Goal: Task Accomplishment & Management: Use online tool/utility

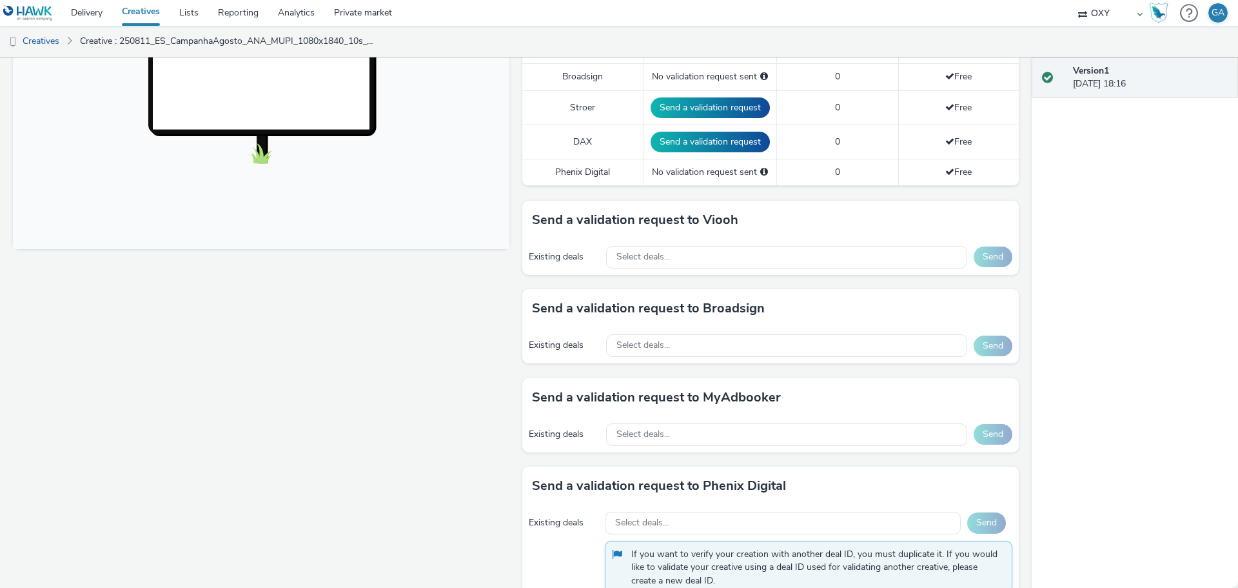
scroll to position [424, 0]
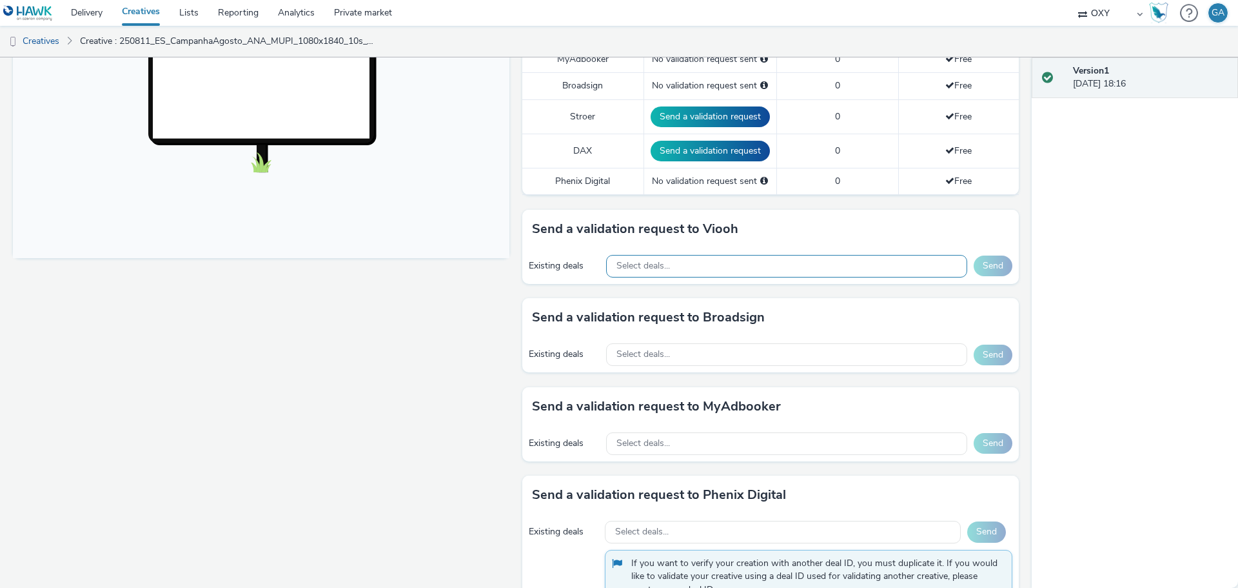
click at [659, 268] on span "Select deals..." at bounding box center [644, 266] width 54 height 11
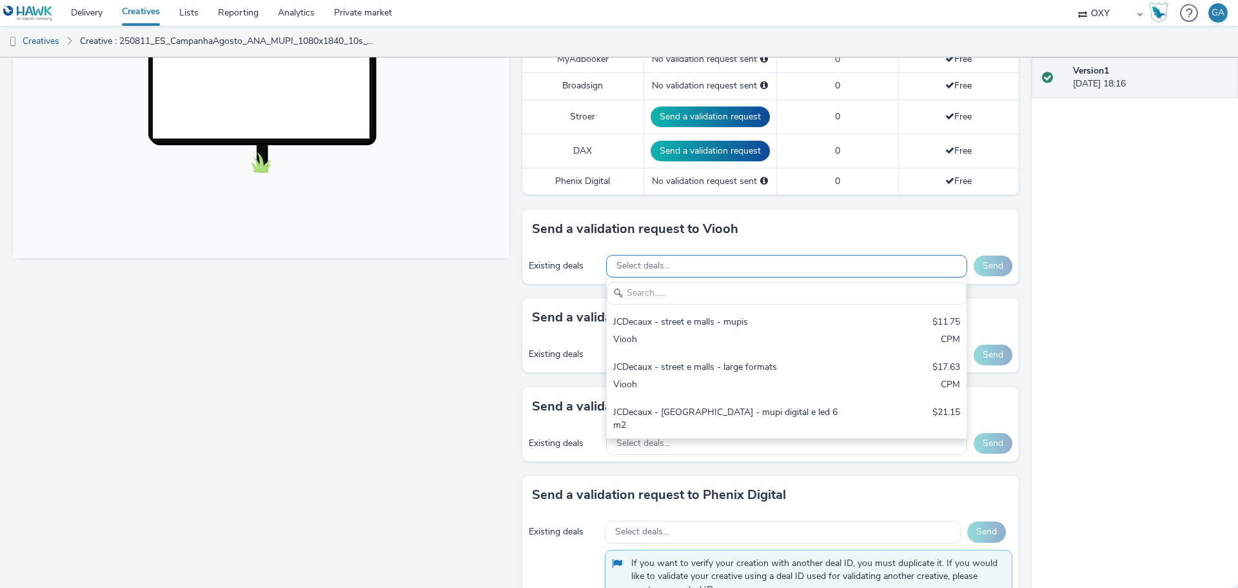
scroll to position [0, 0]
click at [443, 326] on div "Fullscreen" at bounding box center [264, 280] width 503 height 1102
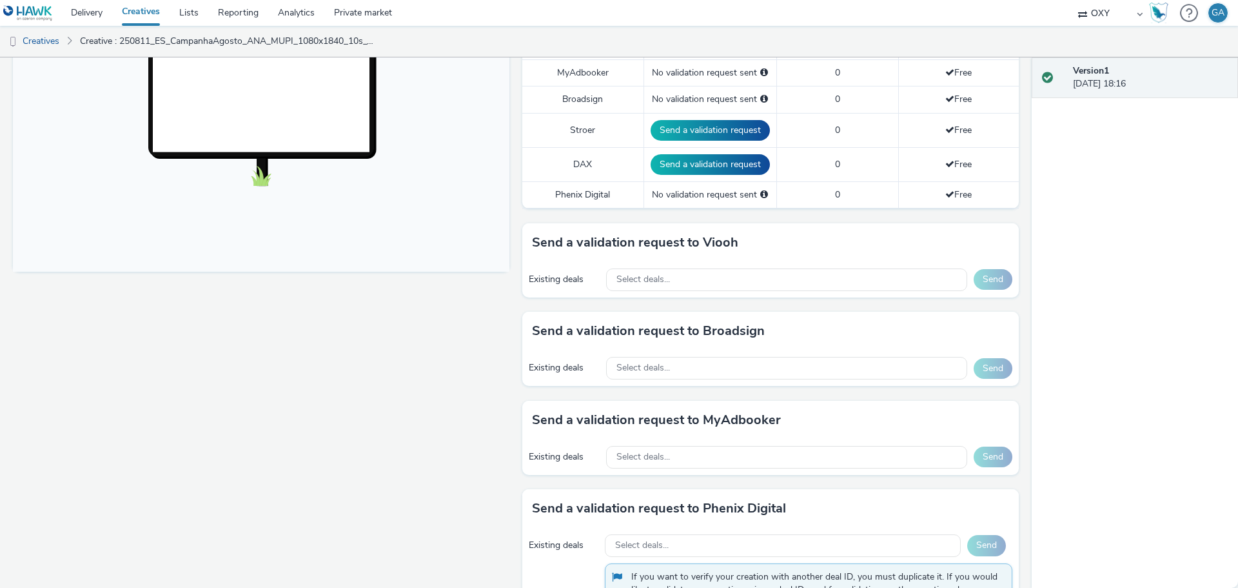
scroll to position [412, 0]
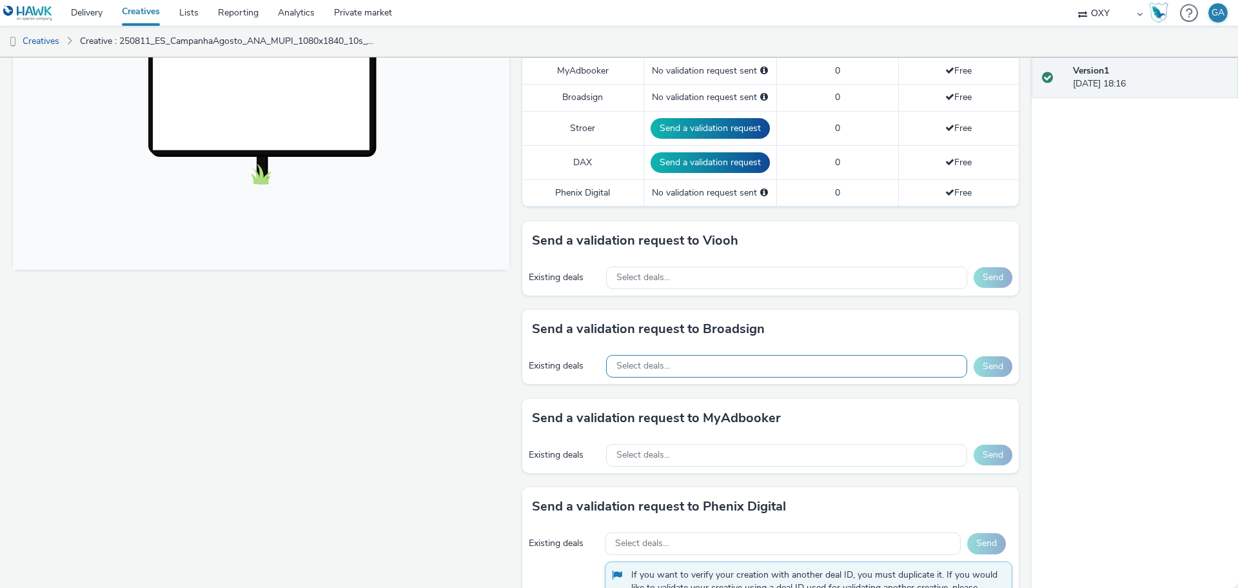
click at [651, 361] on span "Select deals..." at bounding box center [644, 366] width 54 height 11
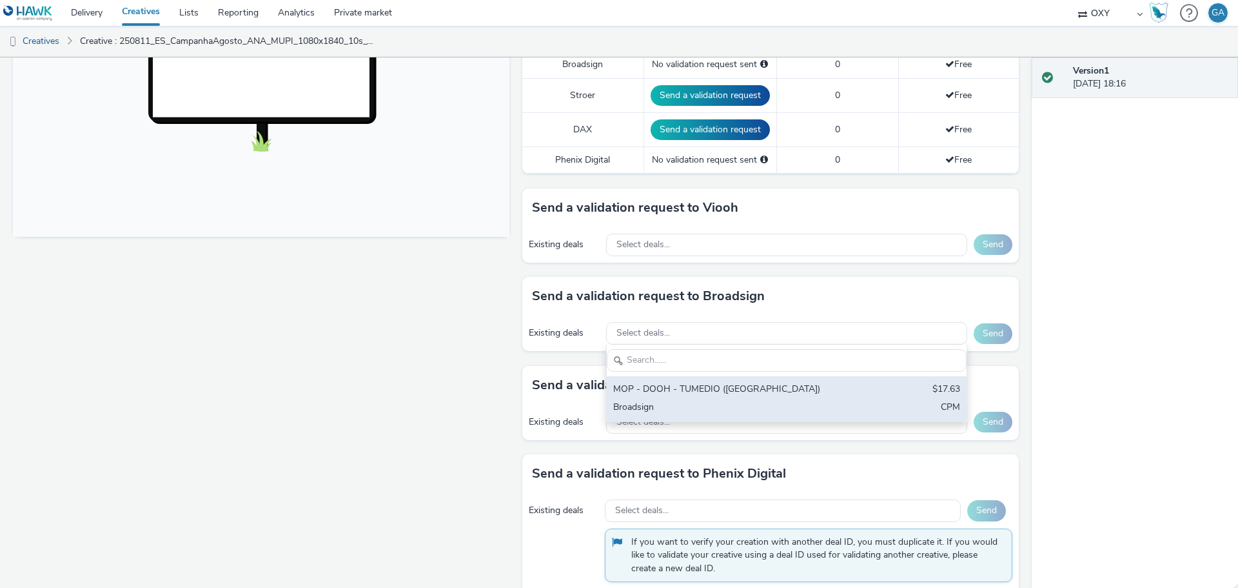
scroll to position [446, 0]
click at [668, 396] on div "MOP - DOOH - TUMEDIO (Parques de Estacionamento) $17.63 Broadsign CPM" at bounding box center [787, 397] width 360 height 45
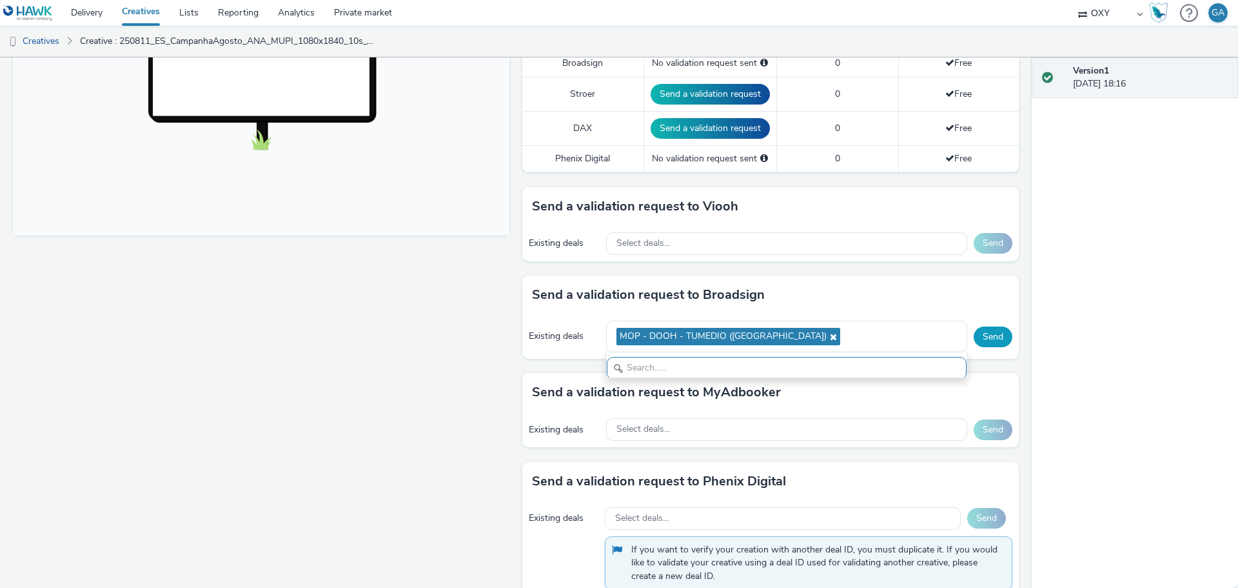
click at [989, 339] on button "Send" at bounding box center [993, 336] width 39 height 21
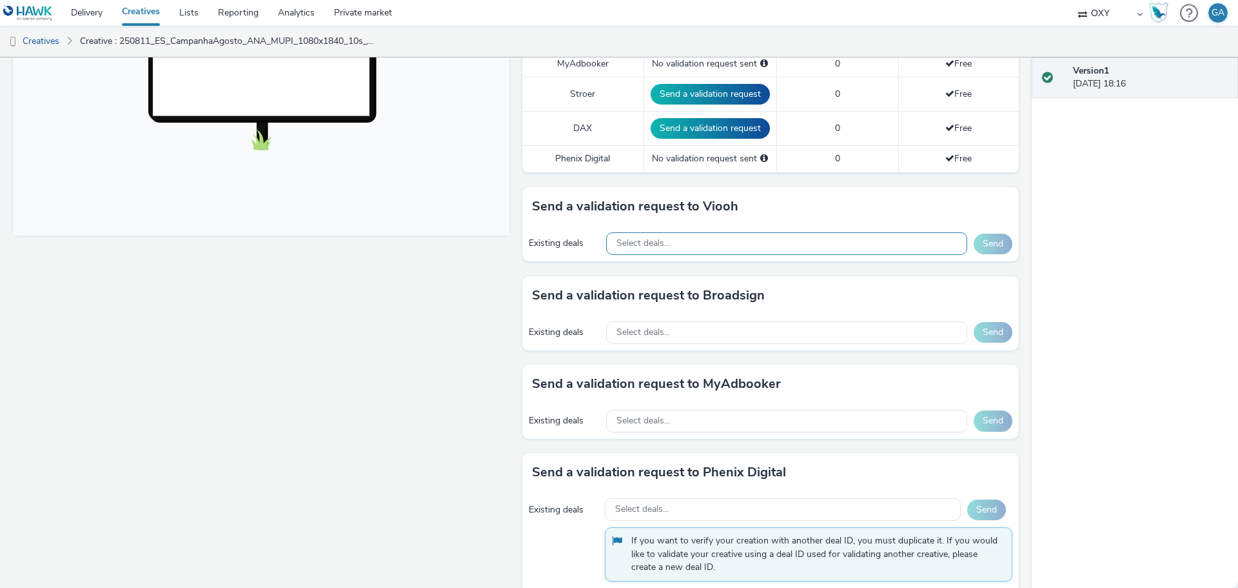
click at [853, 236] on div "Select deals..." at bounding box center [786, 243] width 361 height 23
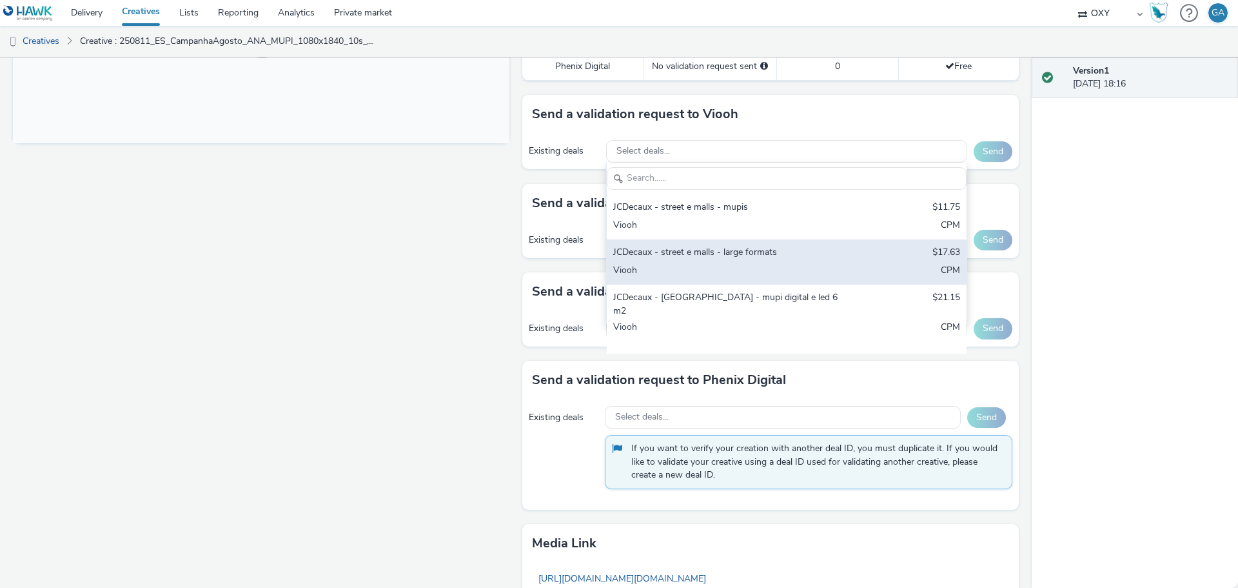
scroll to position [538, 0]
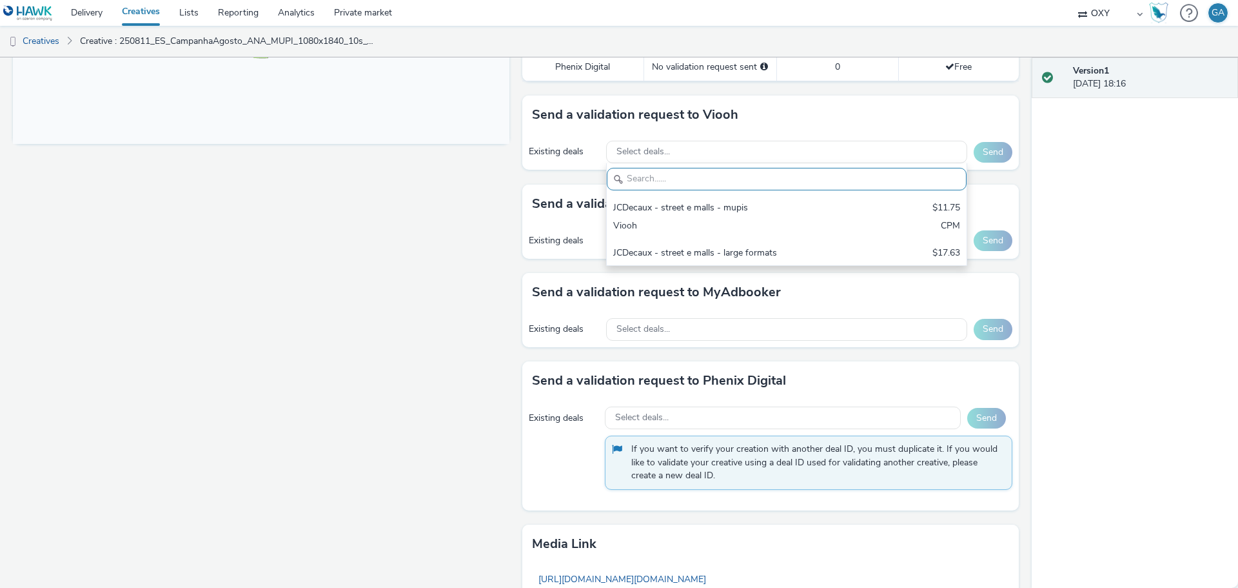
click at [1110, 256] on div "Version 1 16 September 2025, 18:16" at bounding box center [1135, 322] width 206 height 530
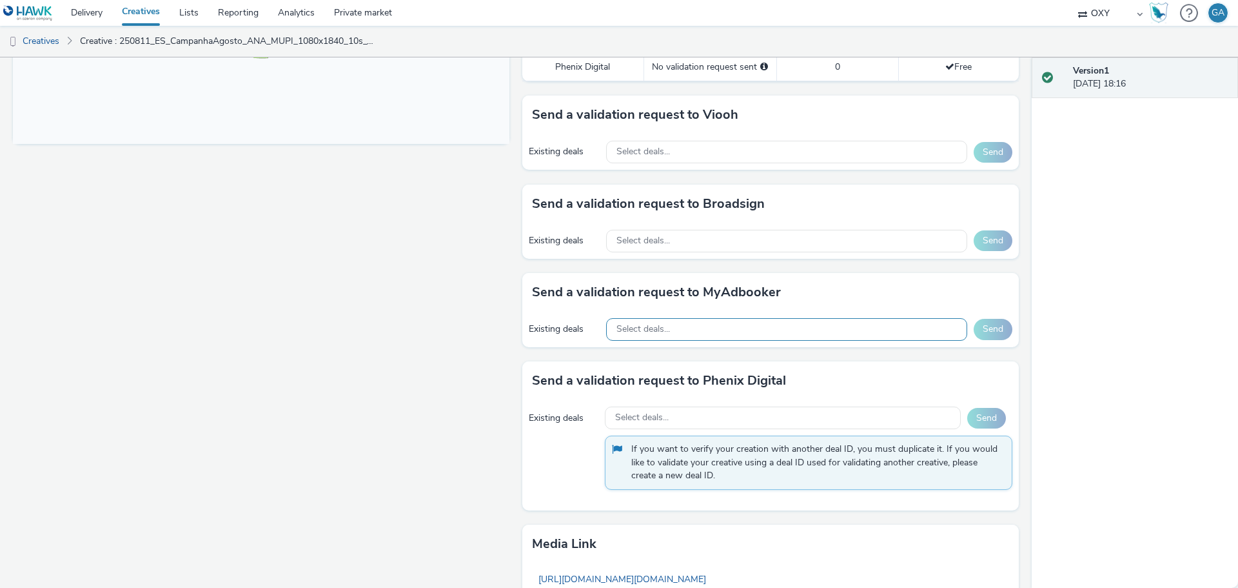
click at [886, 329] on div "Select deals..." at bounding box center [786, 329] width 361 height 23
click at [916, 282] on div "Send a validation request to MyAdbooker" at bounding box center [770, 292] width 497 height 39
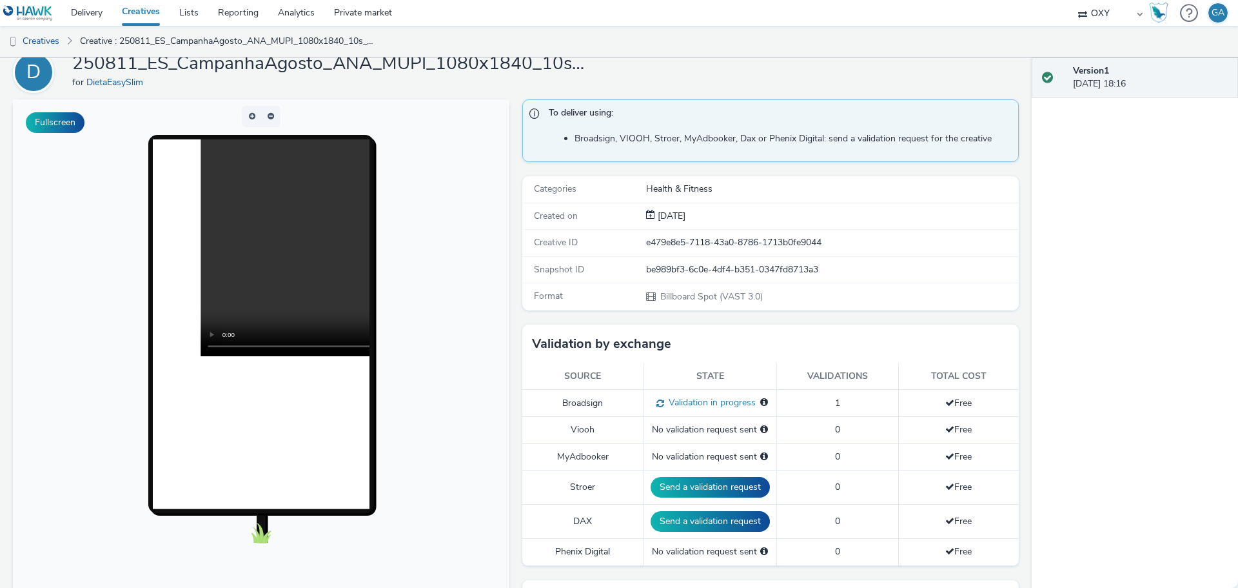
scroll to position [47, 0]
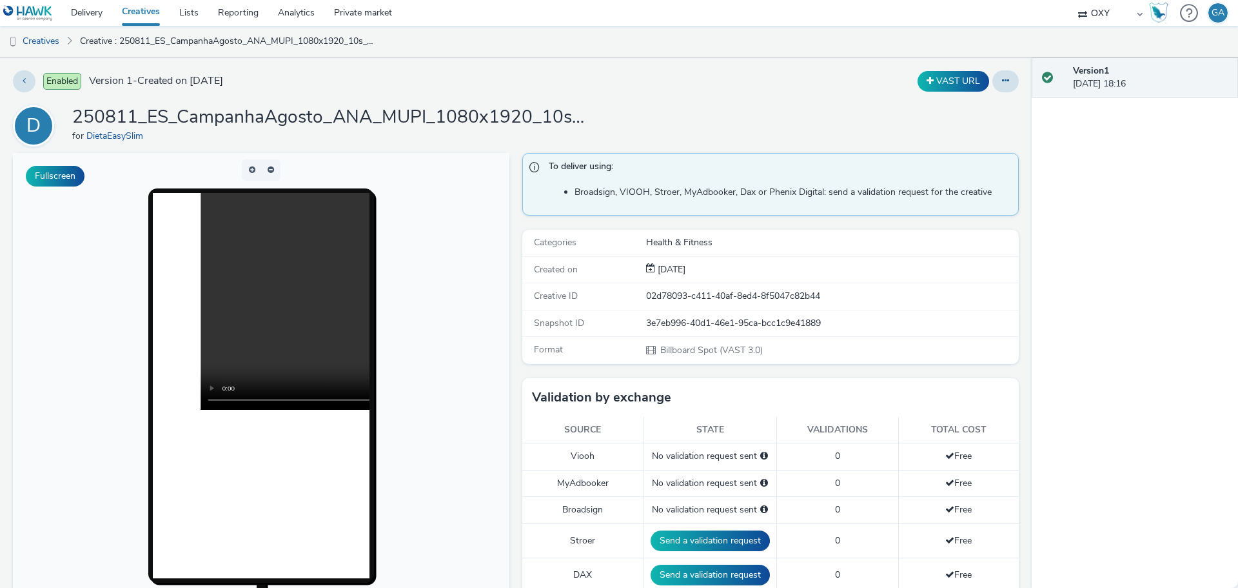
click at [613, 509] on td "Broadsign" at bounding box center [582, 510] width 121 height 26
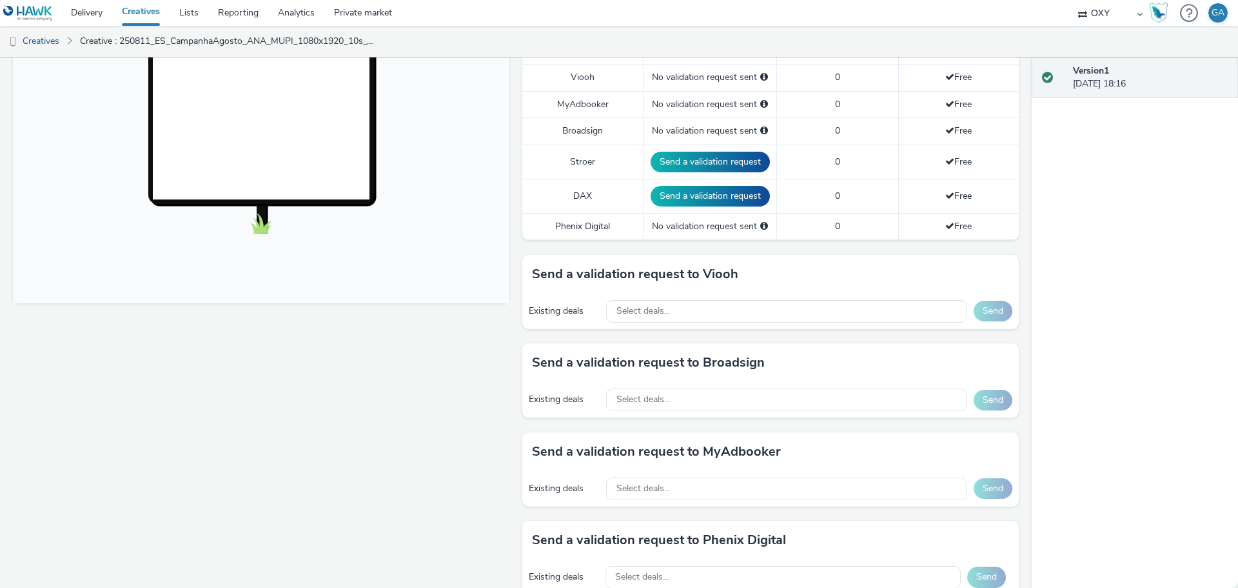
scroll to position [378, 0]
click at [651, 405] on span "Select deals..." at bounding box center [644, 400] width 54 height 11
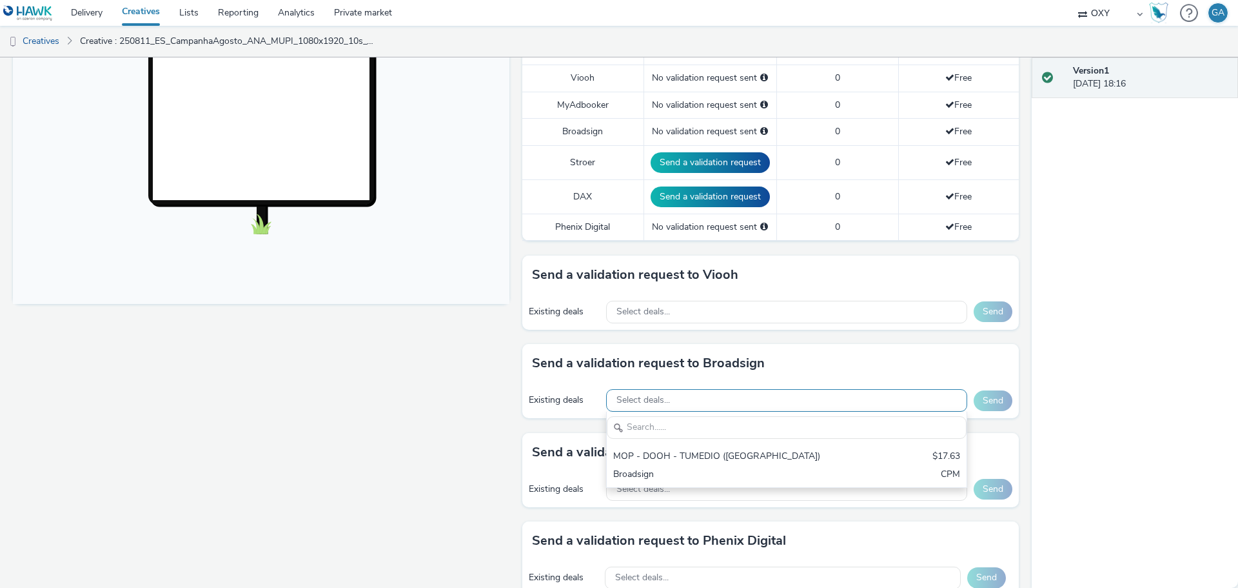
scroll to position [0, 0]
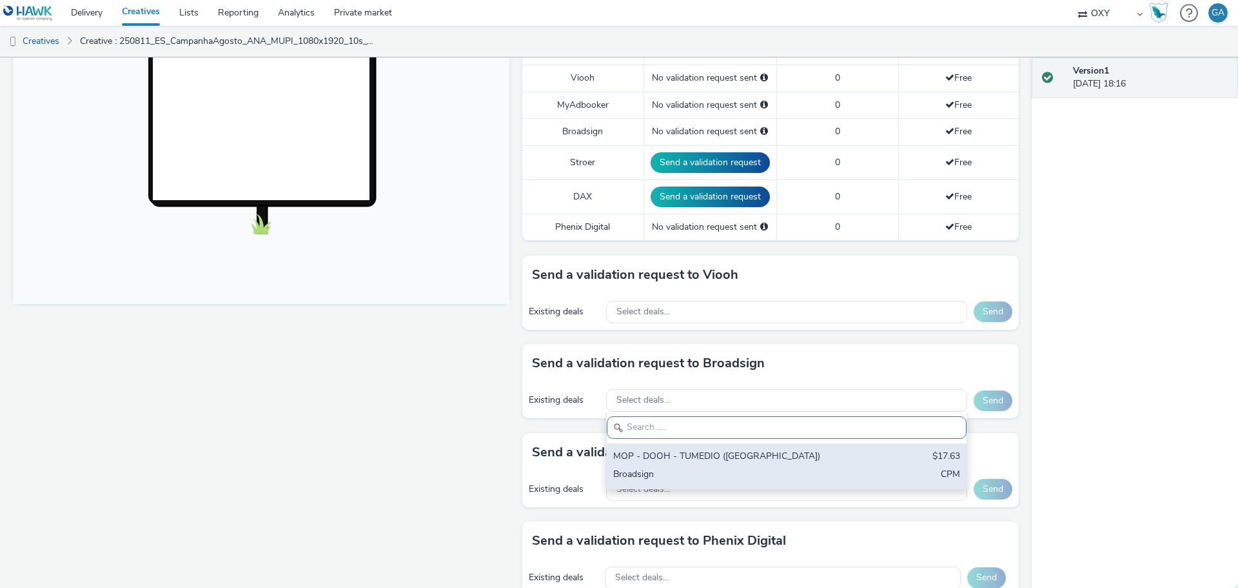
click at [647, 458] on div "MOP - DOOH - TUMEDIO (Parques de Estacionamento)" at bounding box center [727, 457] width 229 height 15
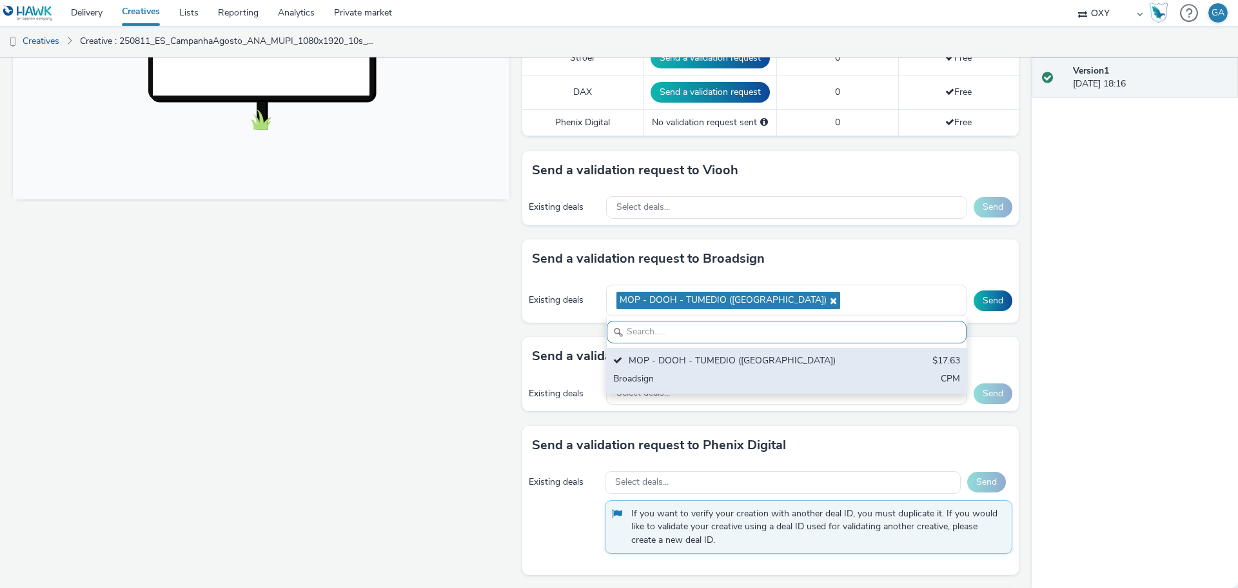
scroll to position [483, 0]
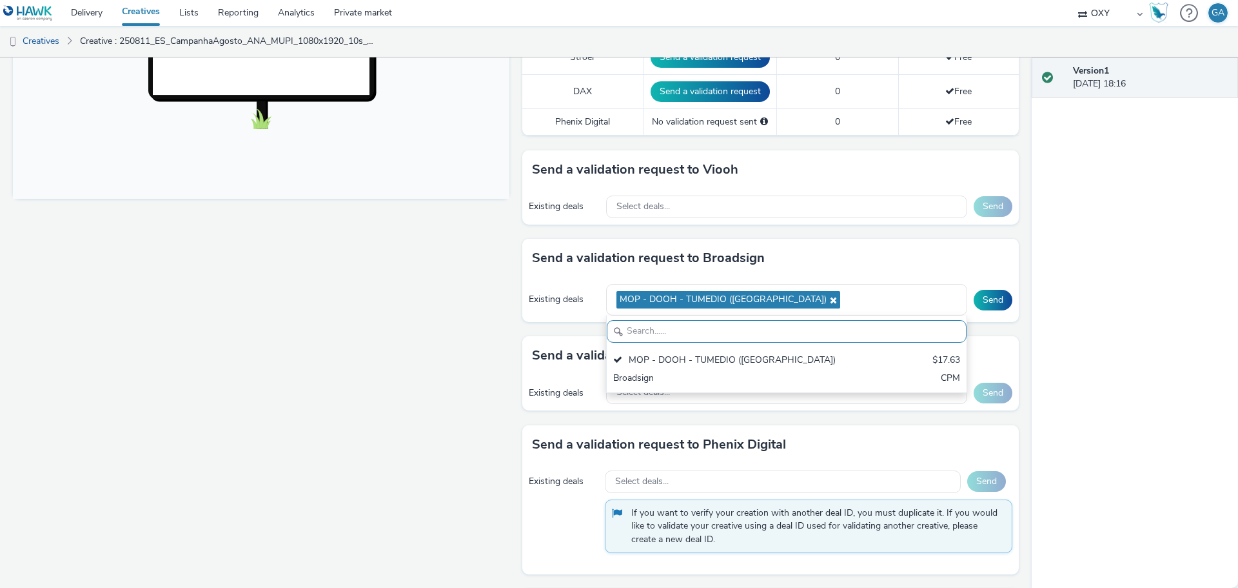
click at [1088, 259] on div "Version 1 16 September 2025, 18:16" at bounding box center [1135, 322] width 206 height 530
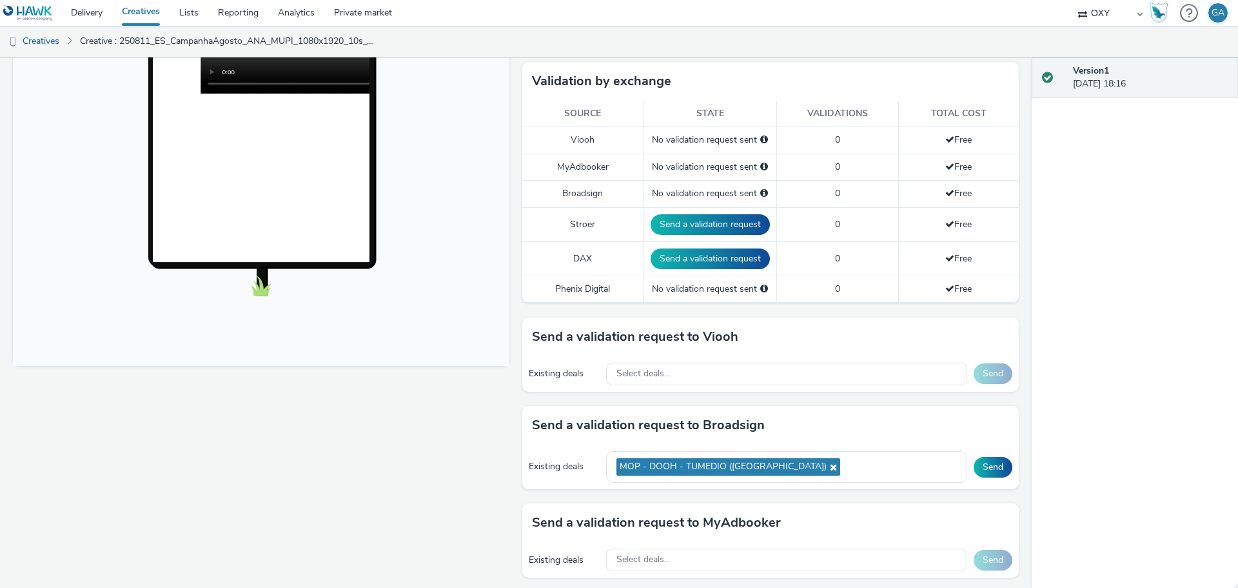
scroll to position [317, 0]
click at [983, 470] on button "Send" at bounding box center [993, 466] width 39 height 21
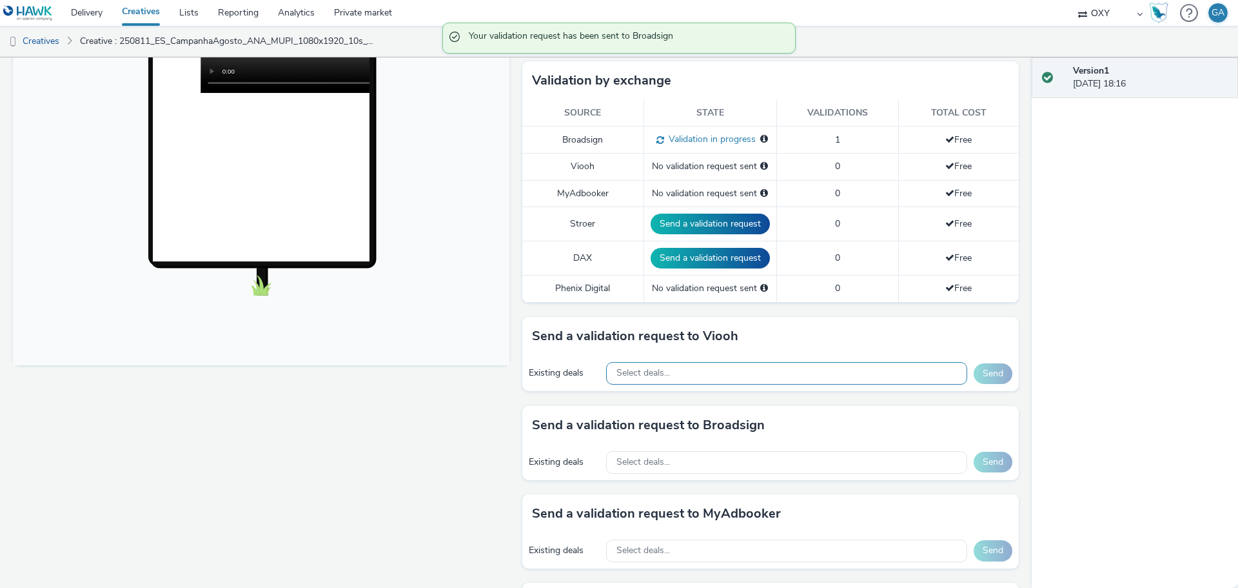
click at [847, 371] on div "Select deals..." at bounding box center [786, 373] width 361 height 23
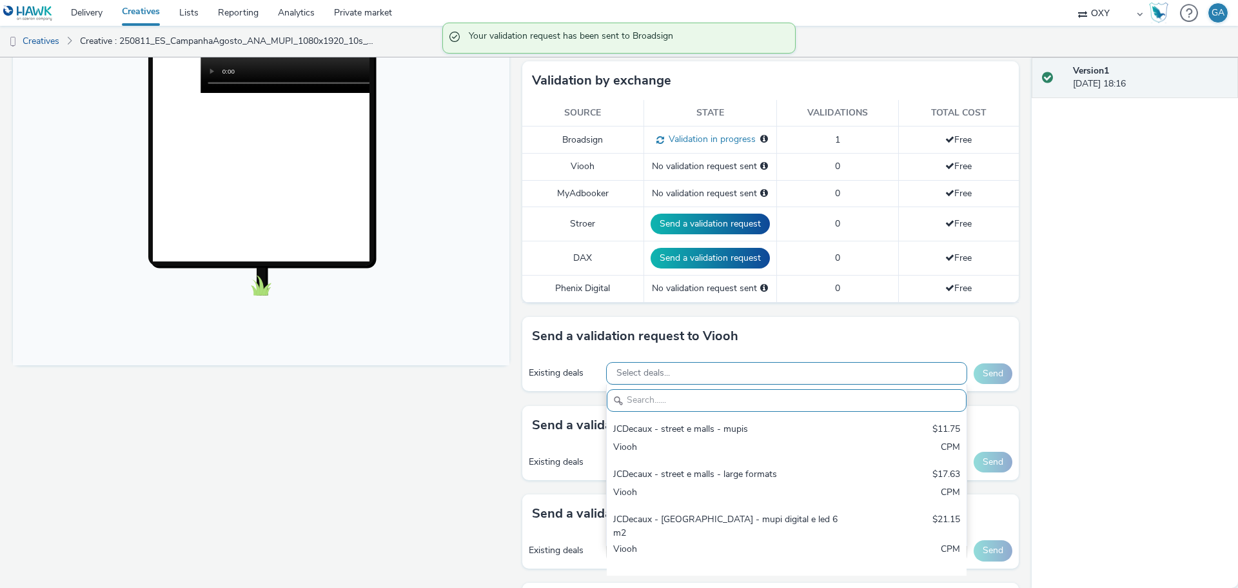
scroll to position [0, 0]
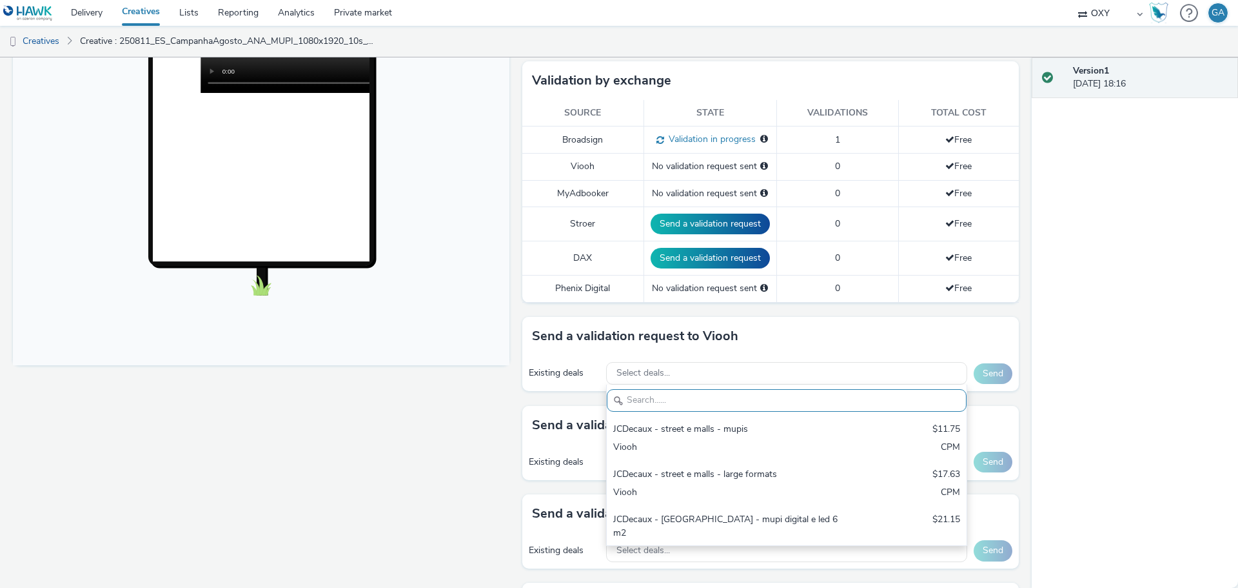
click at [844, 322] on div "Send a validation request to Viooh" at bounding box center [770, 336] width 497 height 39
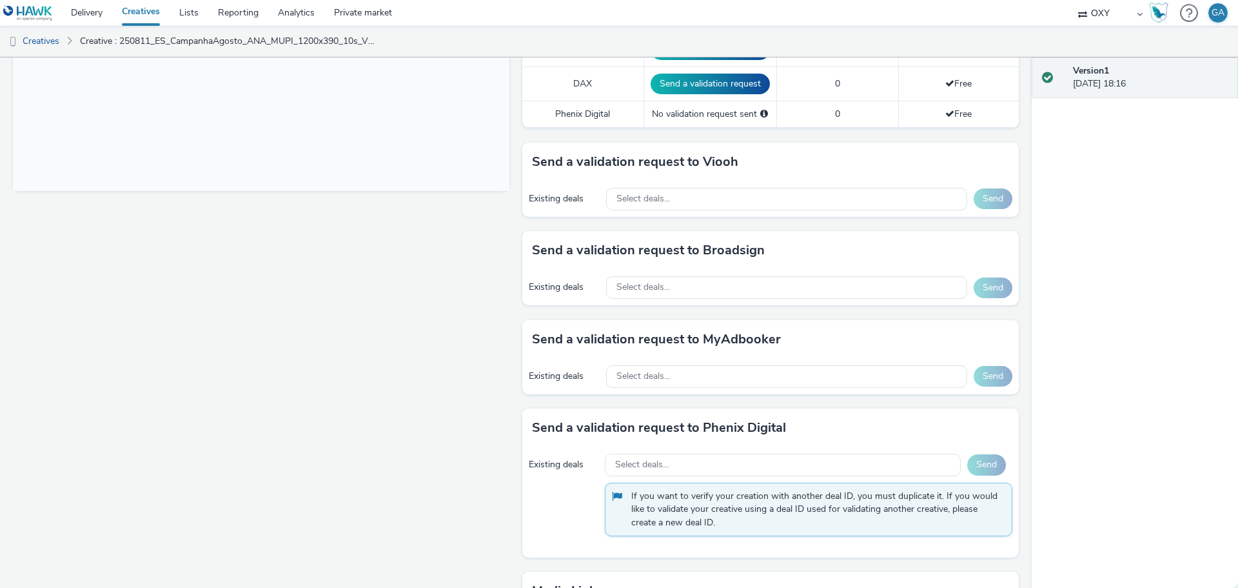
scroll to position [491, 0]
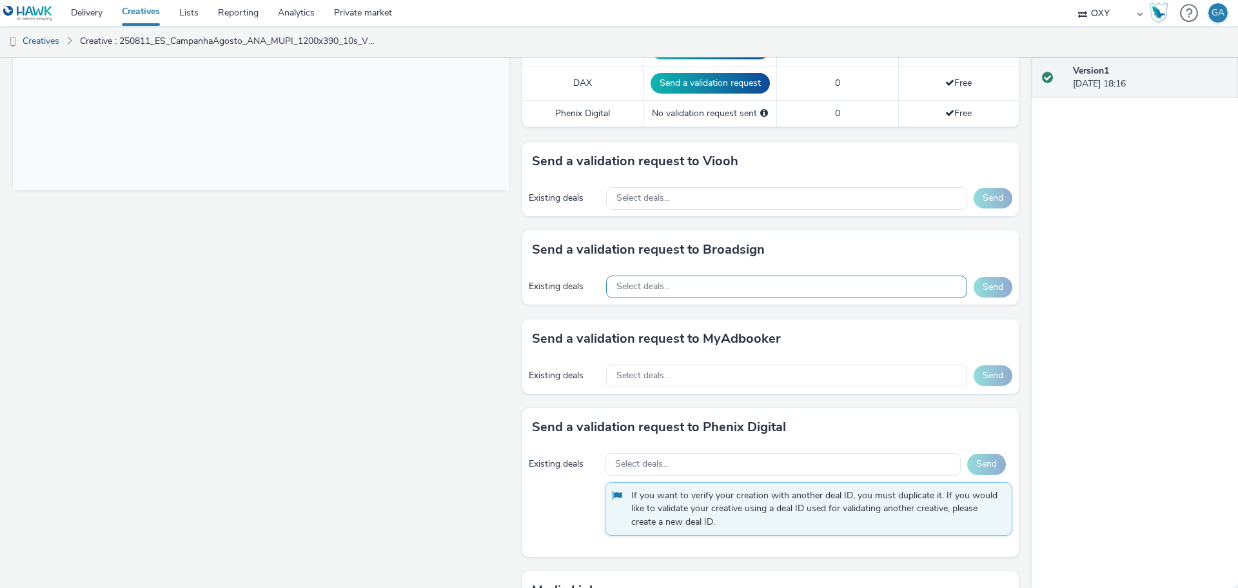
click at [819, 290] on div "Select deals..." at bounding box center [786, 286] width 361 height 23
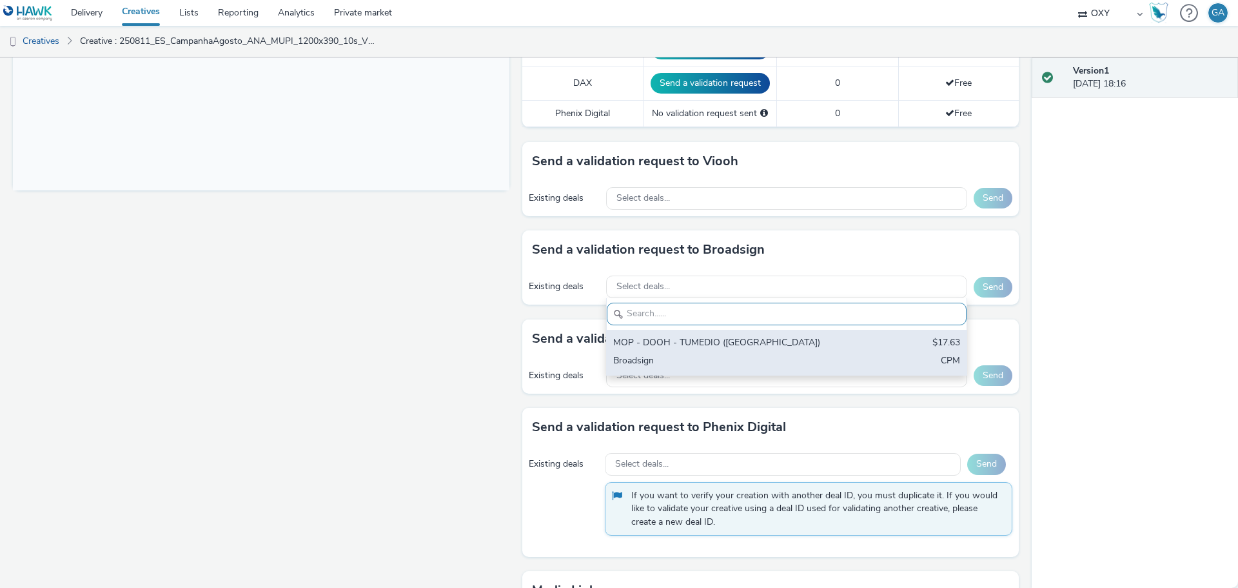
click at [716, 360] on div "Broadsign" at bounding box center [727, 361] width 229 height 15
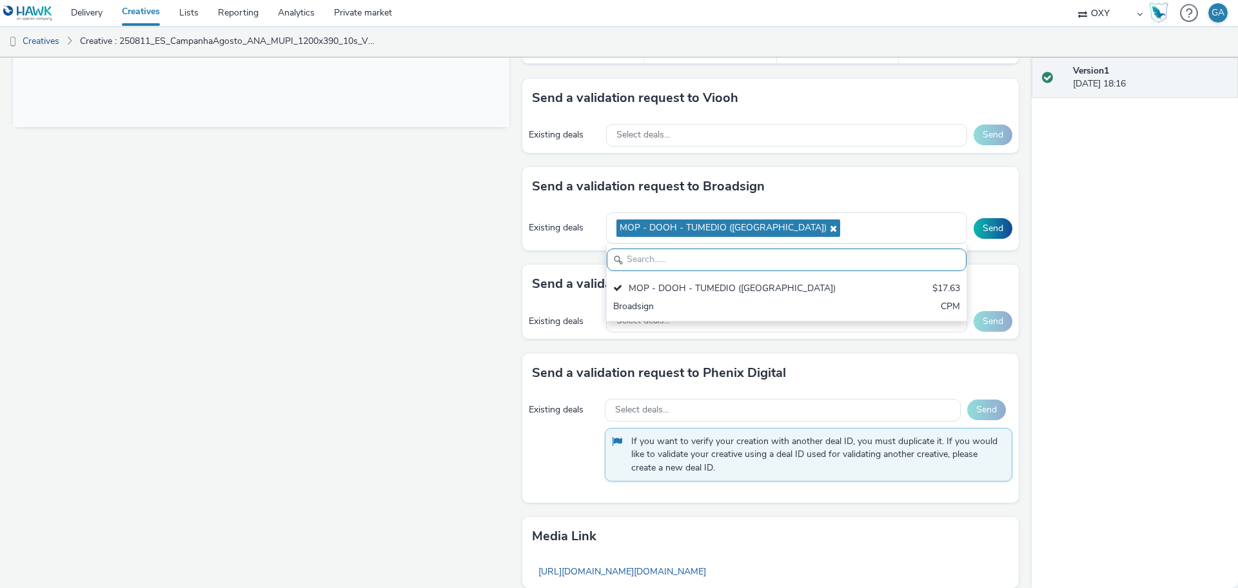
scroll to position [555, 0]
click at [984, 230] on button "Send" at bounding box center [993, 227] width 39 height 21
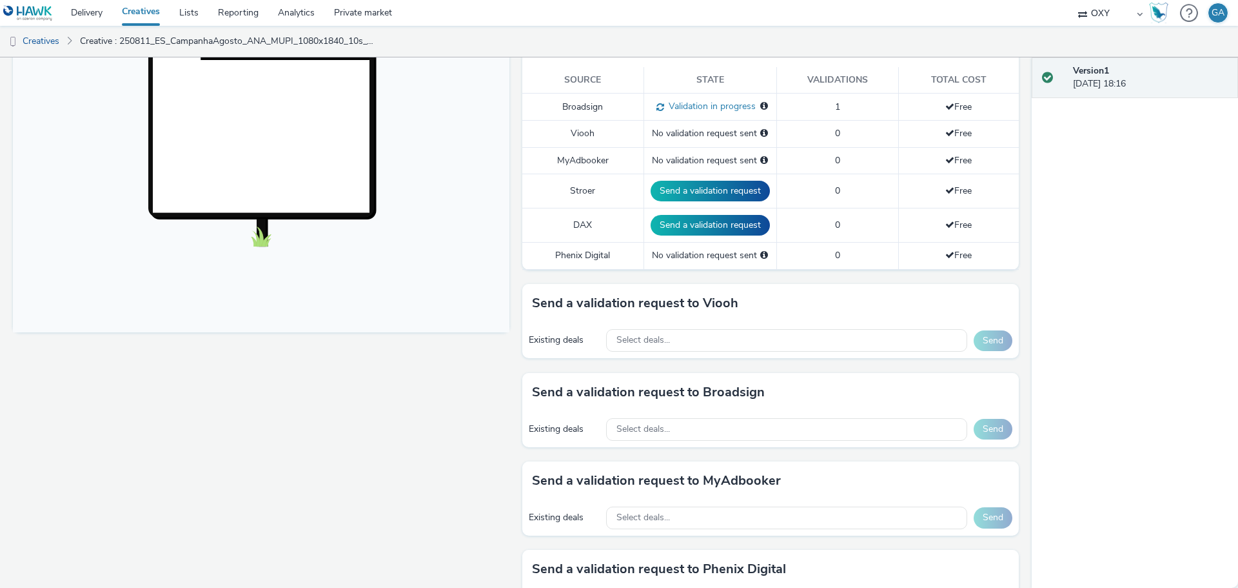
scroll to position [350, 0]
click at [701, 342] on div "Select deals..." at bounding box center [786, 339] width 361 height 23
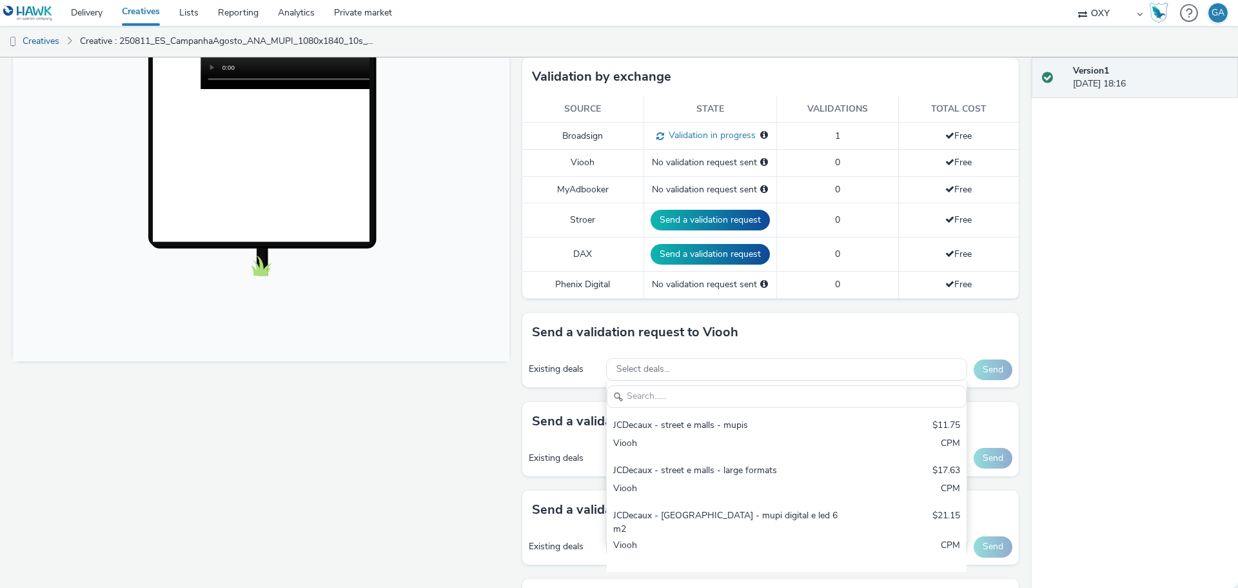
scroll to position [0, 0]
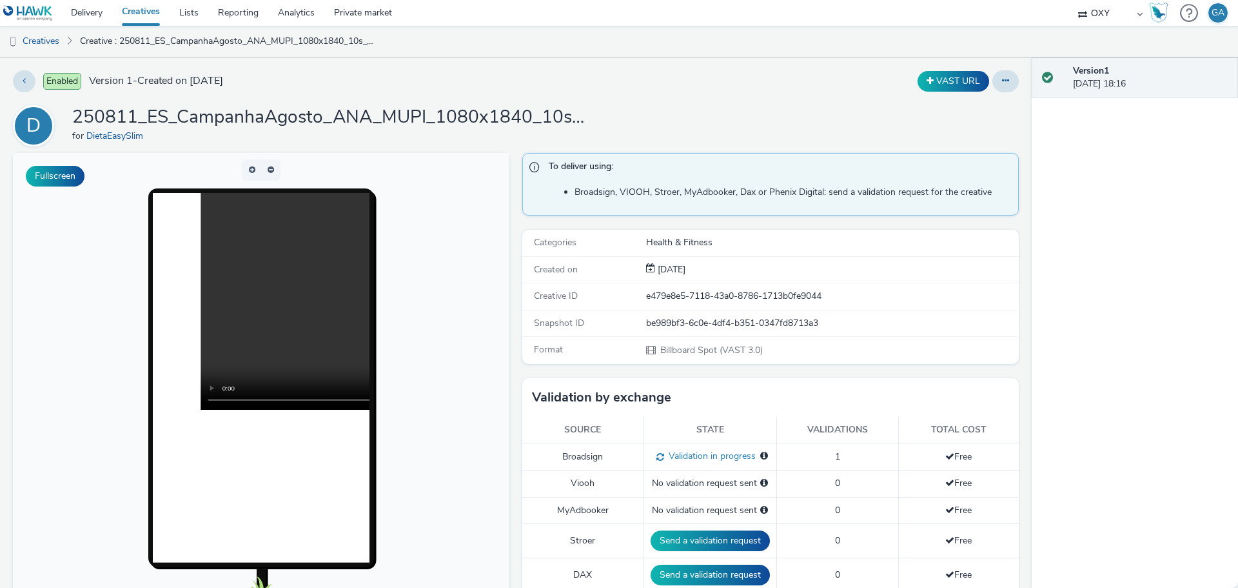
click at [1139, 14] on div "OXY" at bounding box center [1110, 13] width 77 height 26
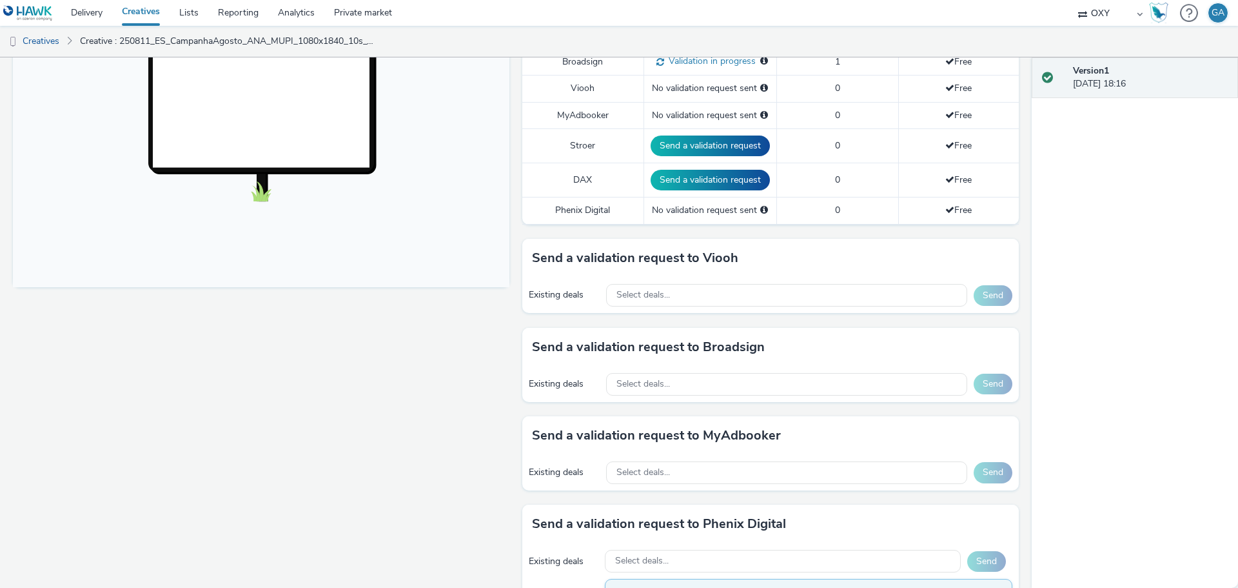
click at [1139, 10] on div "OXY" at bounding box center [1110, 13] width 77 height 26
click at [42, 12] on img at bounding box center [28, 13] width 50 height 16
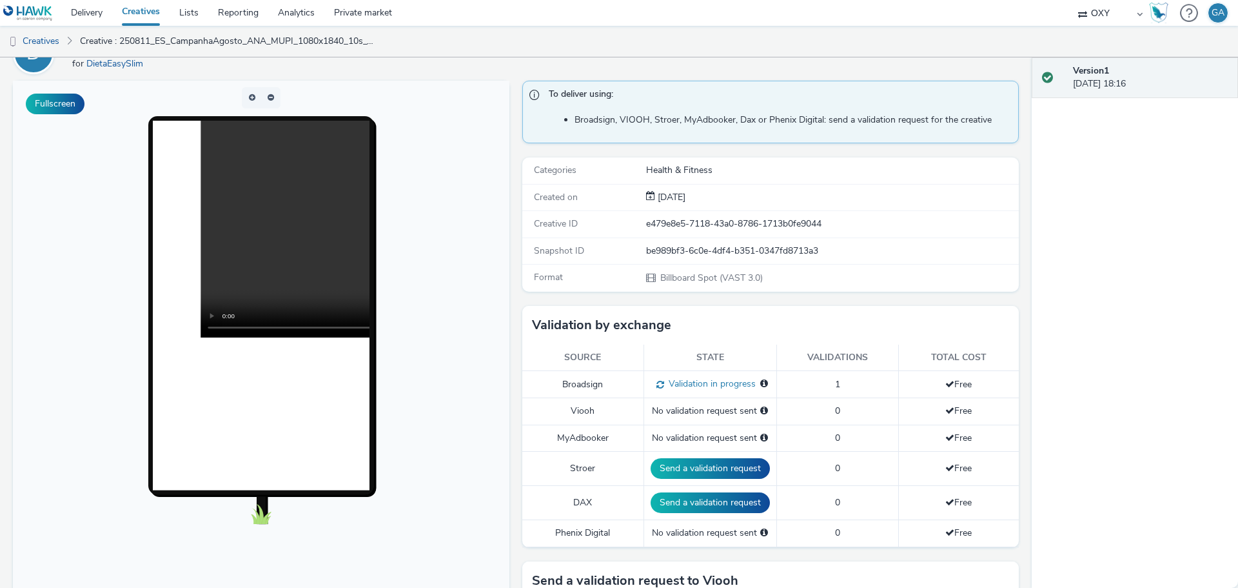
scroll to position [71, 0]
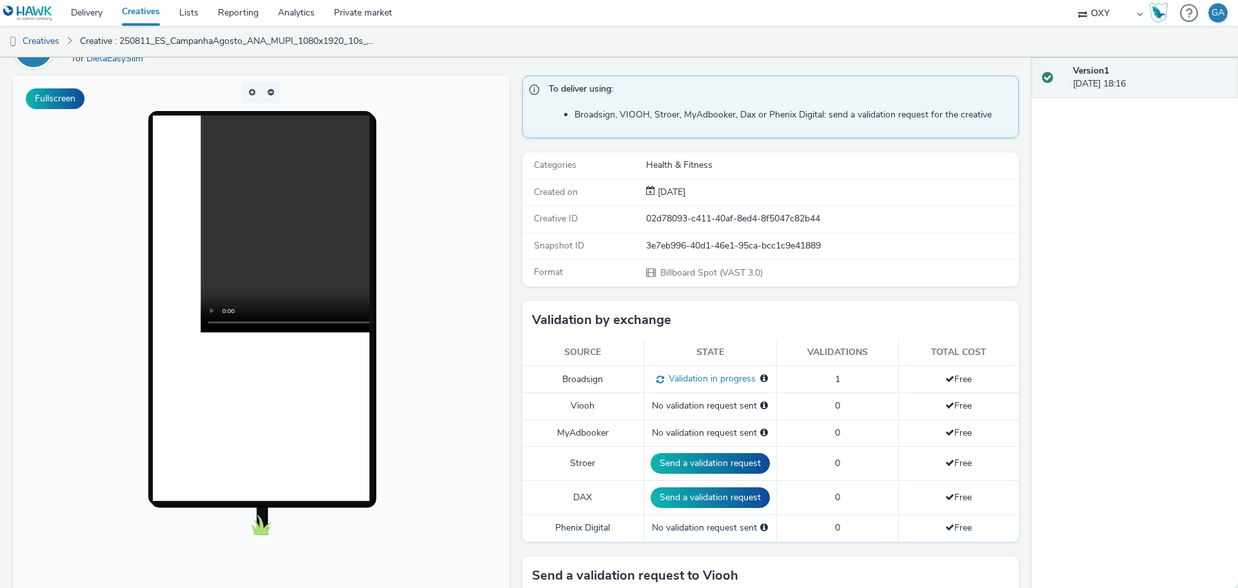
scroll to position [77, 0]
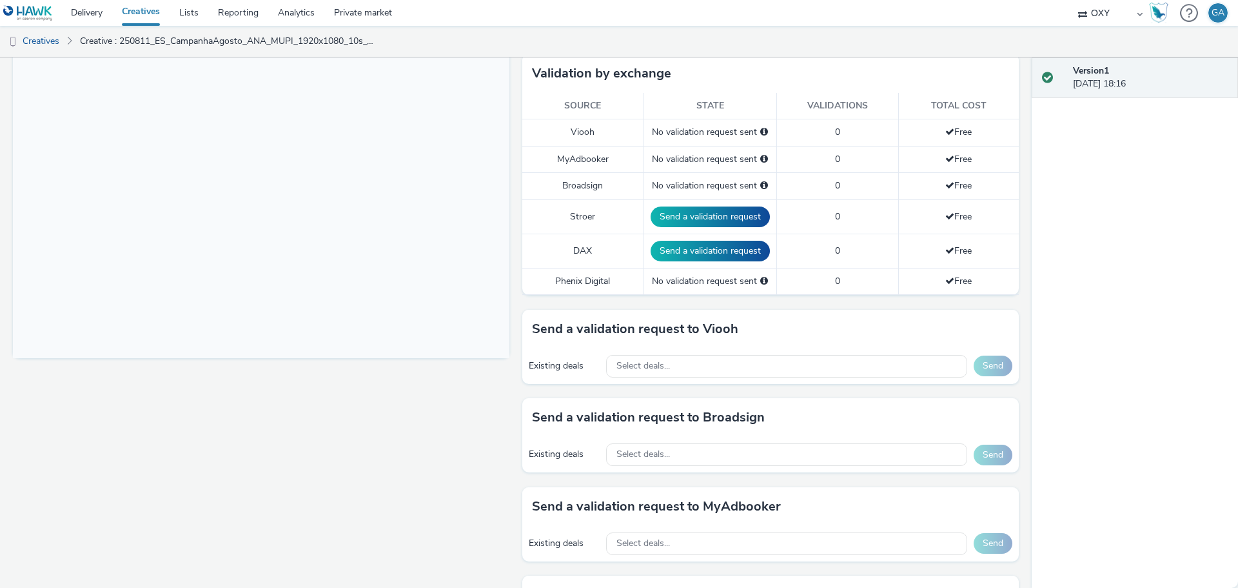
scroll to position [324, 0]
click at [662, 464] on div "Select deals..." at bounding box center [786, 453] width 361 height 23
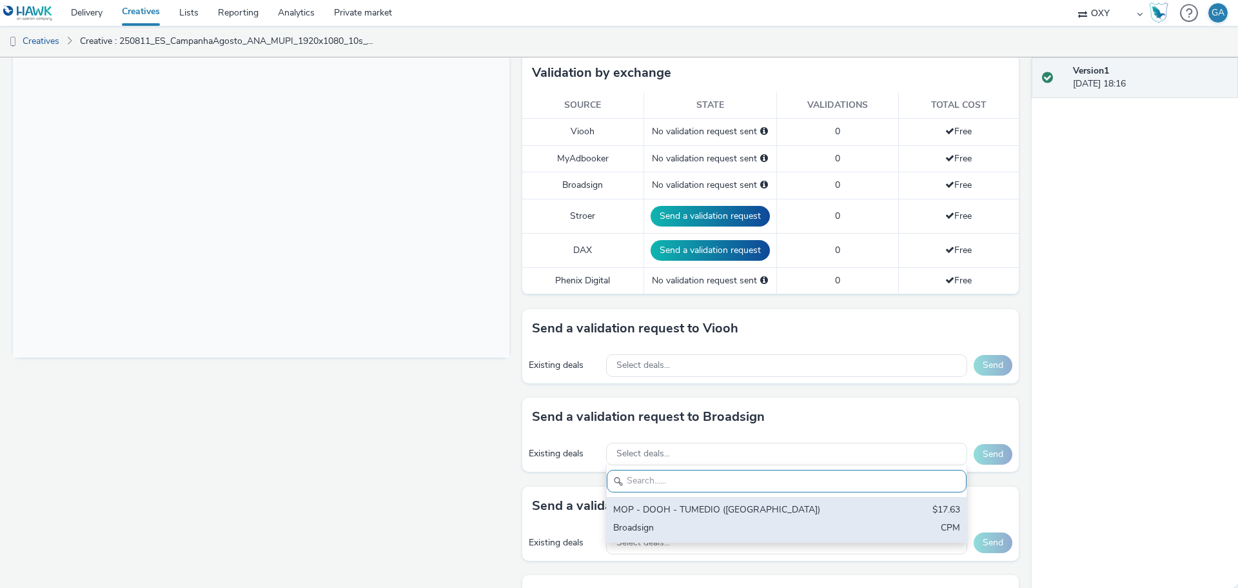
click at [660, 510] on div "MOP - DOOH - TUMEDIO ([GEOGRAPHIC_DATA])" at bounding box center [727, 510] width 229 height 15
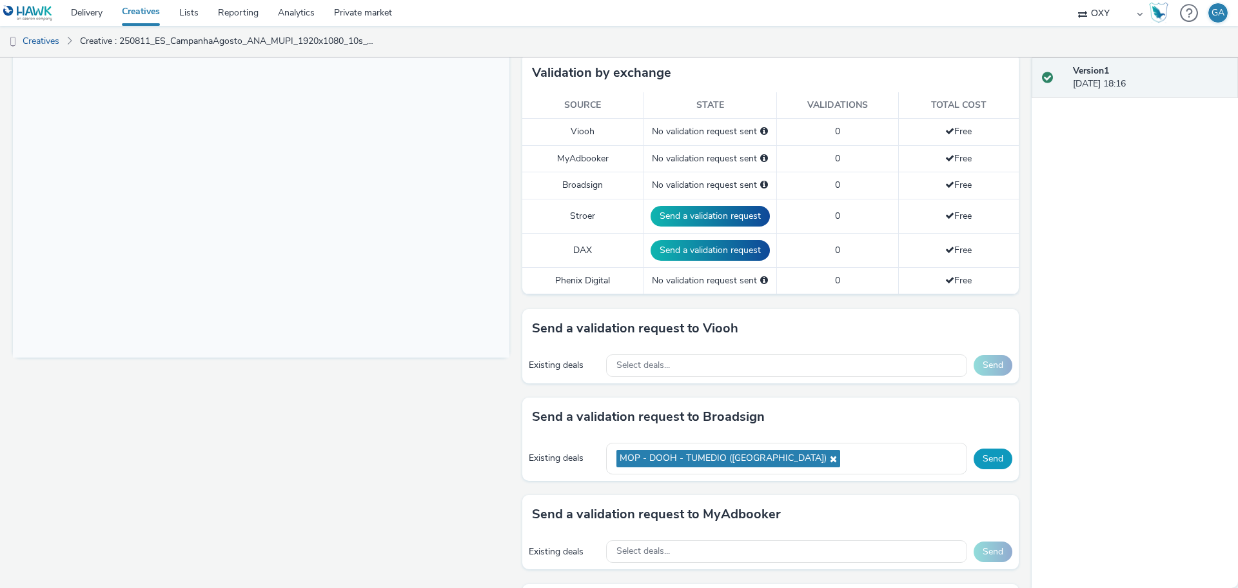
click at [990, 459] on button "Send" at bounding box center [993, 458] width 39 height 21
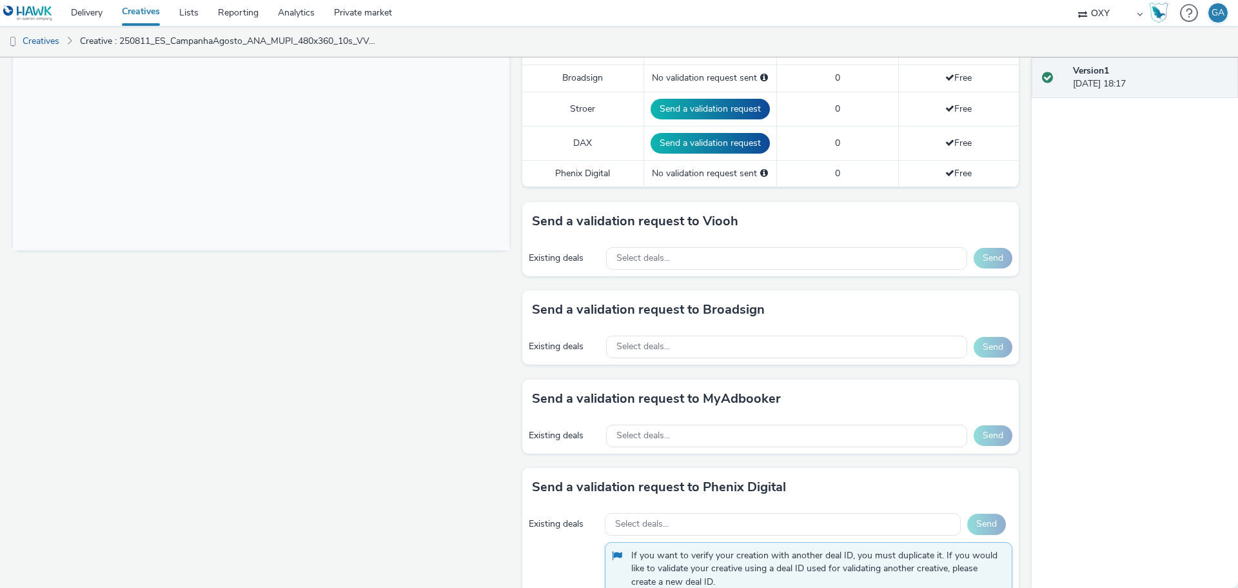
scroll to position [433, 0]
click at [706, 345] on div "Select deals..." at bounding box center [786, 345] width 361 height 23
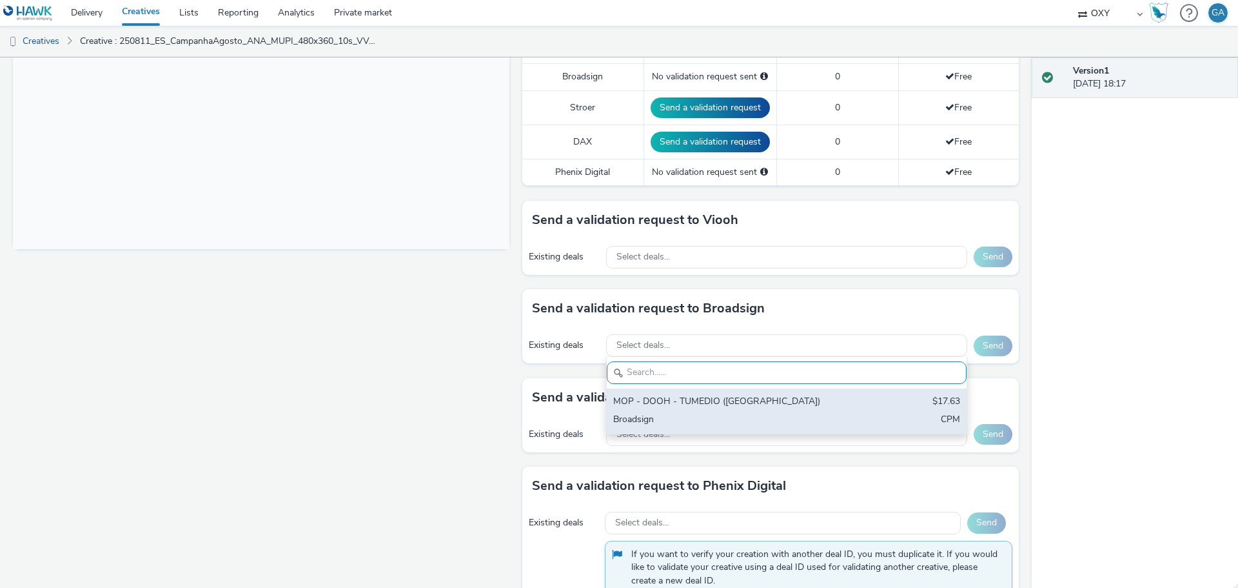
click at [668, 406] on div "MOP - DOOH - TUMEDIO ([GEOGRAPHIC_DATA])" at bounding box center [727, 402] width 229 height 15
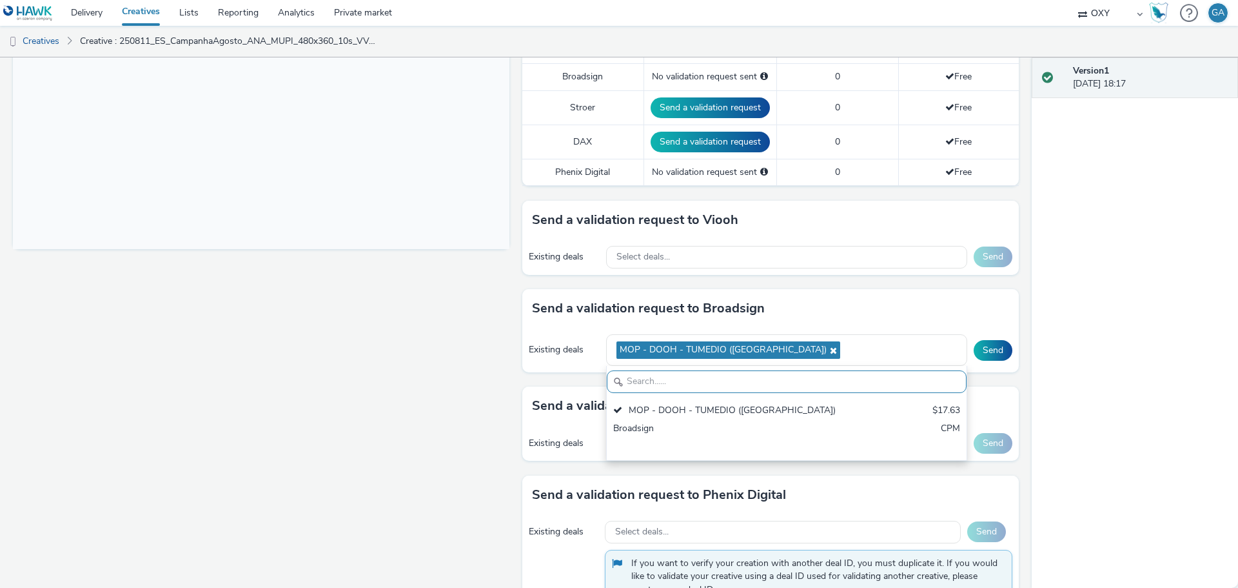
click at [949, 313] on div "Send a validation request to Broadsign" at bounding box center [770, 308] width 497 height 39
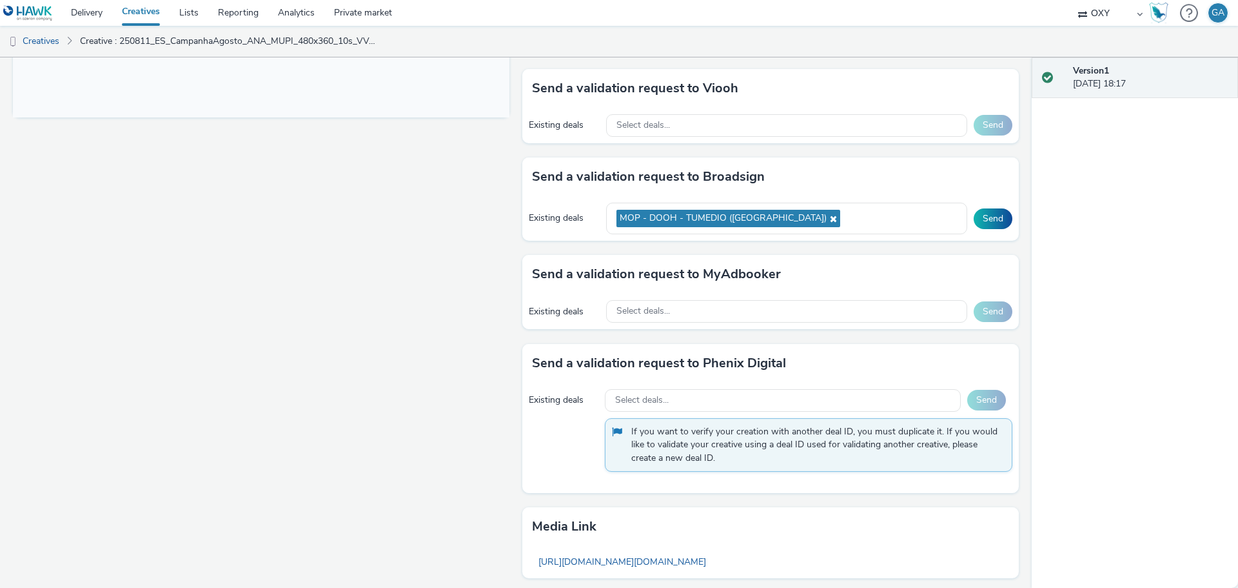
scroll to position [567, 0]
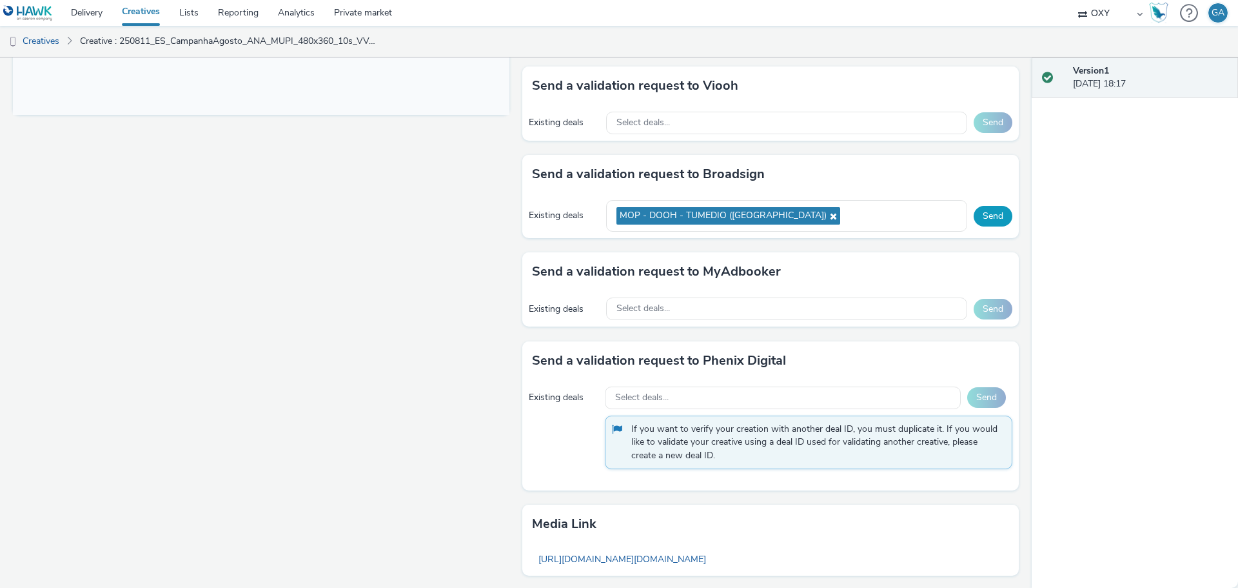
drag, startPoint x: 940, startPoint y: 279, endPoint x: 987, endPoint y: 215, distance: 79.0
click at [987, 215] on button "Send" at bounding box center [993, 216] width 39 height 21
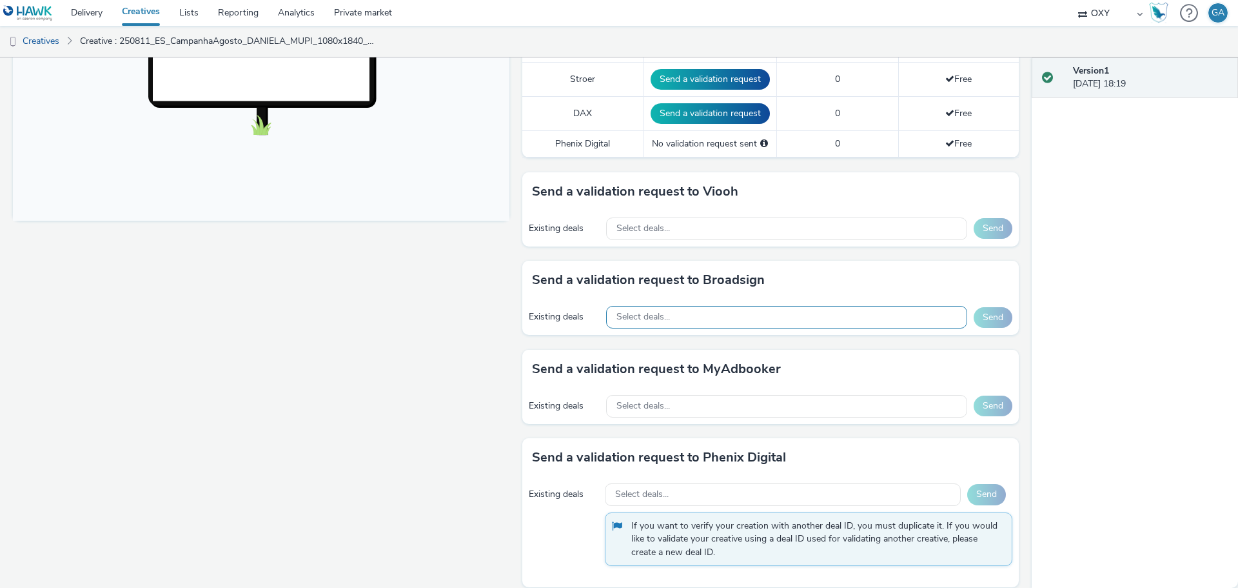
scroll to position [462, 0]
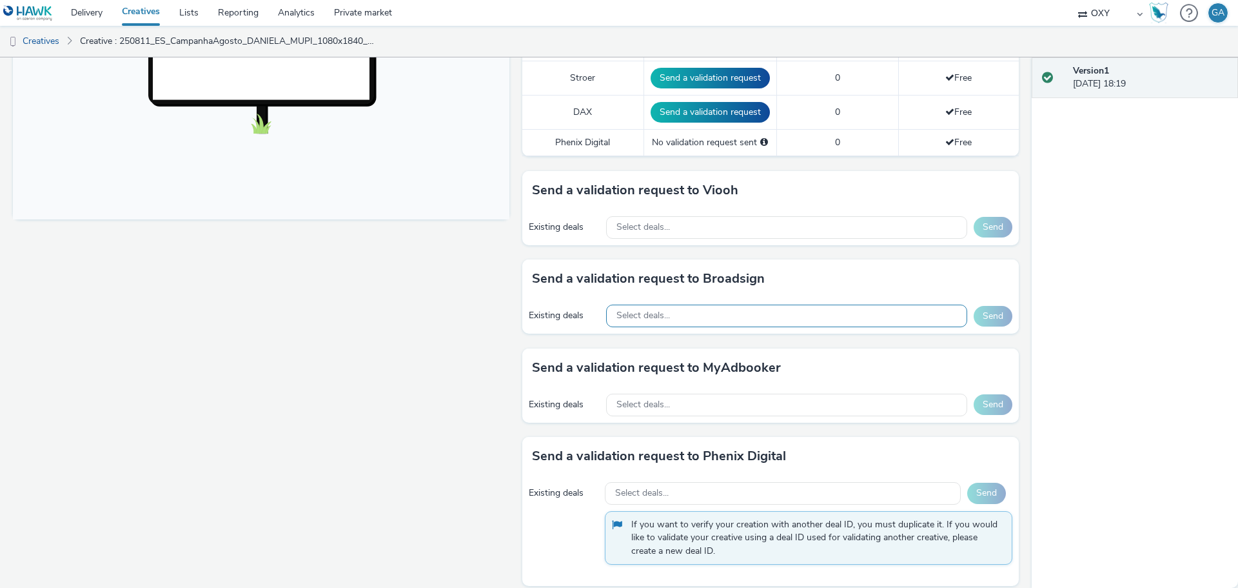
click at [722, 318] on div "Select deals..." at bounding box center [786, 315] width 361 height 23
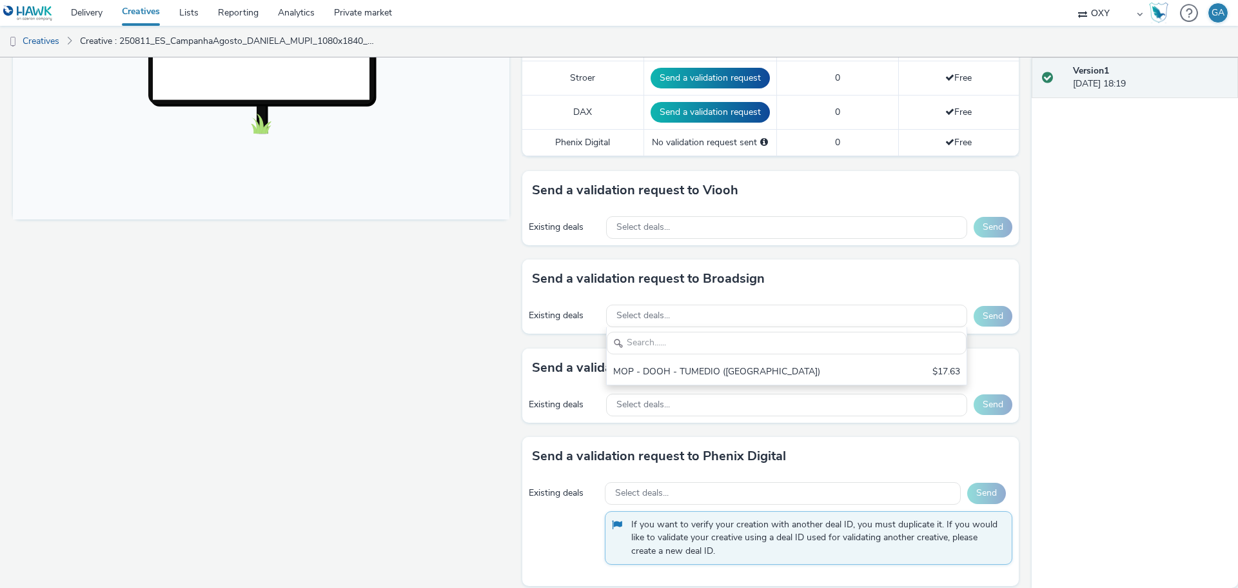
scroll to position [0, 0]
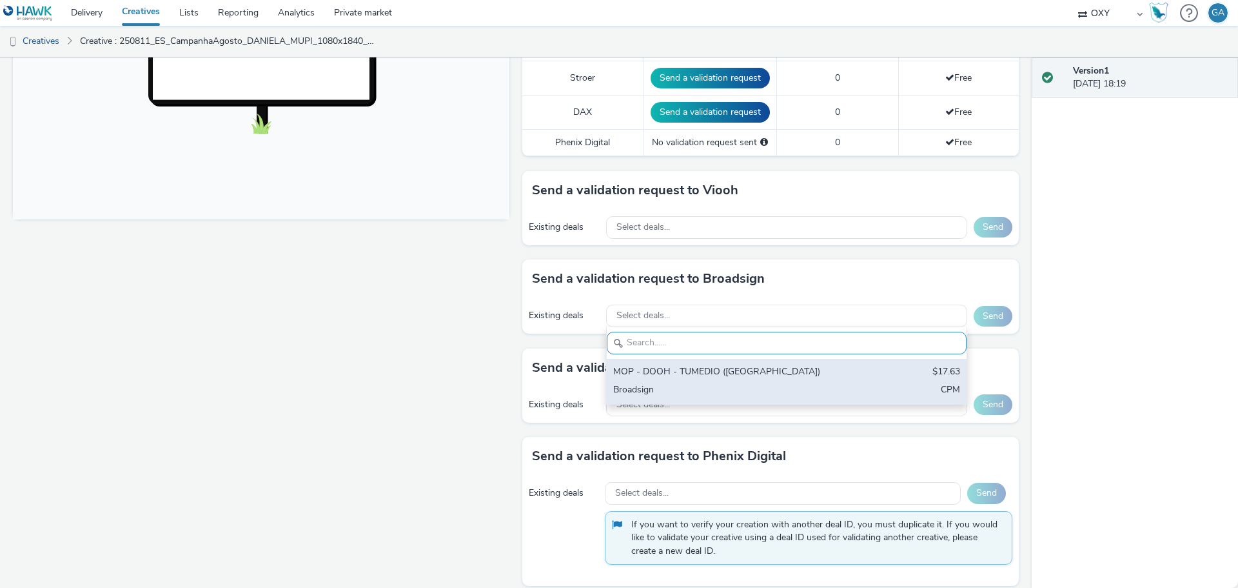
click at [691, 377] on div "MOP - DOOH - TUMEDIO ([GEOGRAPHIC_DATA])" at bounding box center [727, 372] width 229 height 15
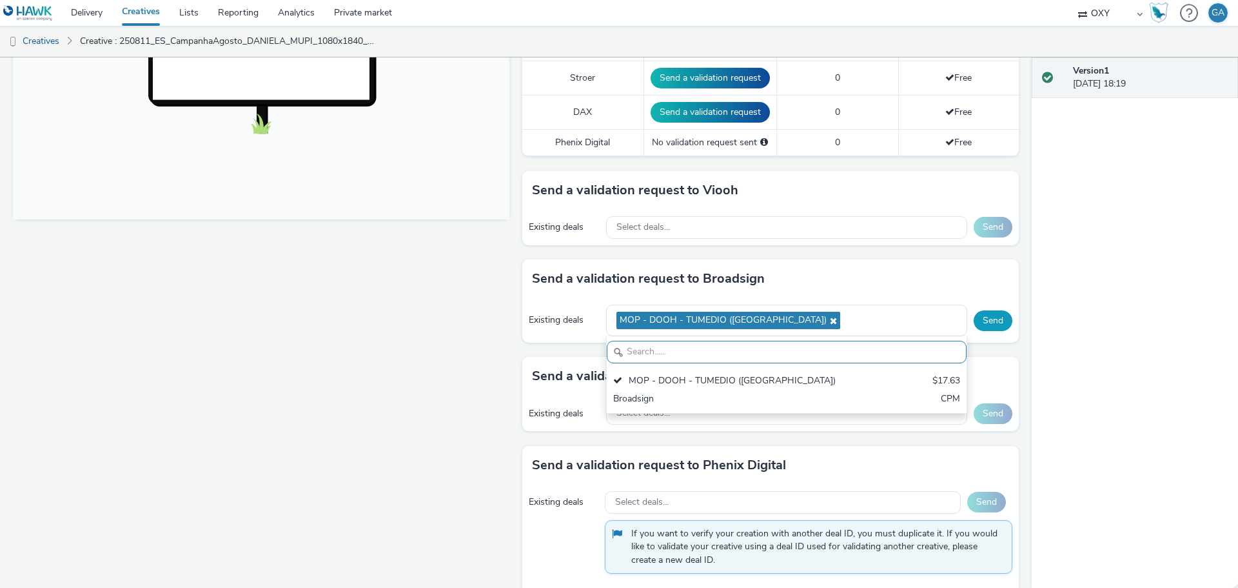
click at [983, 319] on button "Send" at bounding box center [993, 320] width 39 height 21
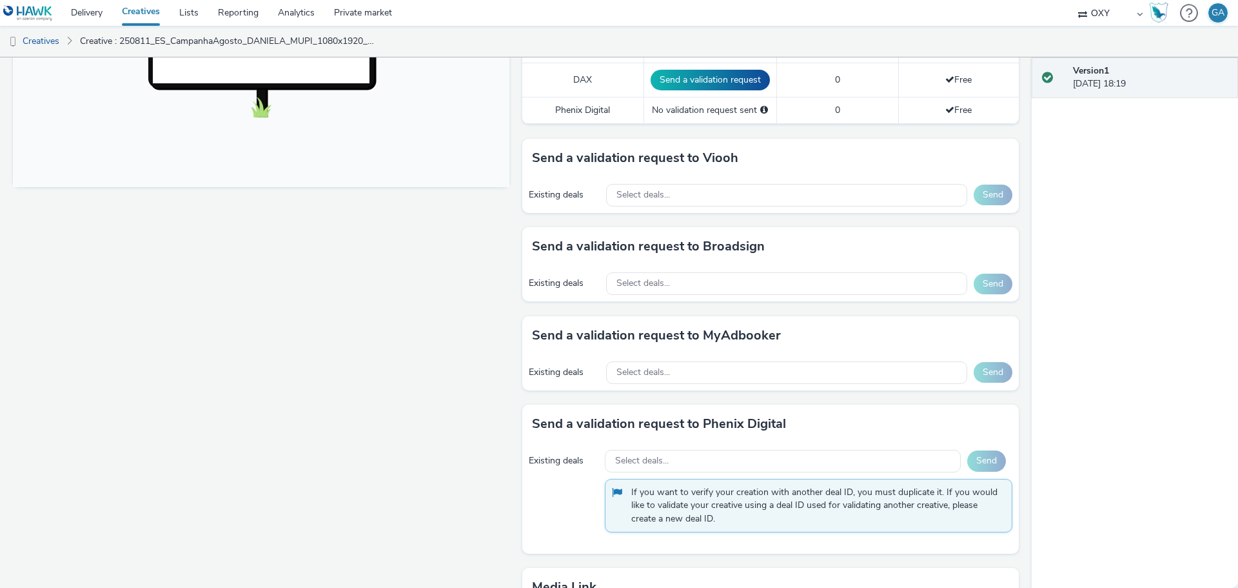
scroll to position [495, 0]
click at [743, 288] on div "Select deals..." at bounding box center [786, 283] width 361 height 23
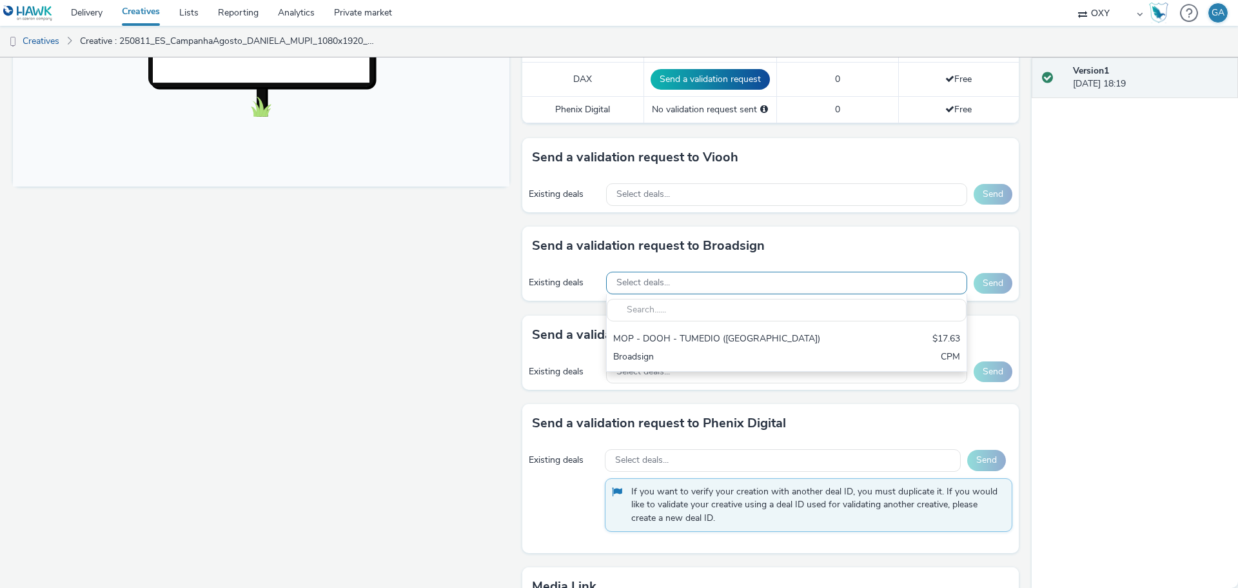
scroll to position [0, 0]
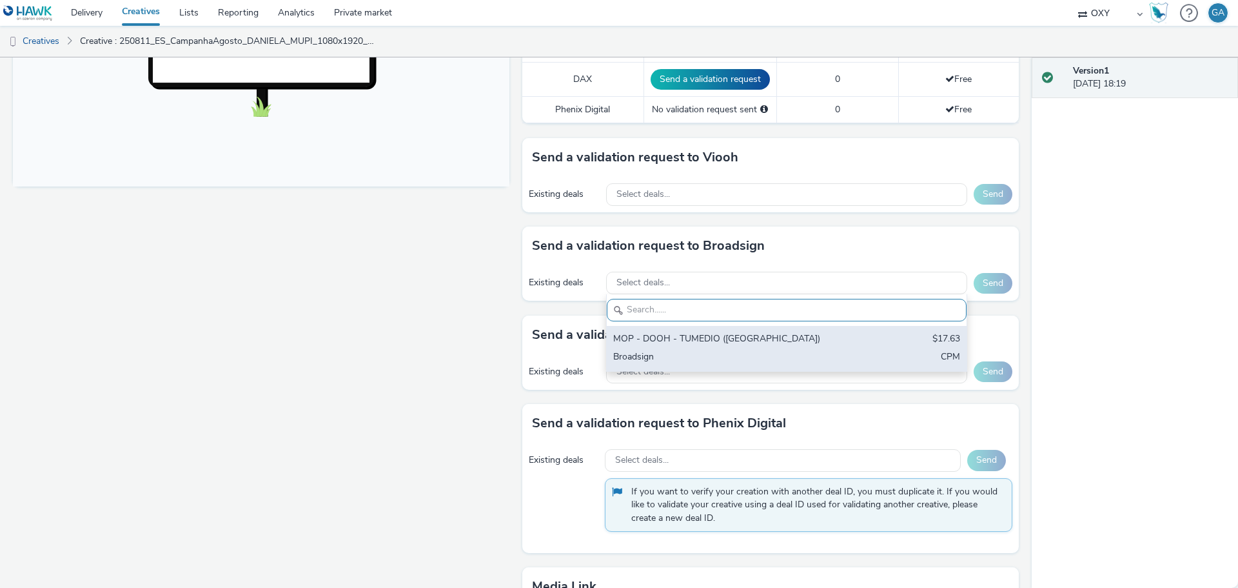
click at [698, 339] on div "MOP - DOOH - TUMEDIO ([GEOGRAPHIC_DATA])" at bounding box center [727, 339] width 229 height 15
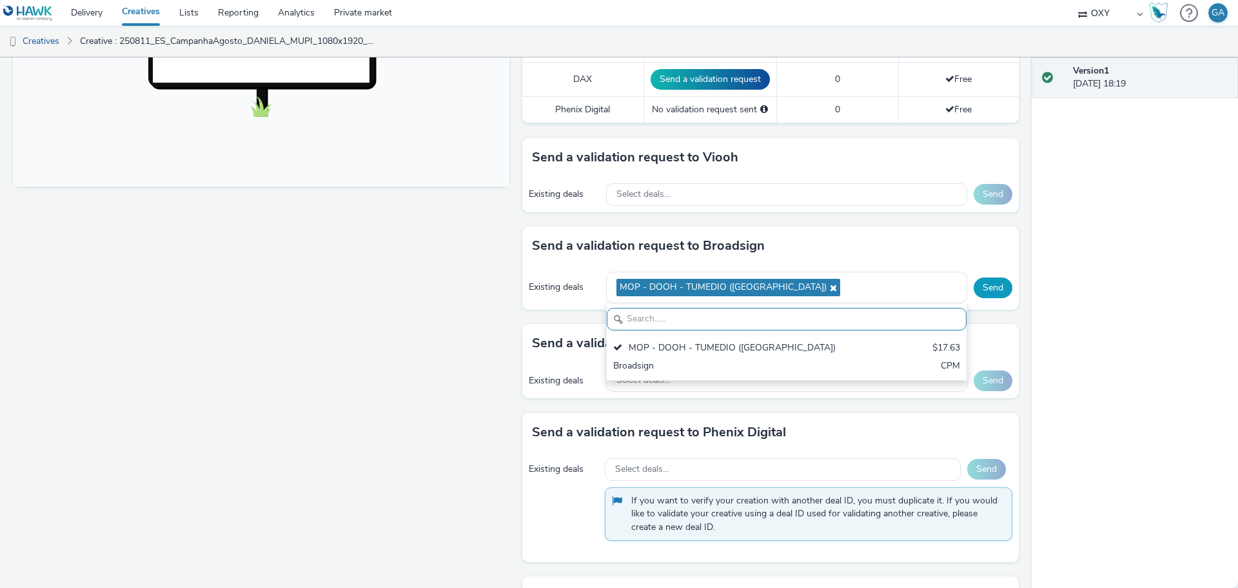
click at [980, 293] on button "Send" at bounding box center [993, 287] width 39 height 21
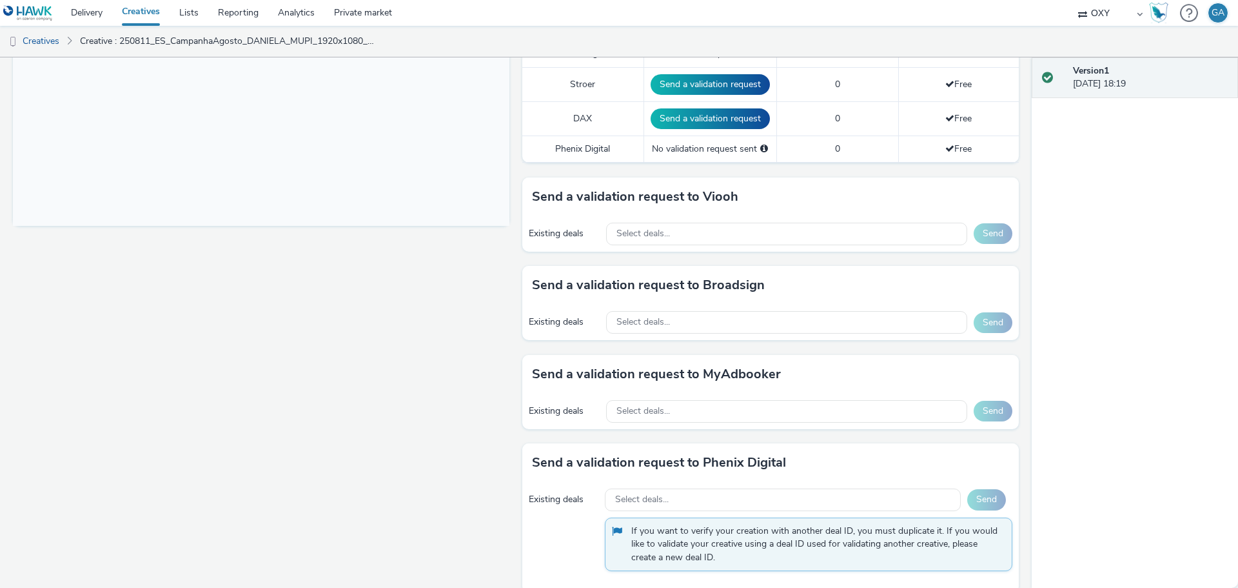
scroll to position [458, 0]
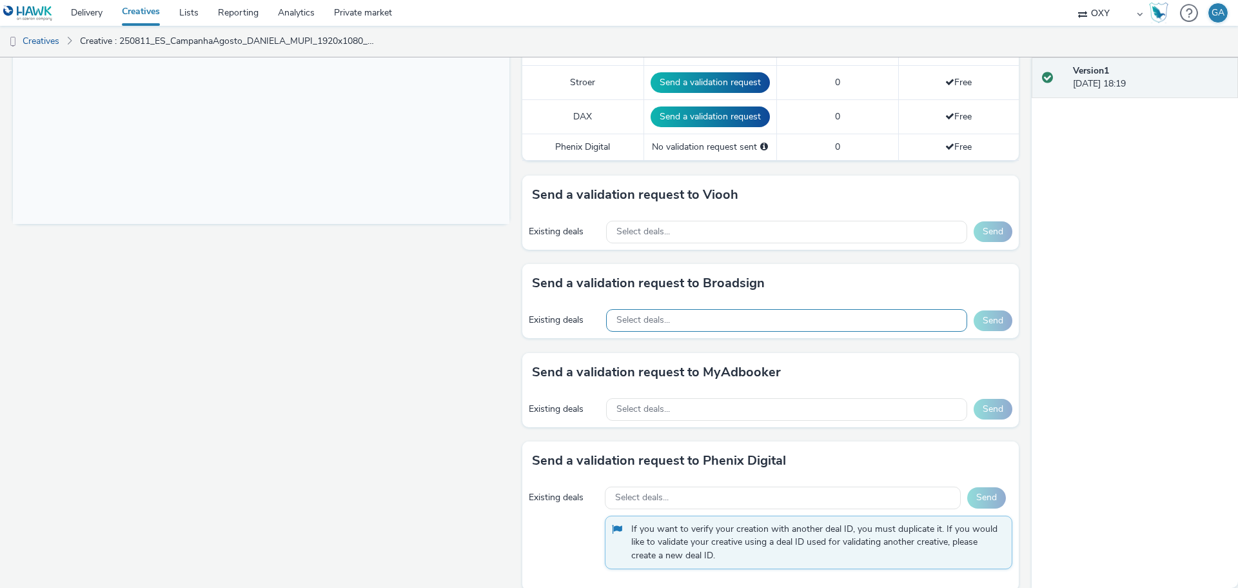
click at [796, 324] on div "Select deals..." at bounding box center [786, 320] width 361 height 23
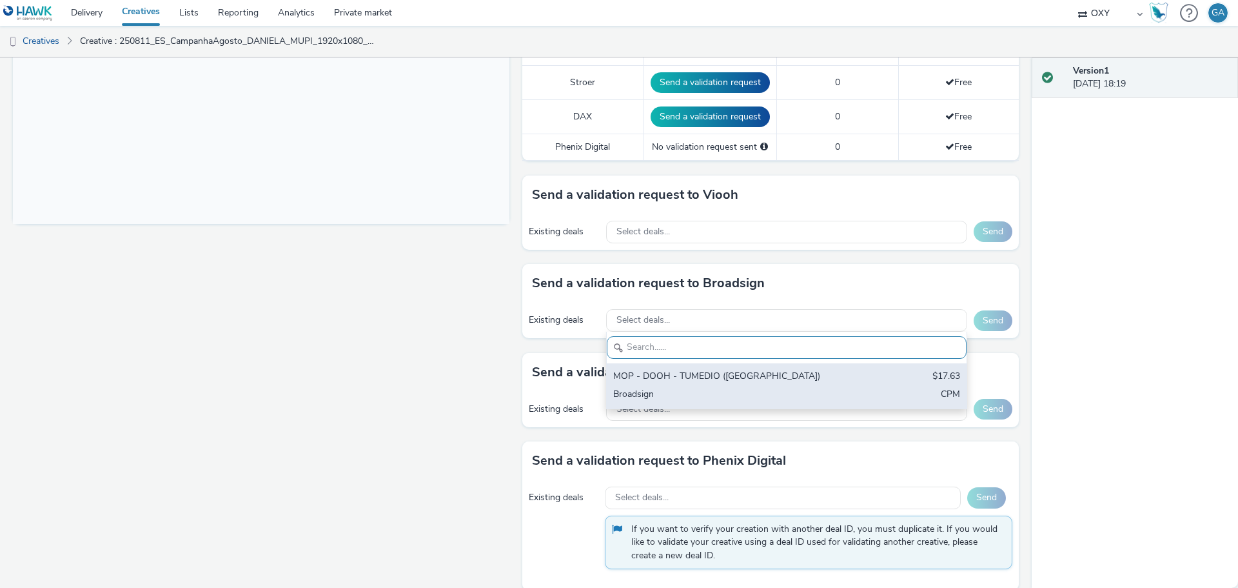
scroll to position [0, 0]
click at [723, 377] on div "MOP - DOOH - TUMEDIO (Parques de Estacionamento)" at bounding box center [727, 377] width 229 height 15
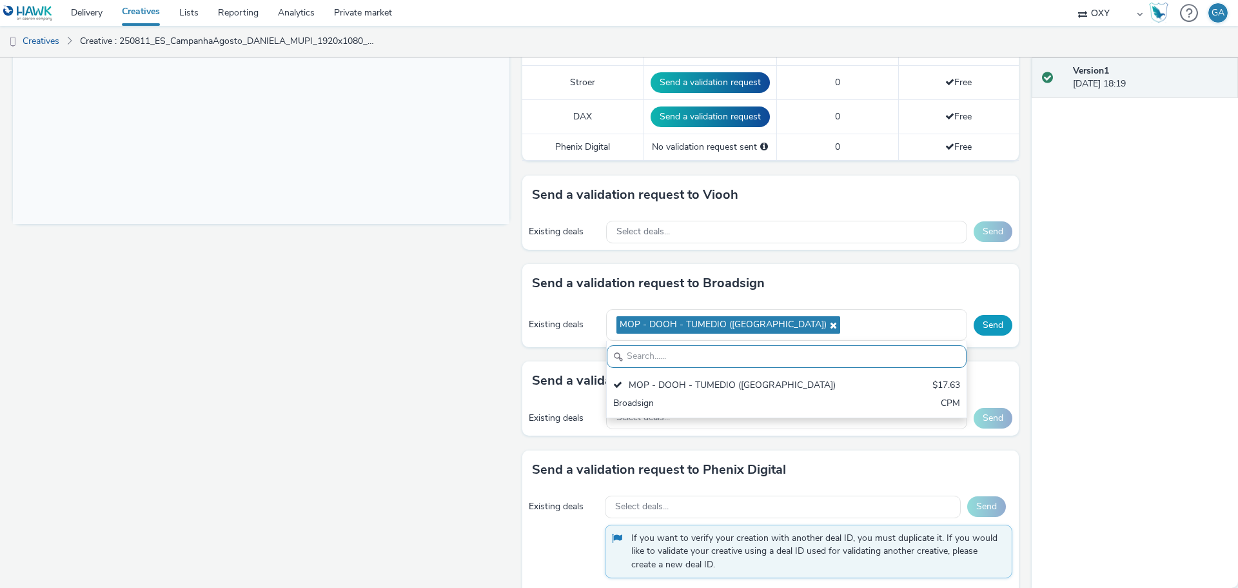
click at [986, 328] on button "Send" at bounding box center [993, 325] width 39 height 21
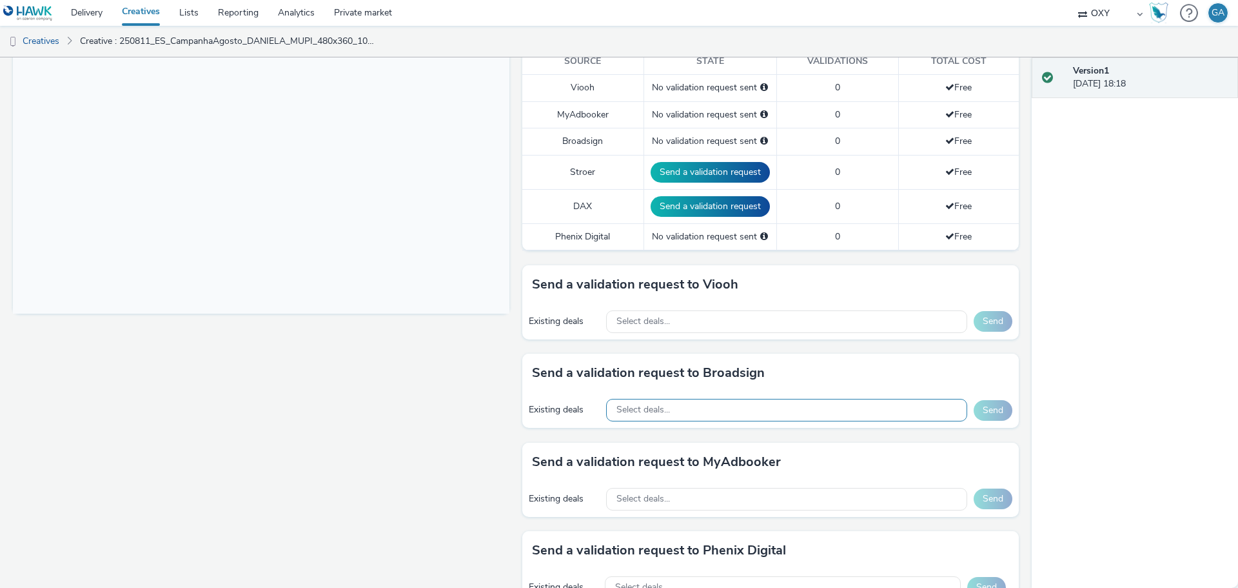
scroll to position [370, 0]
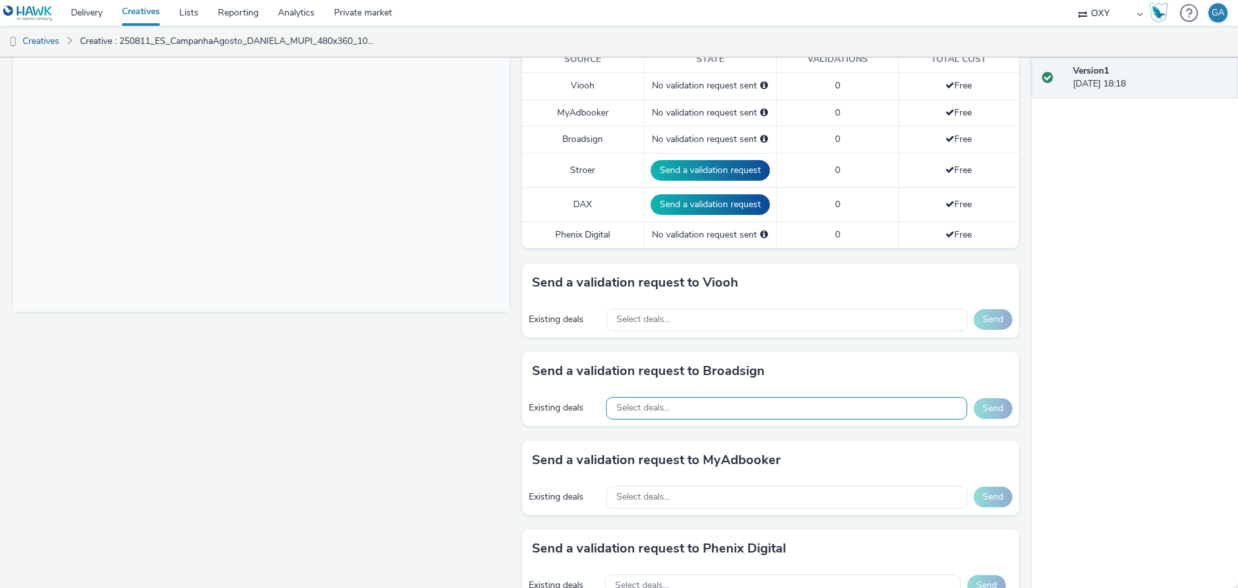
click at [713, 409] on div "Select deals..." at bounding box center [786, 408] width 361 height 23
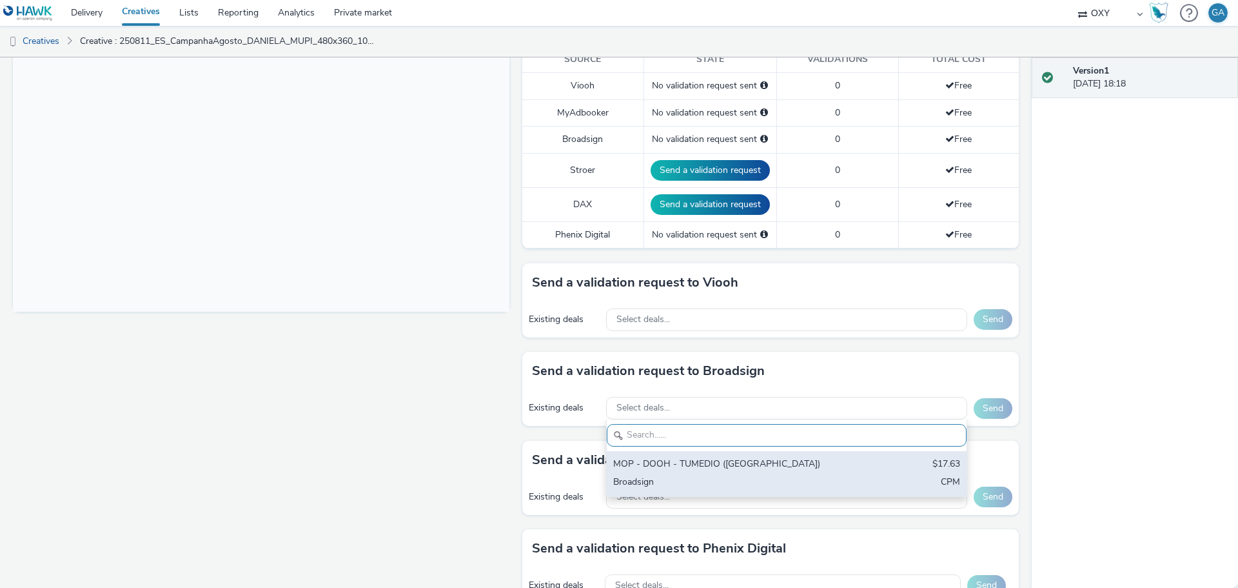
click at [685, 460] on div "MOP - DOOH - TUMEDIO (Parques de Estacionamento)" at bounding box center [727, 464] width 229 height 15
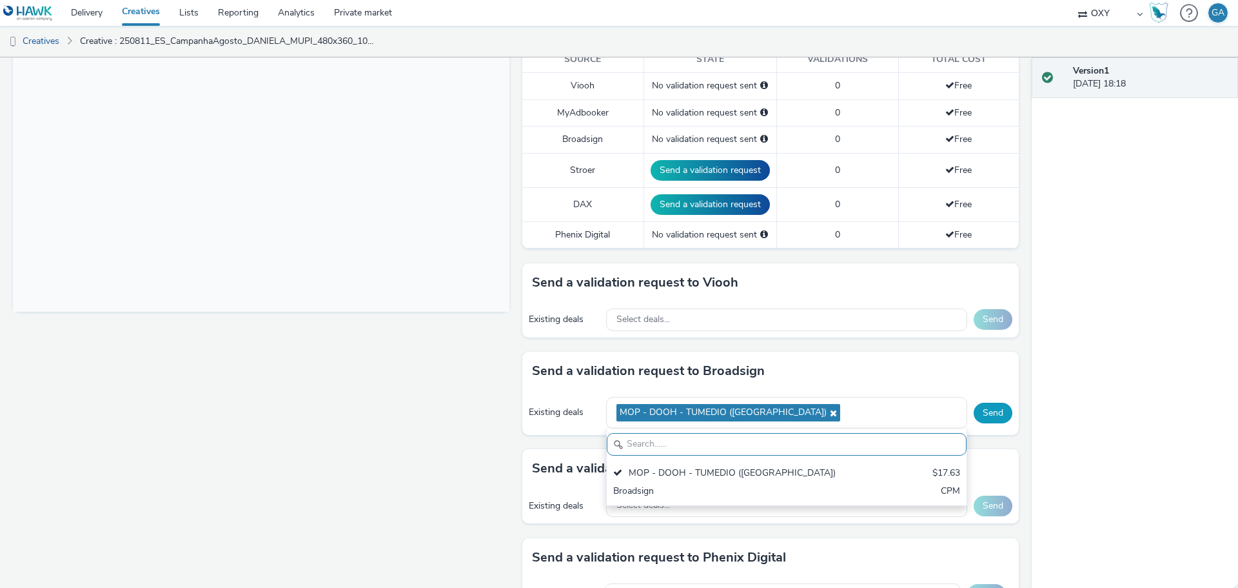
click at [985, 410] on button "Send" at bounding box center [993, 412] width 39 height 21
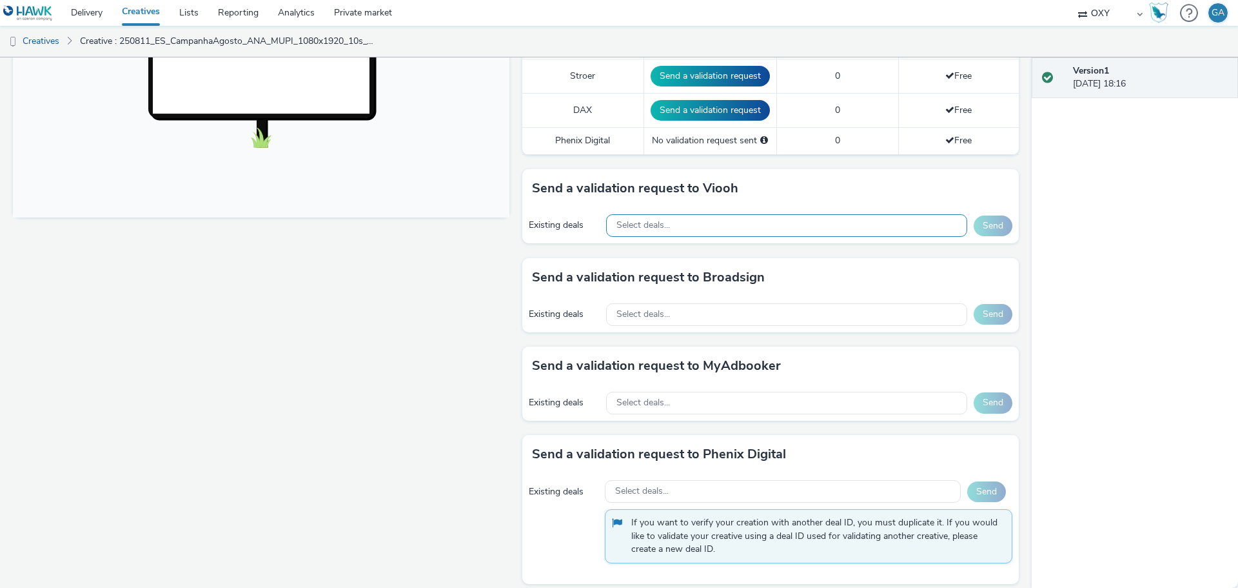
scroll to position [513, 0]
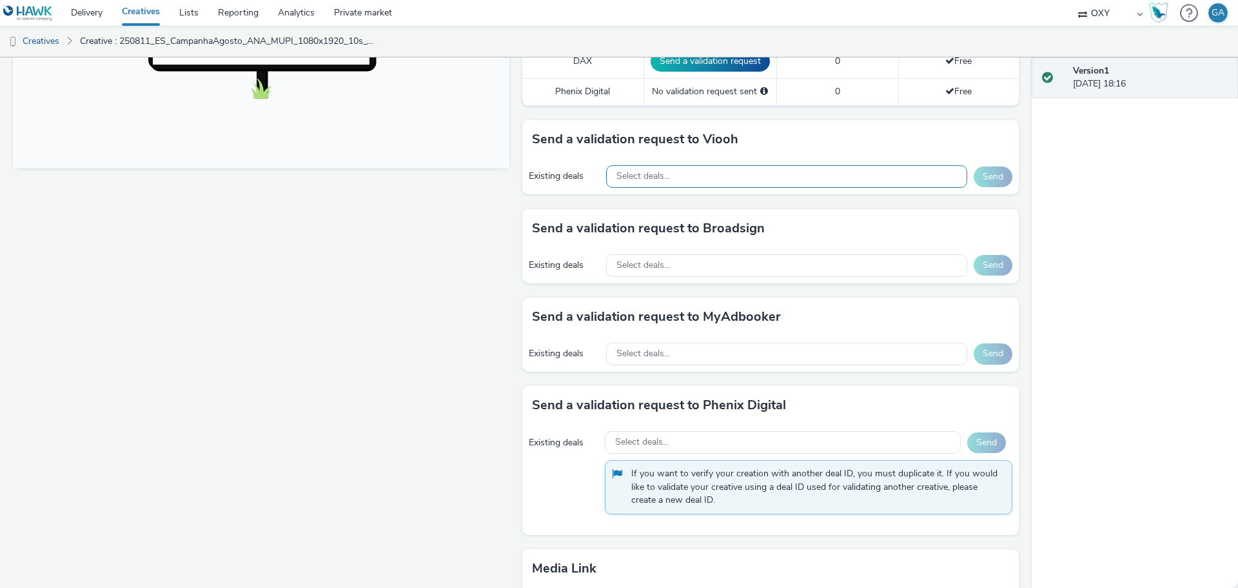
click at [829, 175] on div "Select deals..." at bounding box center [786, 176] width 361 height 23
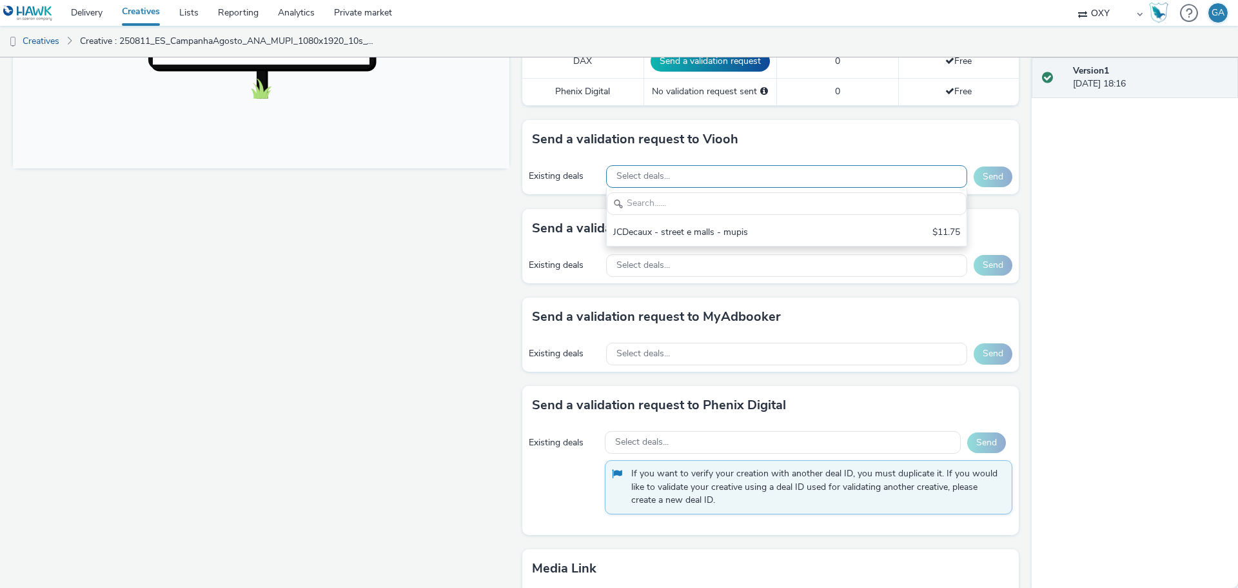
scroll to position [0, 0]
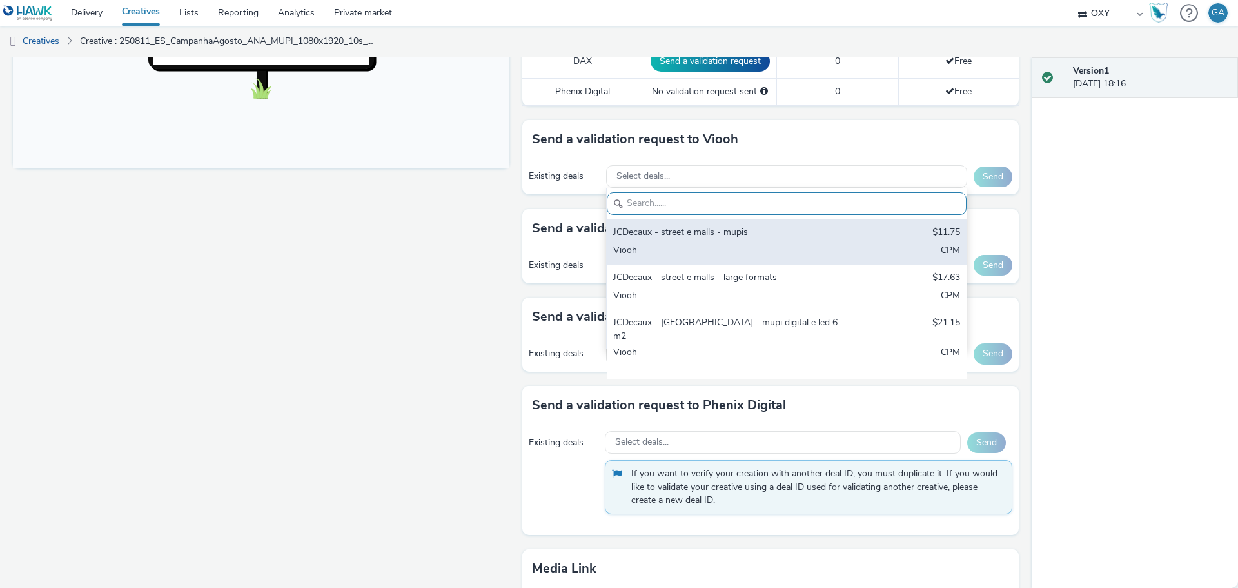
click at [773, 237] on div "JCDecaux - street e malls - mupis" at bounding box center [727, 233] width 229 height 15
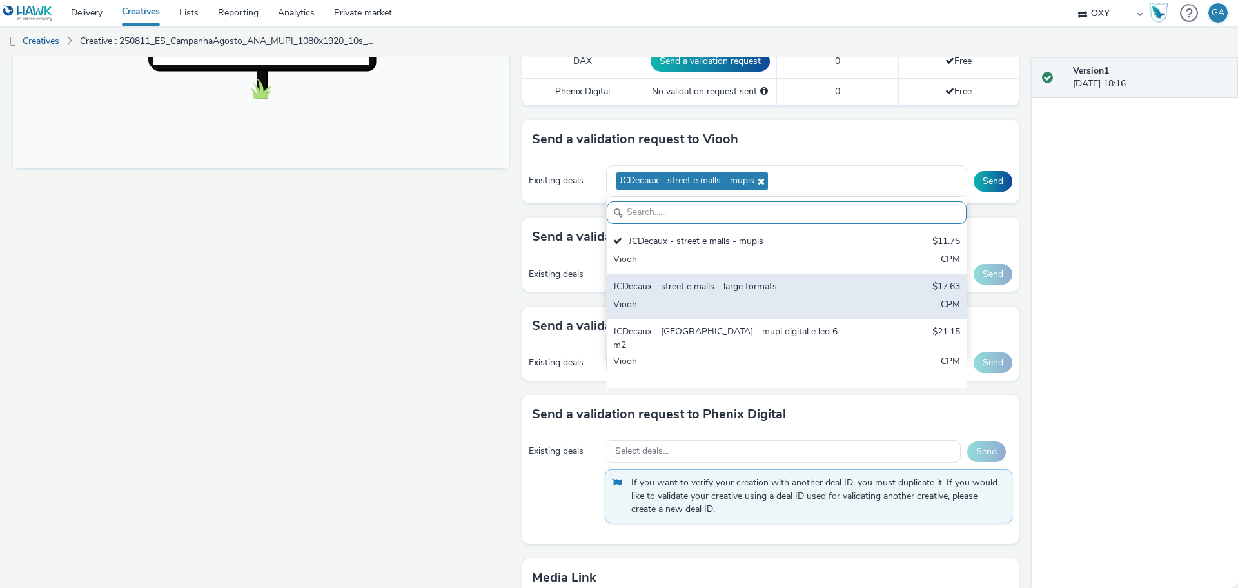
click at [757, 292] on div "JCDecaux - street e malls - large formats" at bounding box center [727, 287] width 229 height 15
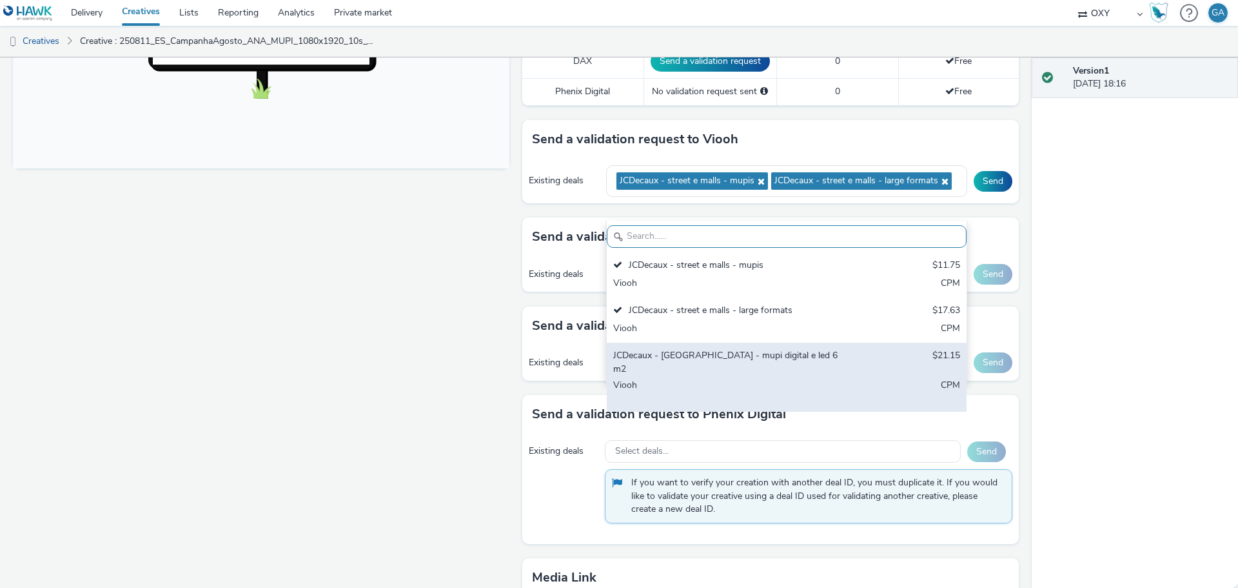
click at [744, 350] on div "JCDecaux - [GEOGRAPHIC_DATA] - mupi digital e led 6m2" at bounding box center [727, 362] width 229 height 26
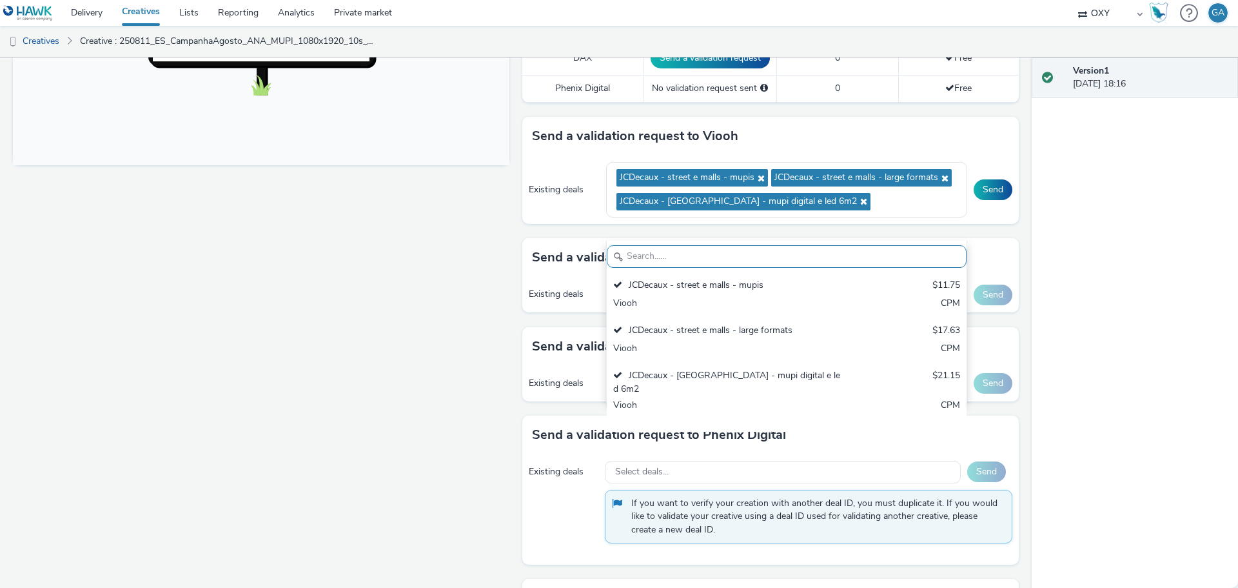
scroll to position [516, 0]
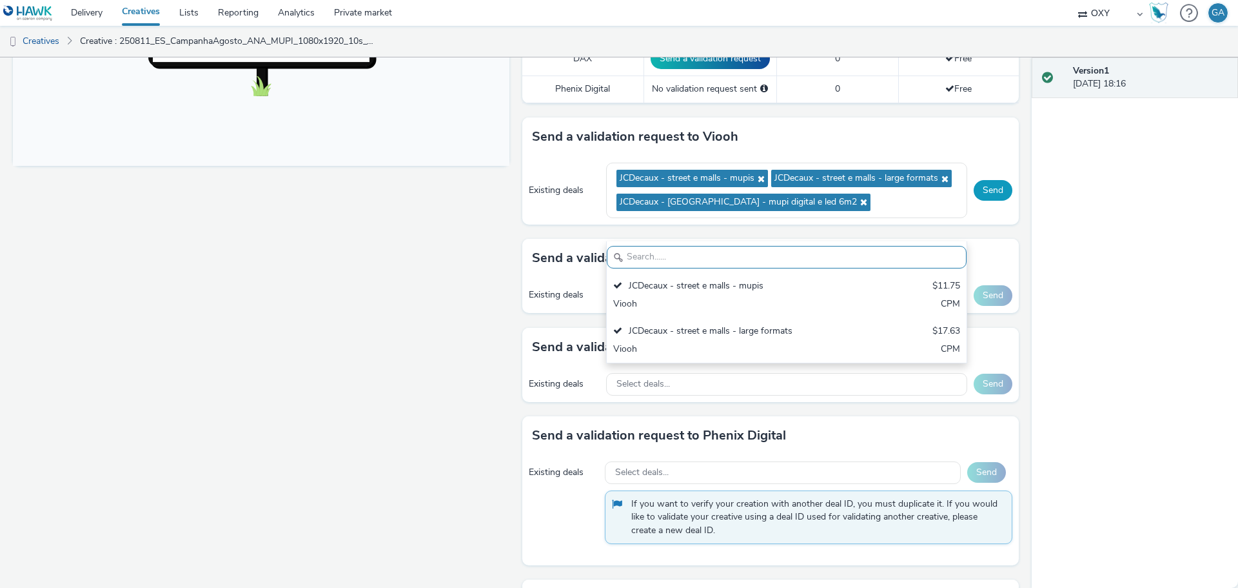
click at [979, 195] on button "Send" at bounding box center [993, 190] width 39 height 21
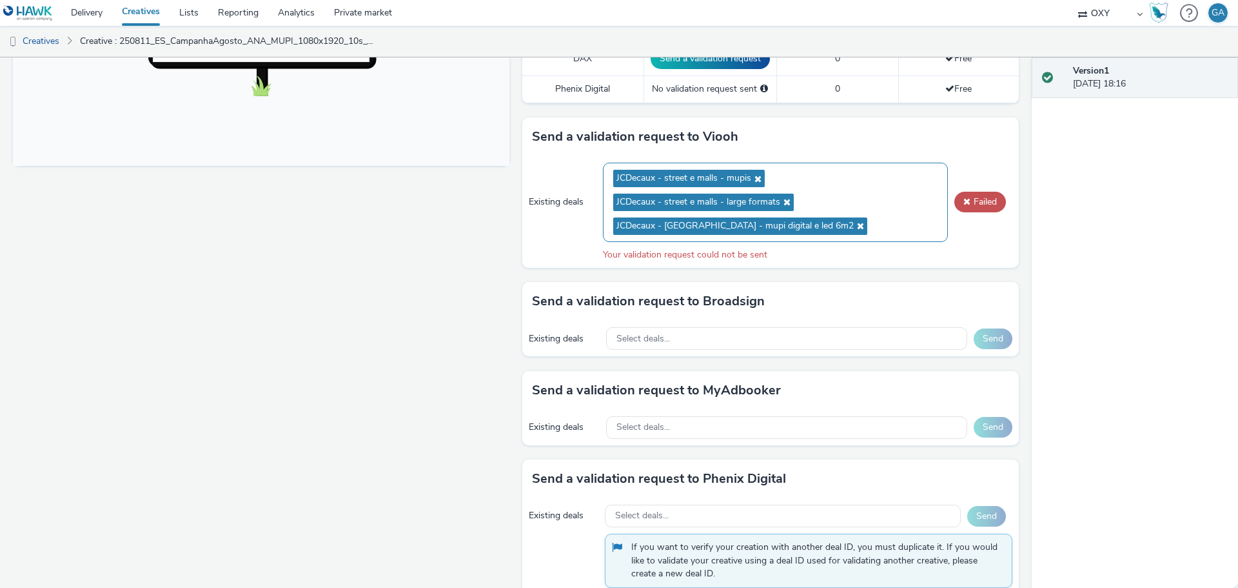
click at [854, 223] on icon at bounding box center [859, 225] width 10 height 9
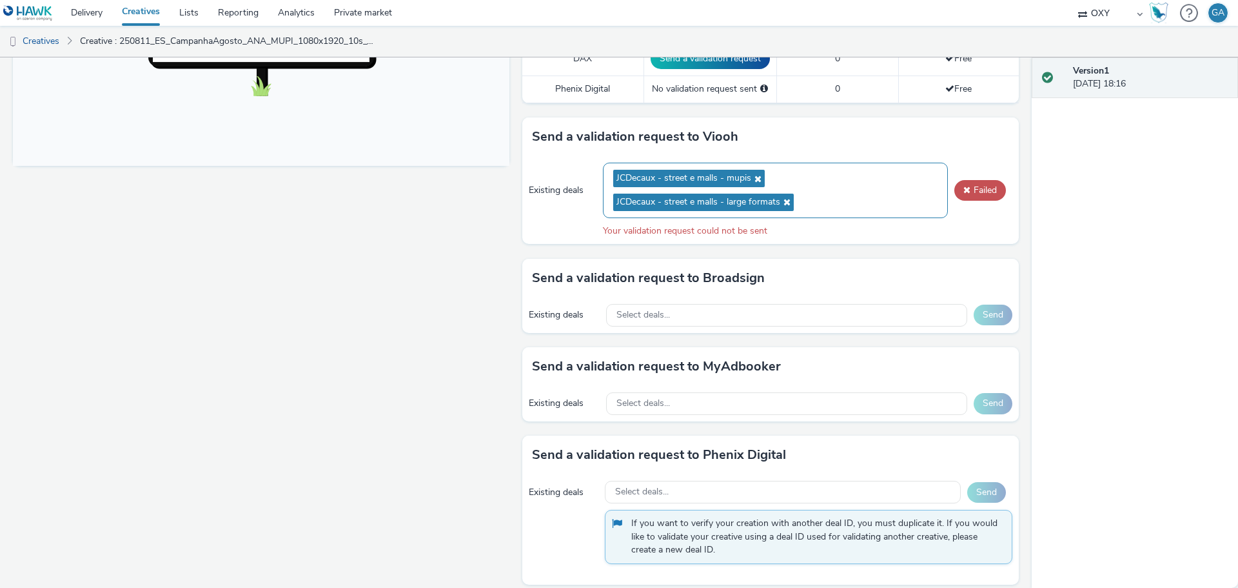
click at [780, 202] on icon at bounding box center [785, 201] width 10 height 9
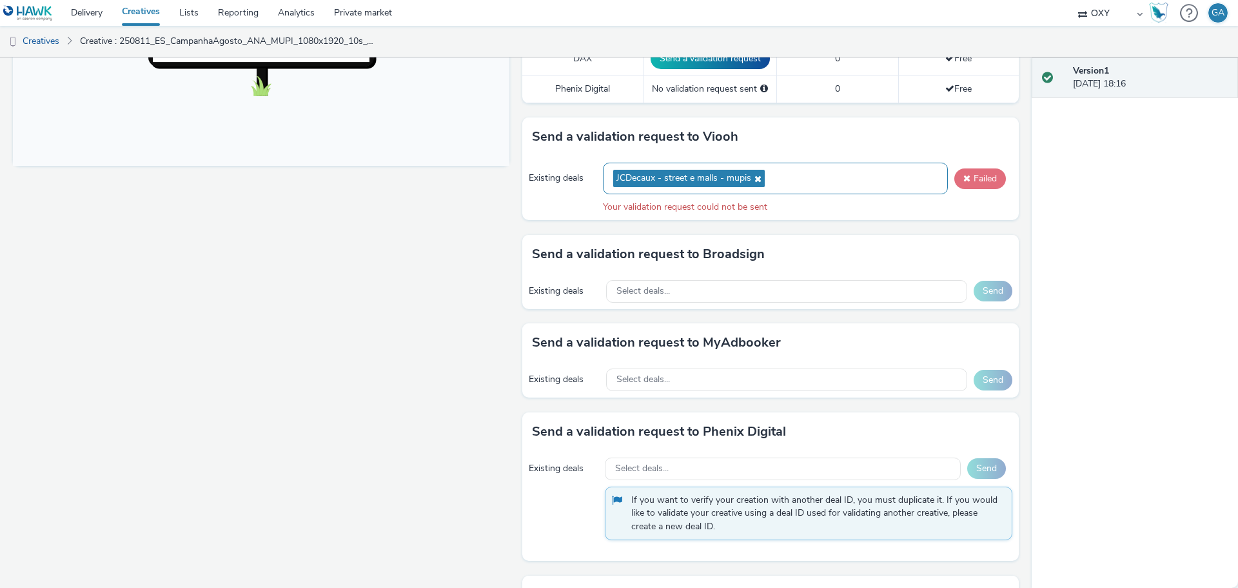
click at [966, 181] on button "Failed" at bounding box center [981, 178] width 52 height 21
click at [971, 182] on button "Failed" at bounding box center [981, 178] width 52 height 21
click at [757, 182] on span "JCDecaux - street e malls - mupis" at bounding box center [689, 178] width 152 height 17
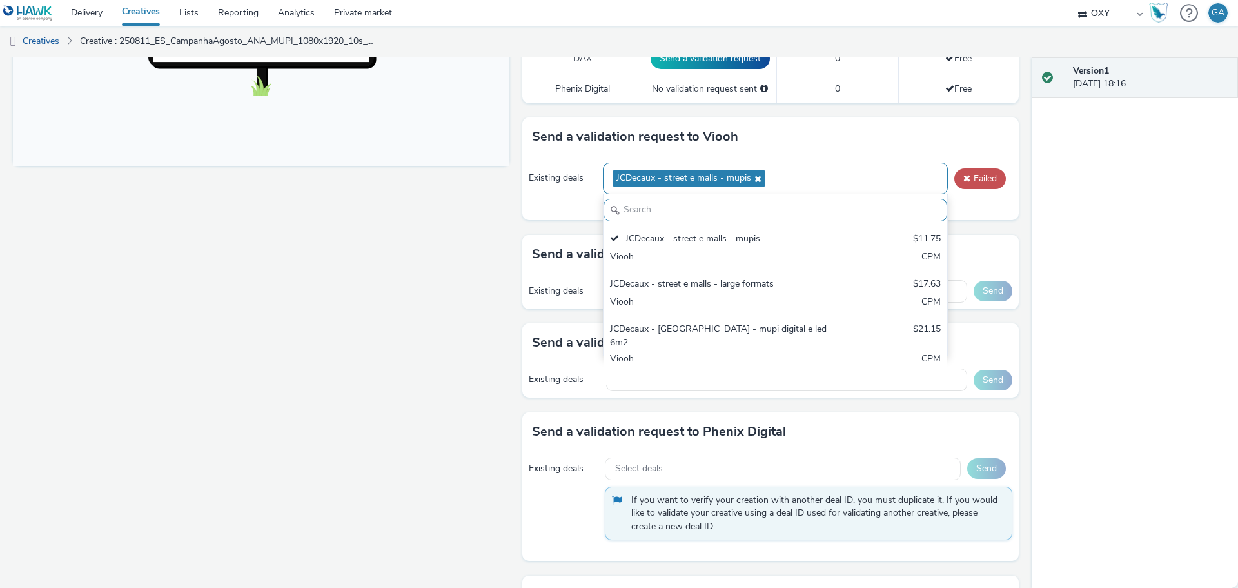
click at [751, 181] on icon at bounding box center [756, 178] width 10 height 9
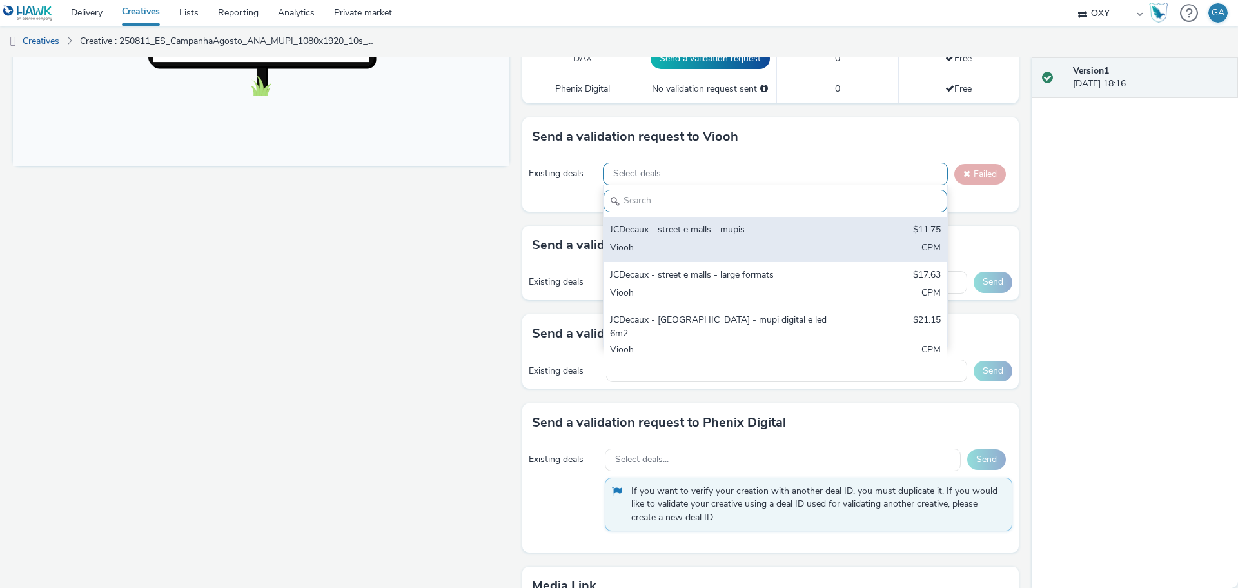
click at [679, 235] on div "JCDecaux - street e malls - mupis" at bounding box center [719, 230] width 219 height 15
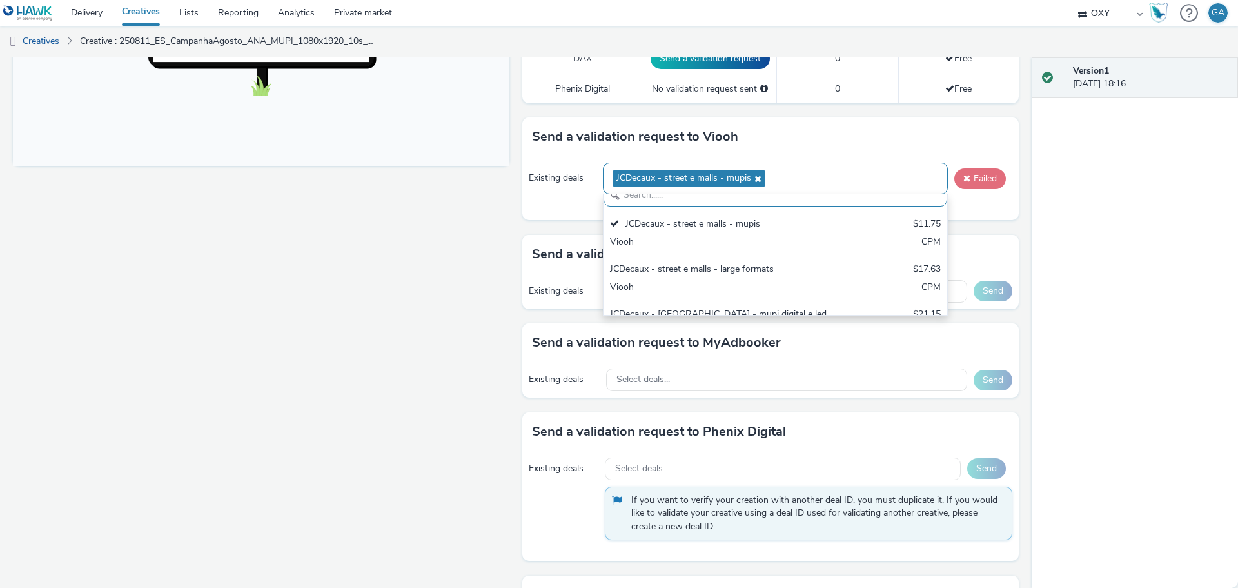
click at [975, 180] on button "Failed" at bounding box center [981, 178] width 52 height 21
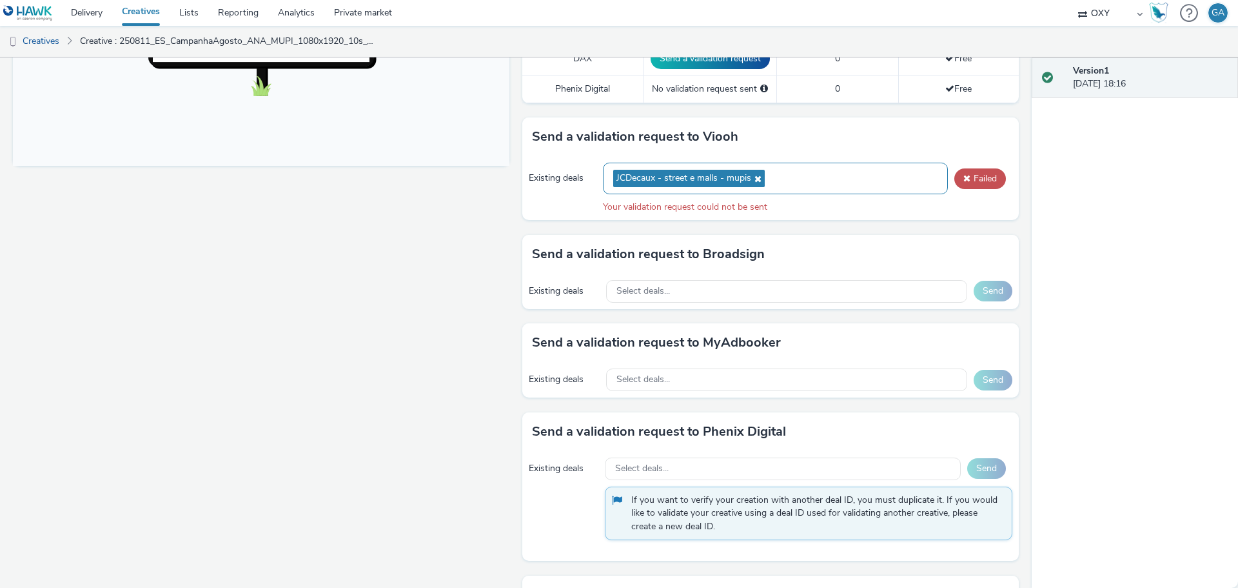
click at [751, 179] on icon at bounding box center [756, 178] width 10 height 9
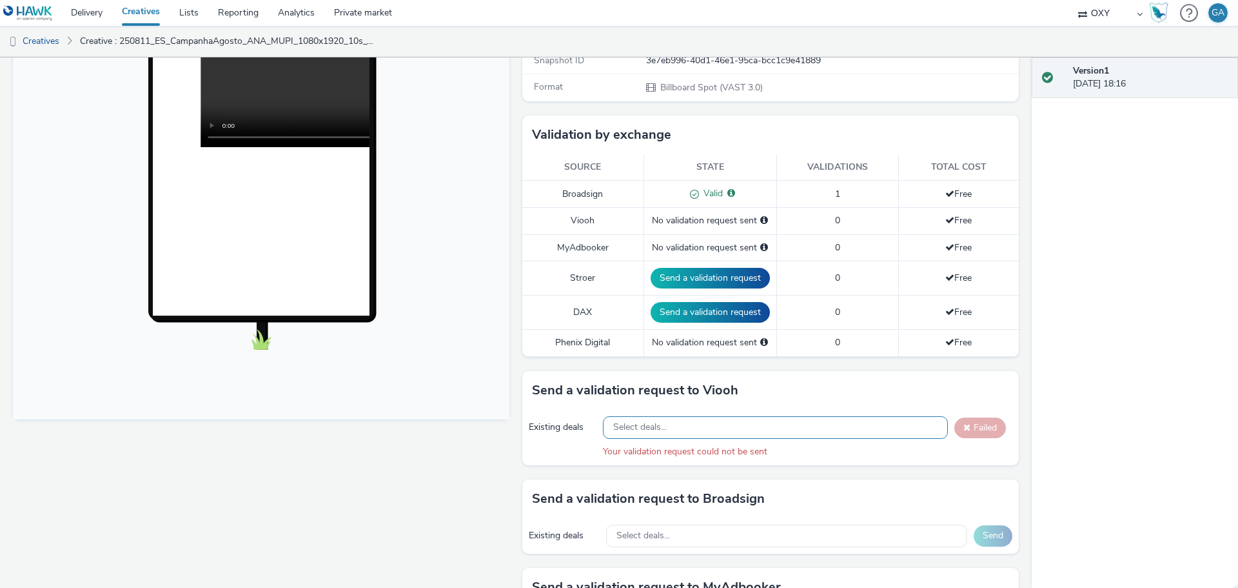
scroll to position [263, 0]
click at [761, 421] on div "Select deals..." at bounding box center [775, 426] width 345 height 23
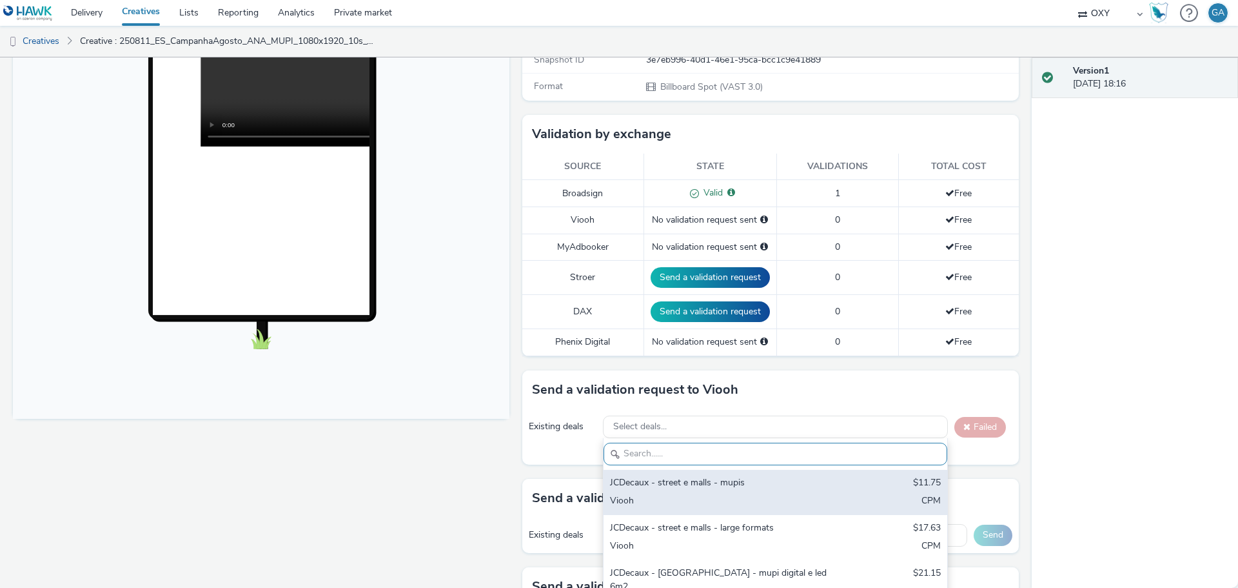
click at [740, 490] on div "JCDecaux - street e malls - mupis" at bounding box center [719, 483] width 219 height 15
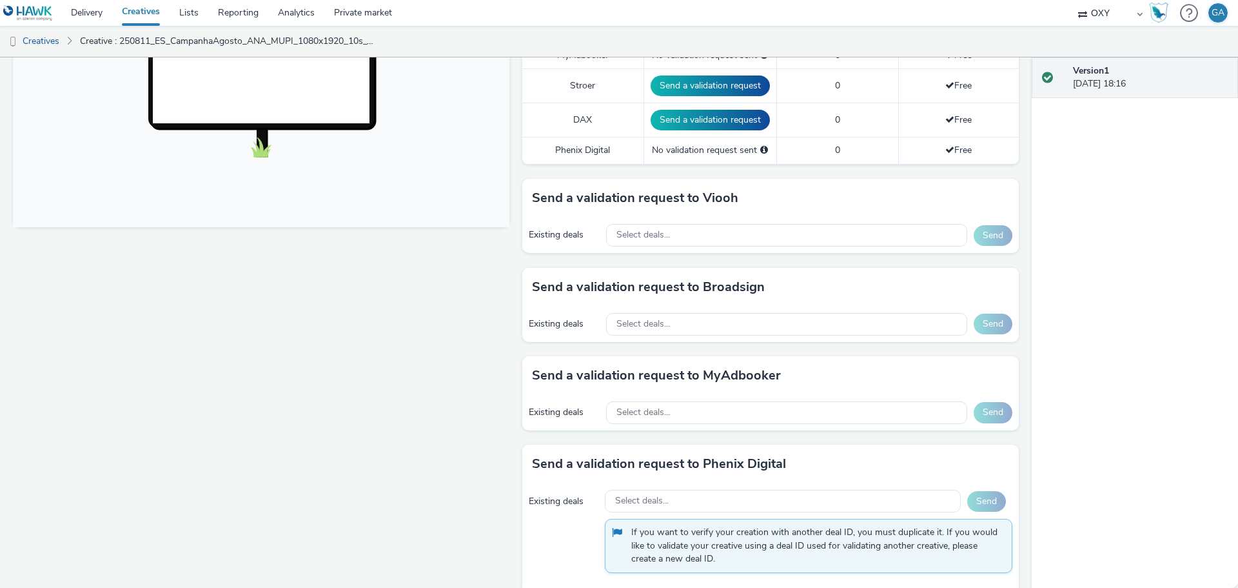
scroll to position [456, 0]
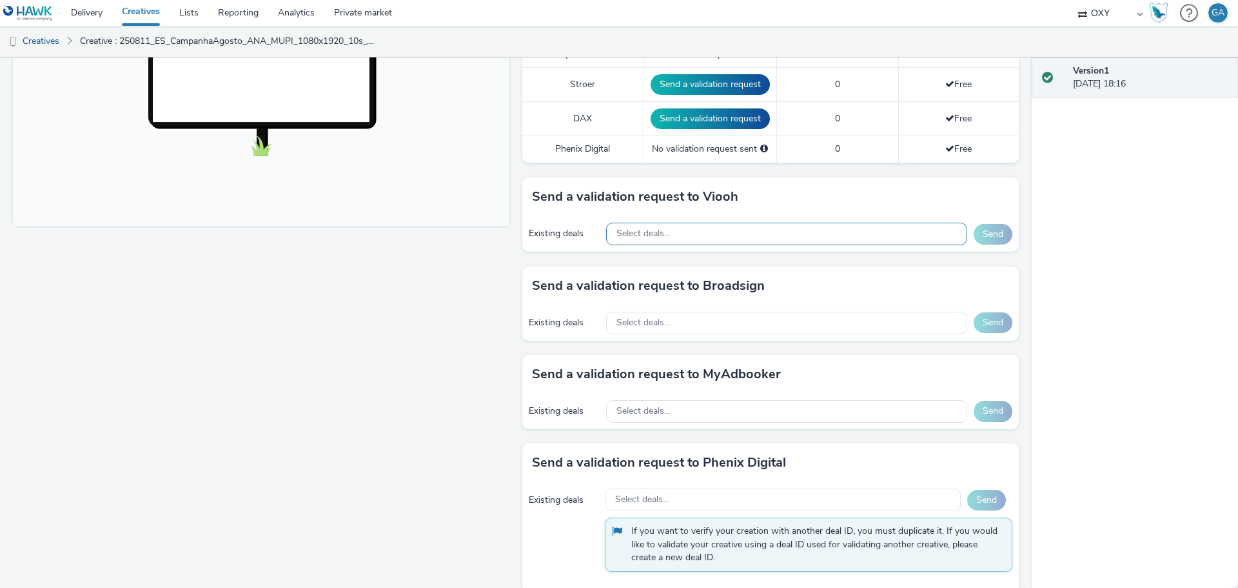
click at [650, 234] on span "Select deals..." at bounding box center [644, 233] width 54 height 11
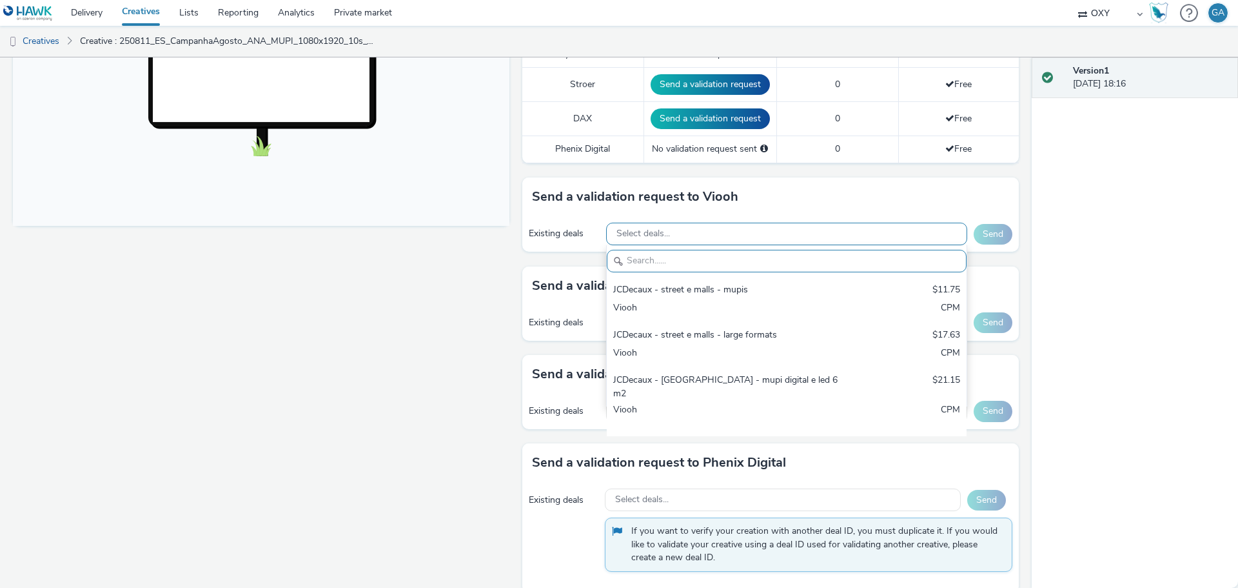
scroll to position [0, 0]
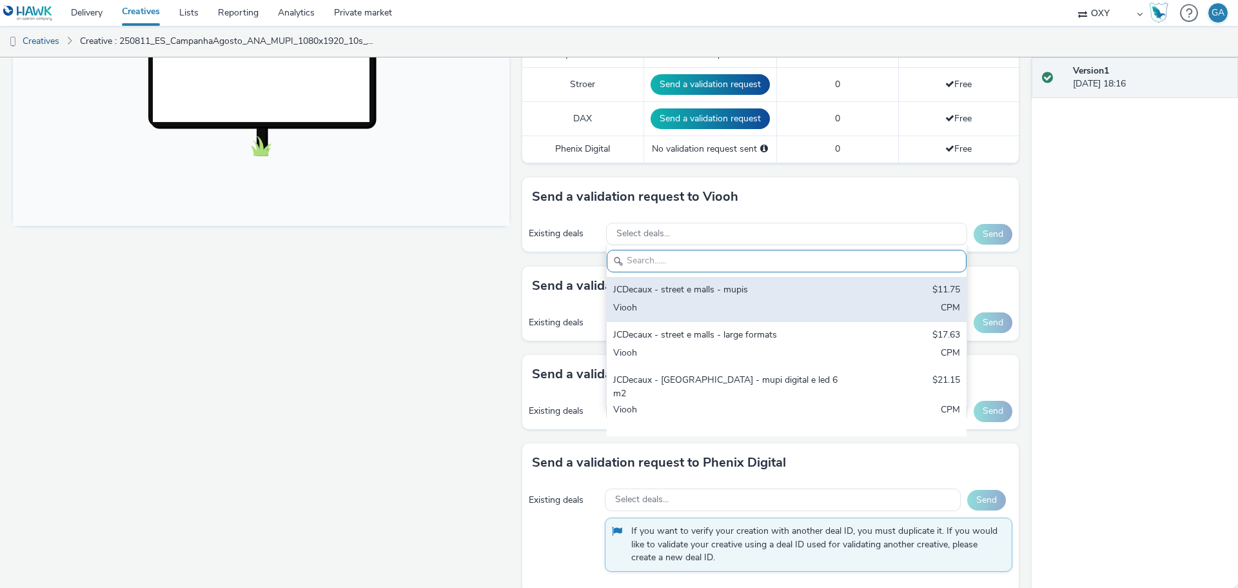
click at [670, 293] on div "JCDecaux - street e malls - mupis" at bounding box center [727, 290] width 229 height 15
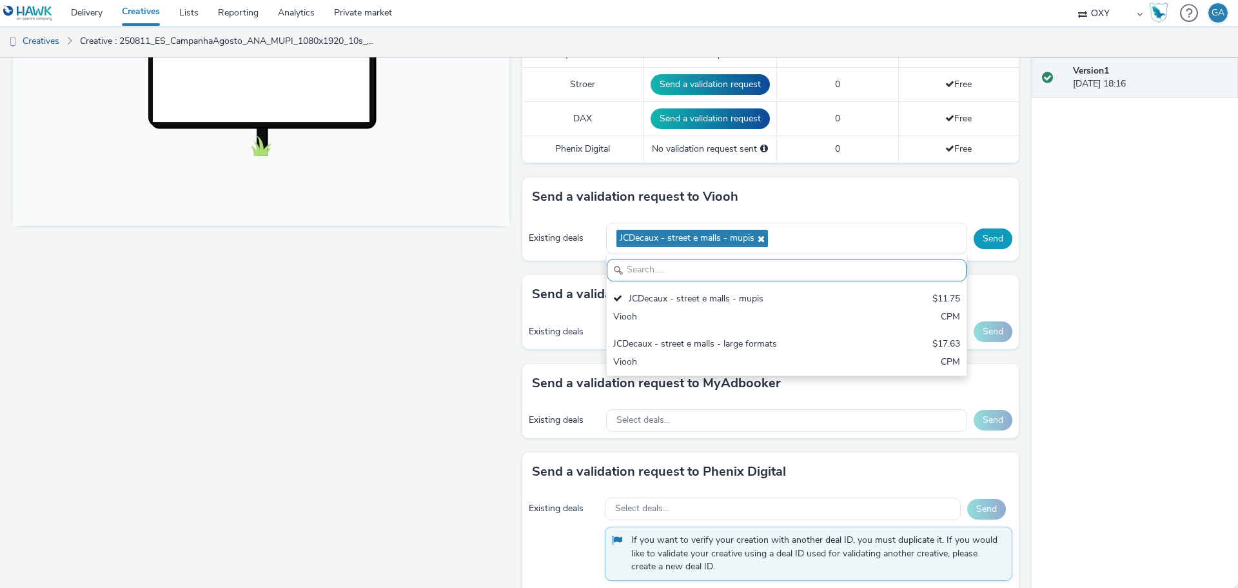
click at [985, 236] on button "Send" at bounding box center [993, 238] width 39 height 21
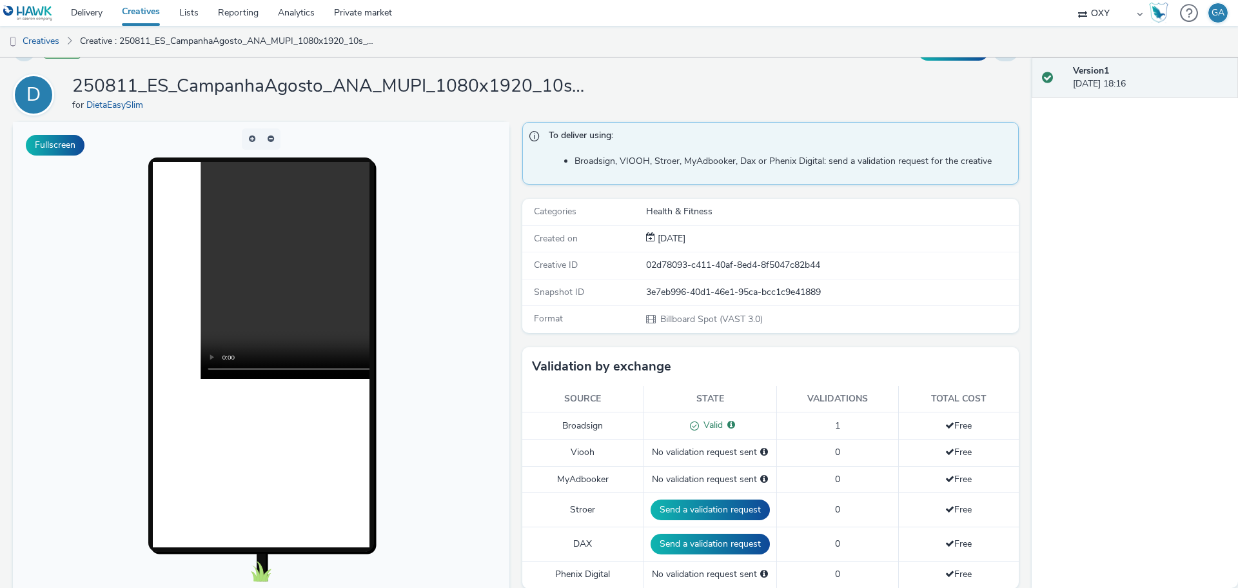
scroll to position [30, 0]
click at [40, 37] on link "Creatives" at bounding box center [33, 41] width 66 height 31
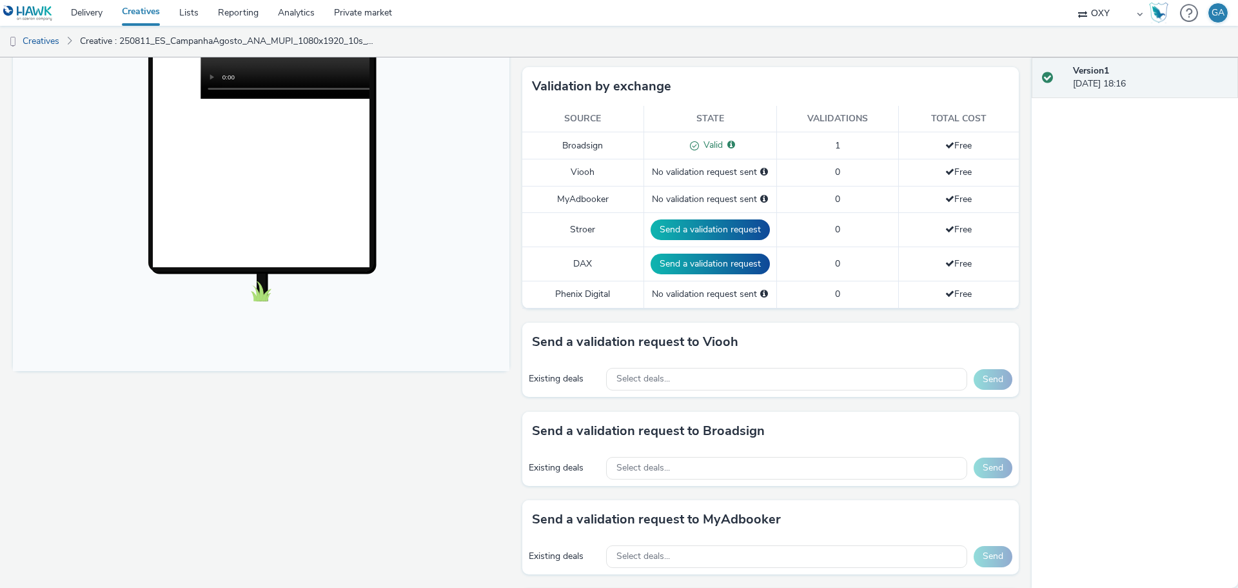
scroll to position [312, 0]
click at [815, 379] on div "Select deals..." at bounding box center [786, 378] width 361 height 23
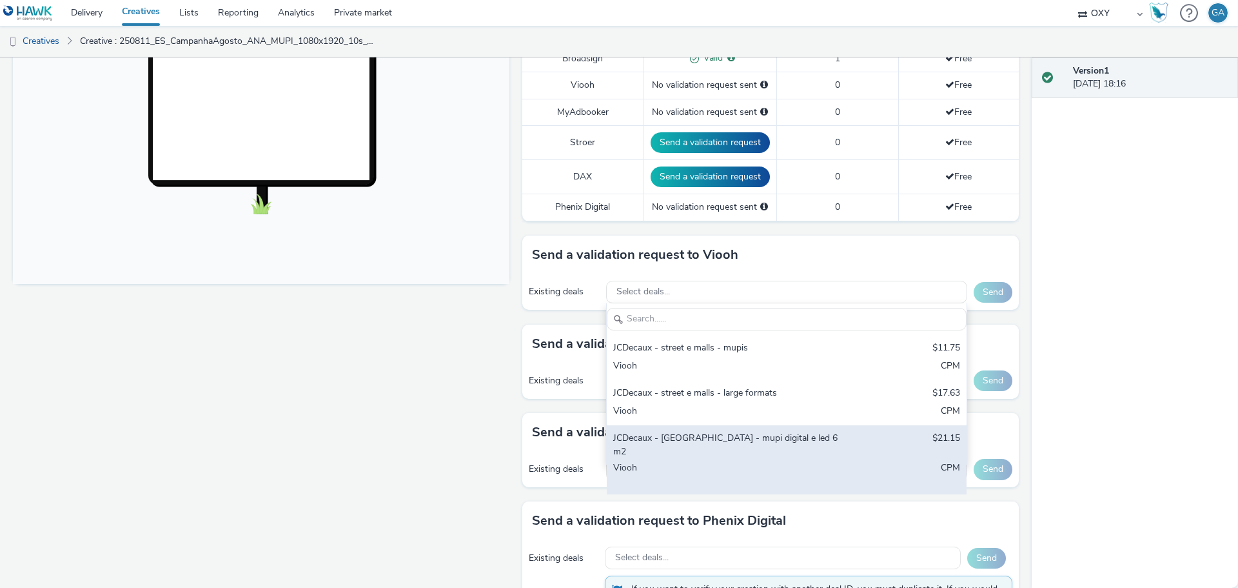
scroll to position [399, 0]
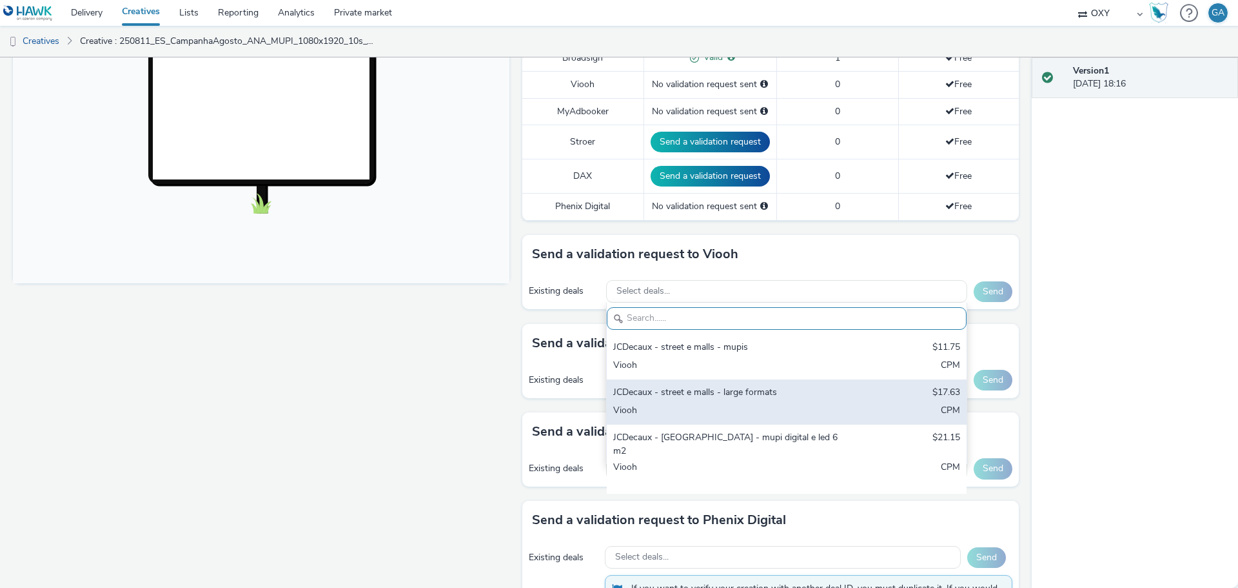
click at [755, 390] on div "JCDecaux - street e malls - large formats" at bounding box center [727, 393] width 229 height 15
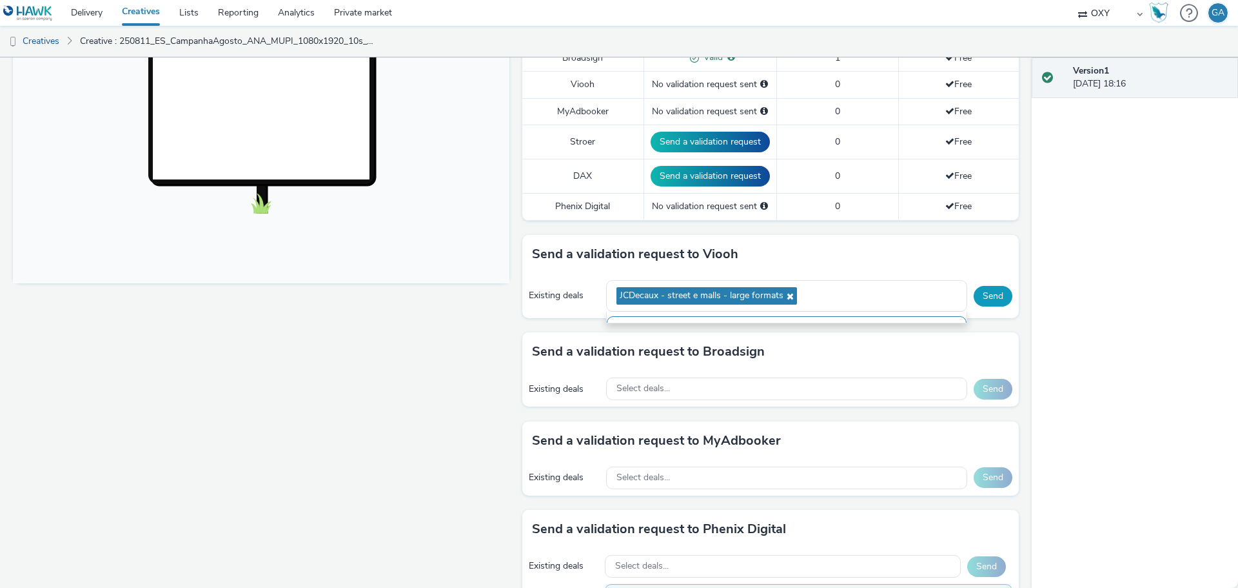
click at [986, 296] on button "Send" at bounding box center [993, 296] width 39 height 21
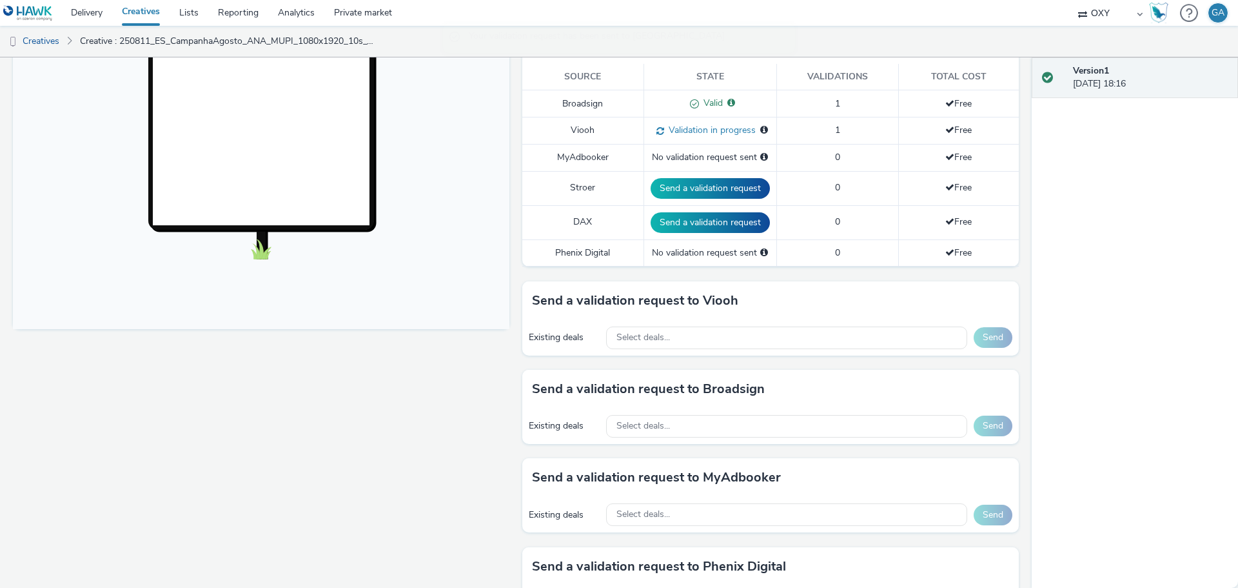
scroll to position [351, 0]
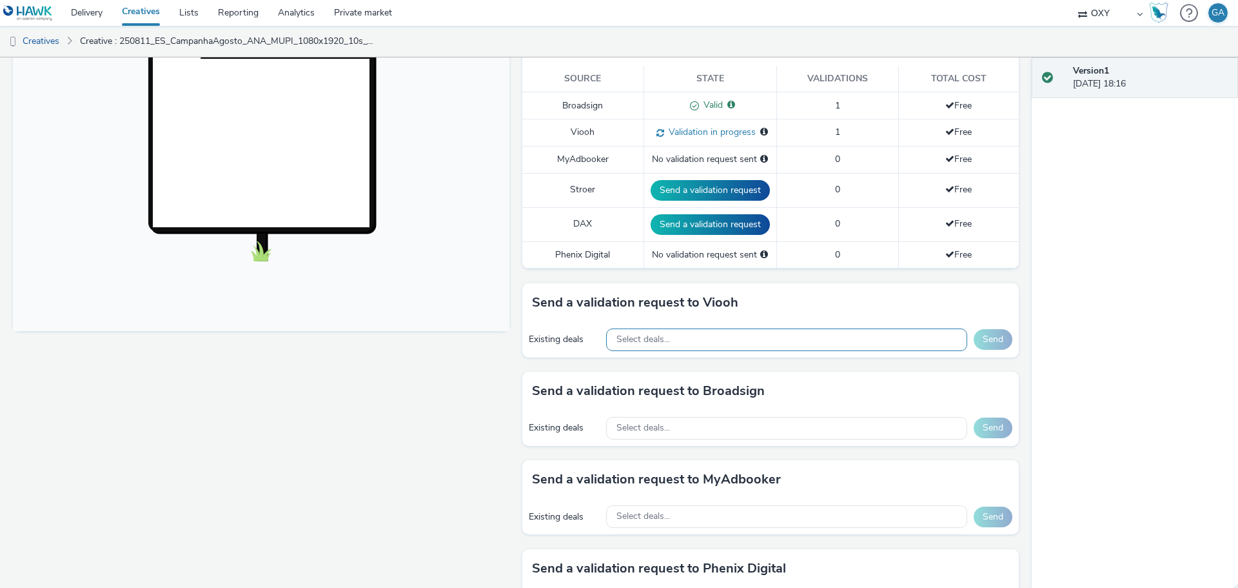
click at [823, 337] on div "Select deals..." at bounding box center [786, 339] width 361 height 23
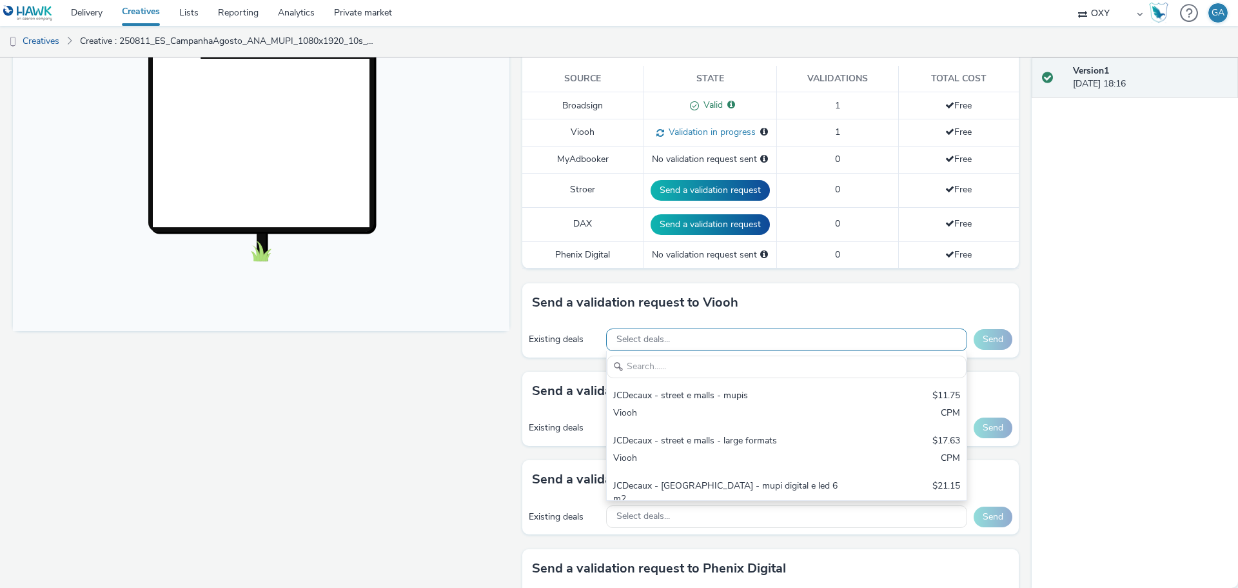
scroll to position [0, 0]
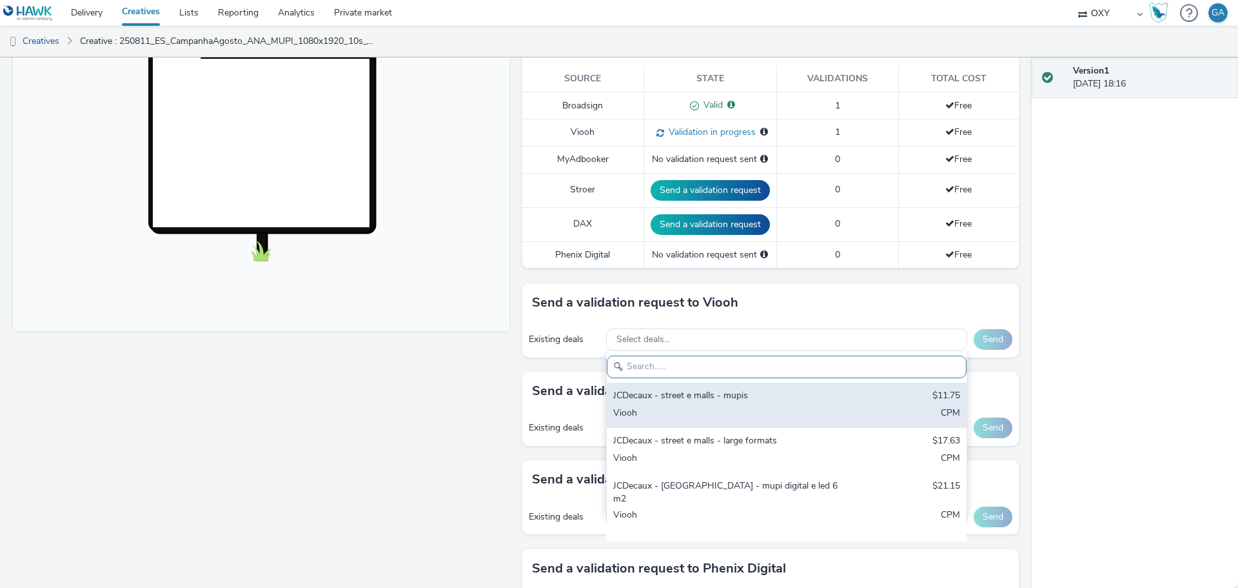
click at [788, 404] on div "JCDecaux - street e malls - mupis $11.75 Viooh CPM" at bounding box center [787, 404] width 360 height 45
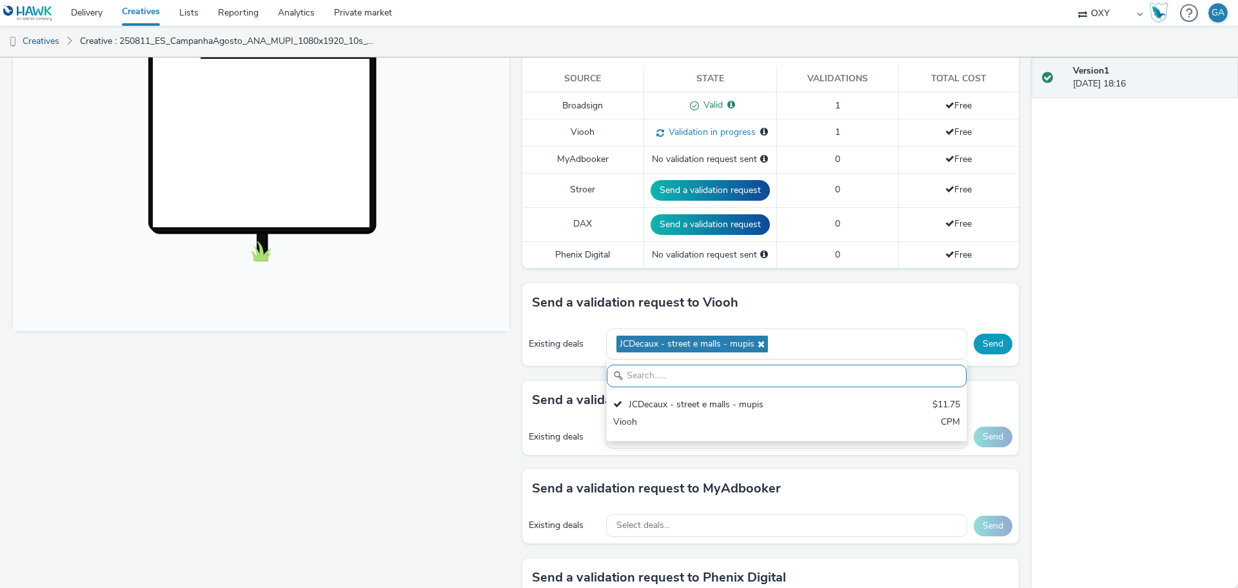
click at [981, 343] on button "Send" at bounding box center [993, 343] width 39 height 21
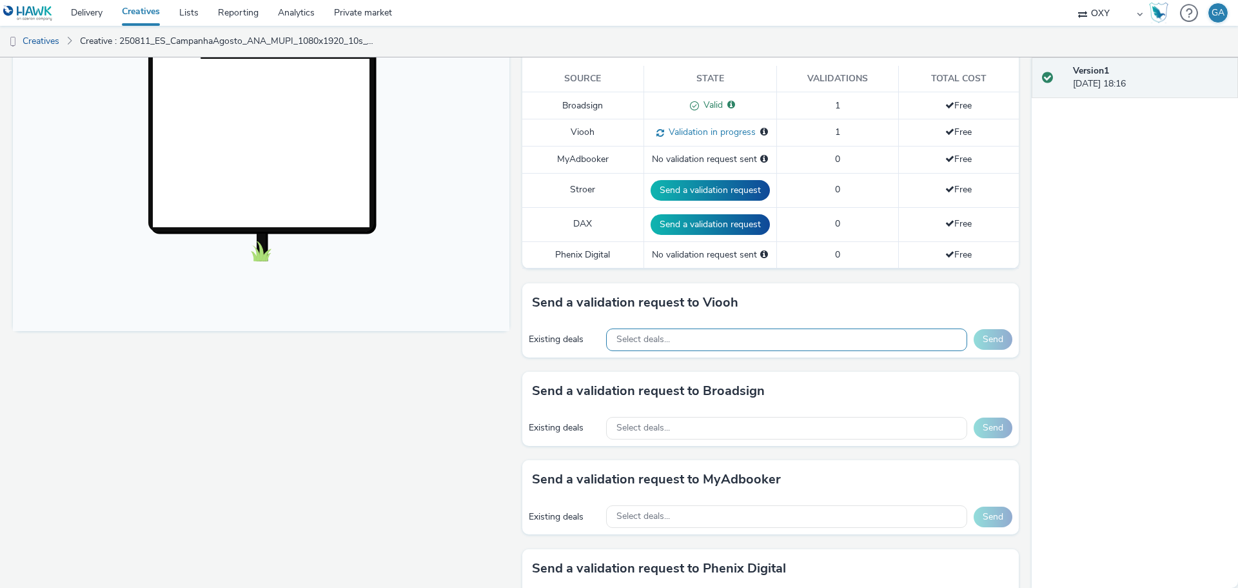
click at [889, 336] on div "Select deals..." at bounding box center [786, 339] width 361 height 23
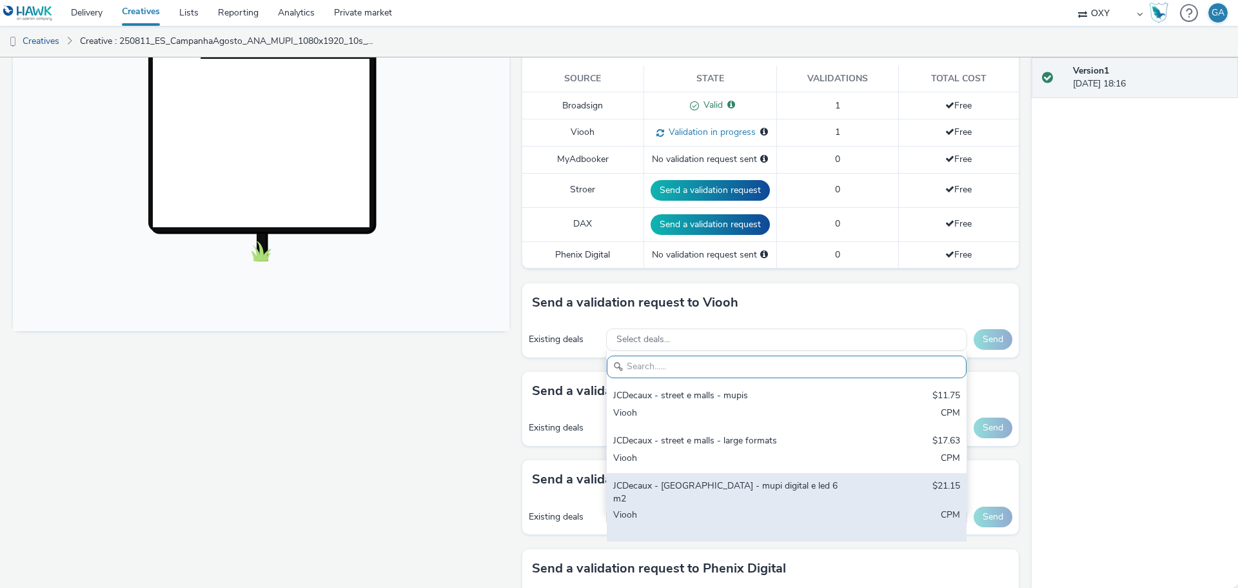
click at [806, 484] on div "JCDecaux - [GEOGRAPHIC_DATA] - mupi digital e led 6m2" at bounding box center [727, 492] width 229 height 26
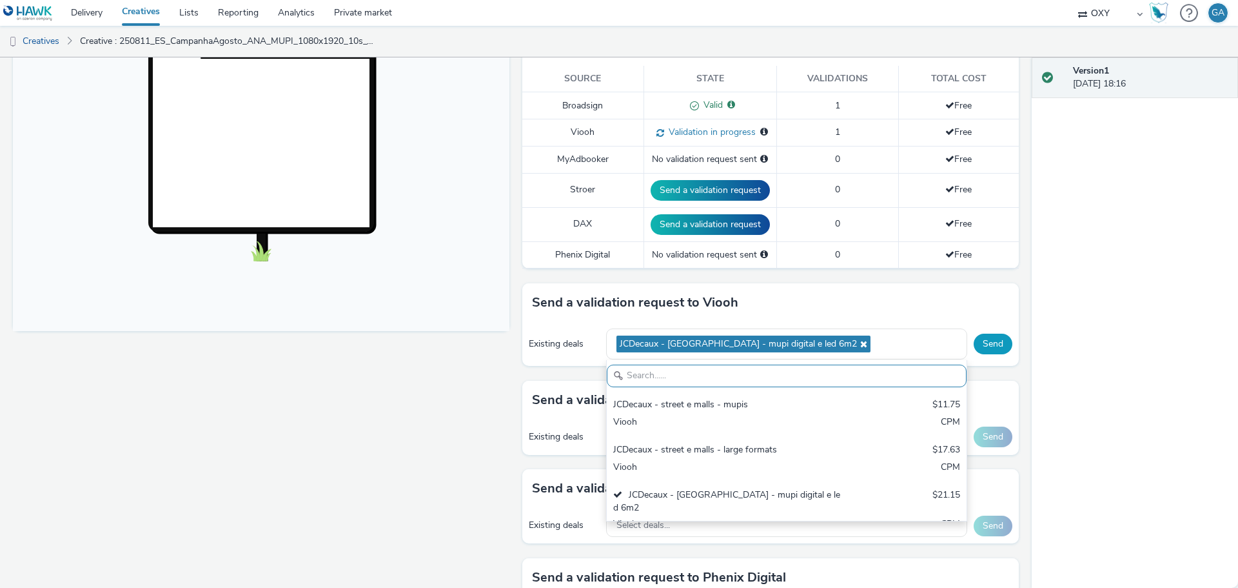
click at [982, 344] on button "Send" at bounding box center [993, 343] width 39 height 21
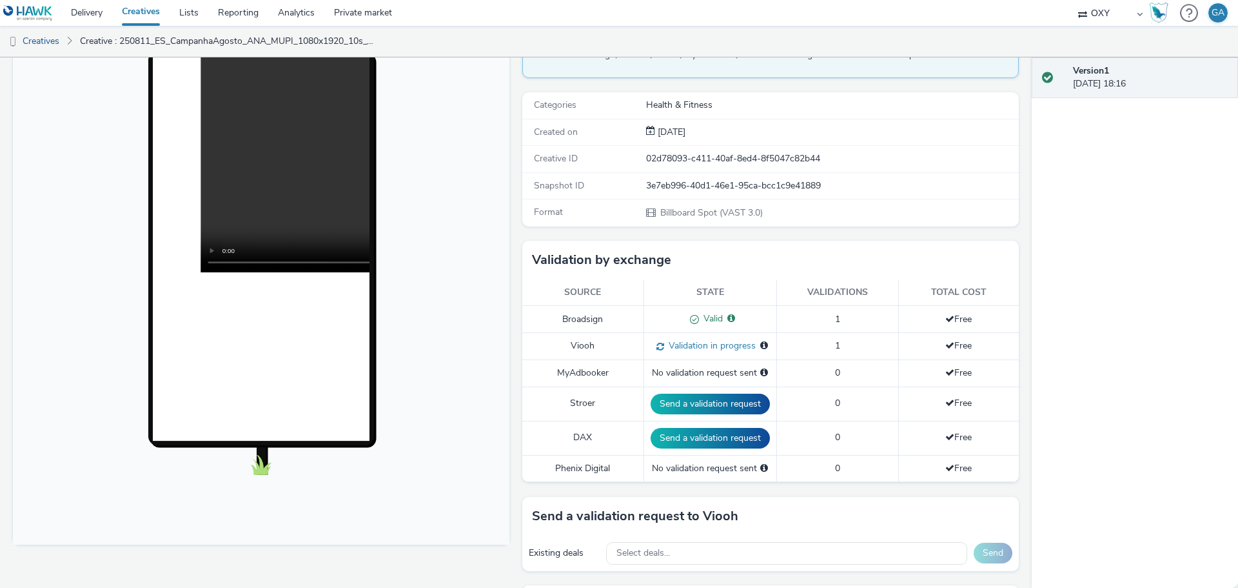
scroll to position [147, 0]
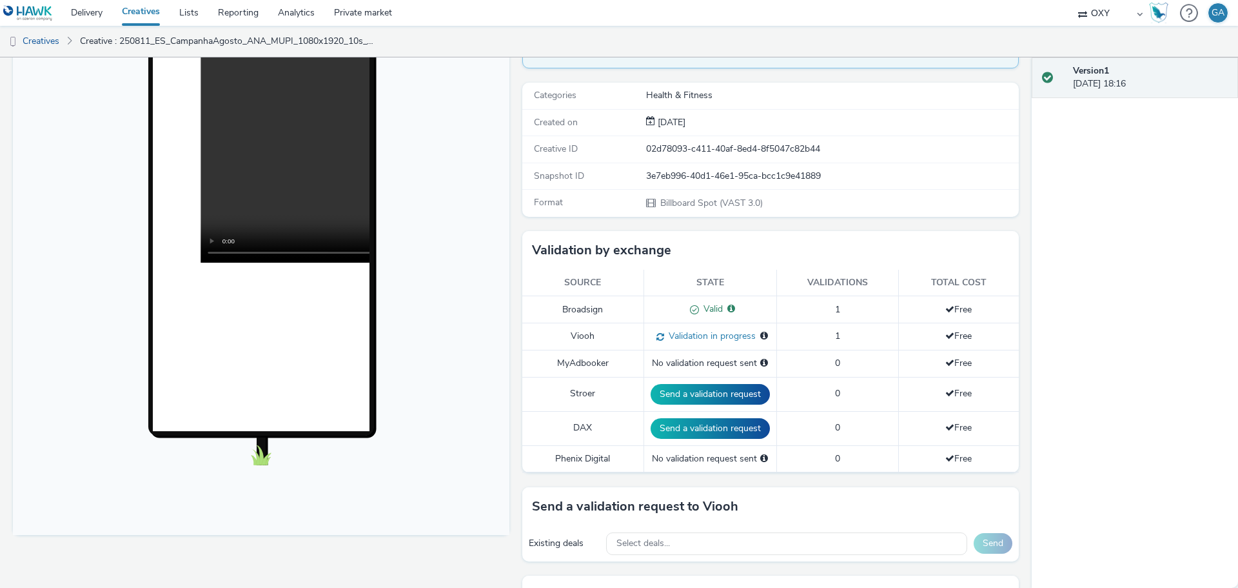
click at [709, 460] on div "No validation request sent" at bounding box center [710, 458] width 119 height 13
click at [148, 15] on link "Creatives" at bounding box center [140, 13] width 57 height 26
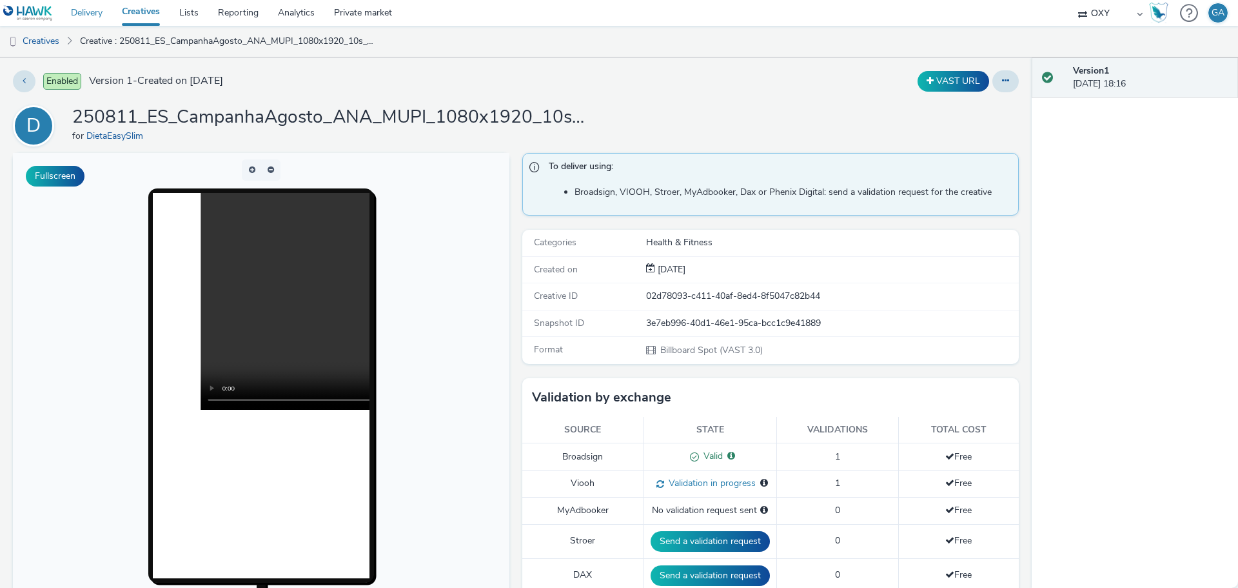
click at [94, 10] on link "Delivery" at bounding box center [86, 13] width 51 height 26
click at [21, 81] on button at bounding box center [24, 81] width 23 height 22
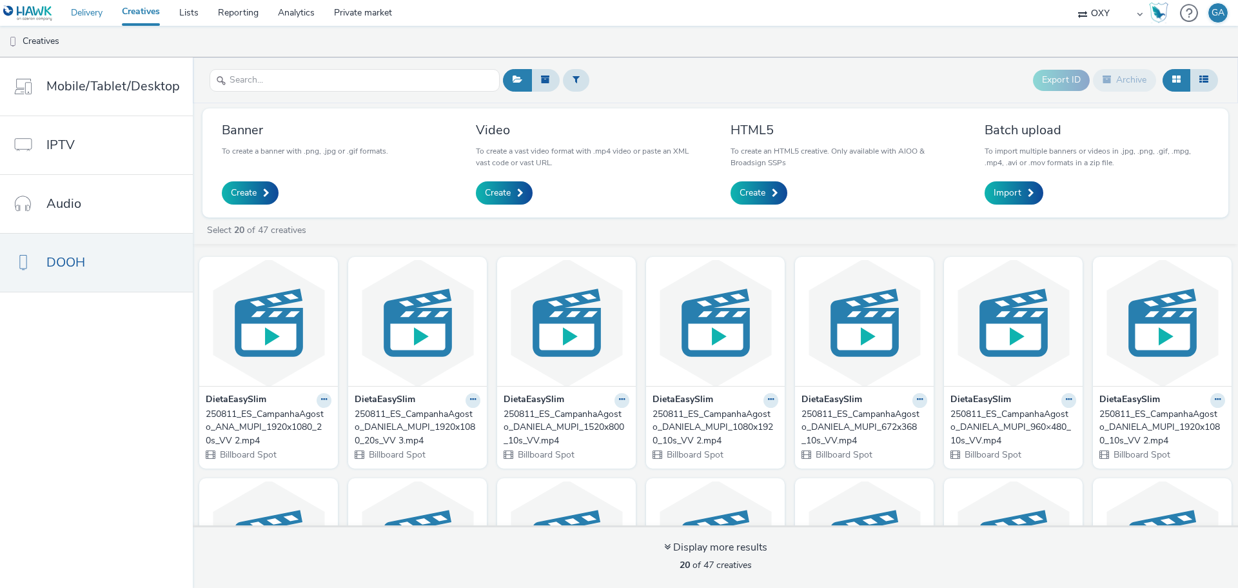
click at [88, 11] on link "Delivery" at bounding box center [86, 13] width 51 height 26
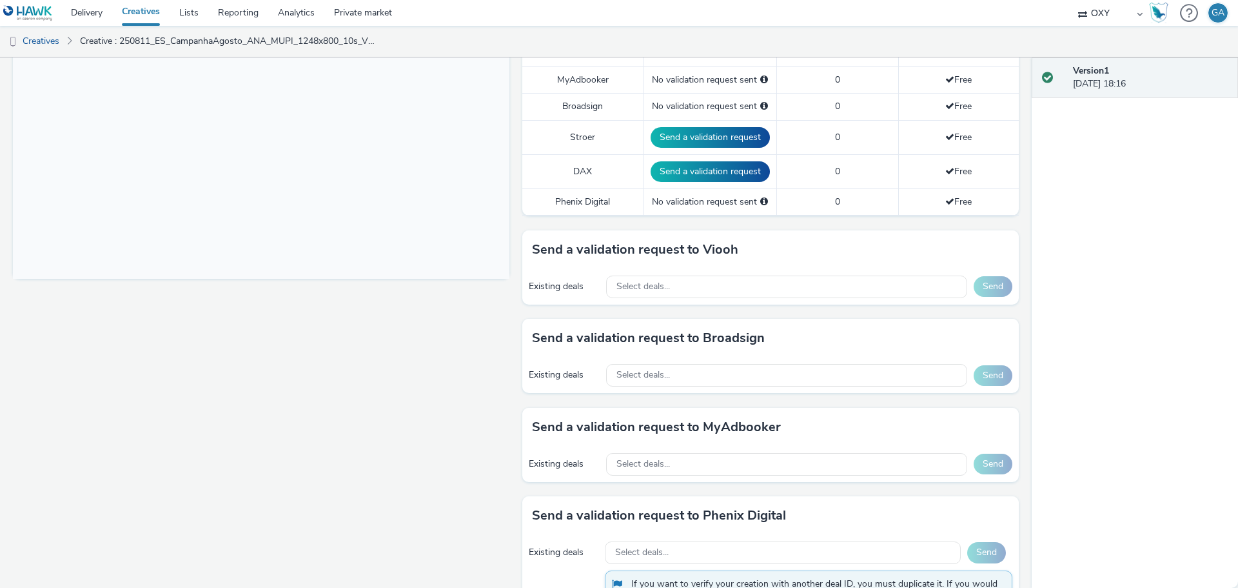
scroll to position [402, 0]
click at [718, 286] on div "Select deals..." at bounding box center [786, 287] width 361 height 23
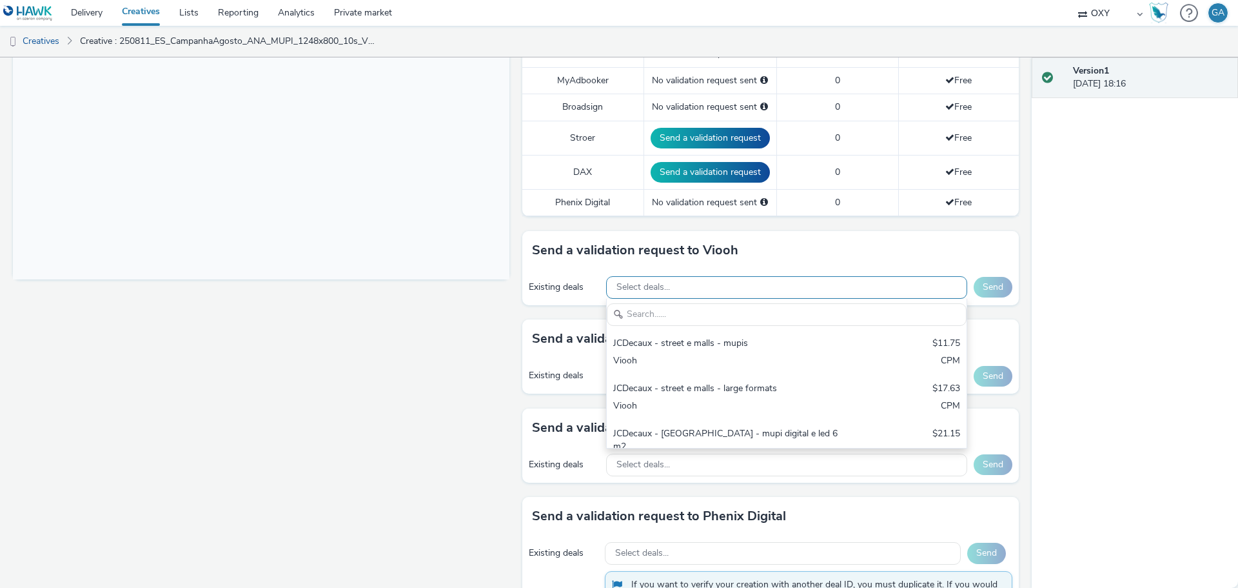
scroll to position [0, 0]
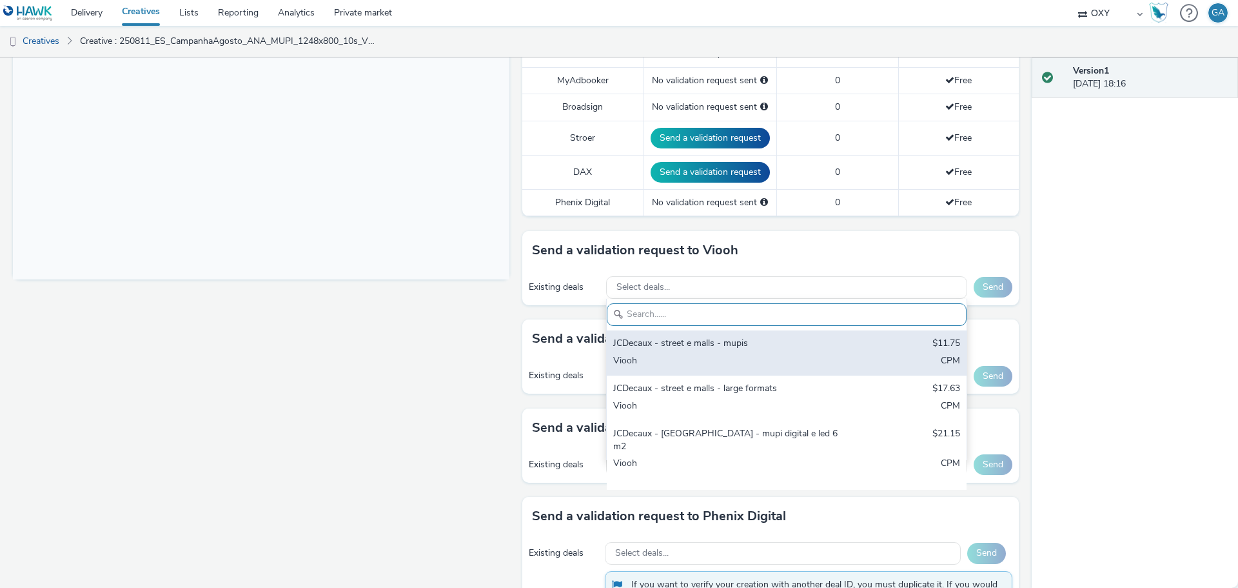
click at [671, 354] on div "Viooh" at bounding box center [727, 361] width 229 height 15
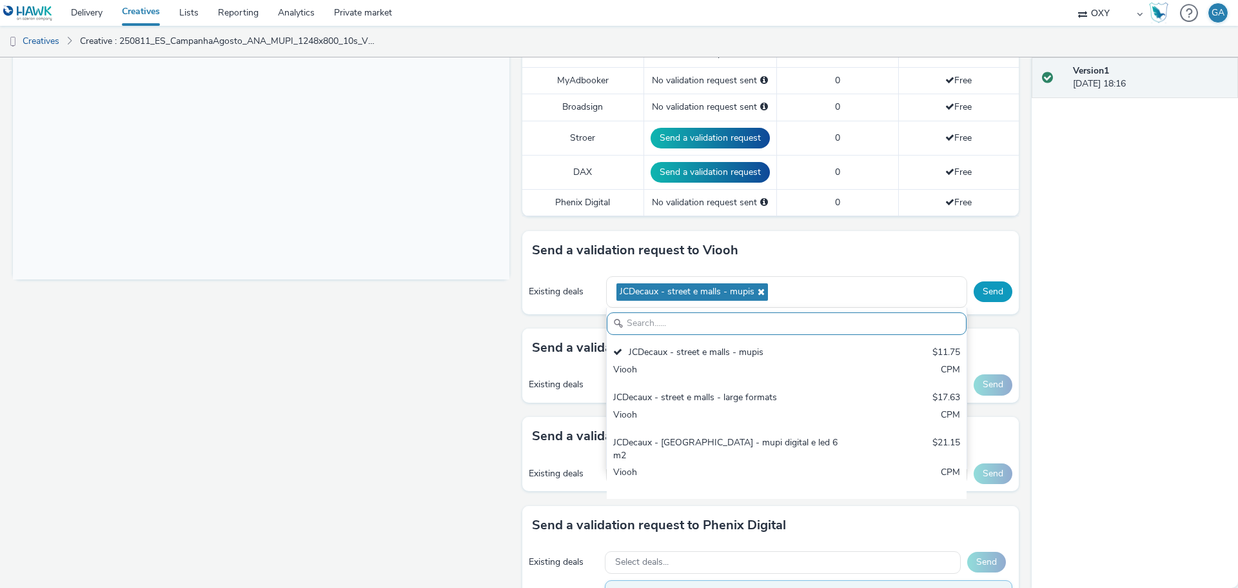
click at [983, 295] on button "Send" at bounding box center [993, 291] width 39 height 21
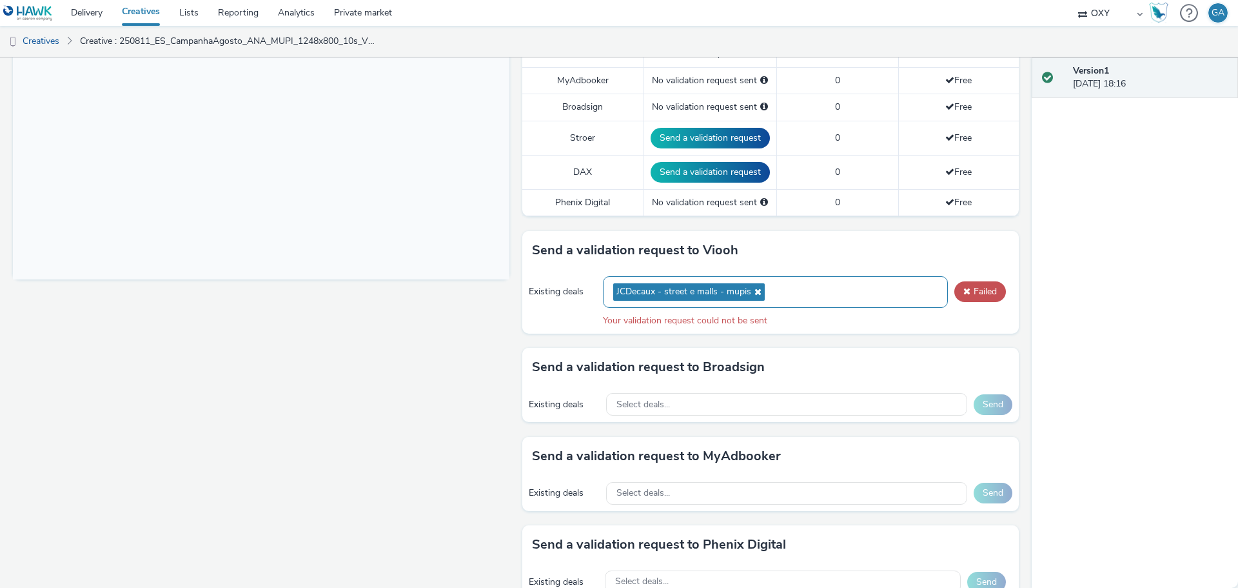
click at [793, 290] on div "JCDecaux - street e malls - mupis" at bounding box center [775, 292] width 345 height 32
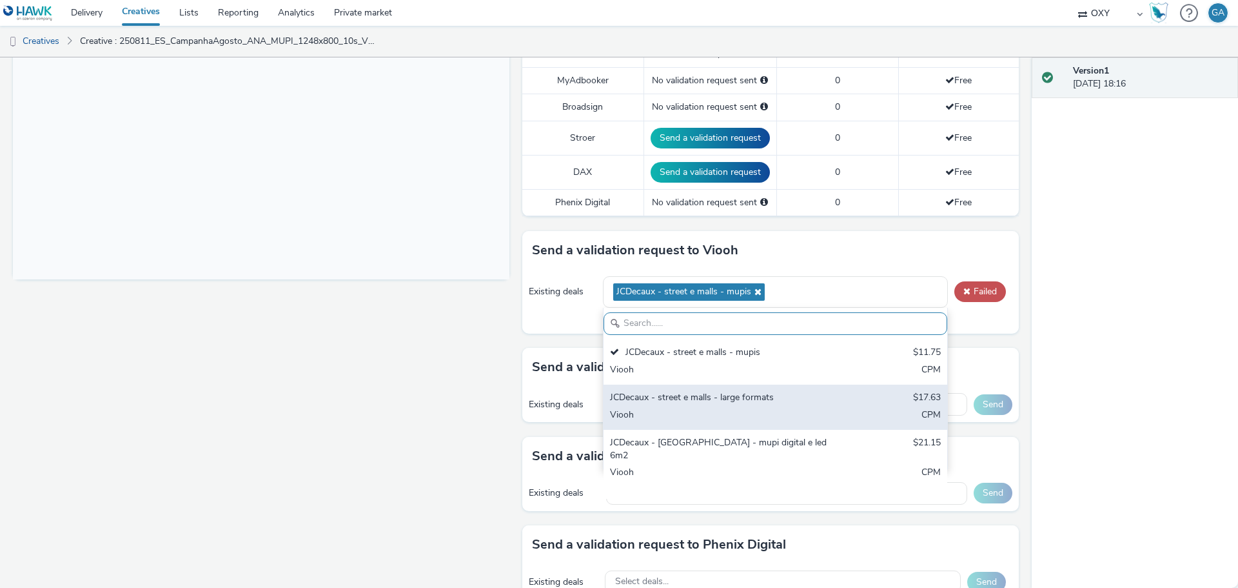
click at [704, 397] on div "JCDecaux - street e malls - large formats" at bounding box center [719, 398] width 219 height 15
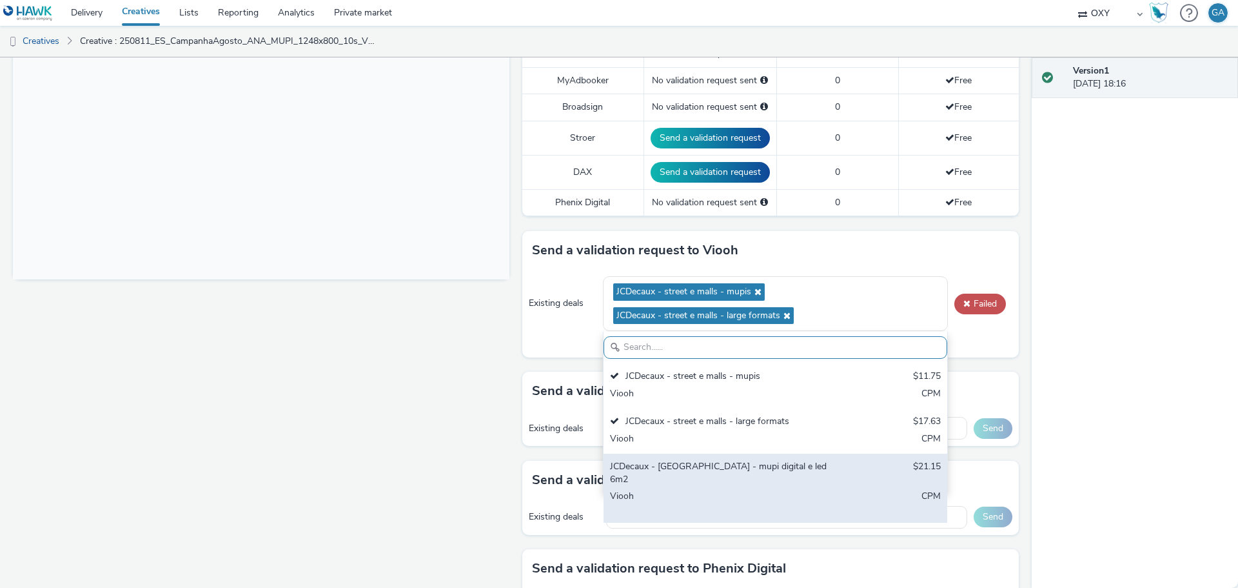
click at [673, 474] on div "JCDecaux - [GEOGRAPHIC_DATA] - mupi digital e led 6m2" at bounding box center [719, 473] width 219 height 26
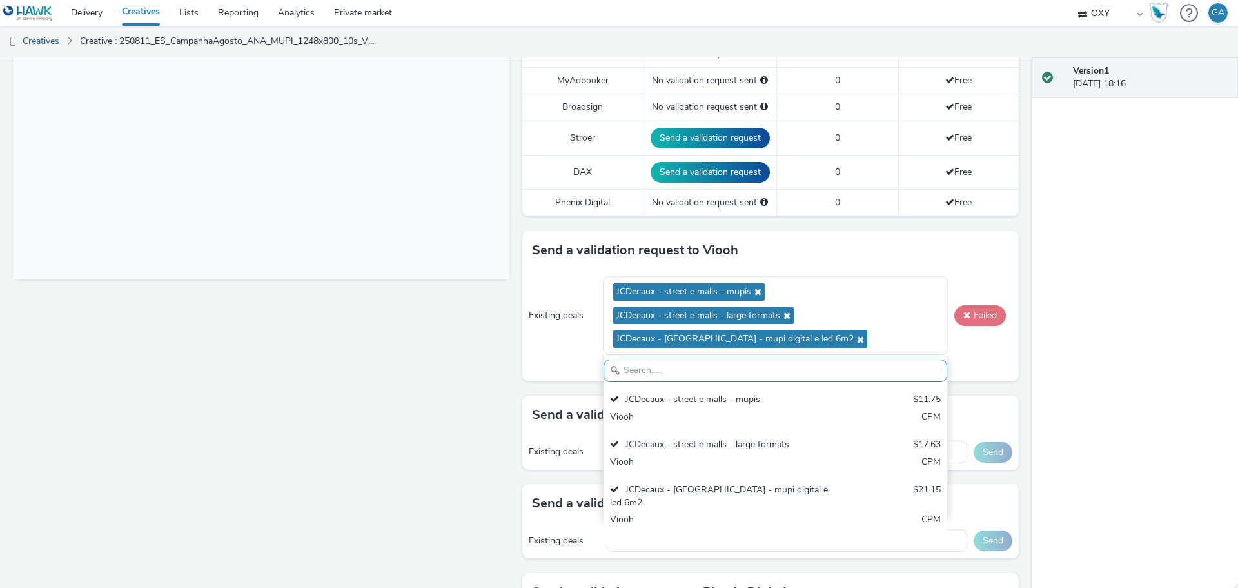
click at [967, 312] on button "Failed" at bounding box center [981, 315] width 52 height 21
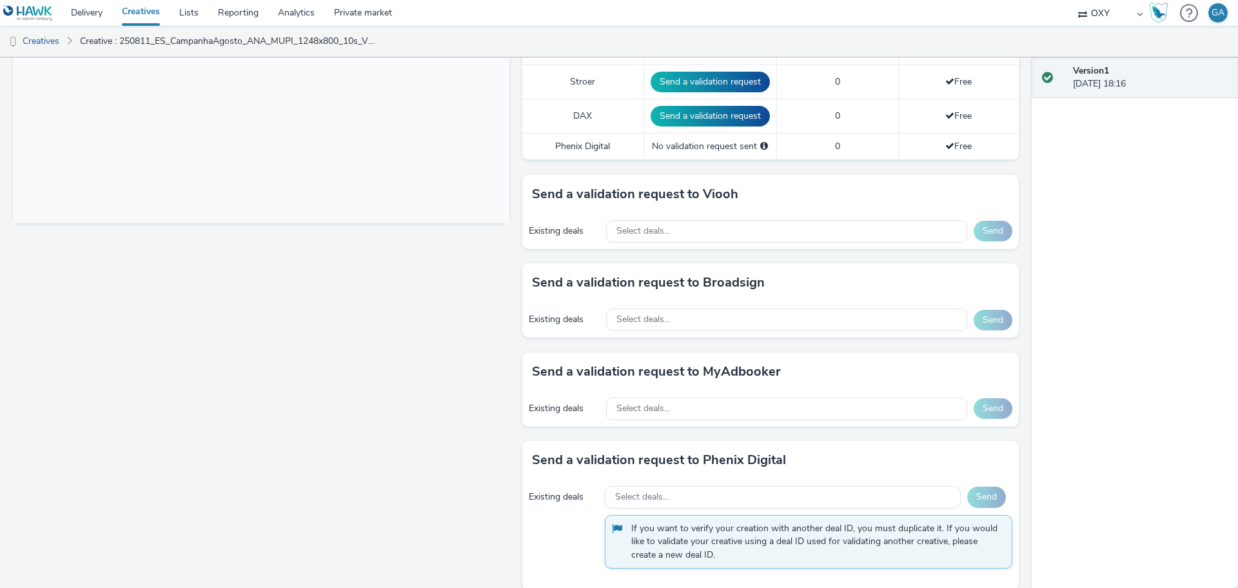
scroll to position [461, 0]
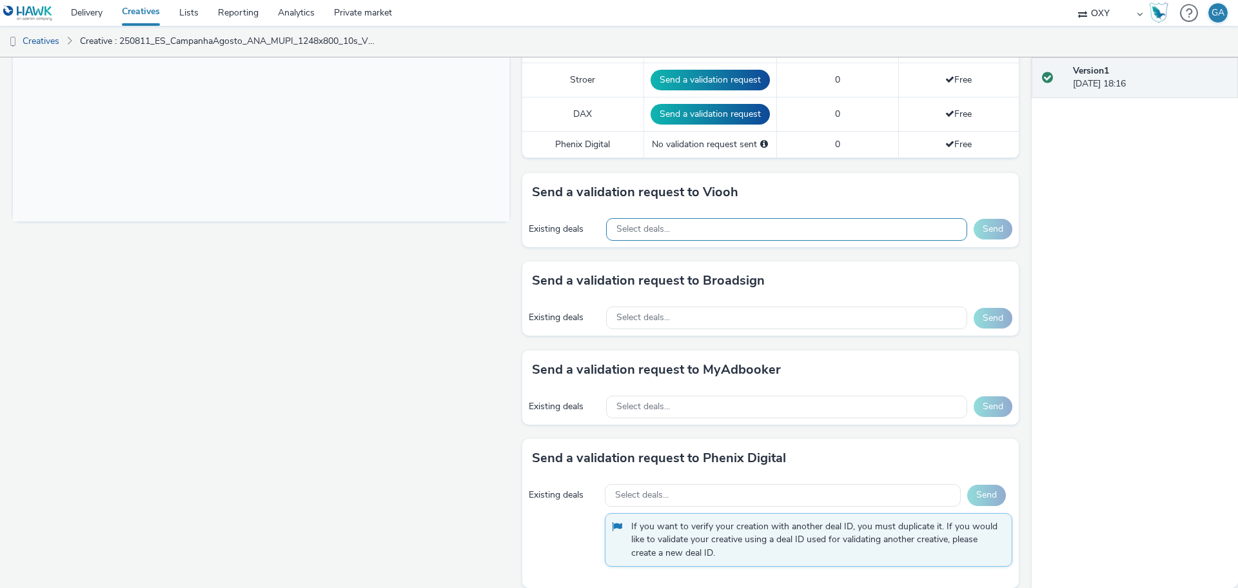
click at [673, 230] on div "Select deals..." at bounding box center [786, 229] width 361 height 23
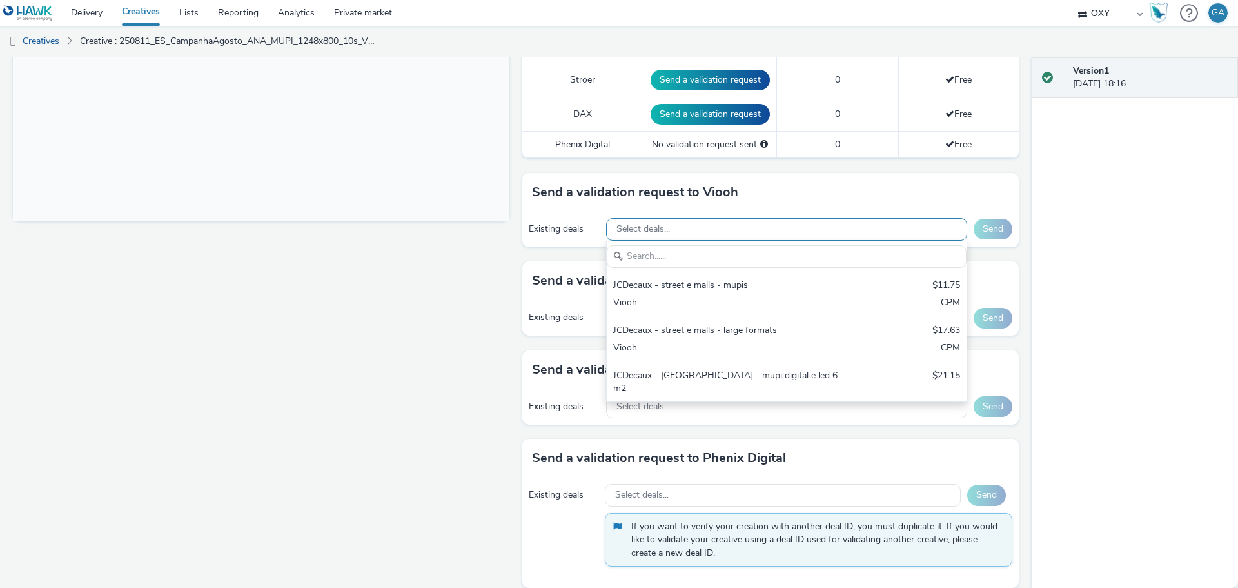
scroll to position [0, 0]
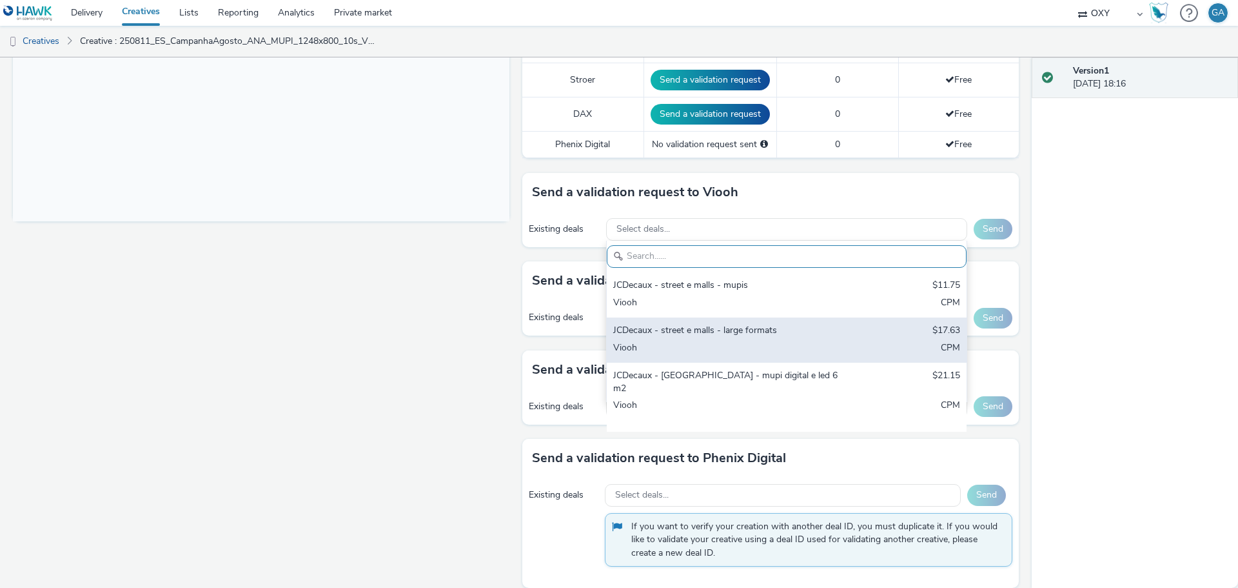
drag, startPoint x: 664, startPoint y: 302, endPoint x: 660, endPoint y: 335, distance: 33.1
click at [660, 335] on div "JCDecaux - street e malls - mupis $11.75 Viooh CPM JCDecaux - street e malls - …" at bounding box center [787, 351] width 360 height 159
click at [660, 335] on div "JCDecaux - street e malls - large formats" at bounding box center [727, 331] width 229 height 15
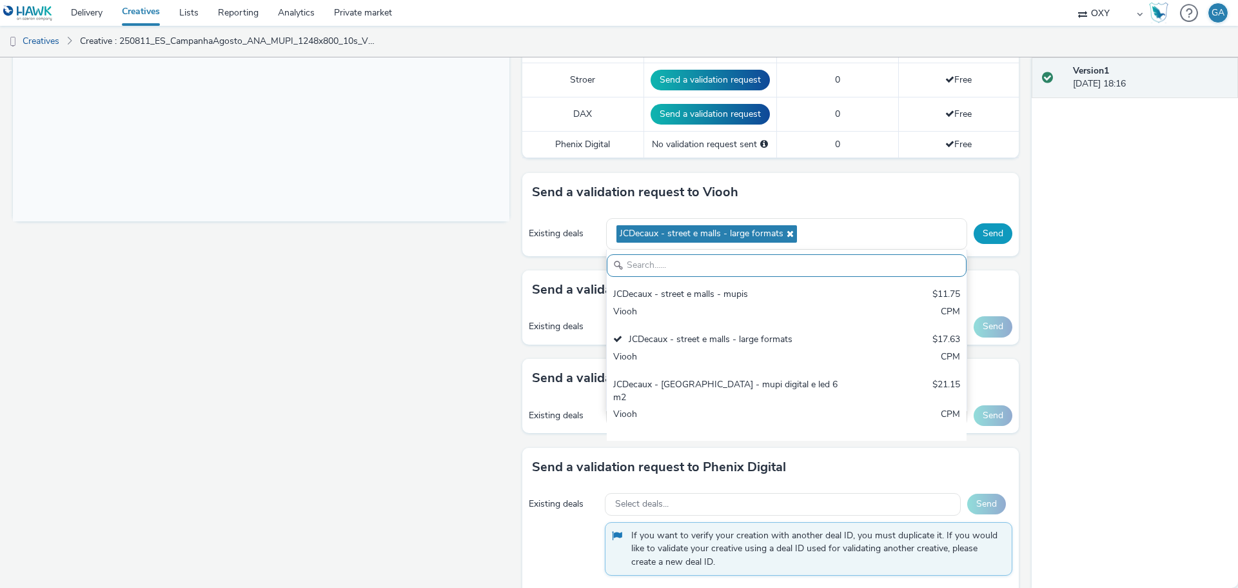
click at [986, 232] on button "Send" at bounding box center [993, 233] width 39 height 21
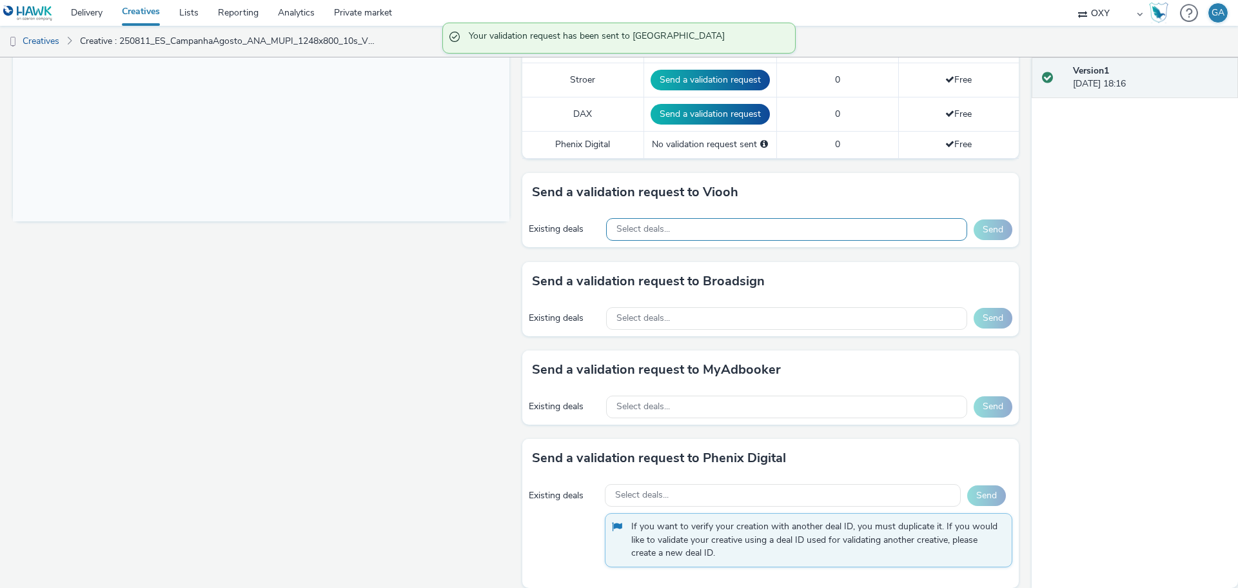
click at [841, 230] on div "Select deals..." at bounding box center [786, 229] width 361 height 23
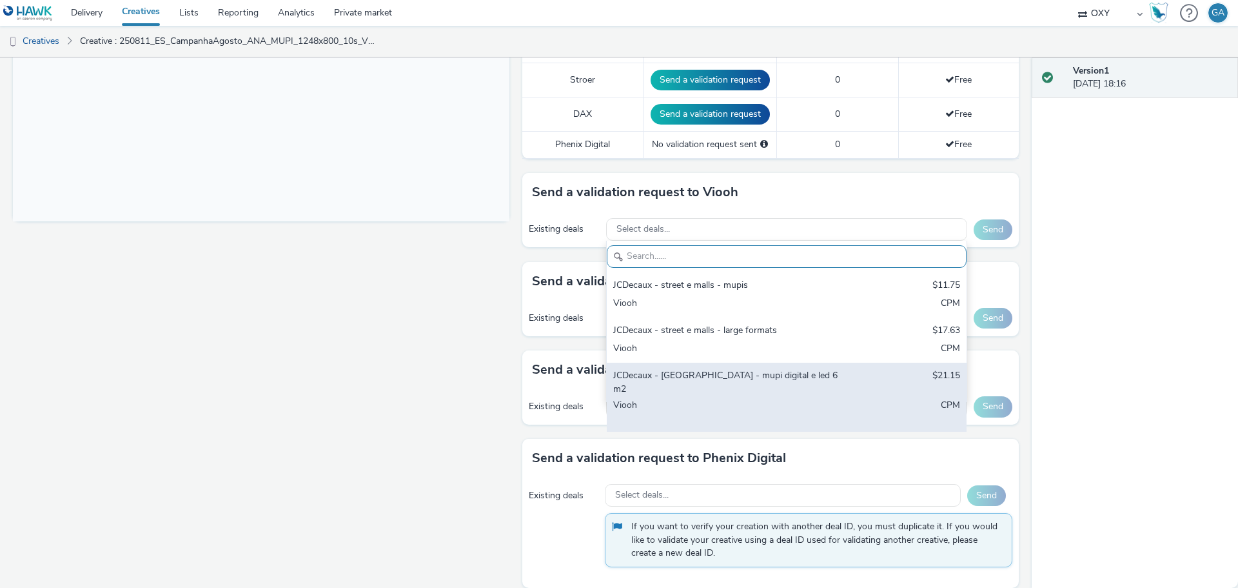
click at [748, 381] on div "JCDecaux - [GEOGRAPHIC_DATA] - mupi digital e led 6m2" at bounding box center [727, 382] width 229 height 26
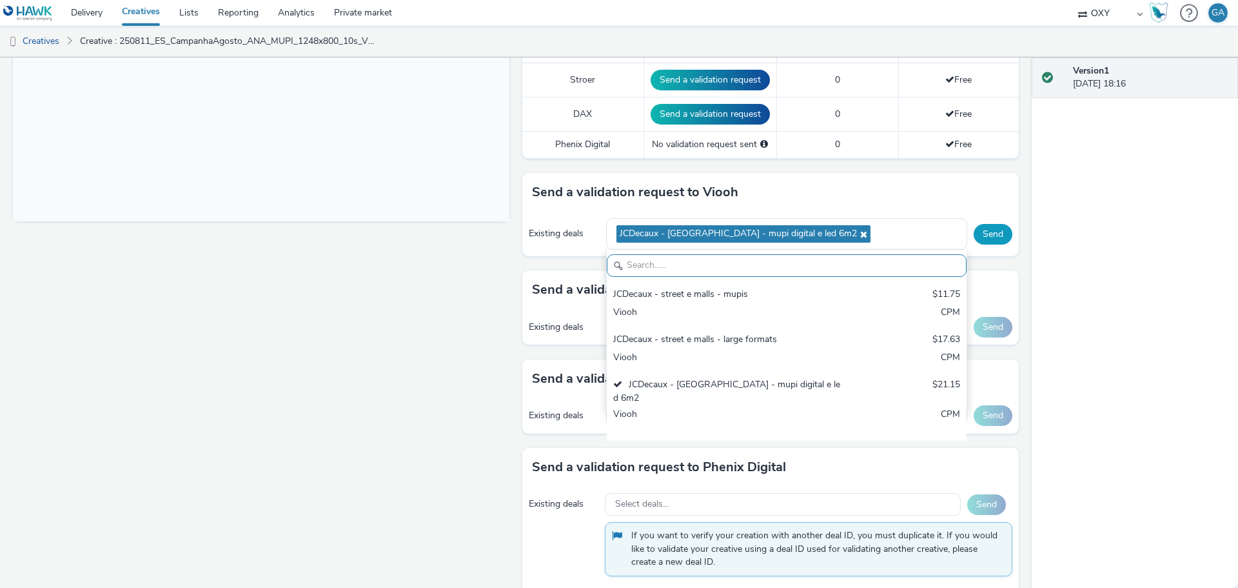
click at [984, 230] on button "Send" at bounding box center [993, 234] width 39 height 21
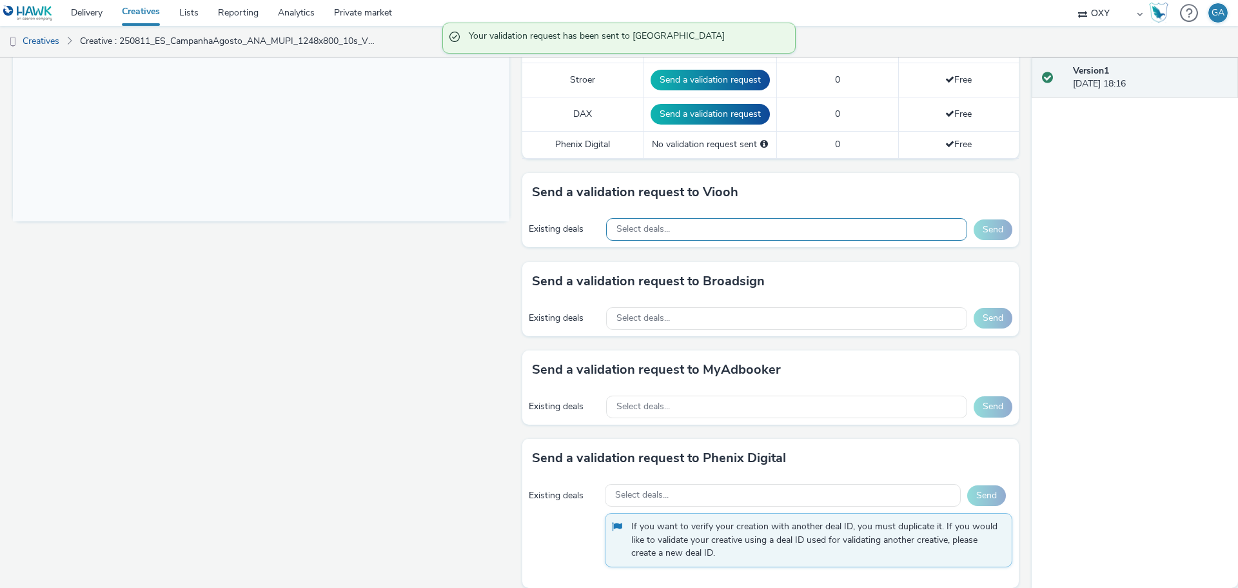
click at [838, 229] on div "Select deals..." at bounding box center [786, 229] width 361 height 23
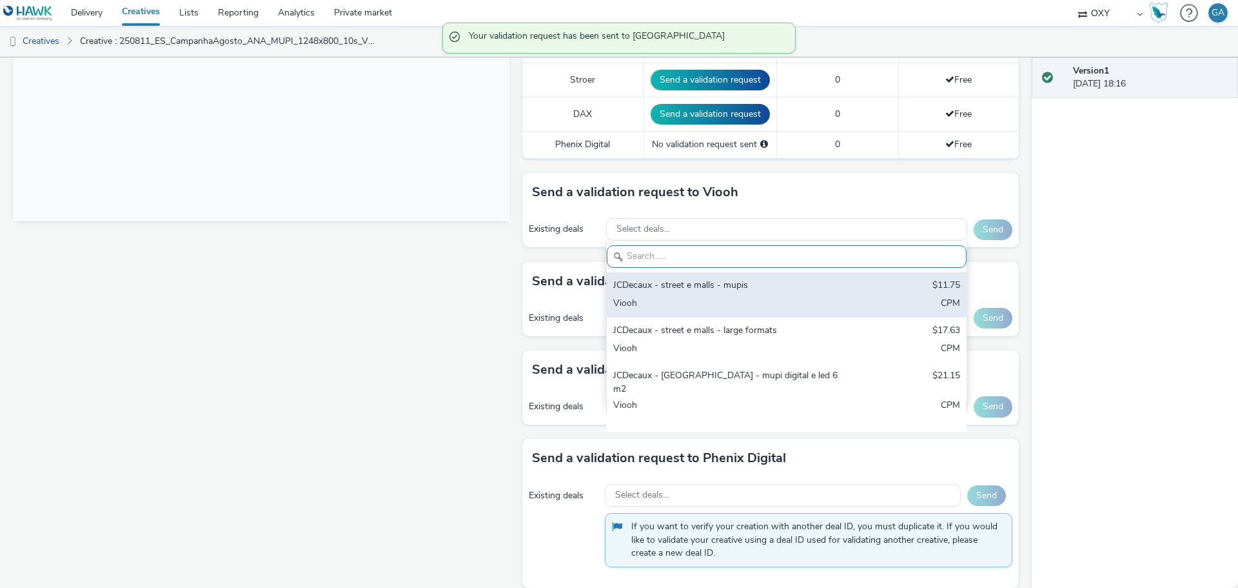
click at [765, 282] on div "JCDecaux - street e malls - mupis" at bounding box center [727, 286] width 229 height 15
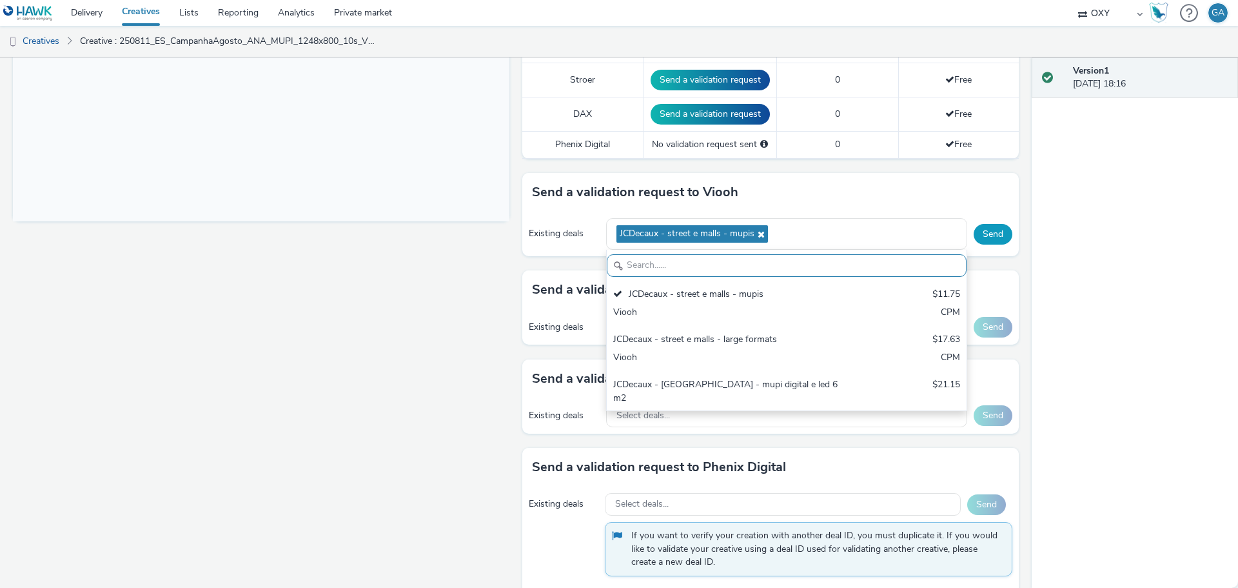
click at [986, 232] on button "Send" at bounding box center [993, 234] width 39 height 21
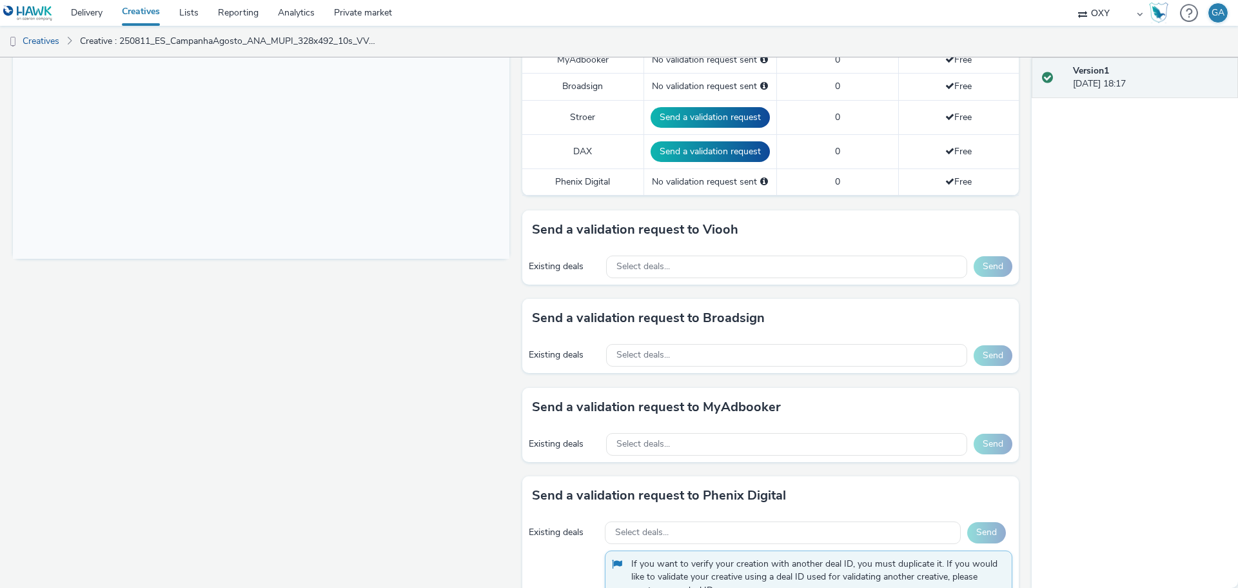
scroll to position [423, 0]
click at [746, 272] on div "Select deals..." at bounding box center [786, 266] width 361 height 23
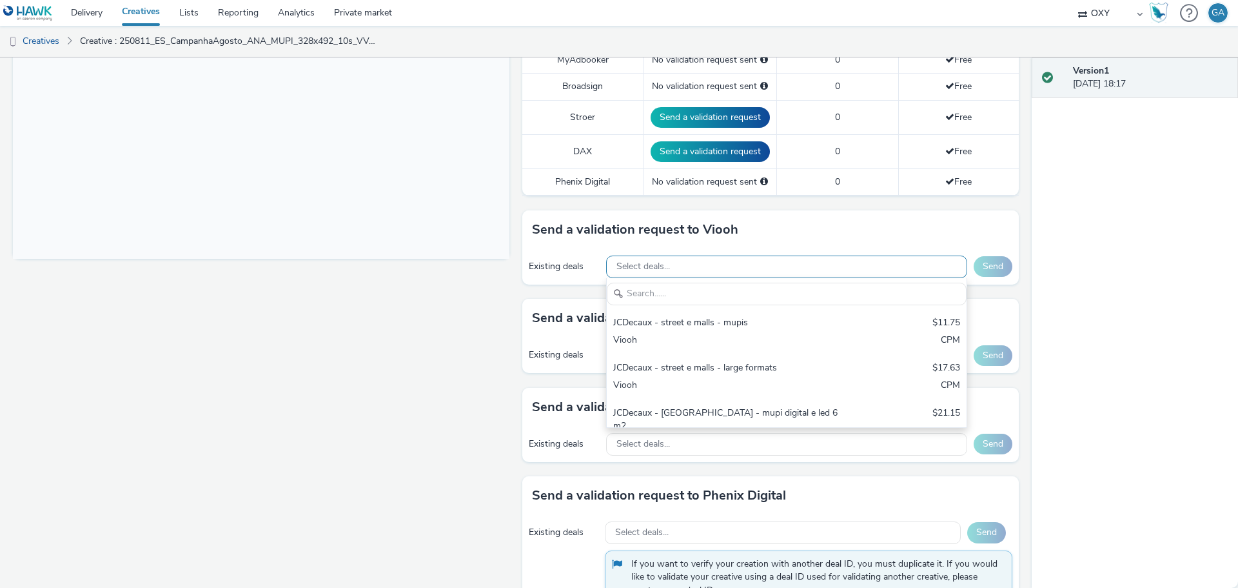
scroll to position [0, 0]
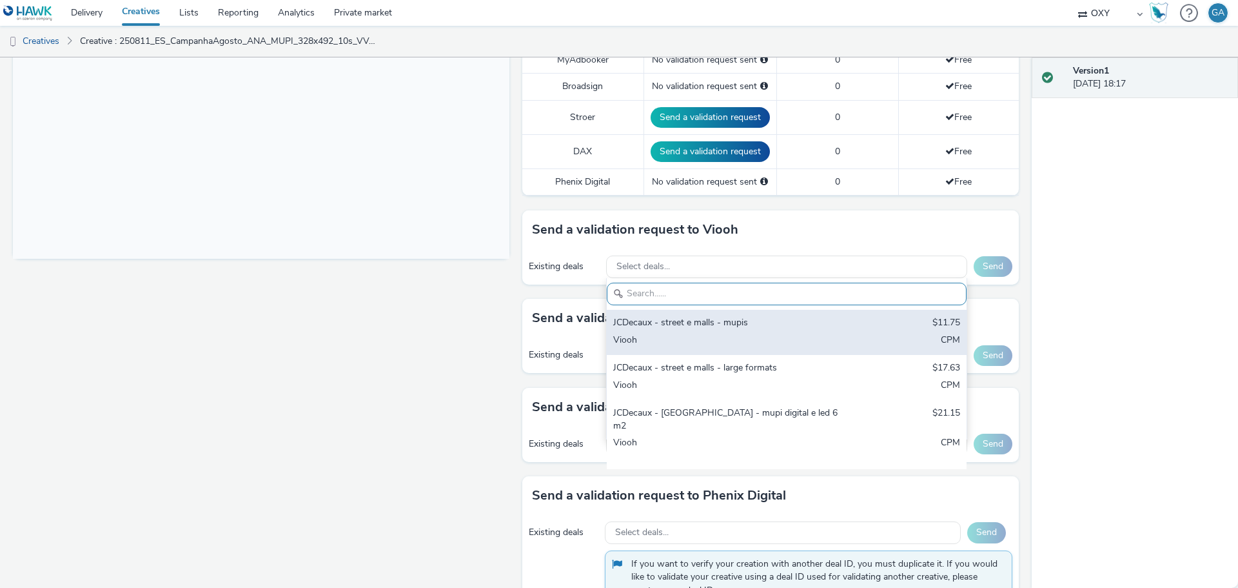
click at [716, 324] on div "JCDecaux - street e malls - mupis" at bounding box center [727, 323] width 229 height 15
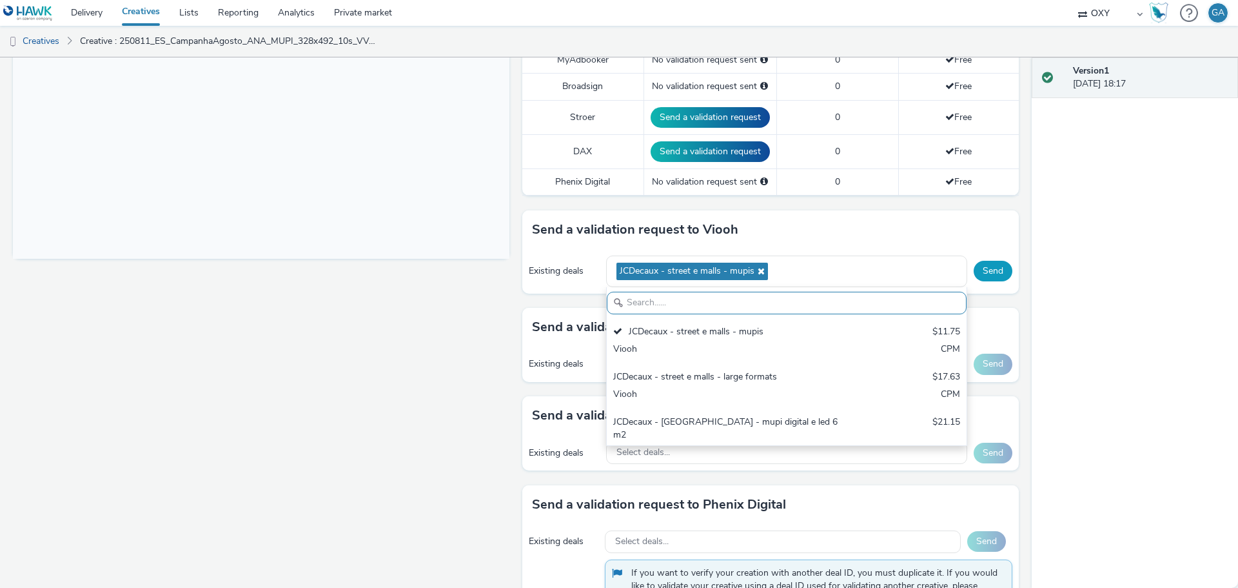
click at [987, 270] on button "Send" at bounding box center [993, 271] width 39 height 21
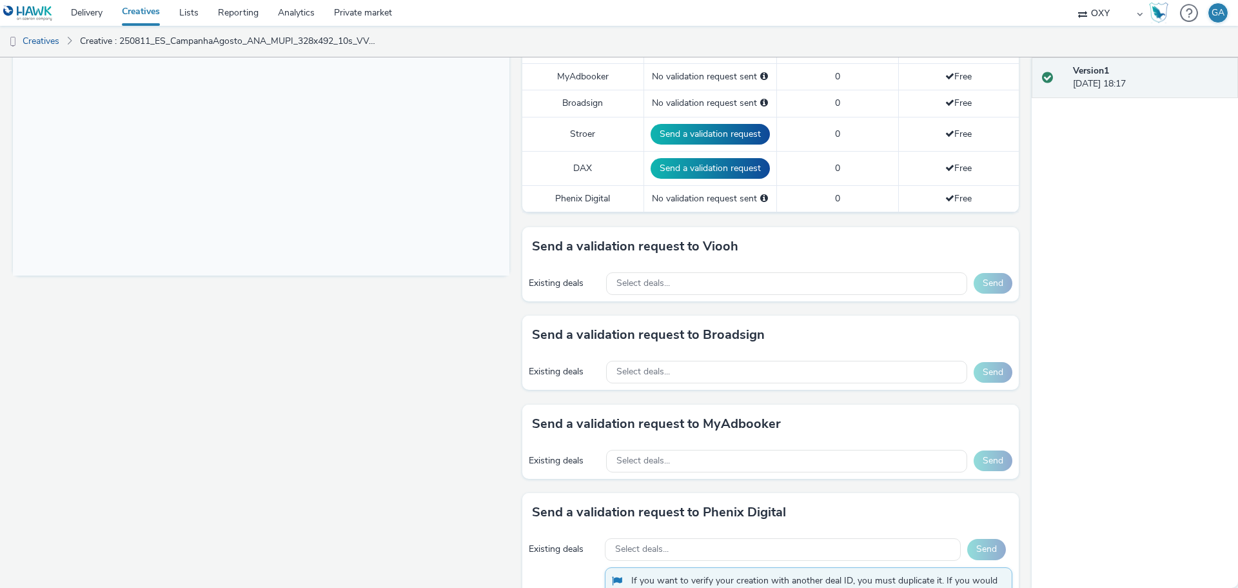
scroll to position [410, 0]
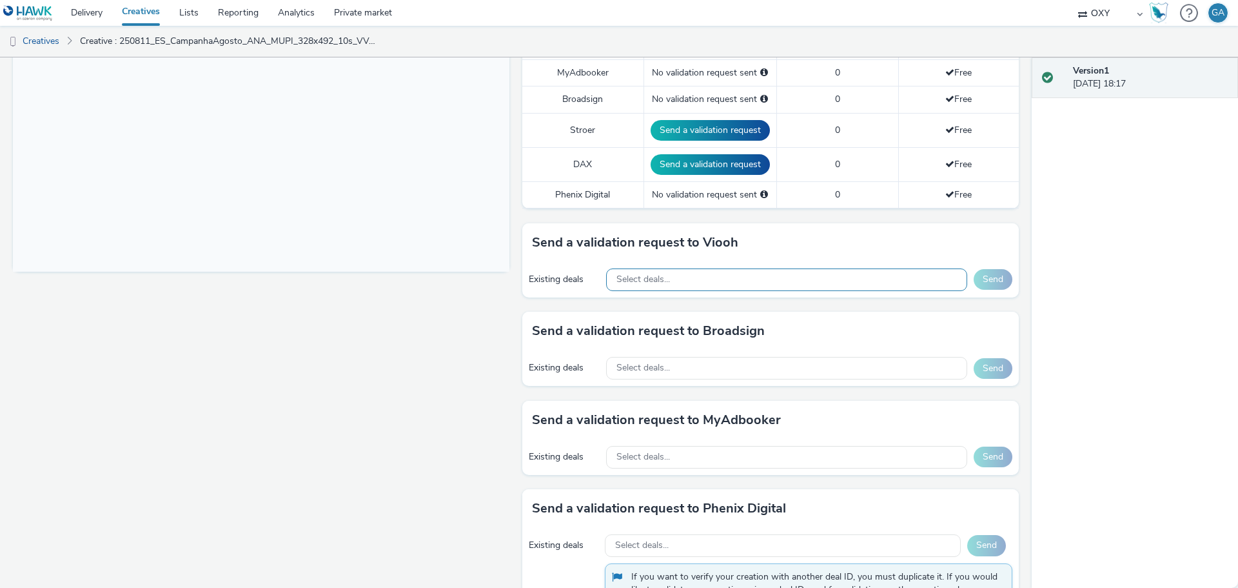
click at [805, 273] on div "Select deals..." at bounding box center [786, 279] width 361 height 23
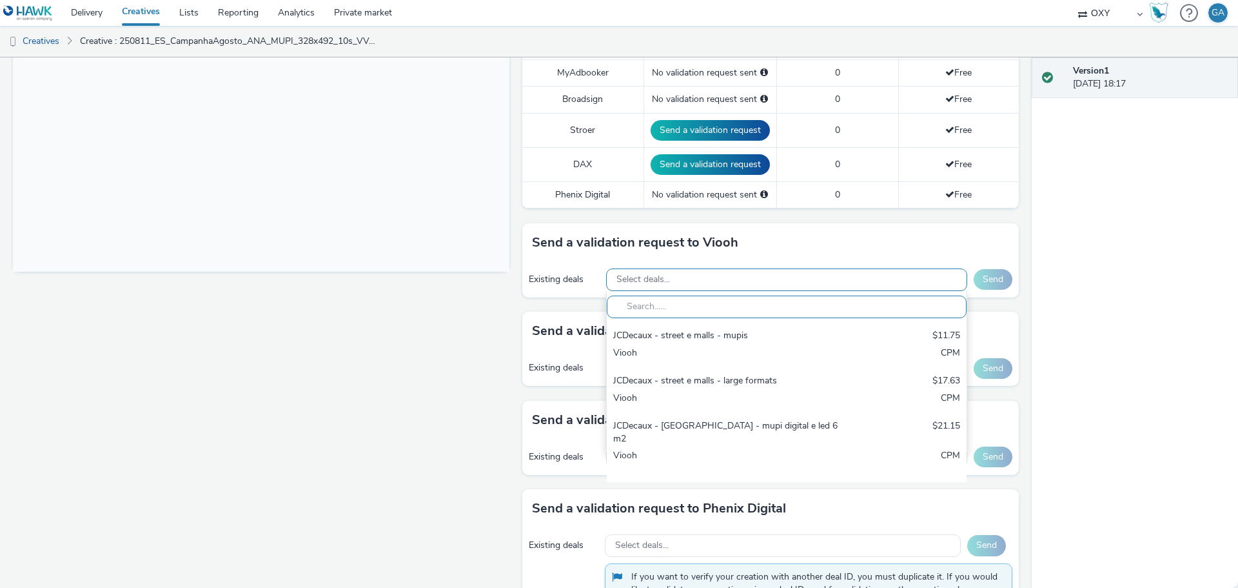
scroll to position [0, 0]
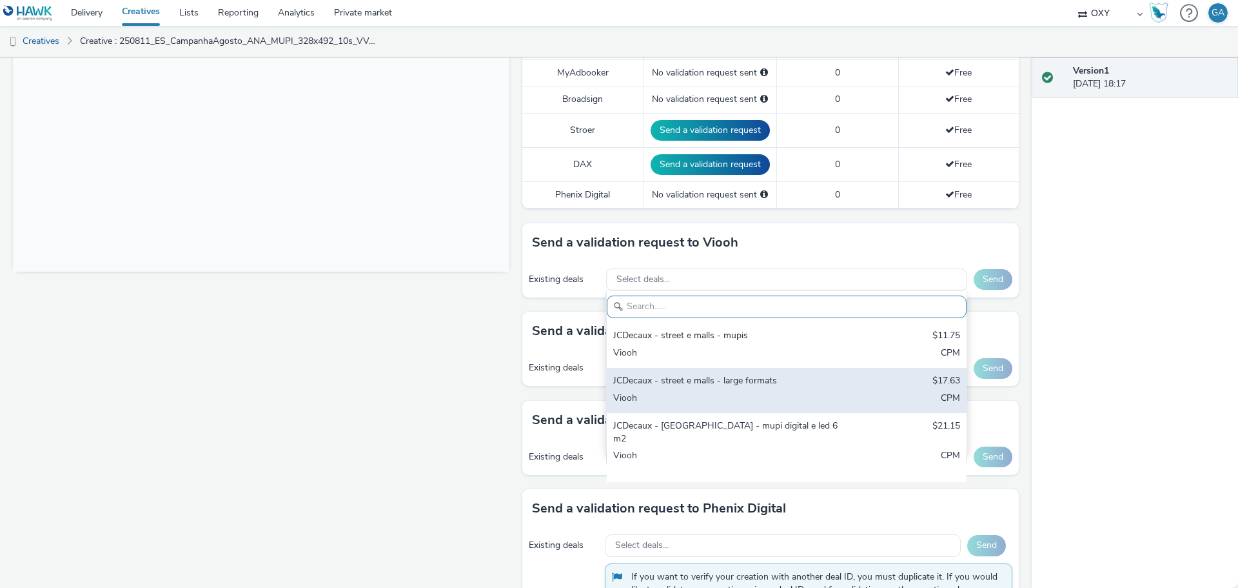
click at [748, 390] on div "JCDecaux - street e malls - large formats $17.63 Viooh CPM" at bounding box center [787, 390] width 360 height 45
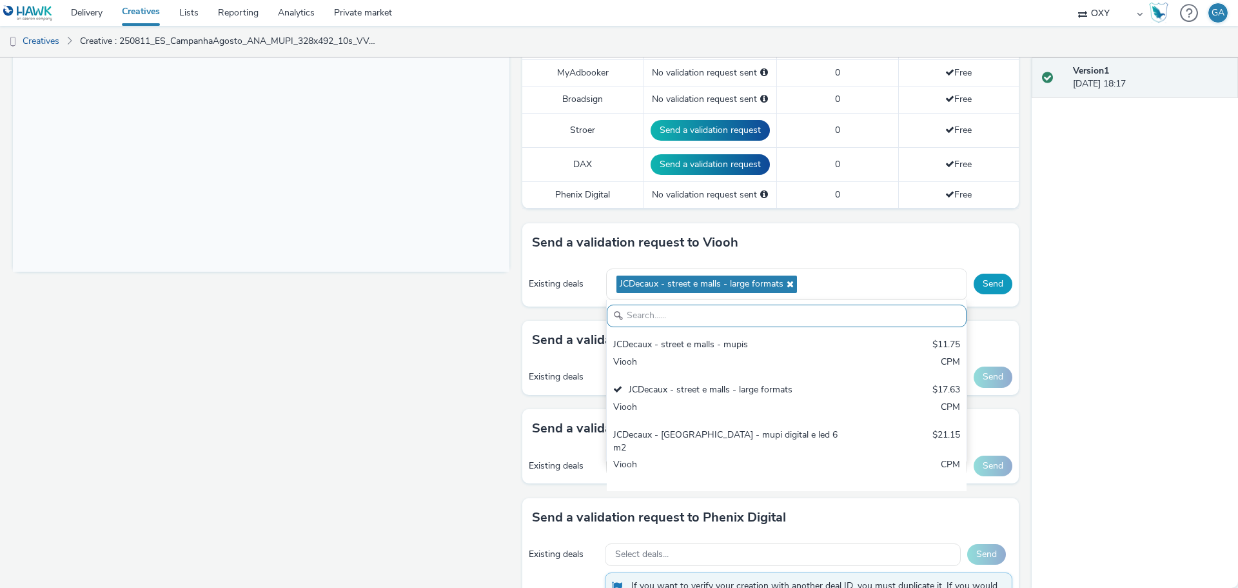
click at [991, 277] on button "Send" at bounding box center [993, 283] width 39 height 21
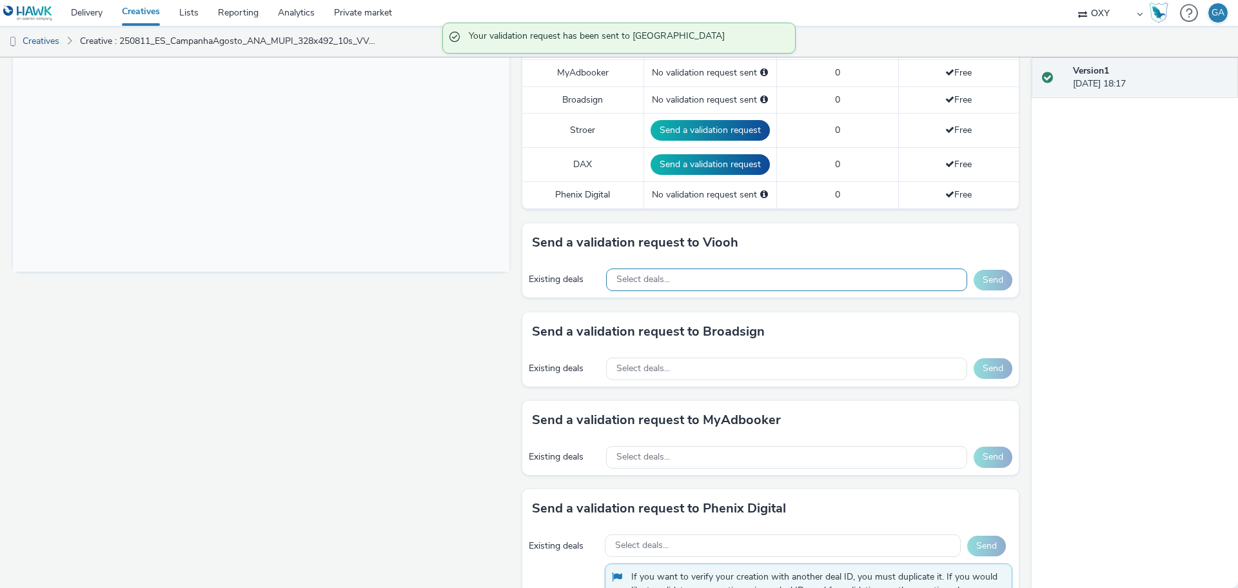
click at [877, 286] on div "Select deals..." at bounding box center [786, 279] width 361 height 23
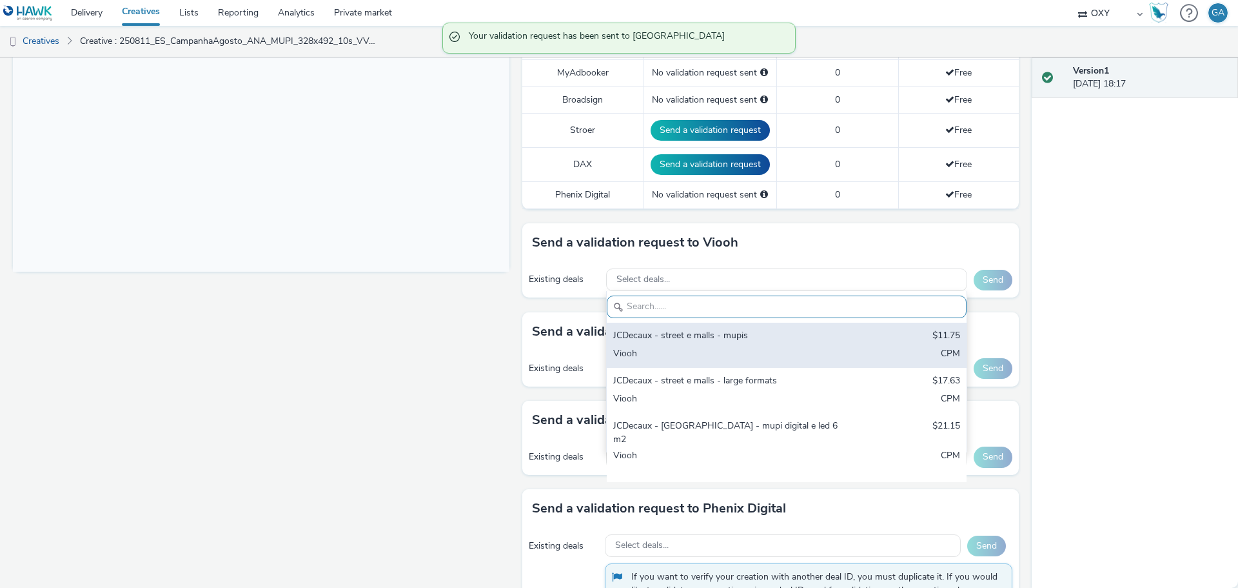
click at [769, 338] on div "JCDecaux - street e malls - mupis" at bounding box center [727, 336] width 229 height 15
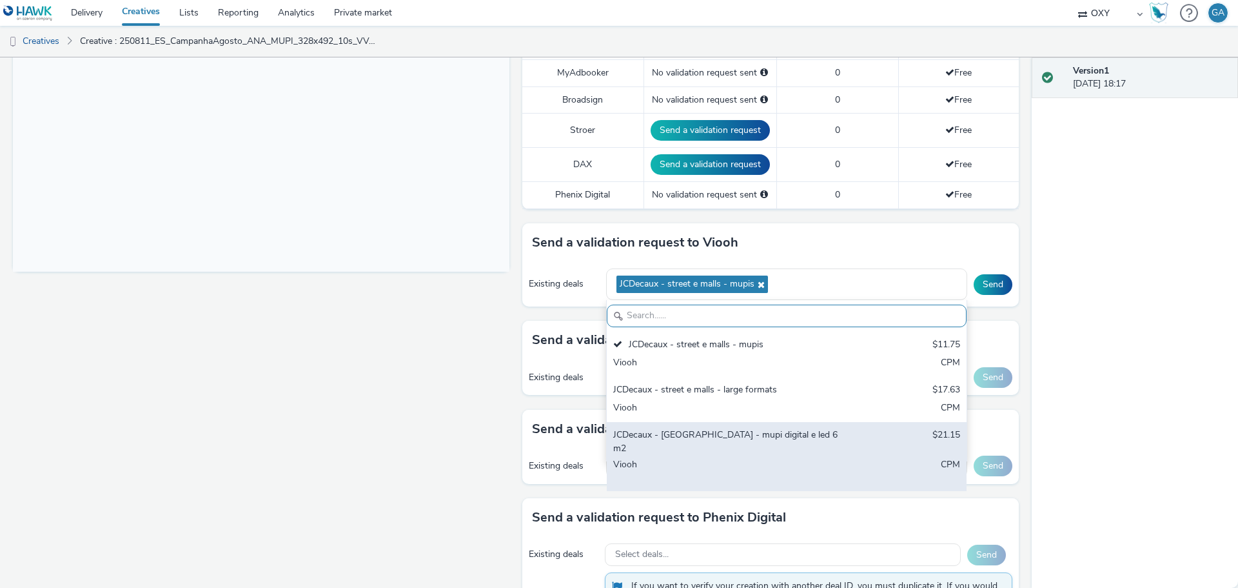
click at [815, 433] on div "JCDecaux - [GEOGRAPHIC_DATA] - mupi digital e led 6m2" at bounding box center [727, 441] width 229 height 26
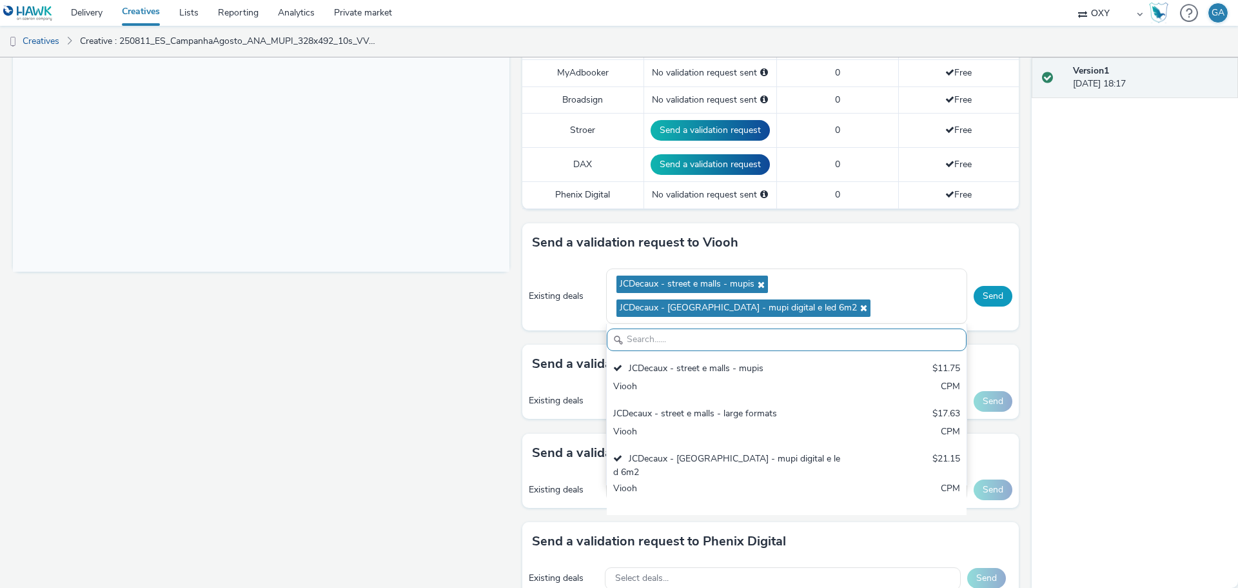
click at [987, 297] on button "Send" at bounding box center [993, 296] width 39 height 21
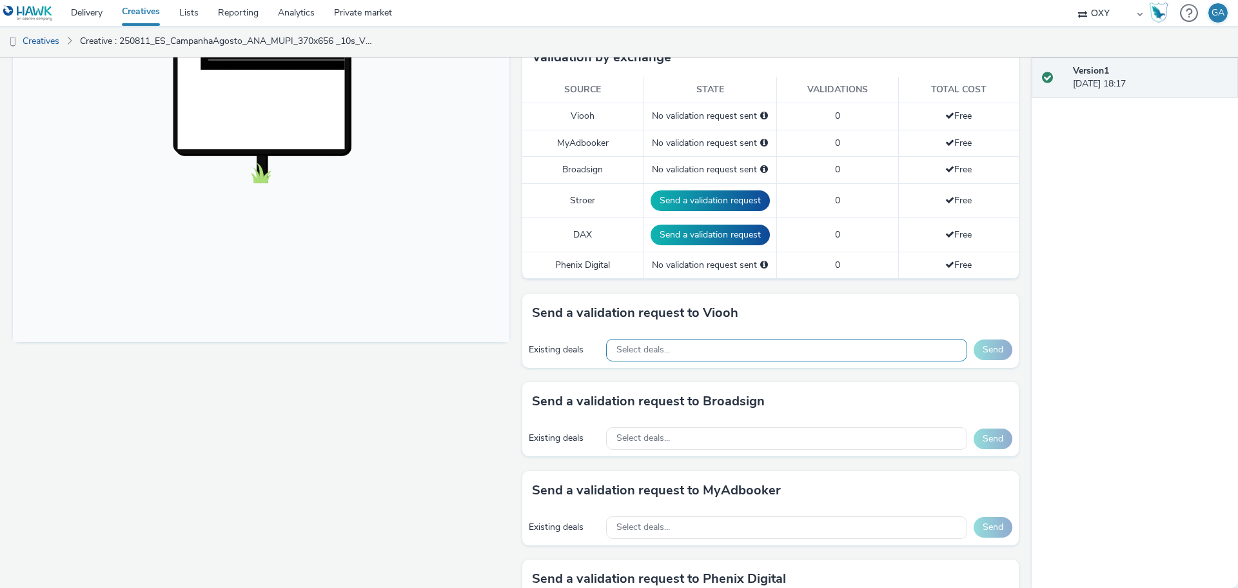
scroll to position [350, 0]
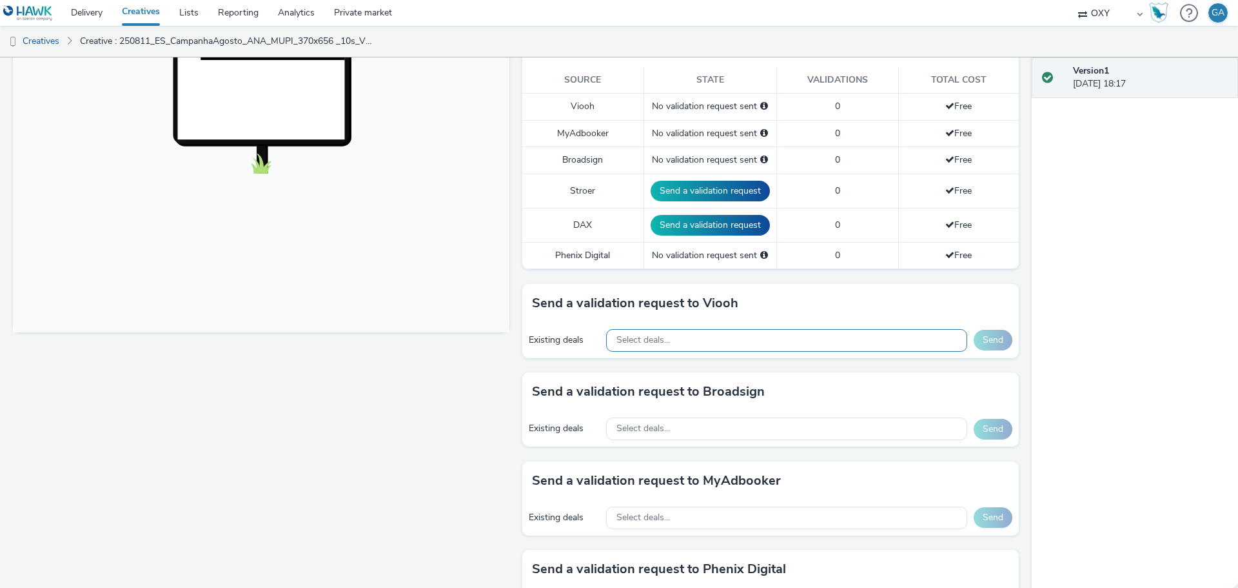
click at [674, 341] on div "Select deals..." at bounding box center [786, 340] width 361 height 23
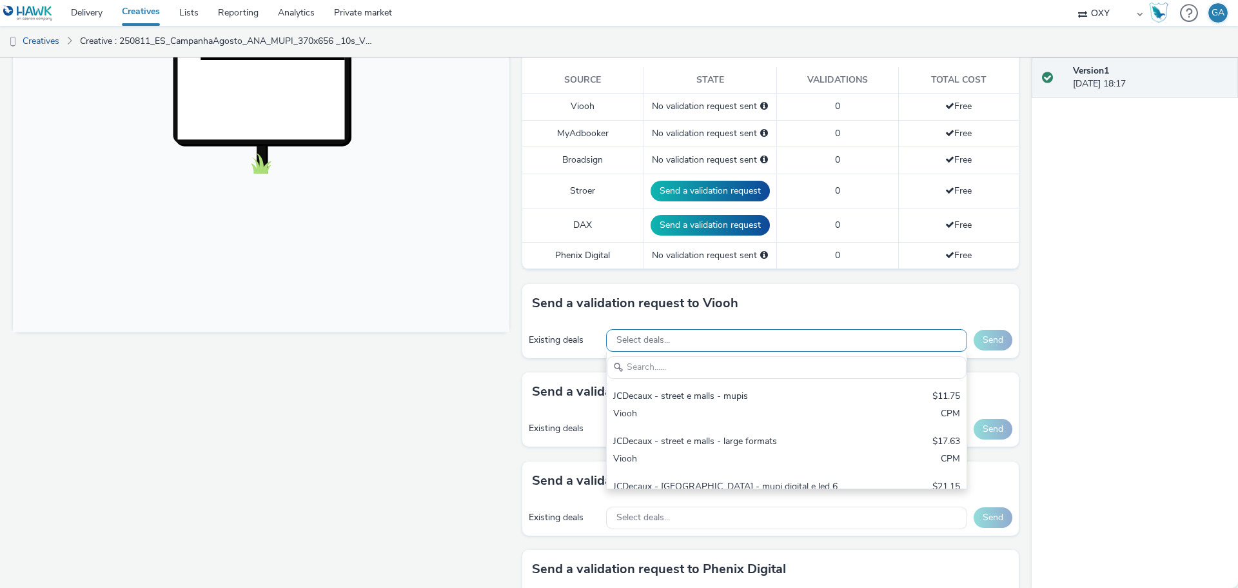
scroll to position [0, 0]
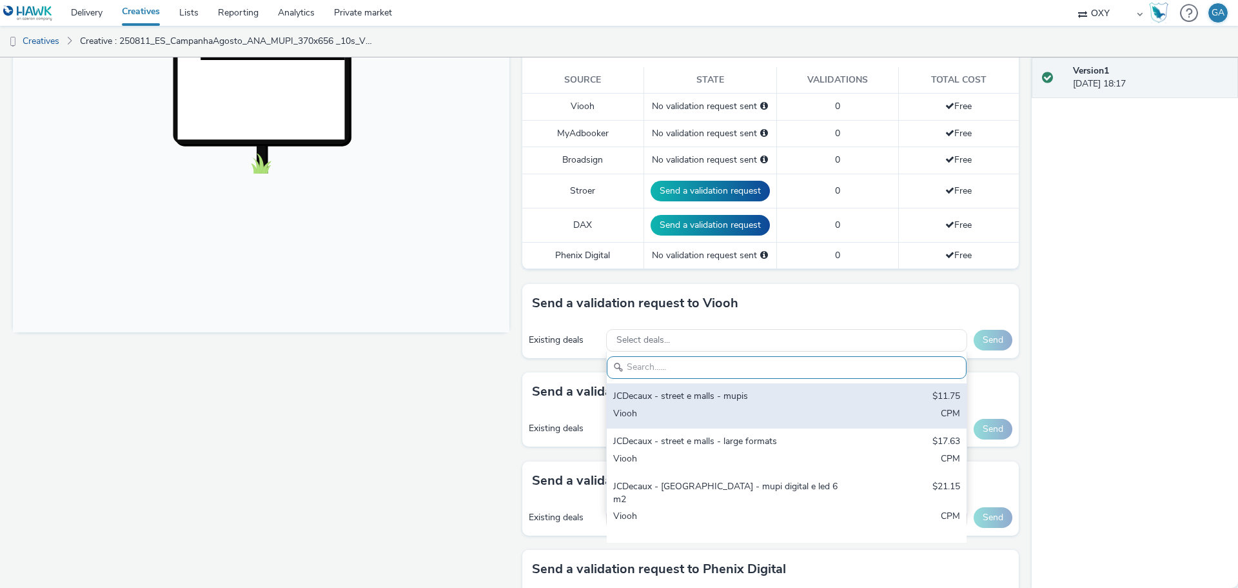
drag, startPoint x: 676, startPoint y: 403, endPoint x: 674, endPoint y: 415, distance: 11.8
click at [676, 404] on div "JCDecaux - street e malls - mupis" at bounding box center [727, 397] width 229 height 15
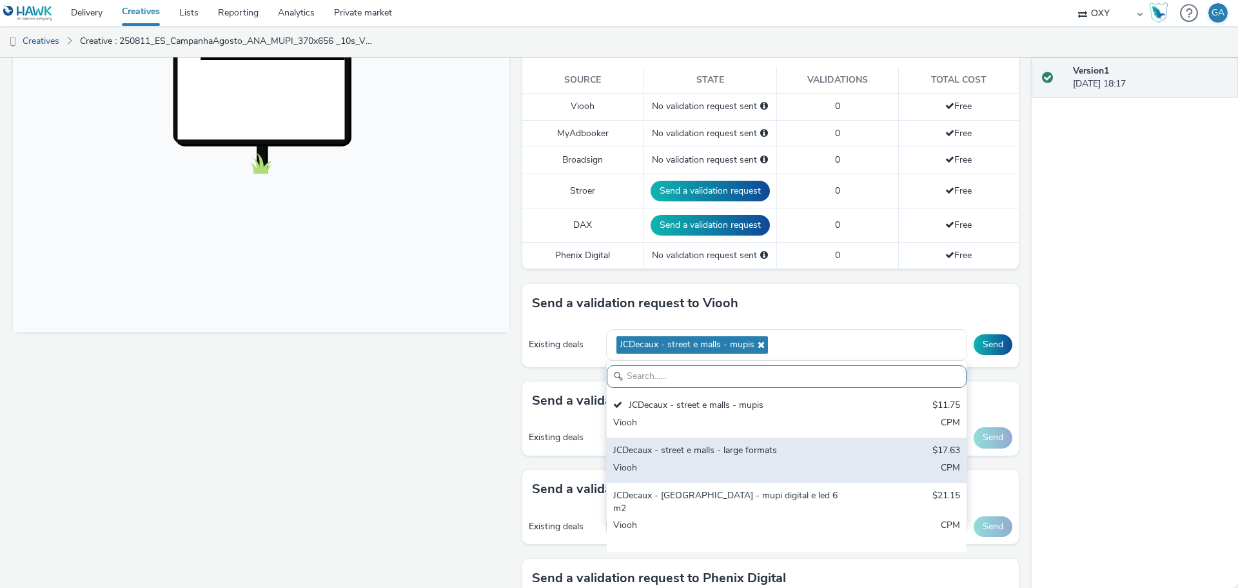
click at [669, 447] on div "JCDecaux - street e malls - large formats" at bounding box center [727, 451] width 229 height 15
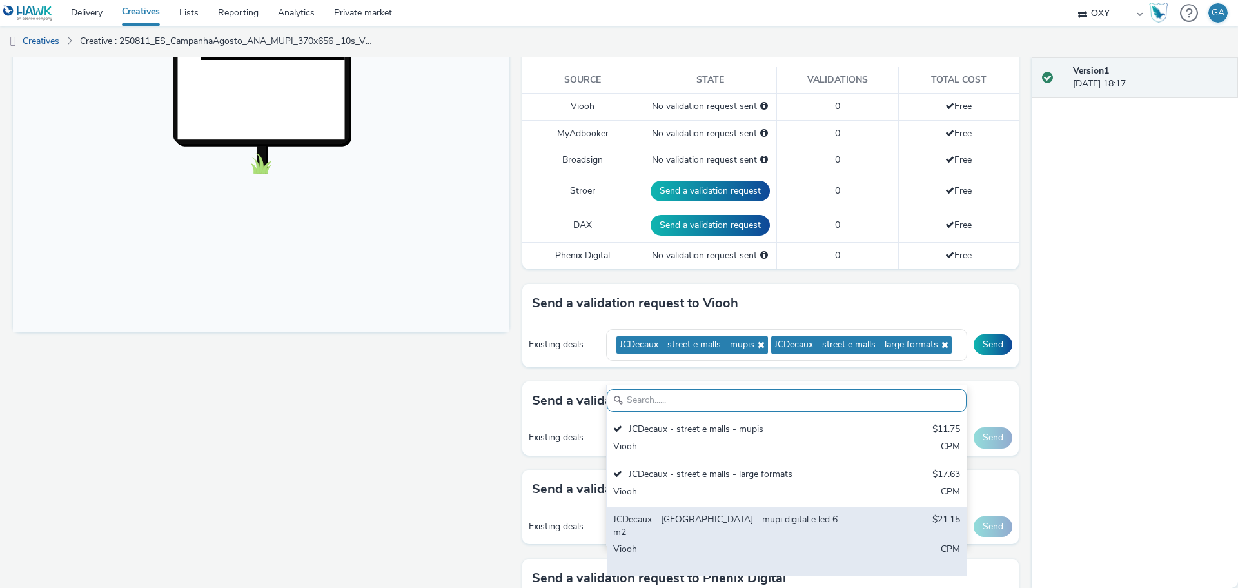
click at [662, 524] on div "JCDecaux - [GEOGRAPHIC_DATA] - mupi digital e led 6m2" at bounding box center [727, 526] width 229 height 26
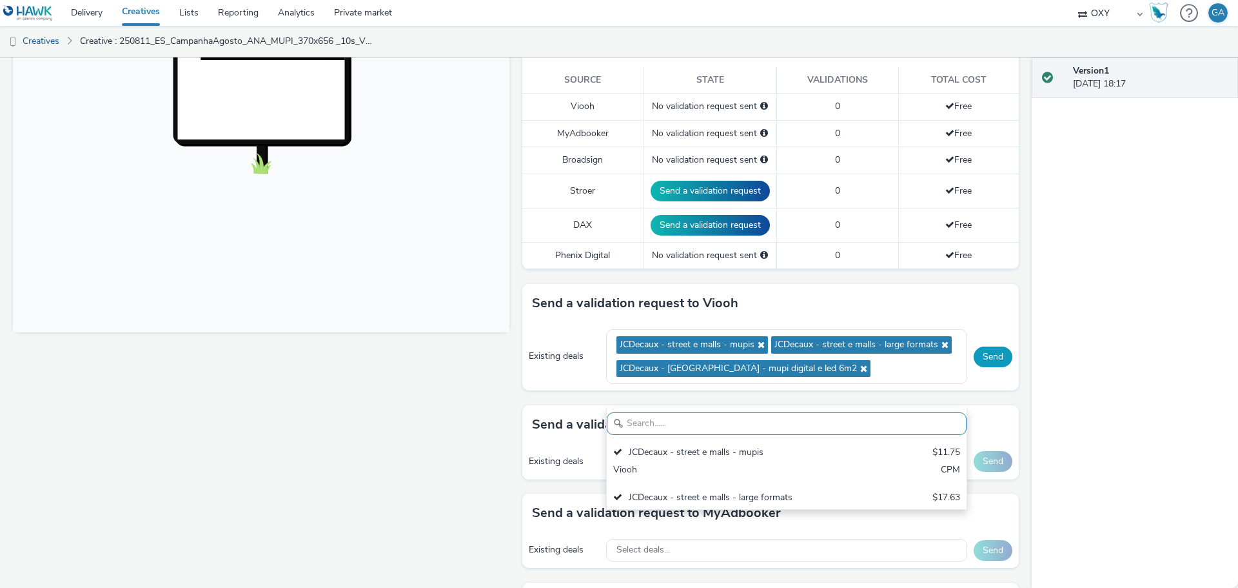
click at [976, 367] on button "Send" at bounding box center [993, 356] width 39 height 21
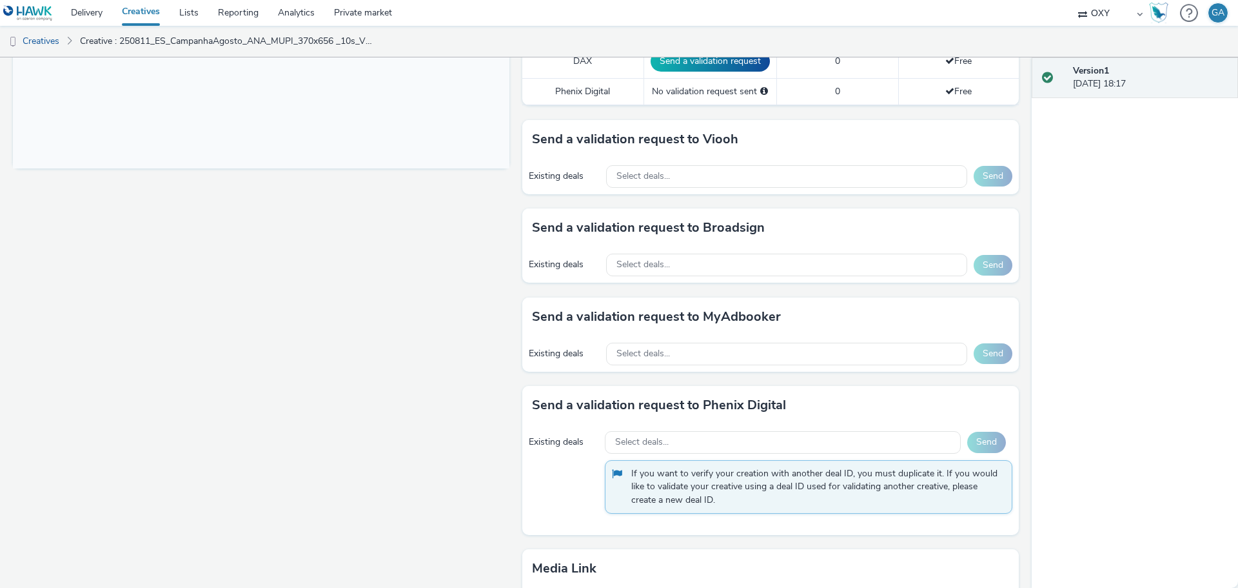
scroll to position [514, 0]
click at [693, 171] on div "Select deals..." at bounding box center [786, 175] width 361 height 23
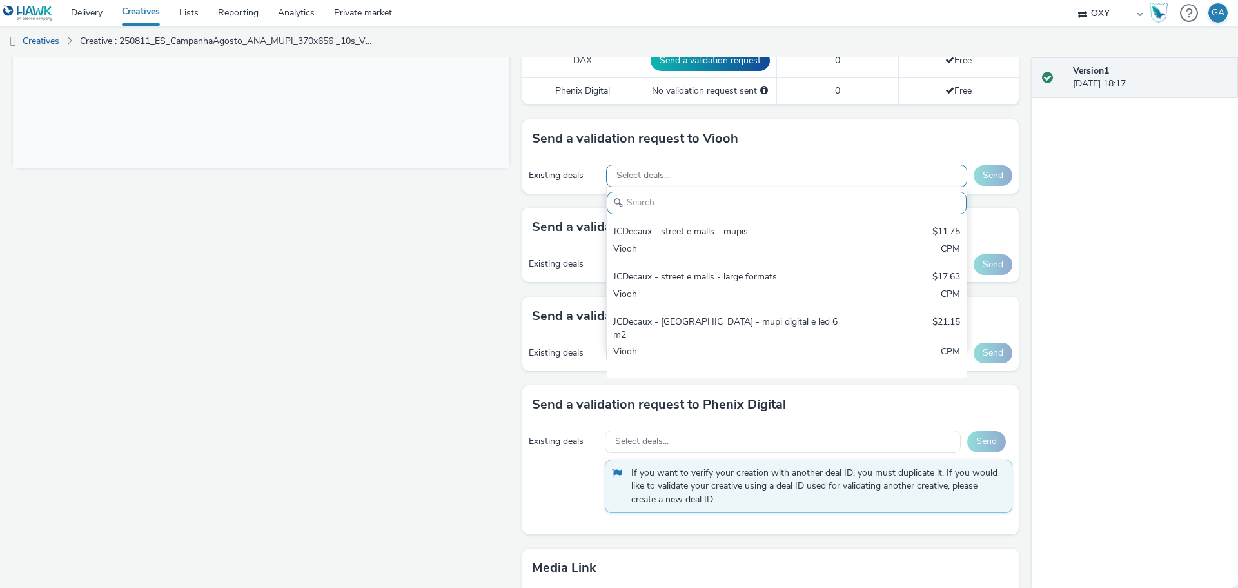
scroll to position [0, 0]
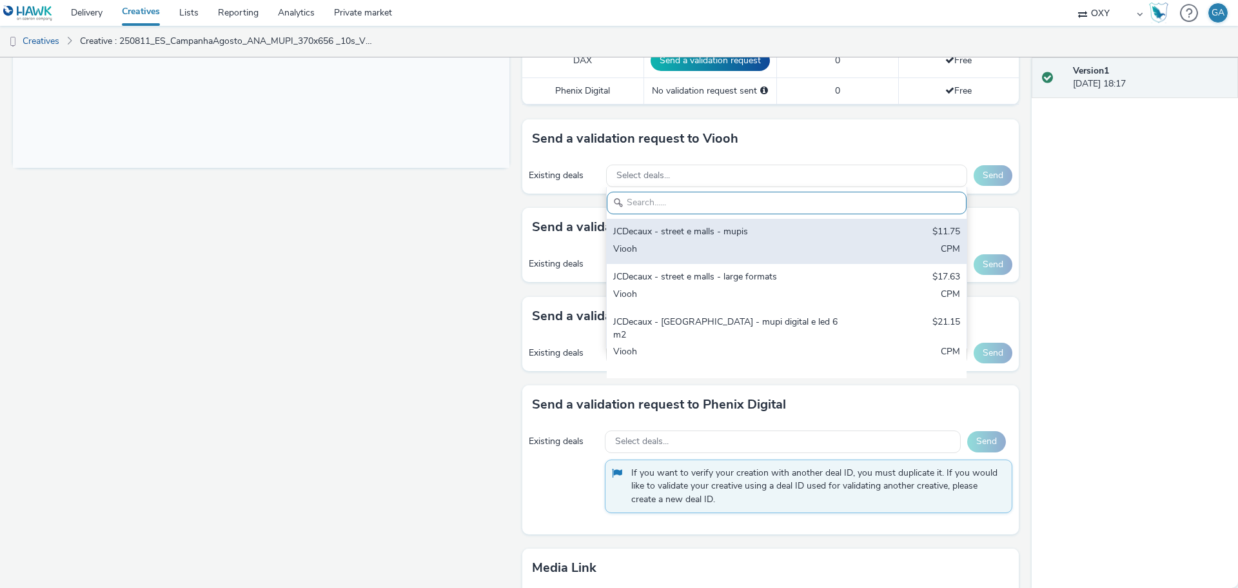
drag, startPoint x: 680, startPoint y: 236, endPoint x: 685, endPoint y: 255, distance: 19.2
click at [680, 238] on div "JCDecaux - street e malls - mupis" at bounding box center [727, 232] width 229 height 15
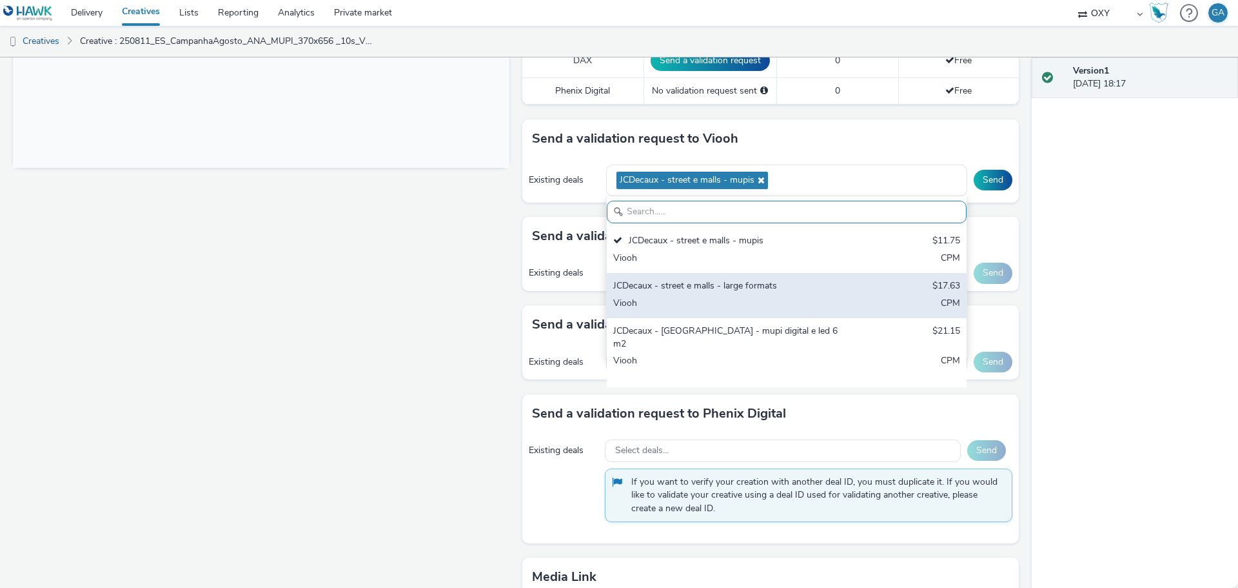
drag, startPoint x: 679, startPoint y: 282, endPoint x: 681, endPoint y: 307, distance: 25.3
click at [679, 284] on div "JCDecaux - street e malls - large formats" at bounding box center [727, 286] width 229 height 15
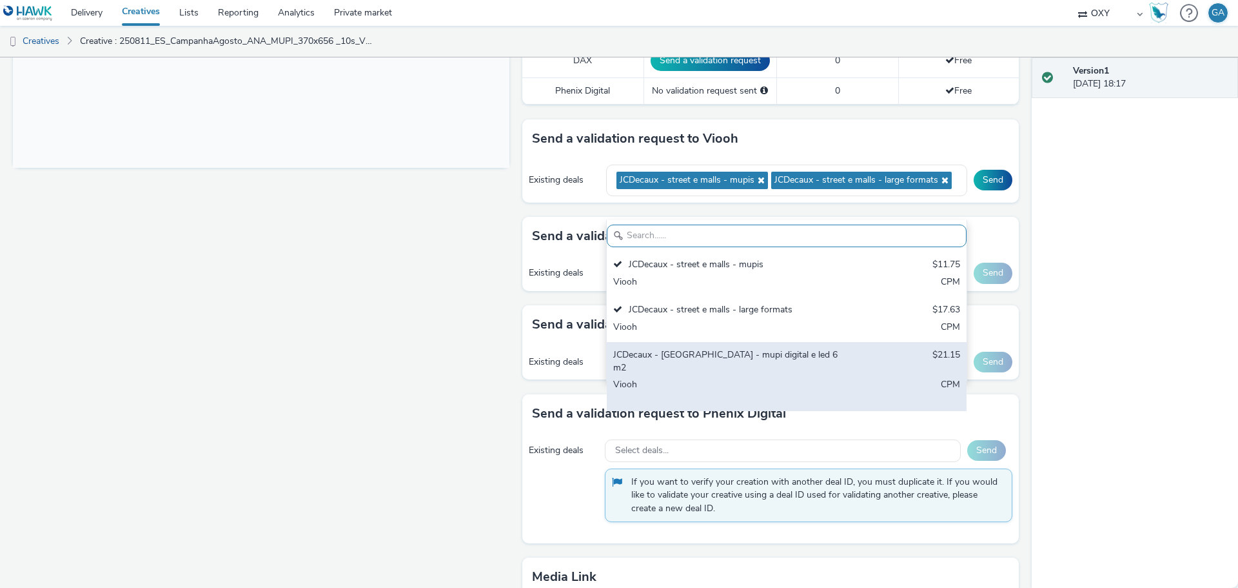
click at [673, 352] on div "JCDecaux - [GEOGRAPHIC_DATA] - mupi digital e led 6m2" at bounding box center [727, 361] width 229 height 26
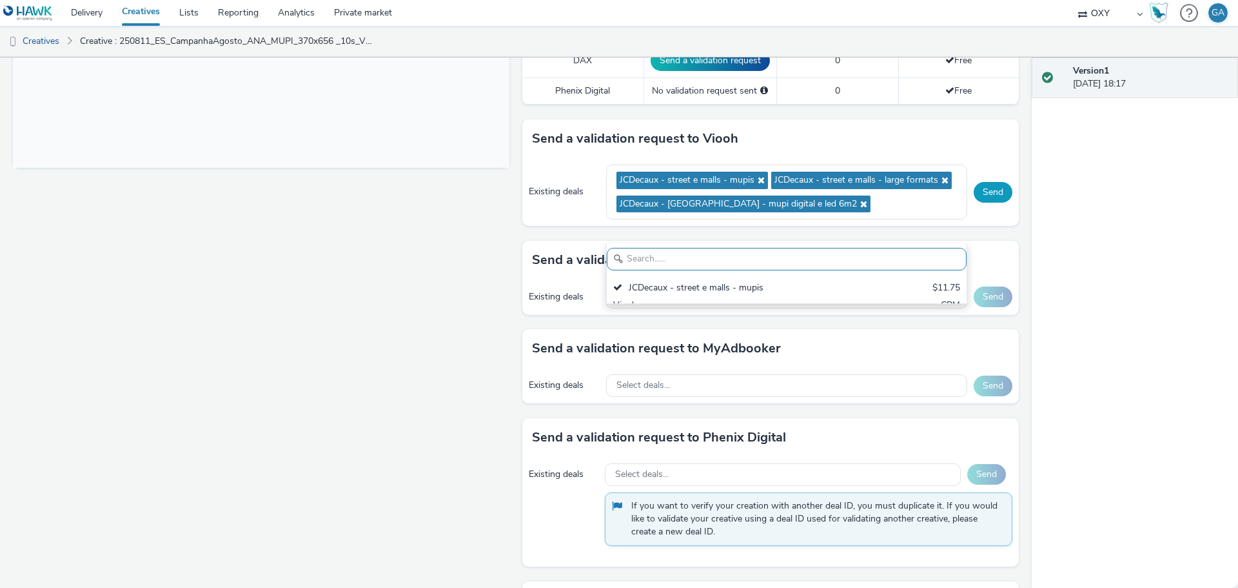
click at [978, 203] on button "Send" at bounding box center [993, 192] width 39 height 21
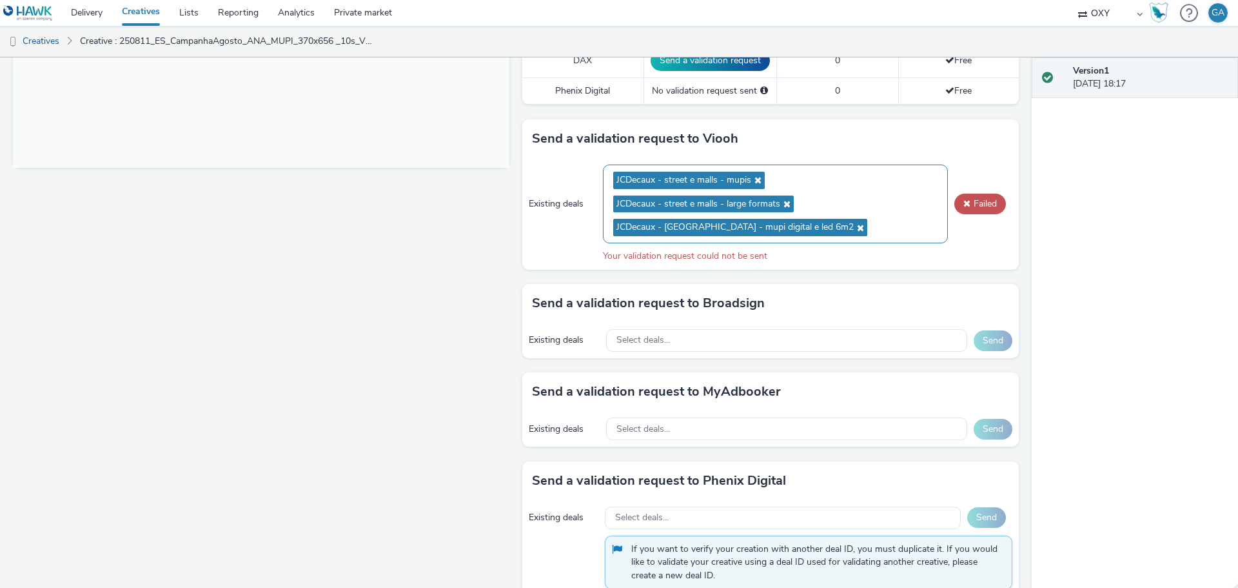
click at [753, 180] on icon at bounding box center [756, 179] width 10 height 9
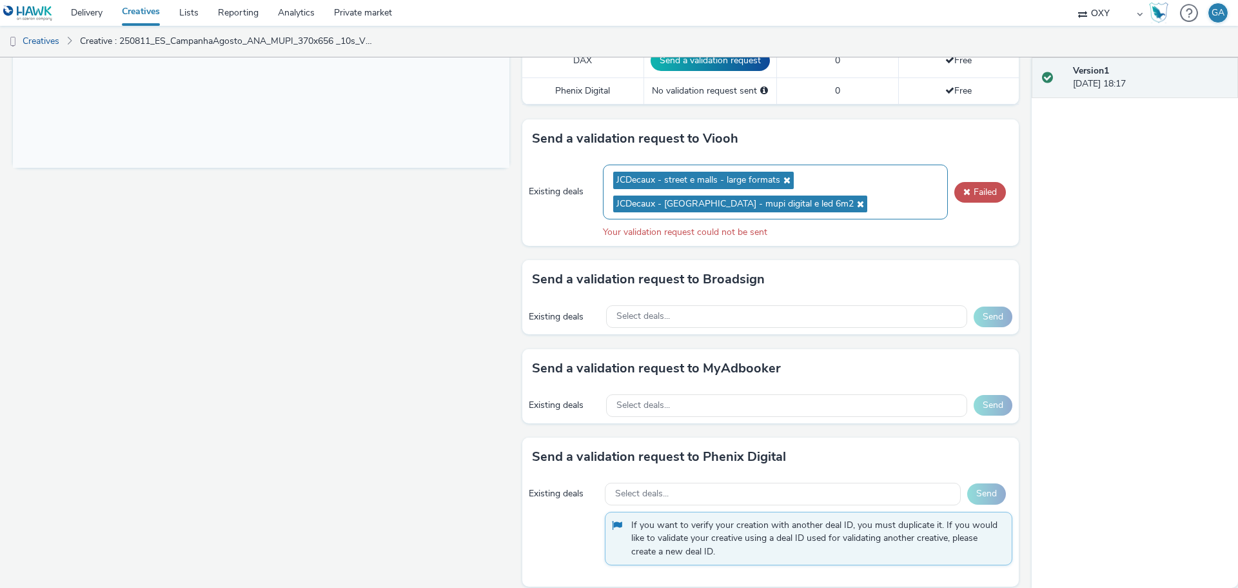
click at [782, 181] on icon at bounding box center [785, 179] width 10 height 9
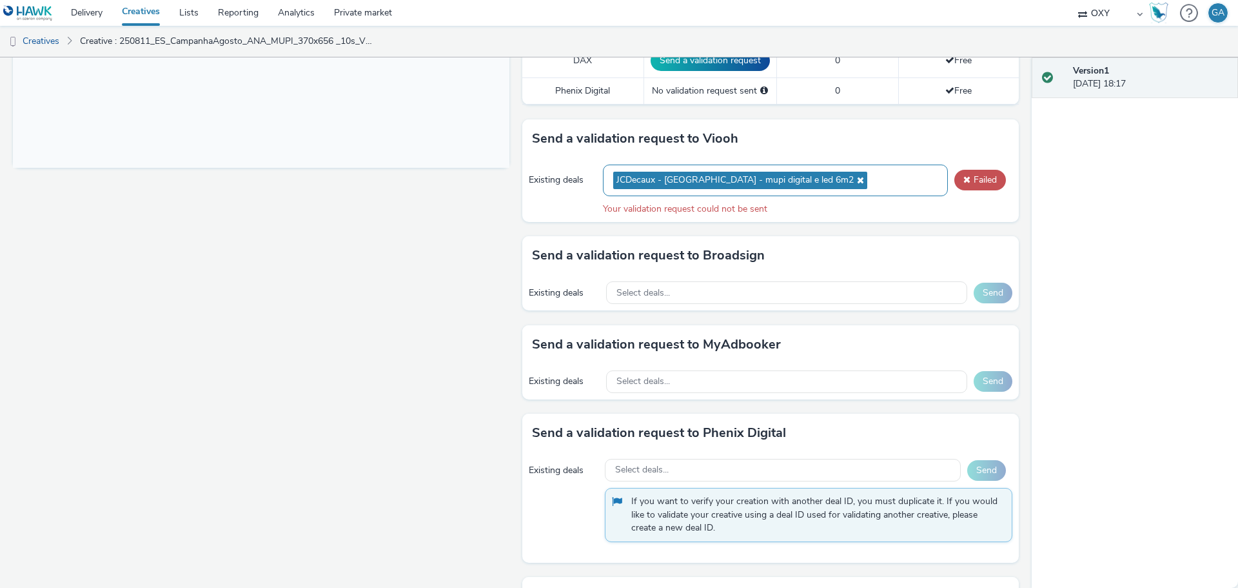
click at [854, 177] on icon at bounding box center [859, 179] width 10 height 9
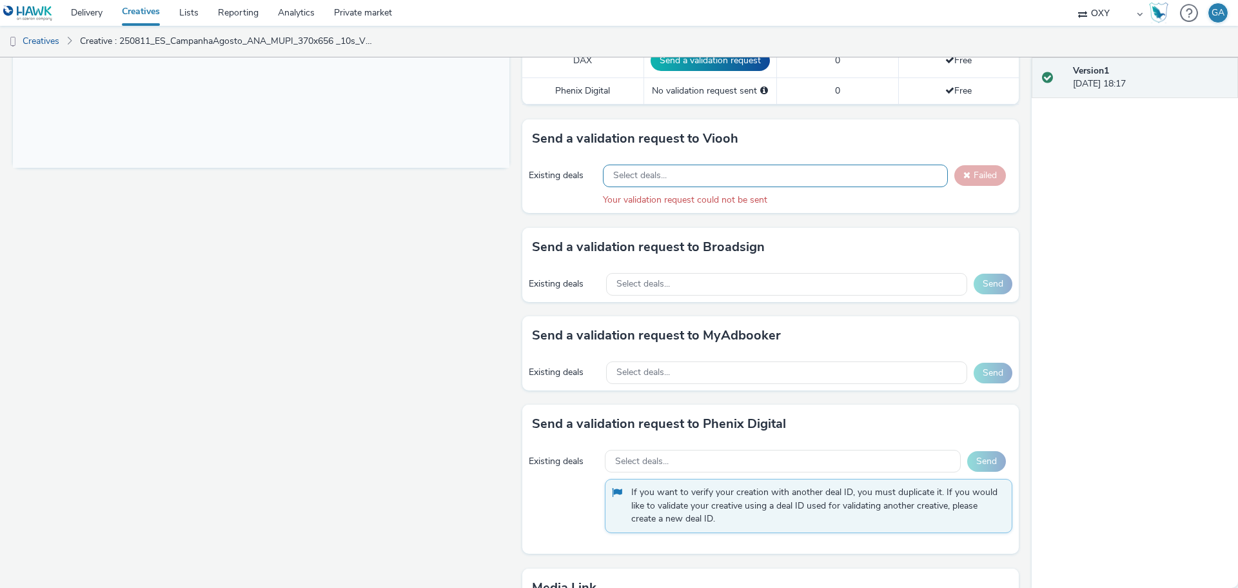
click at [822, 174] on div "Select deals..." at bounding box center [775, 175] width 345 height 23
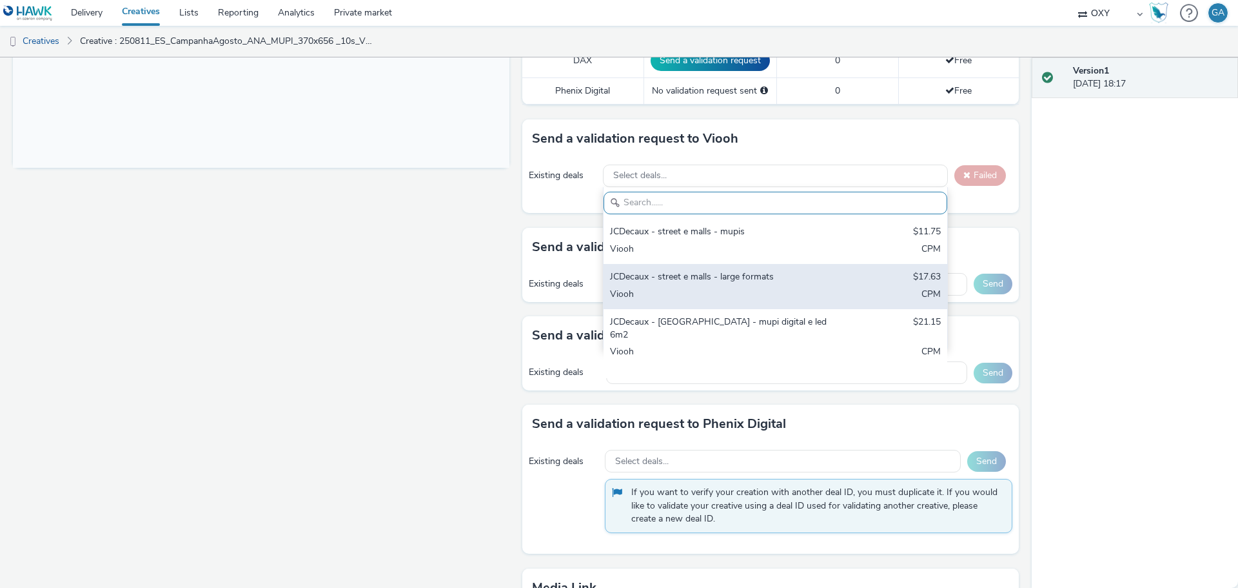
click at [734, 269] on div "JCDecaux - street e malls - large formats $17.63 Viooh CPM" at bounding box center [776, 286] width 344 height 45
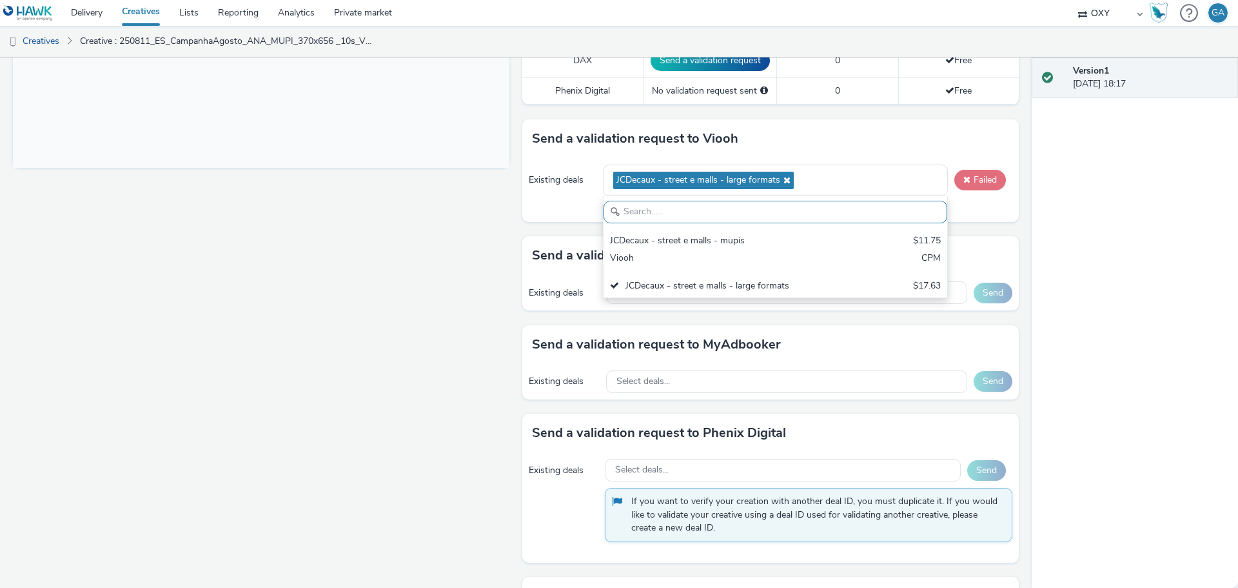
click at [973, 176] on button "Failed" at bounding box center [981, 180] width 52 height 21
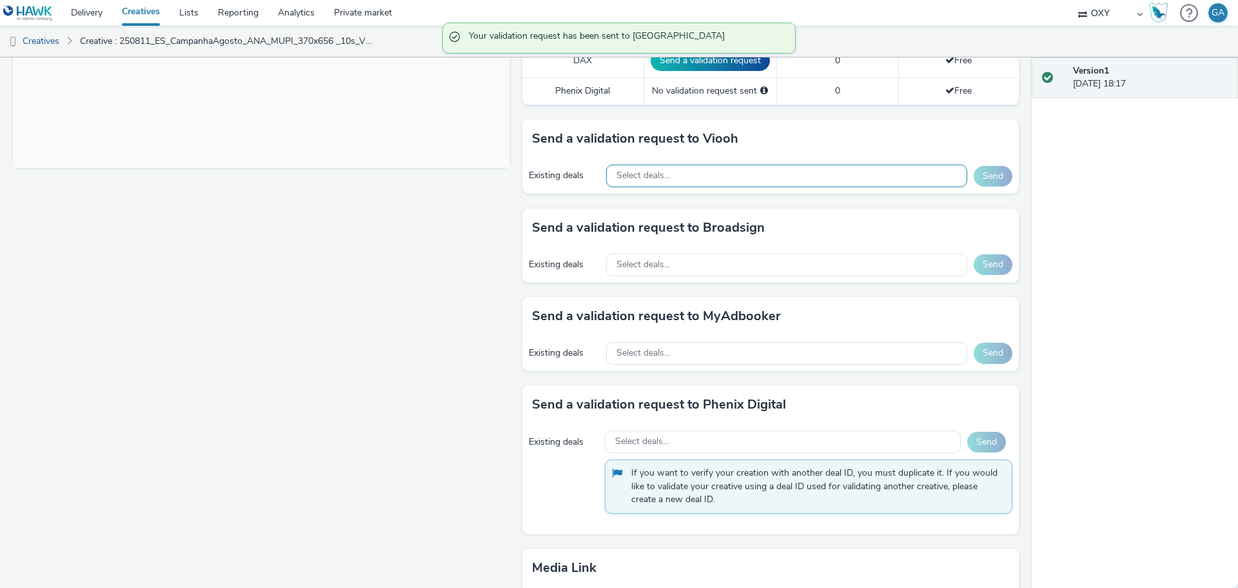
click at [772, 179] on div "Select deals..." at bounding box center [786, 175] width 361 height 23
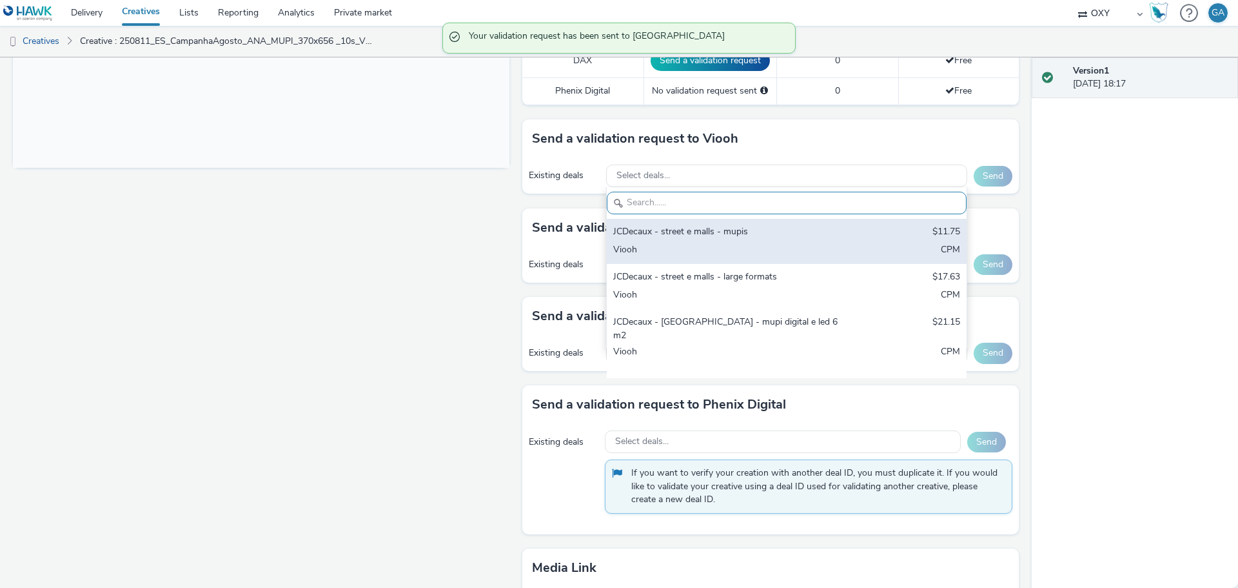
click at [715, 236] on div "JCDecaux - street e malls - mupis" at bounding box center [727, 232] width 229 height 15
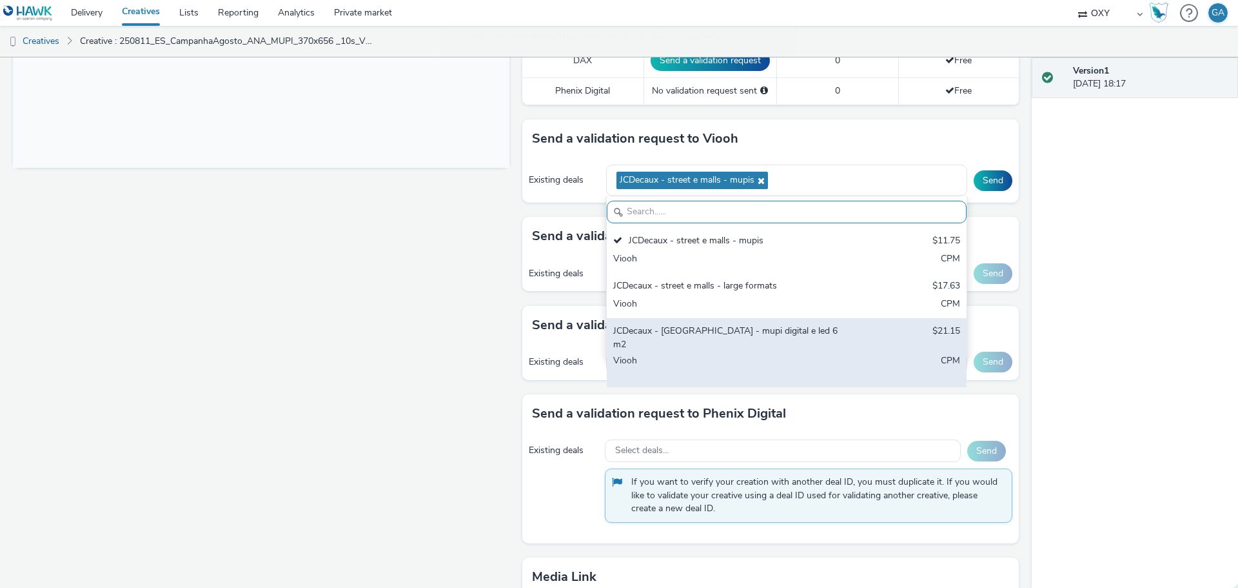
click at [714, 333] on div "JCDecaux - Aeroporto DOOH - mupi digital e led 6m2" at bounding box center [727, 337] width 229 height 26
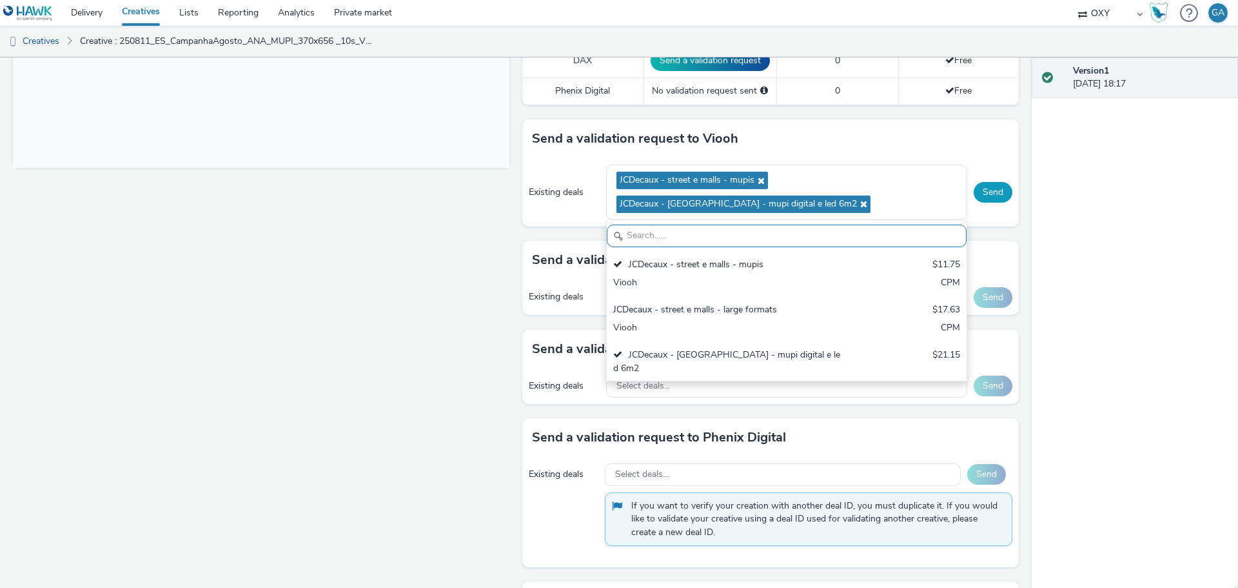
click at [980, 190] on button "Send" at bounding box center [993, 192] width 39 height 21
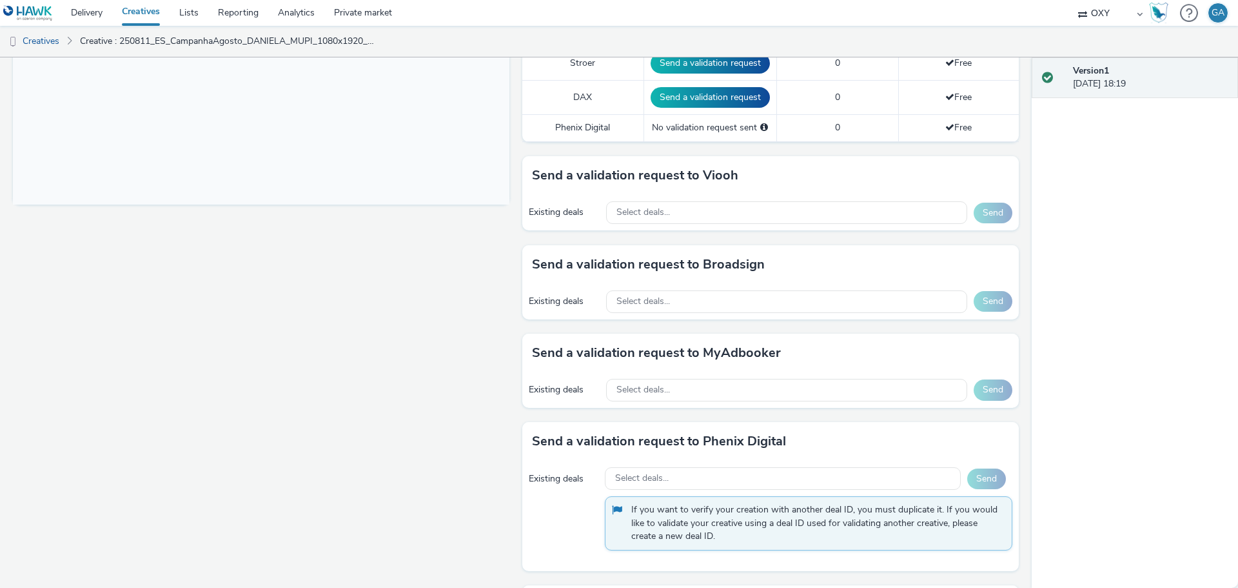
scroll to position [478, 0]
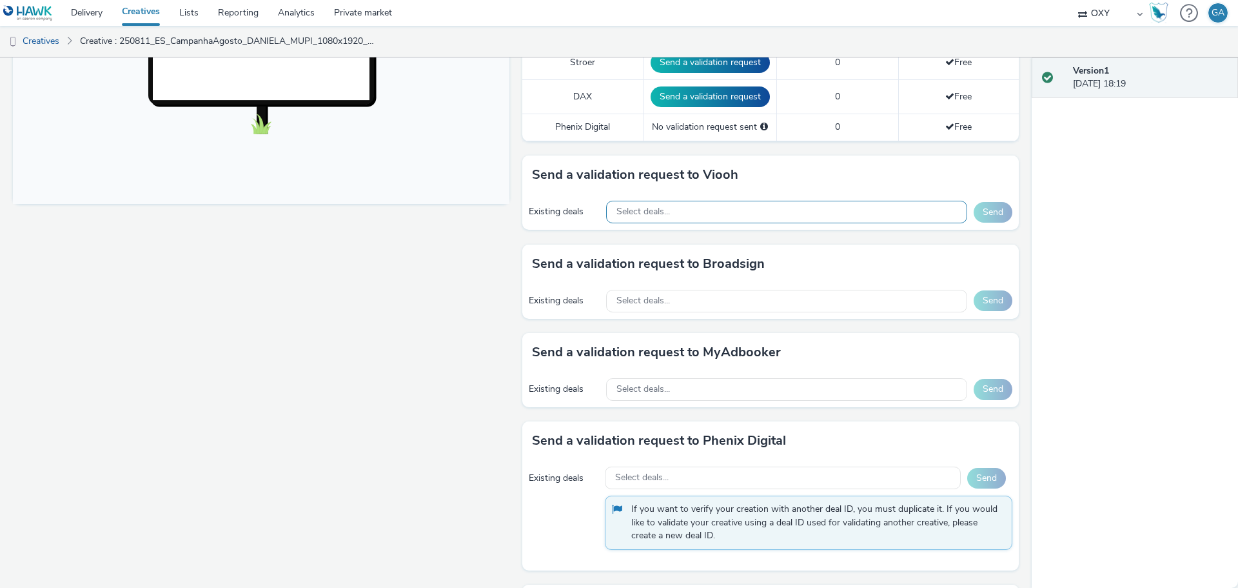
click at [710, 209] on div "Select deals..." at bounding box center [786, 212] width 361 height 23
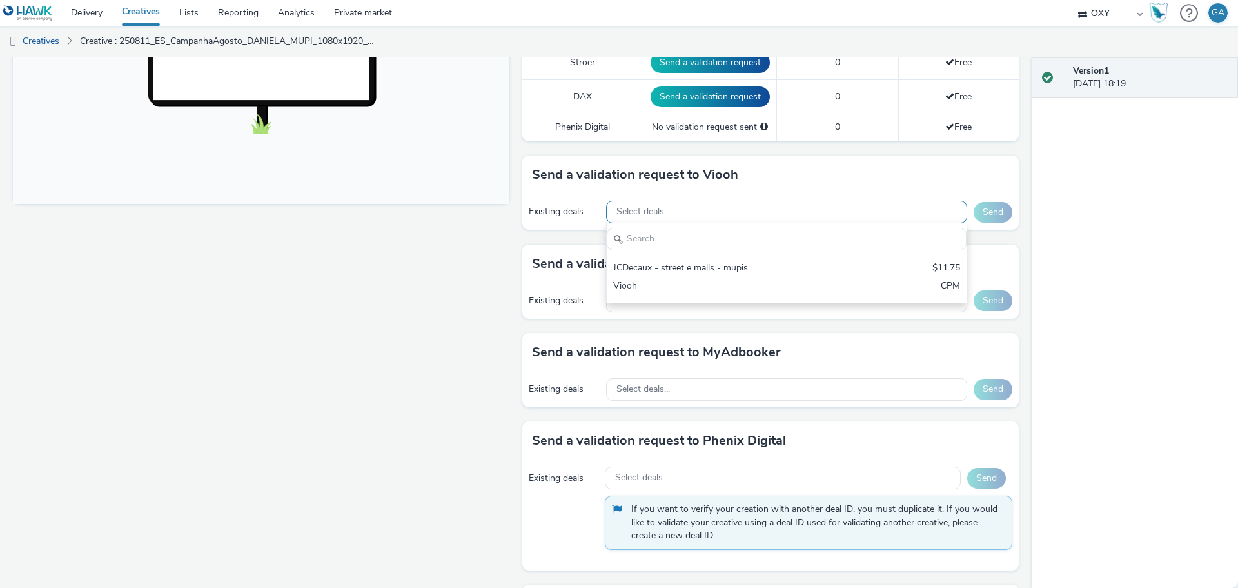
scroll to position [0, 0]
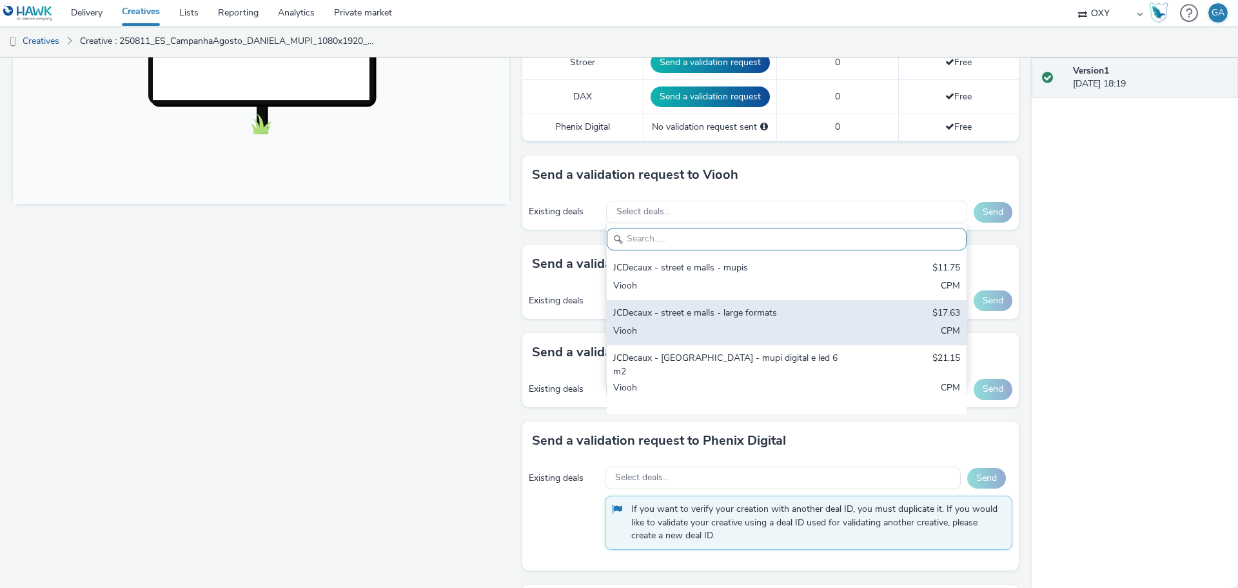
click at [711, 310] on div "JCDecaux - street e malls - large formats" at bounding box center [727, 313] width 229 height 15
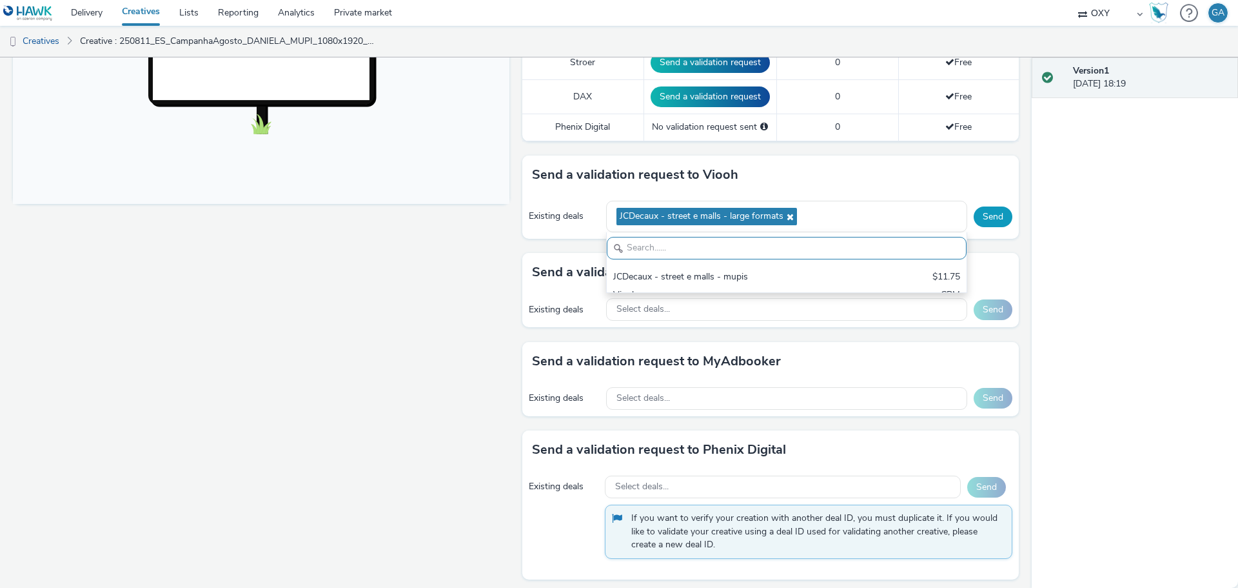
click at [990, 213] on button "Send" at bounding box center [993, 216] width 39 height 21
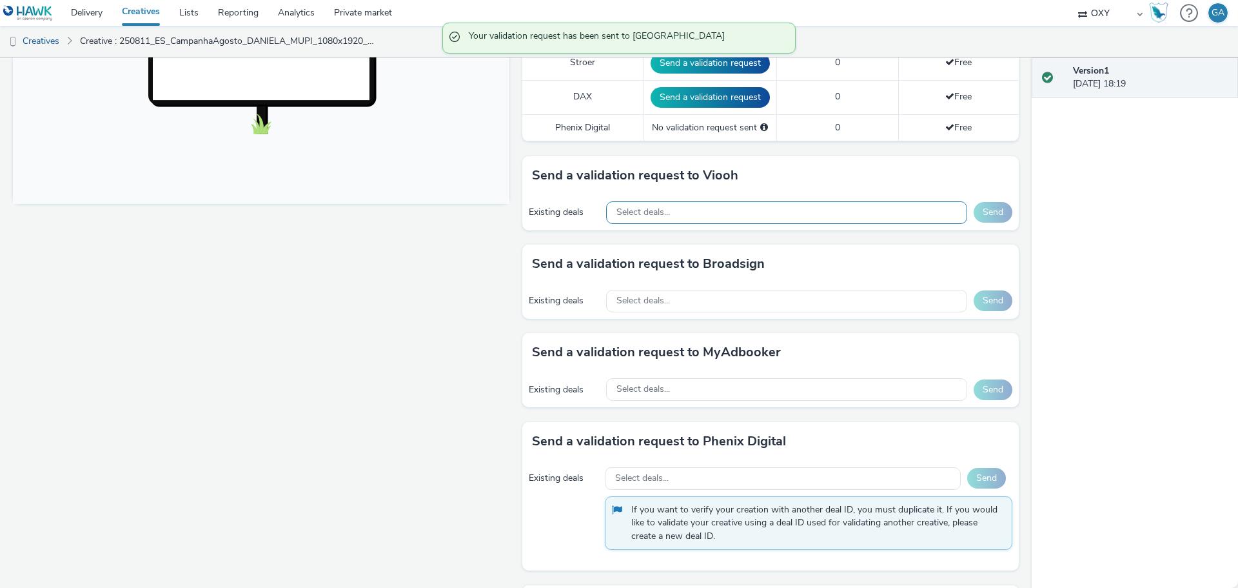
click at [855, 217] on div "Select deals..." at bounding box center [786, 212] width 361 height 23
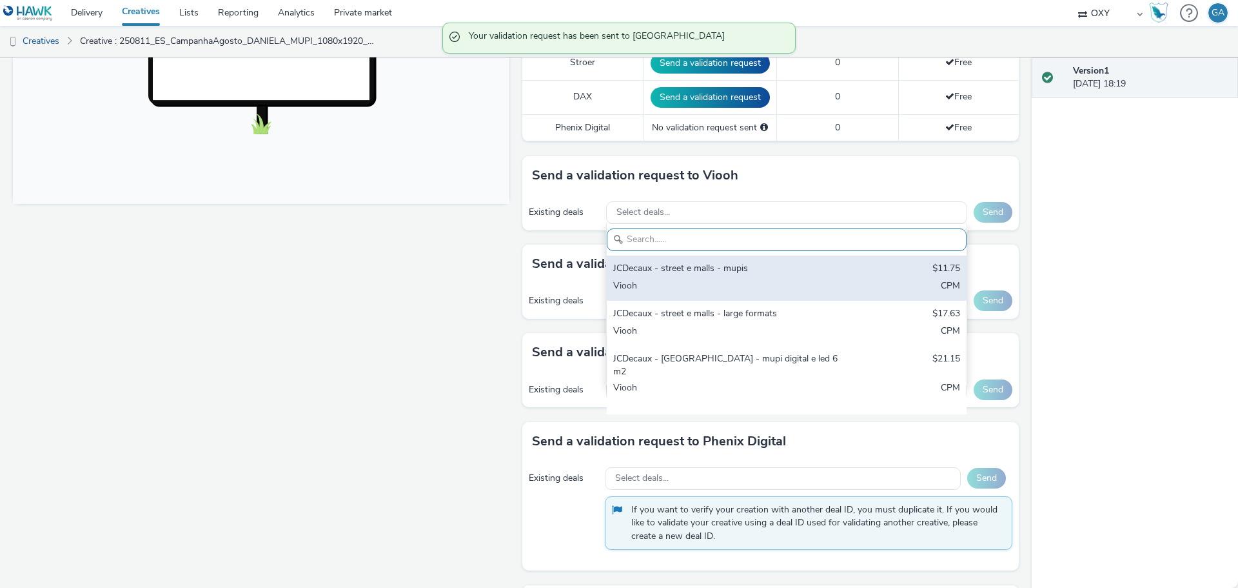
click at [746, 281] on div "Viooh" at bounding box center [727, 286] width 229 height 15
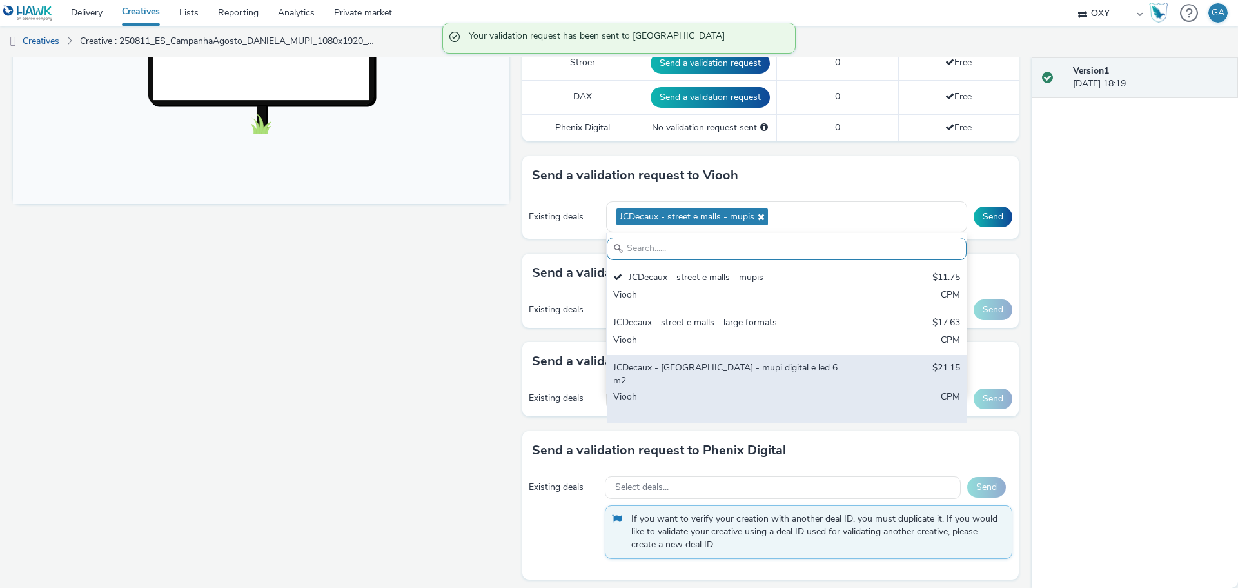
click at [725, 375] on div "JCDecaux - [GEOGRAPHIC_DATA] - mupi digital e led 6m2" at bounding box center [727, 374] width 229 height 26
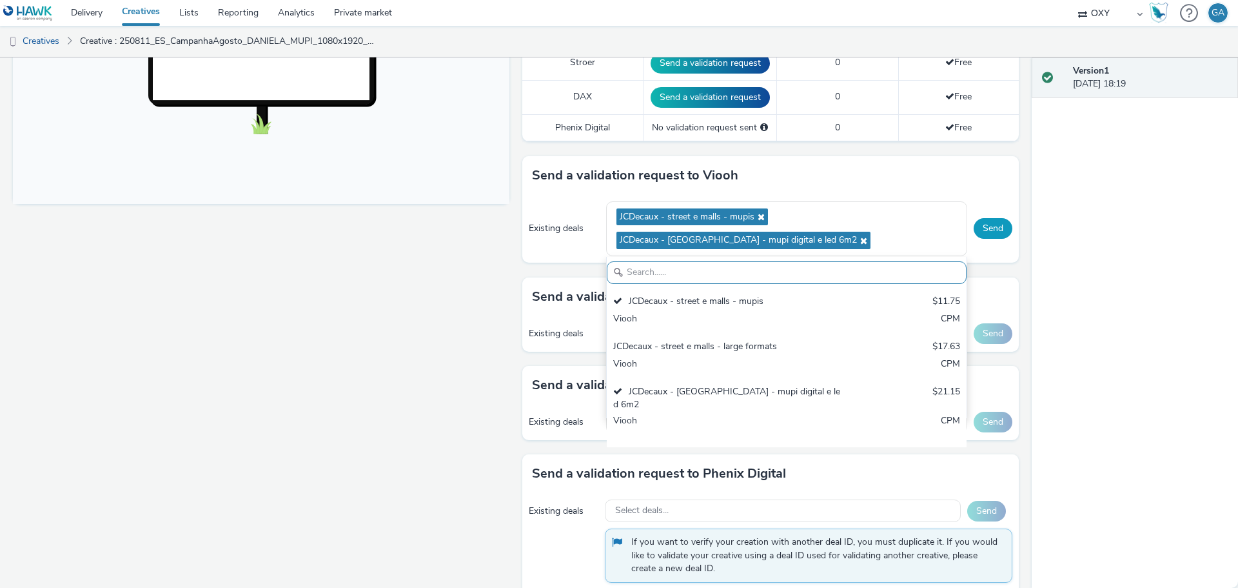
click at [984, 230] on button "Send" at bounding box center [993, 228] width 39 height 21
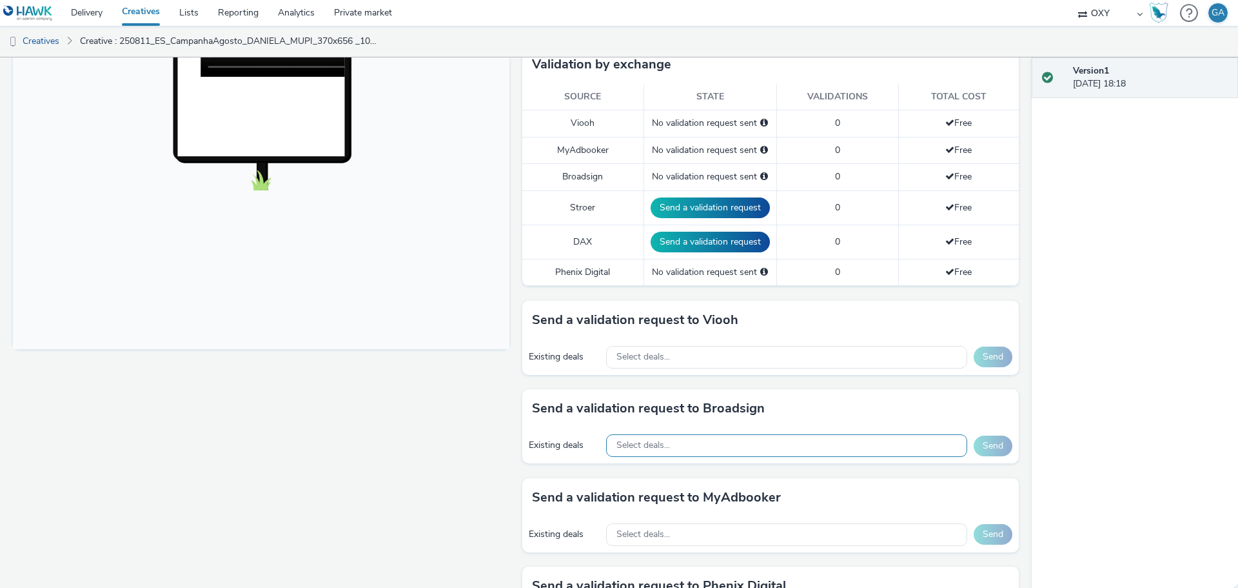
scroll to position [343, 0]
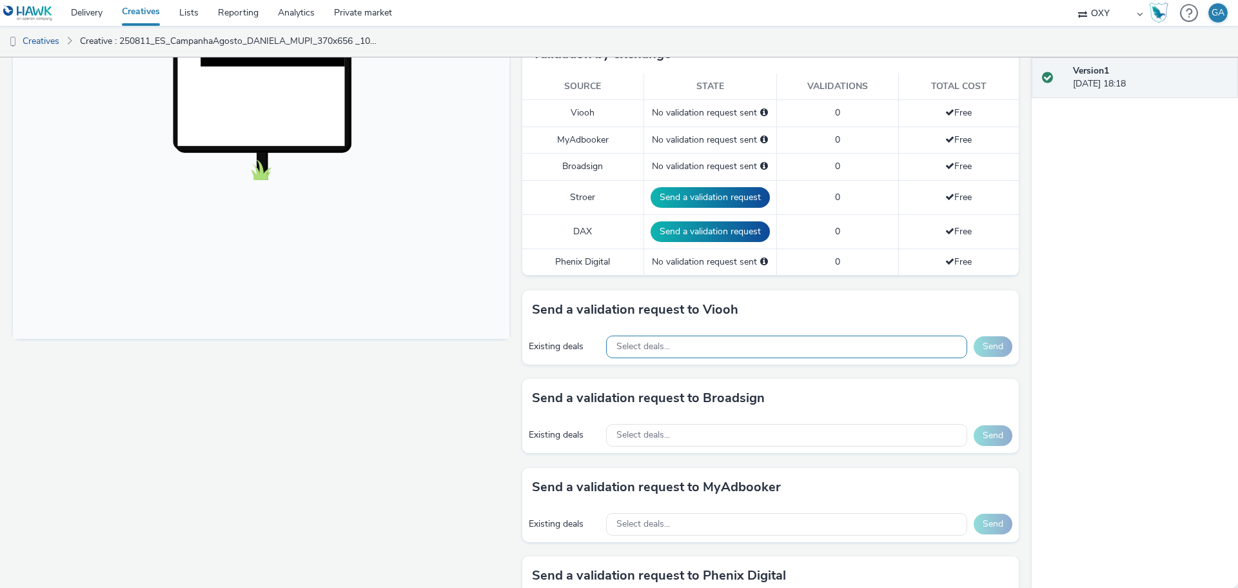
click at [697, 345] on div "Select deals..." at bounding box center [786, 346] width 361 height 23
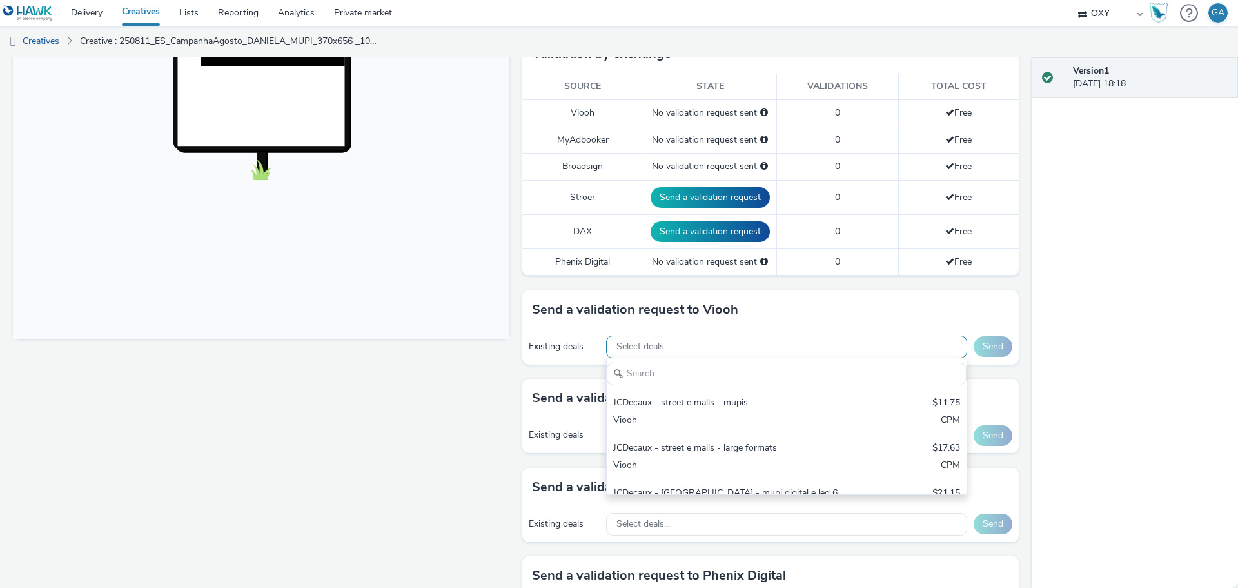
scroll to position [0, 0]
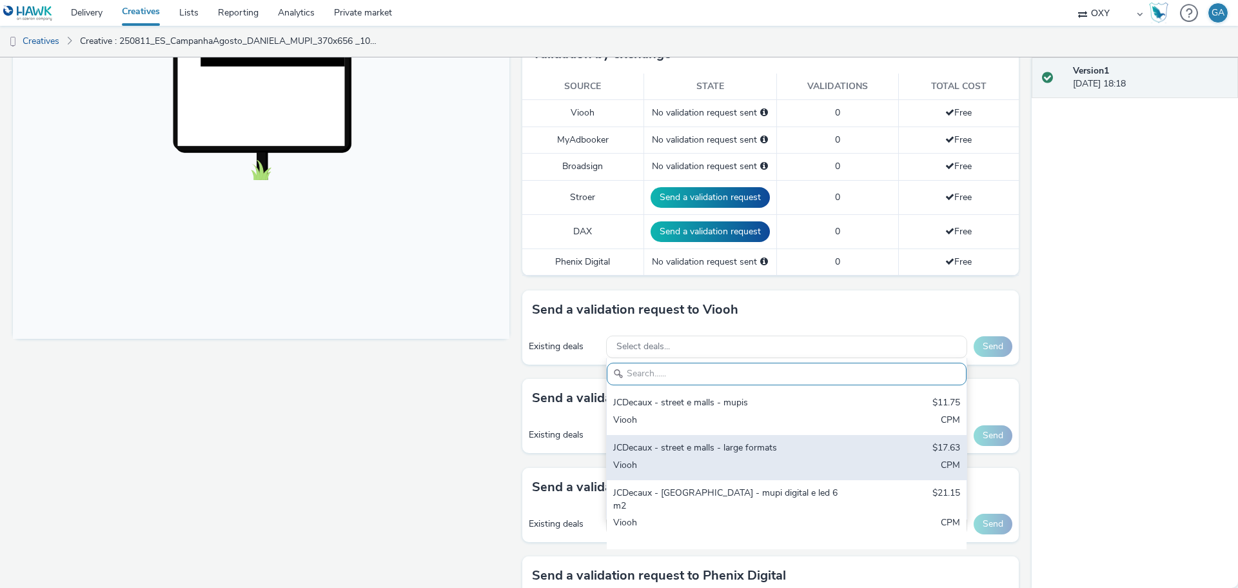
click at [683, 444] on div "JCDecaux - street e malls - large formats" at bounding box center [727, 448] width 229 height 15
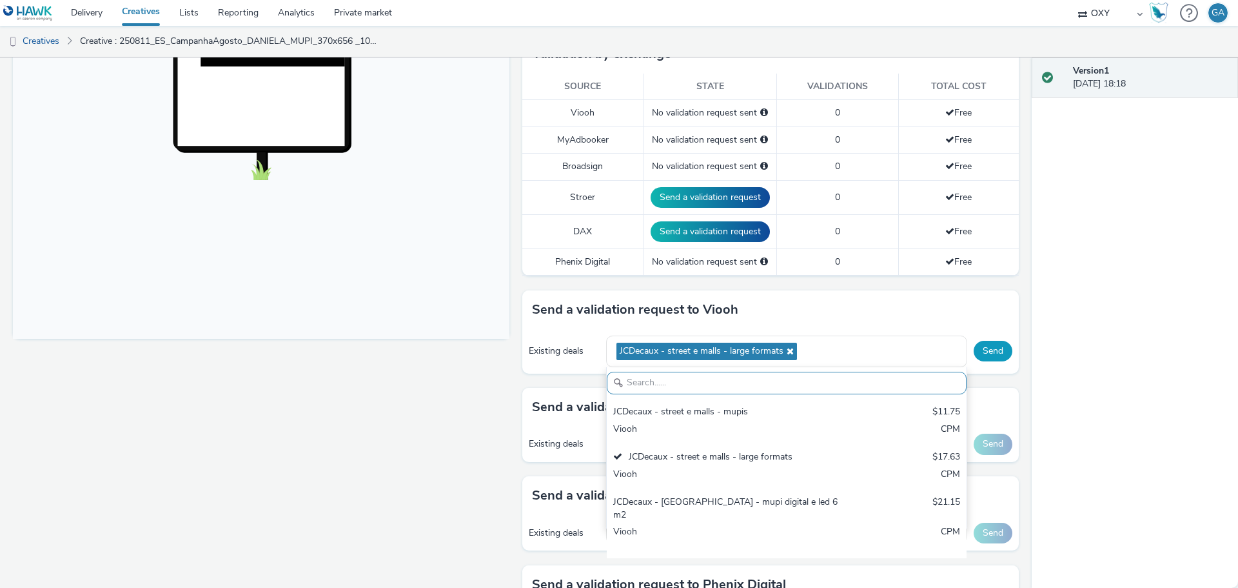
click at [985, 348] on button "Send" at bounding box center [993, 351] width 39 height 21
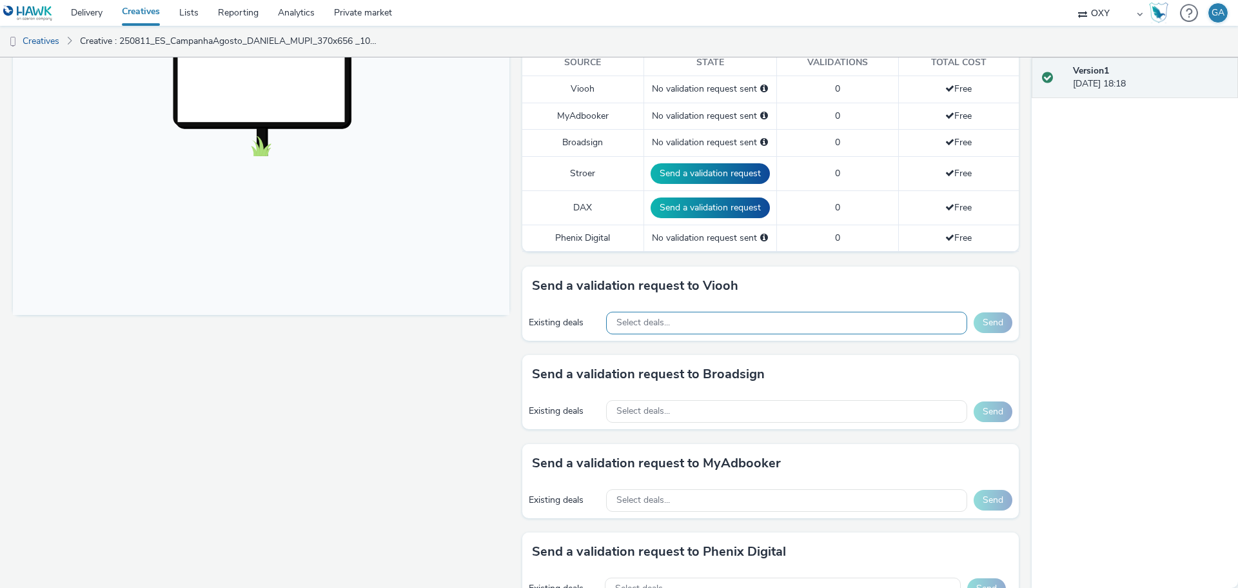
scroll to position [394, 0]
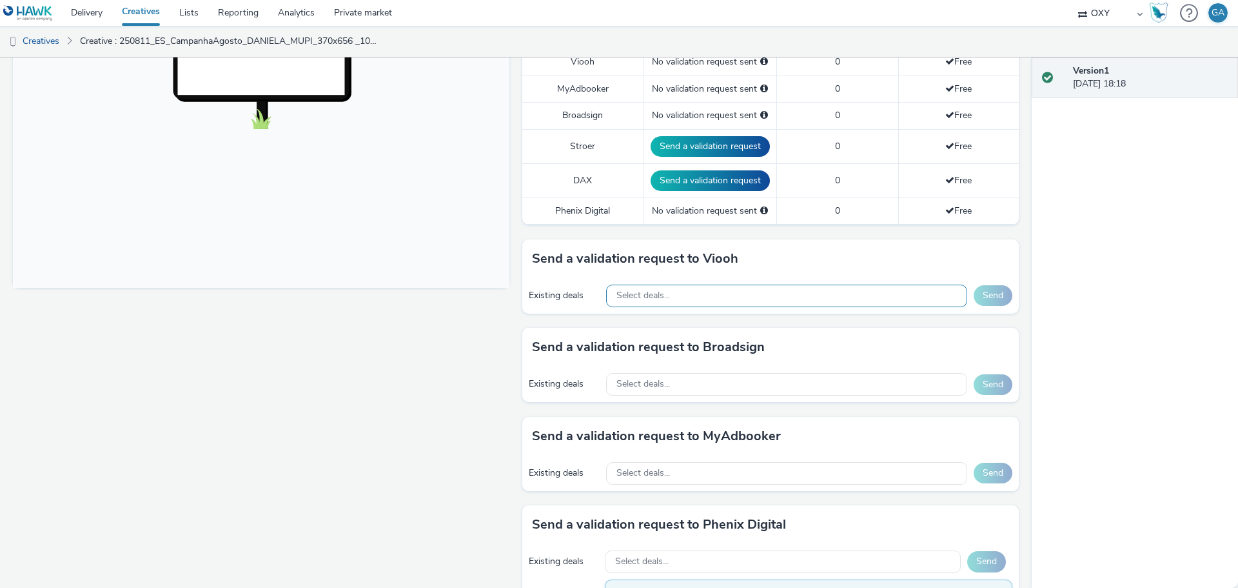
click at [701, 292] on div "Select deals..." at bounding box center [786, 295] width 361 height 23
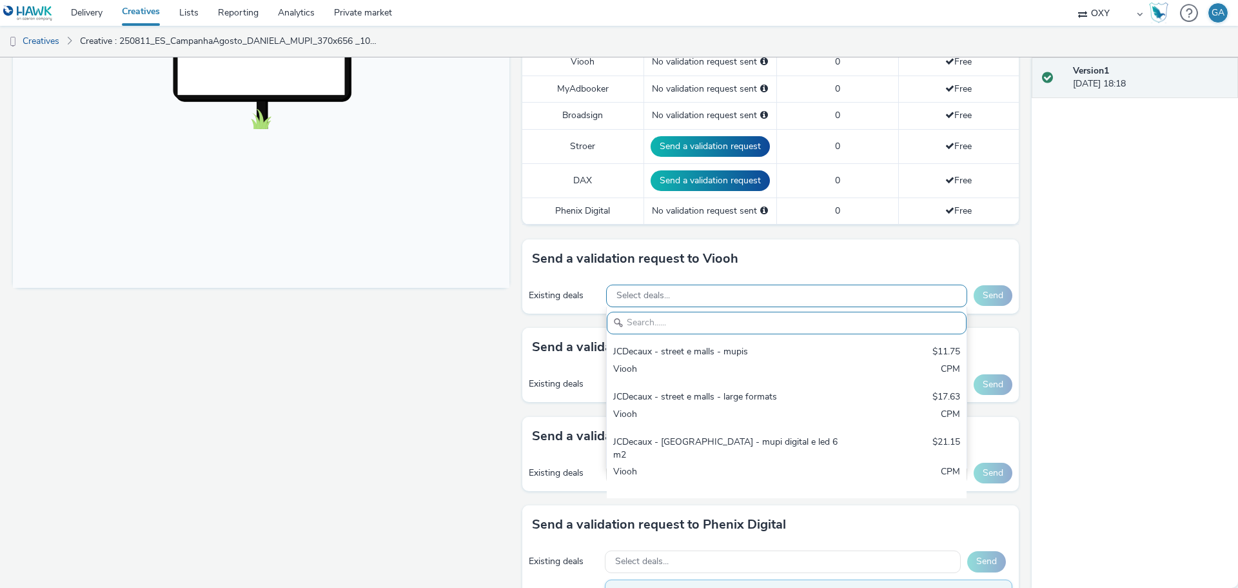
scroll to position [0, 0]
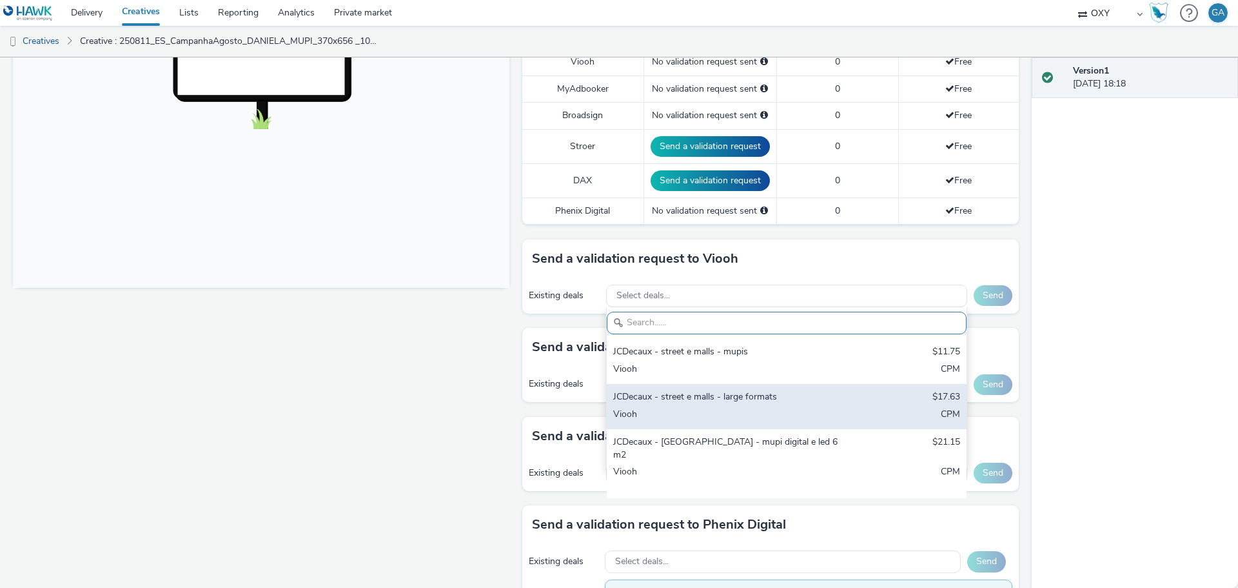
drag, startPoint x: 650, startPoint y: 373, endPoint x: 654, endPoint y: 388, distance: 15.3
click at [654, 388] on div "JCDecaux - street e malls - mupis $11.75 Viooh CPM JCDecaux - street e malls - …" at bounding box center [787, 418] width 360 height 159
click at [654, 388] on div "JCDecaux - street e malls - large formats $17.63 Viooh CPM" at bounding box center [787, 406] width 360 height 45
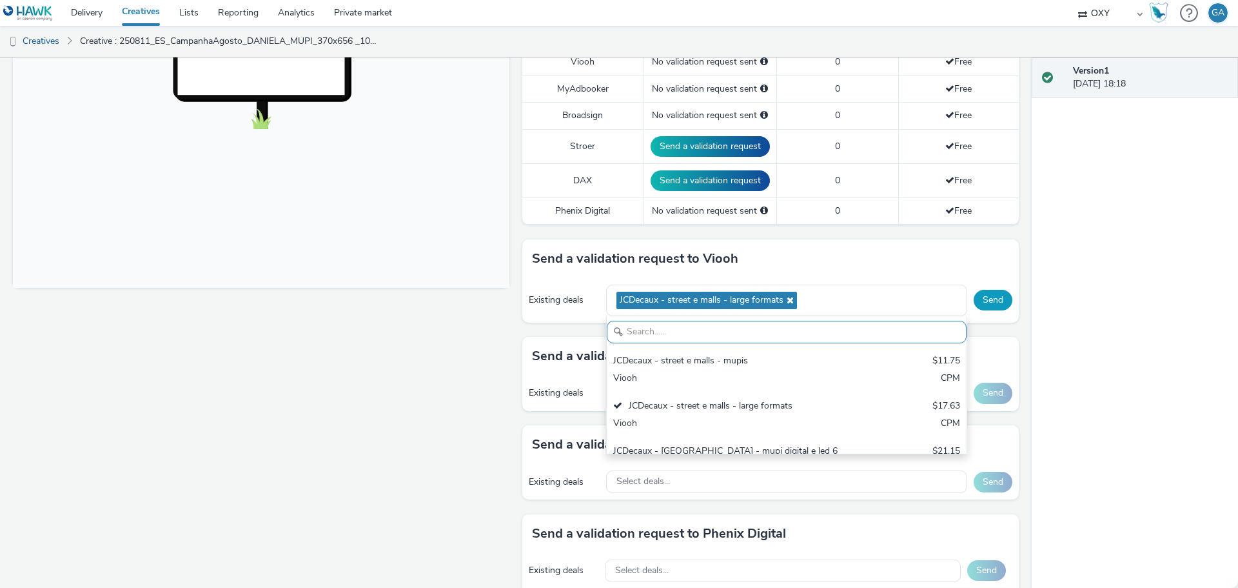
click at [986, 298] on button "Send" at bounding box center [993, 300] width 39 height 21
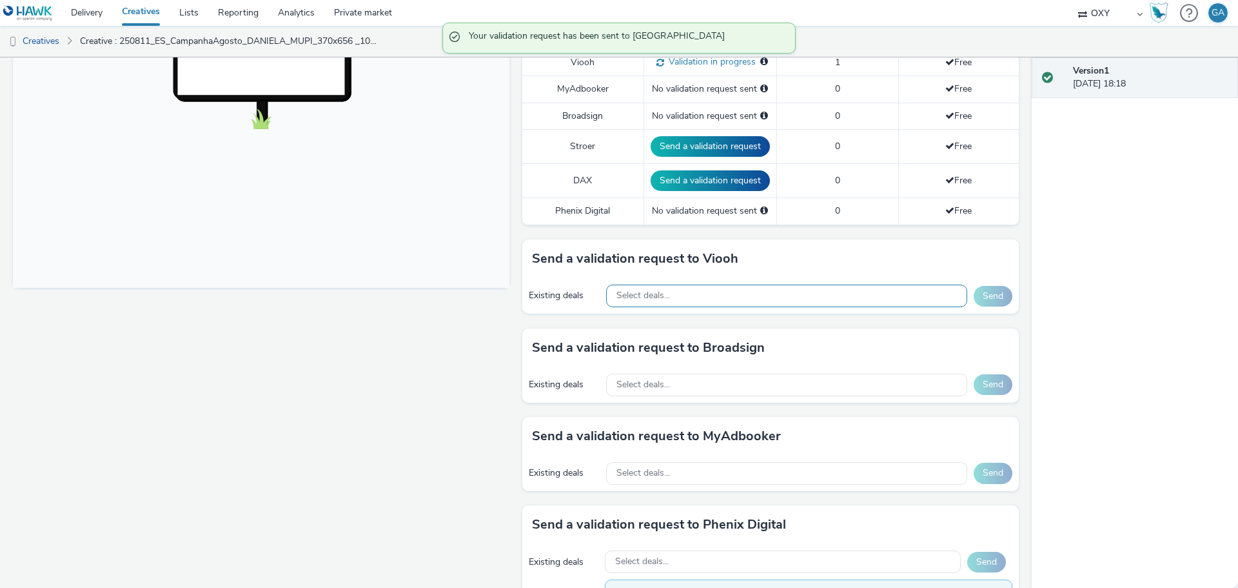
click at [783, 294] on div "Select deals..." at bounding box center [786, 295] width 361 height 23
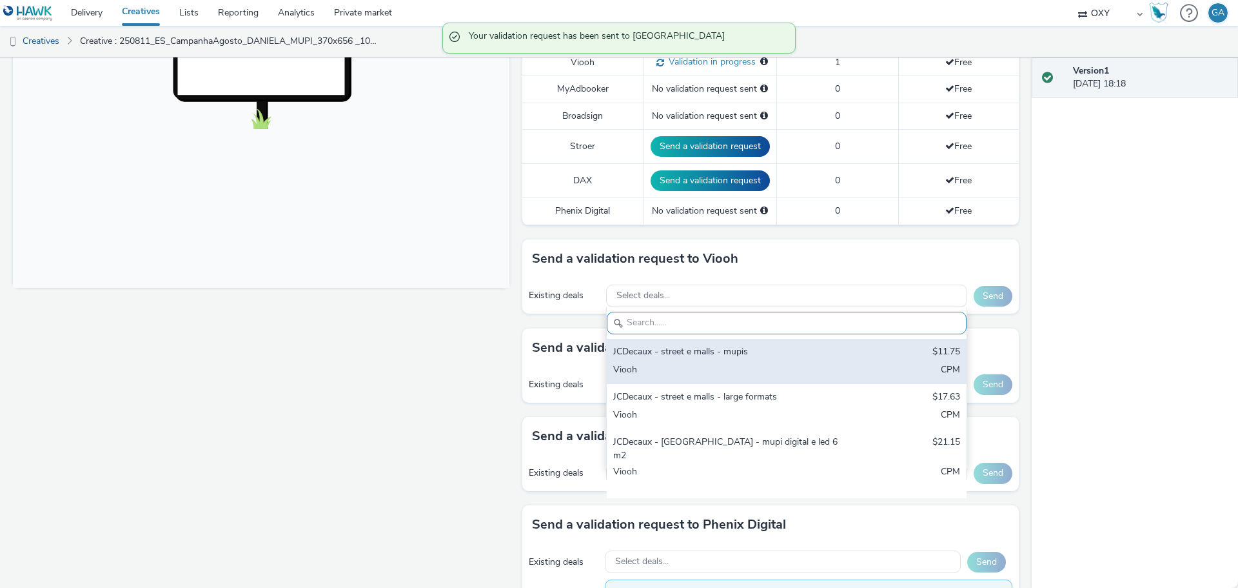
click at [704, 358] on div "JCDecaux - street e malls - mupis" at bounding box center [727, 352] width 229 height 15
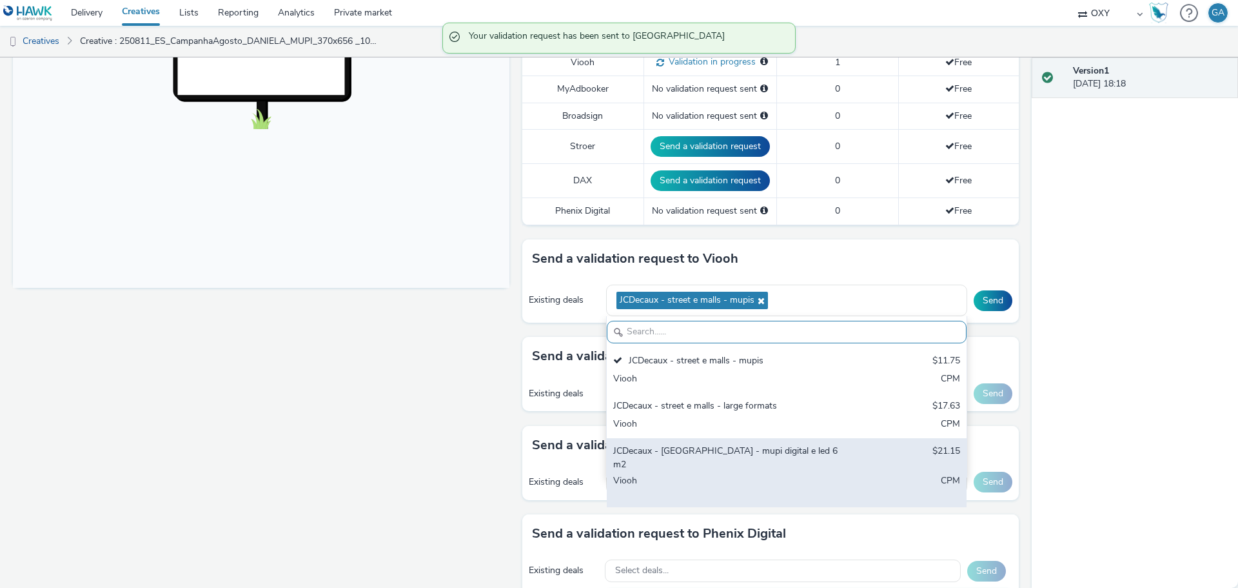
click at [682, 453] on div "JCDecaux - [GEOGRAPHIC_DATA] - mupi digital e led 6m2" at bounding box center [727, 457] width 229 height 26
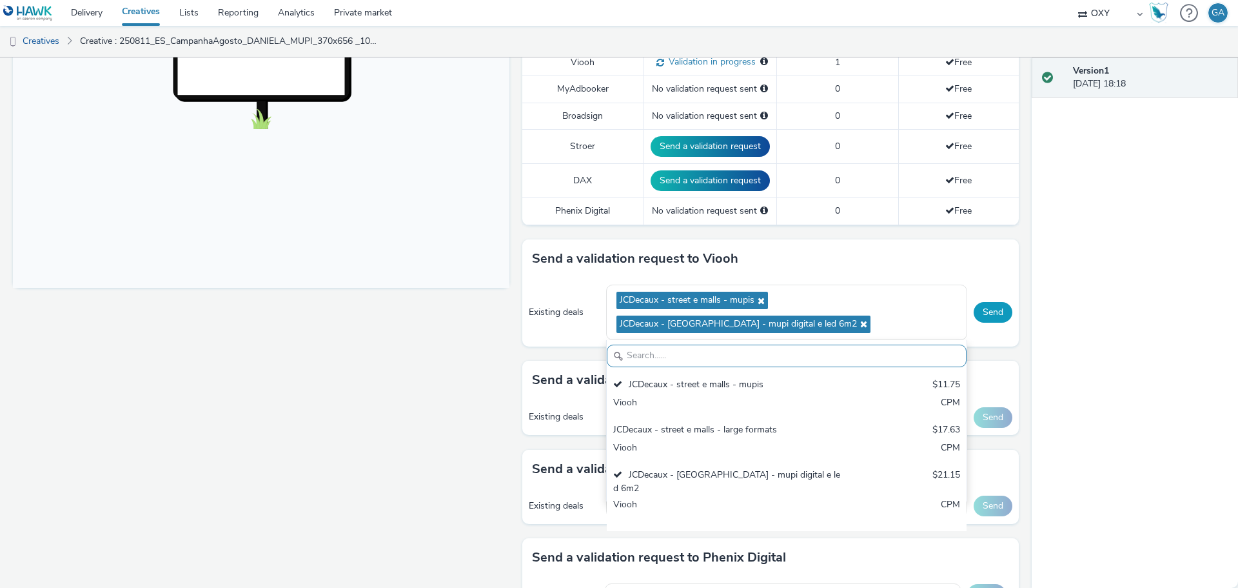
click at [982, 313] on button "Send" at bounding box center [993, 312] width 39 height 21
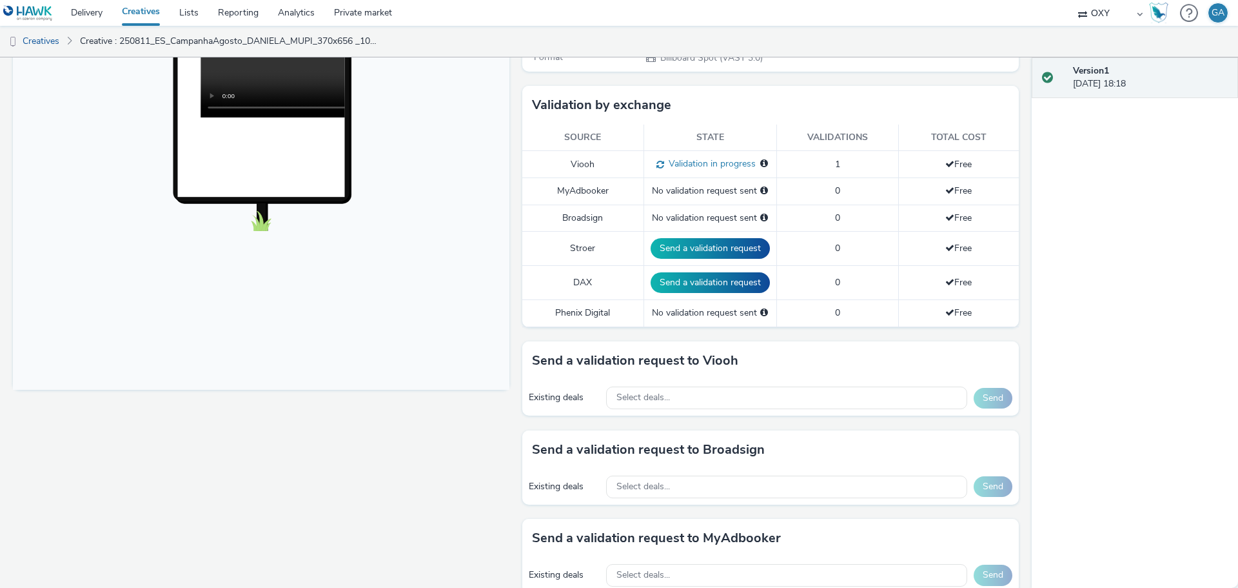
scroll to position [290, 0]
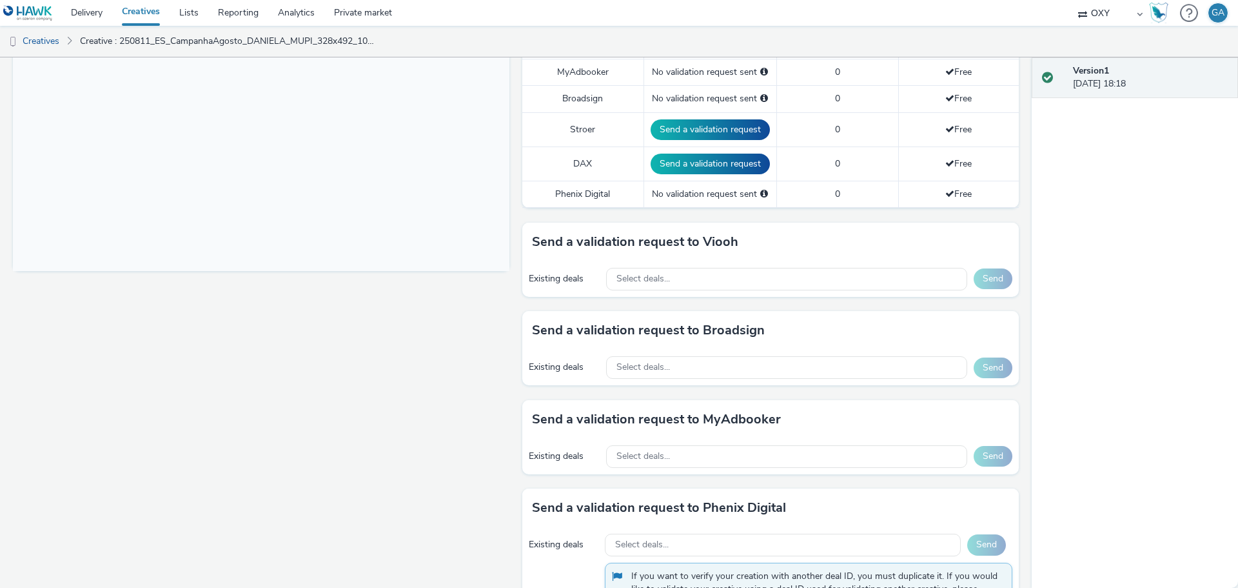
scroll to position [411, 0]
click at [668, 269] on div "Select deals..." at bounding box center [786, 278] width 361 height 23
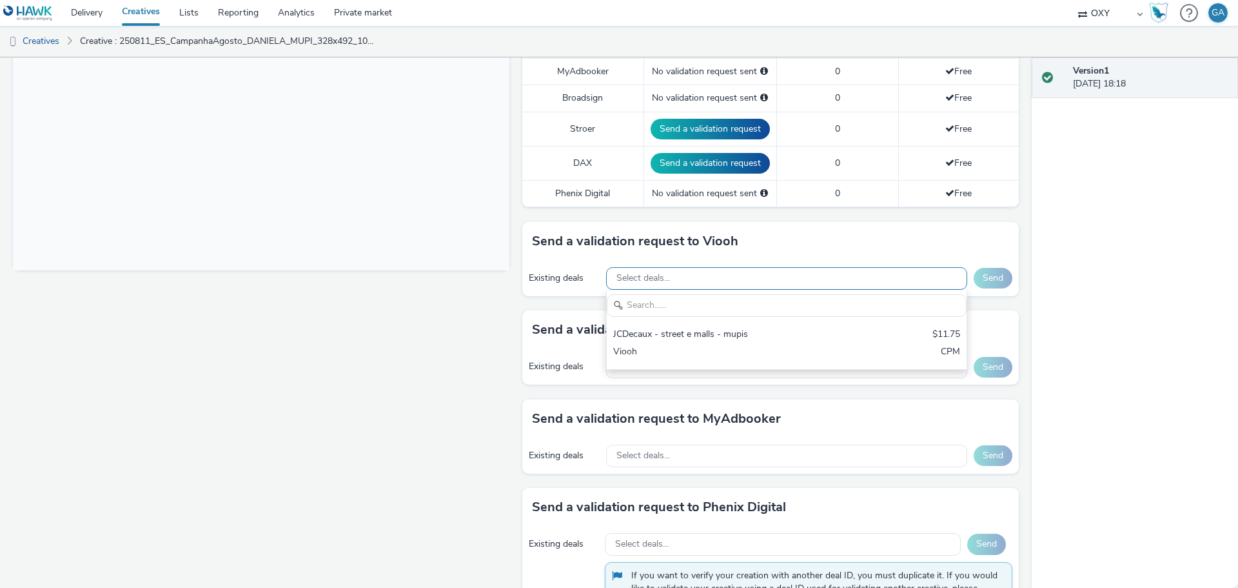
scroll to position [0, 0]
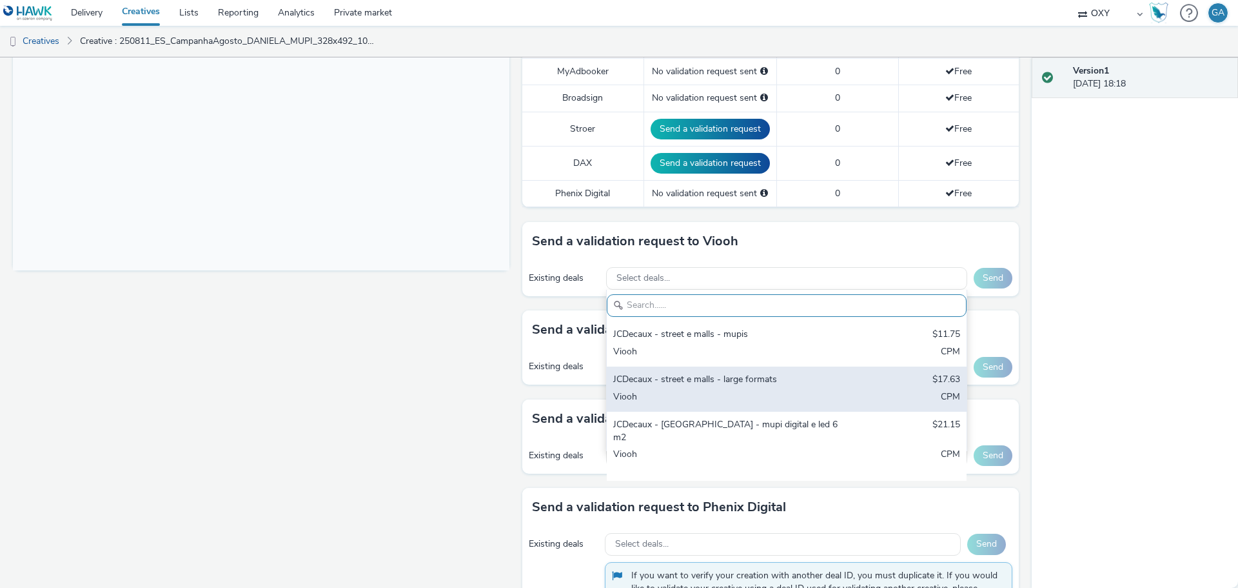
click at [646, 380] on div "JCDecaux - street e malls - large formats" at bounding box center [727, 380] width 229 height 15
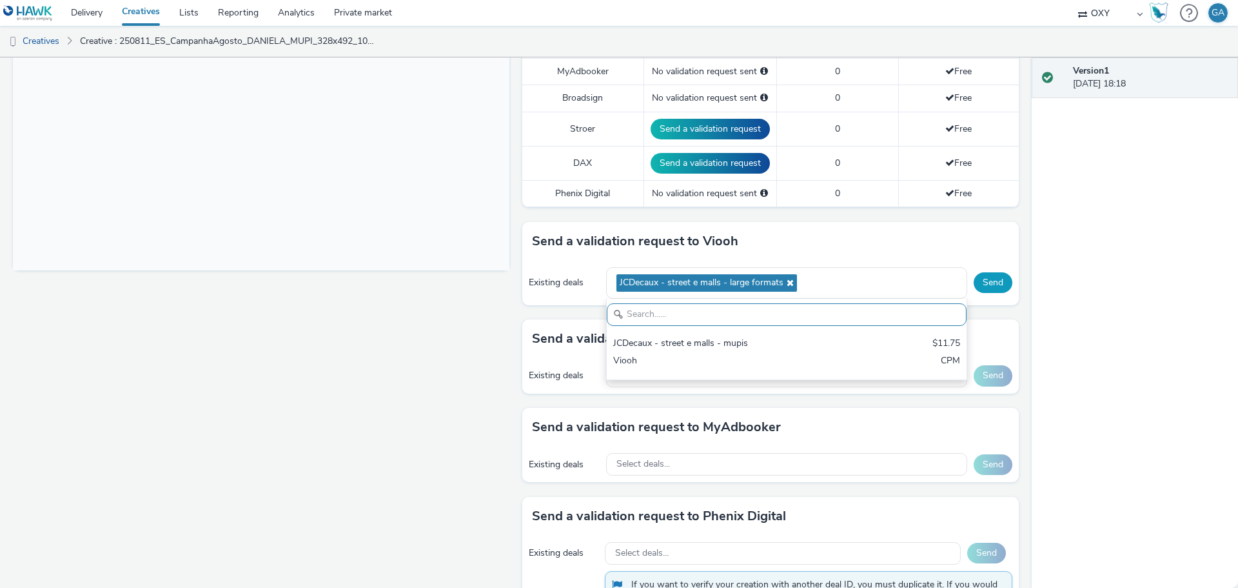
click at [981, 277] on button "Send" at bounding box center [993, 282] width 39 height 21
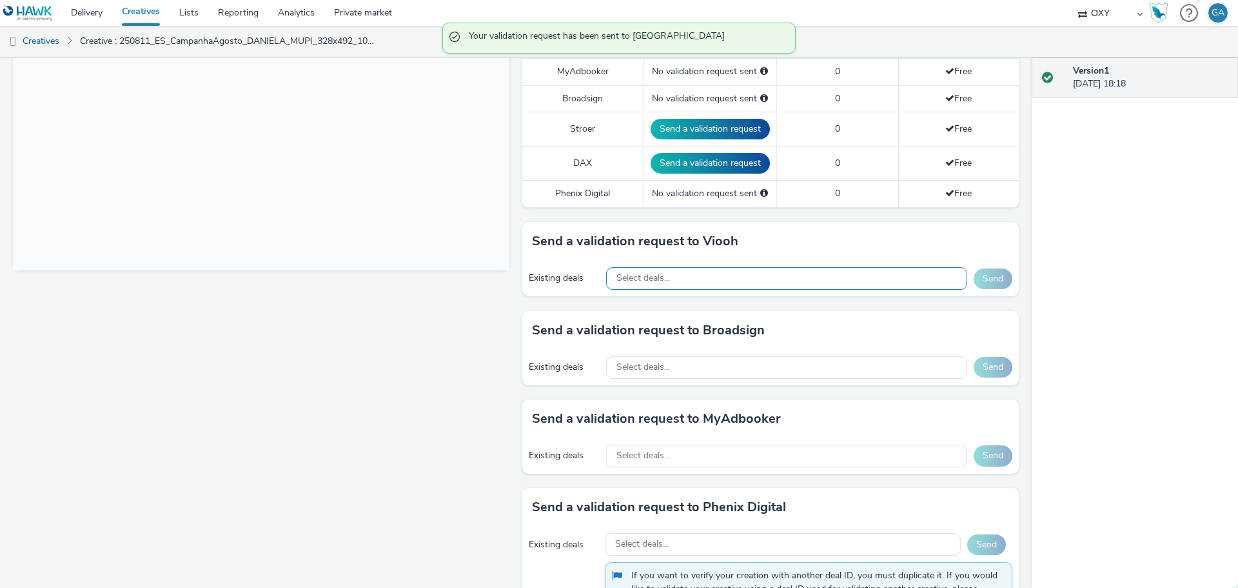
click at [831, 280] on div "Select deals..." at bounding box center [786, 278] width 361 height 23
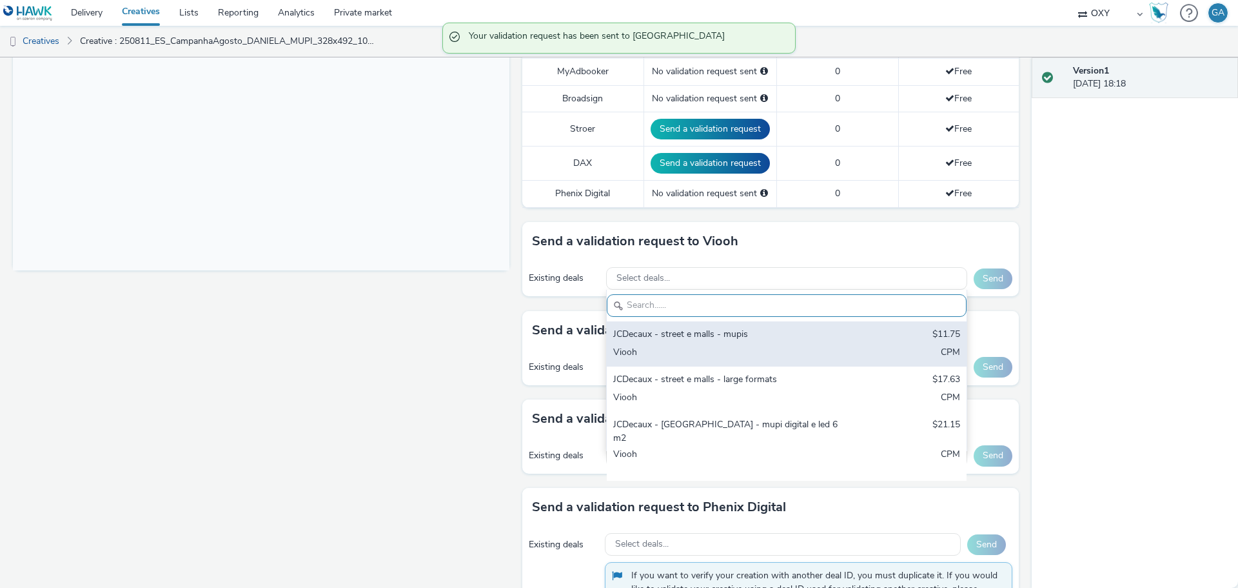
drag, startPoint x: 704, startPoint y: 337, endPoint x: 695, endPoint y: 358, distance: 23.4
click at [704, 337] on div "JCDecaux - street e malls - mupis" at bounding box center [727, 335] width 229 height 15
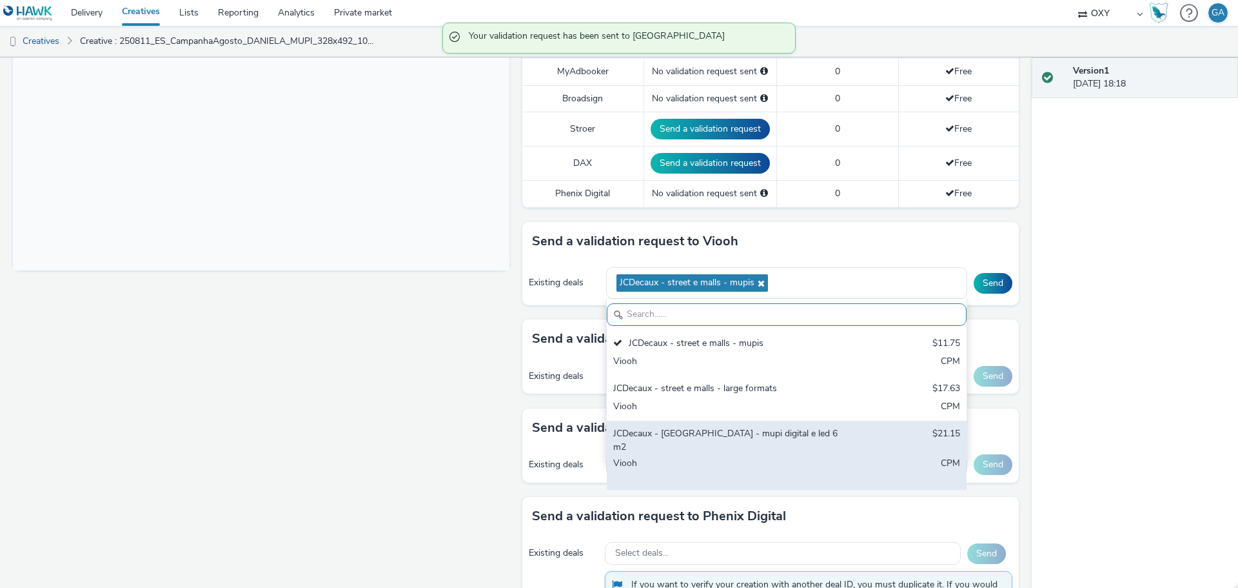
click at [683, 424] on div "JCDecaux - Aeroporto DOOH - mupi digital e led 6m2 $21.15 Viooh CPM" at bounding box center [787, 455] width 360 height 69
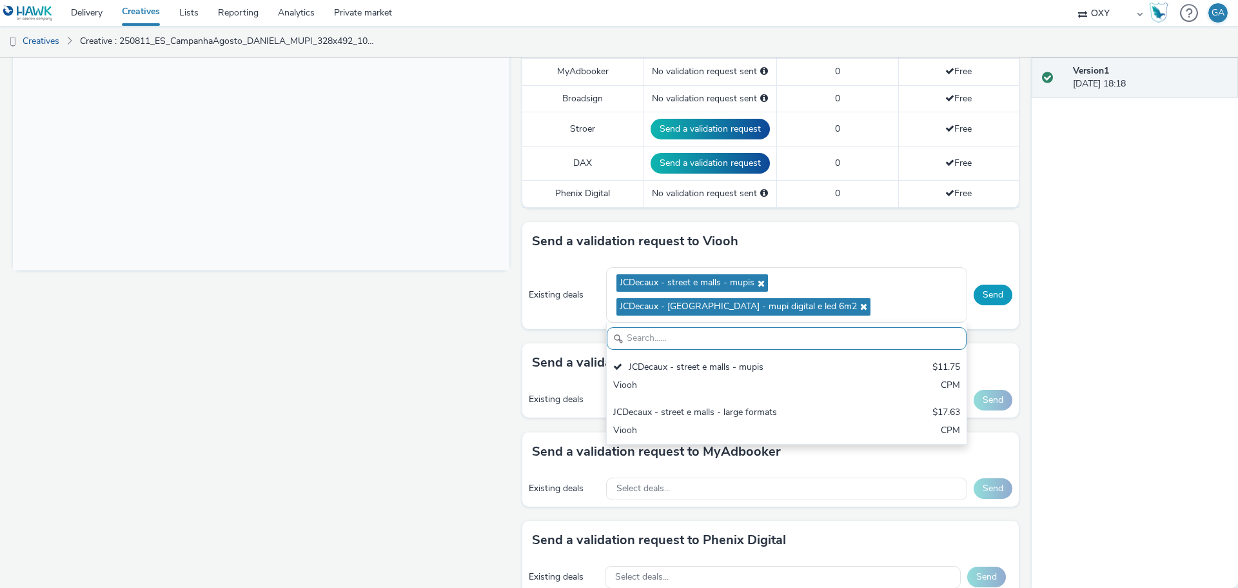
click at [980, 293] on button "Send" at bounding box center [993, 294] width 39 height 21
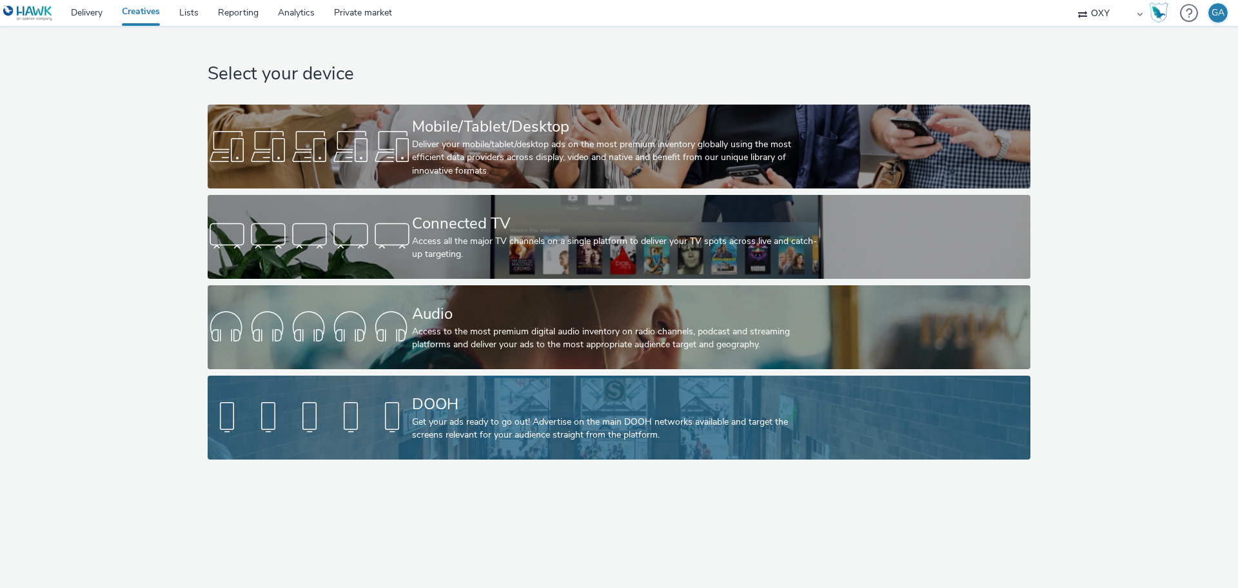
click at [382, 400] on div at bounding box center [310, 417] width 204 height 41
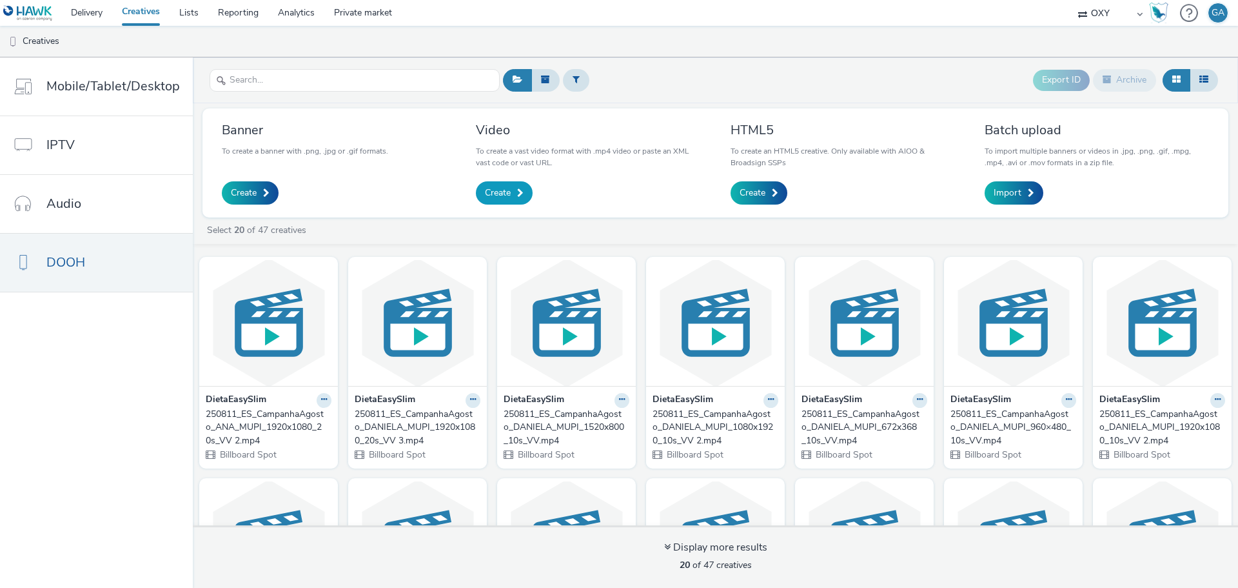
click at [504, 188] on span "Create" at bounding box center [498, 192] width 26 height 13
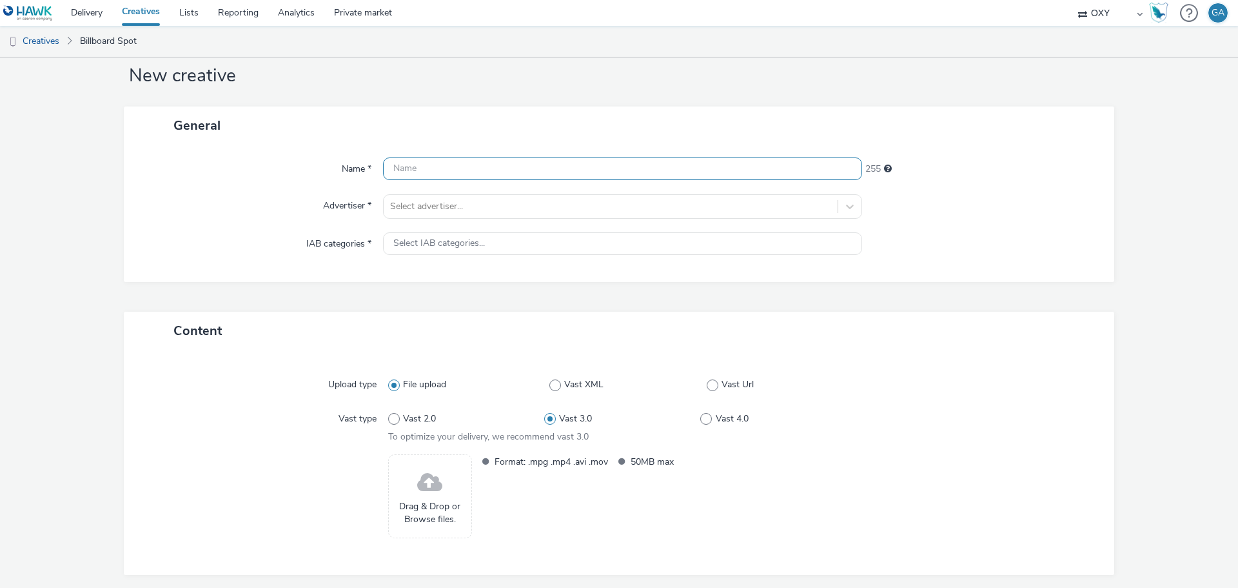
scroll to position [41, 0]
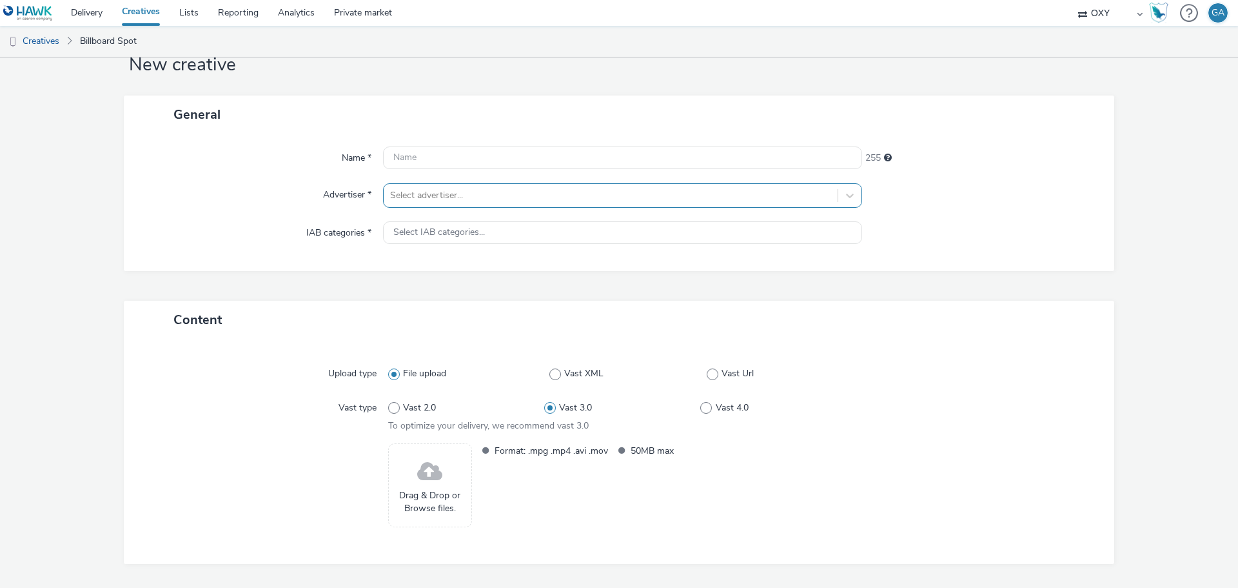
click at [478, 197] on div at bounding box center [610, 195] width 441 height 15
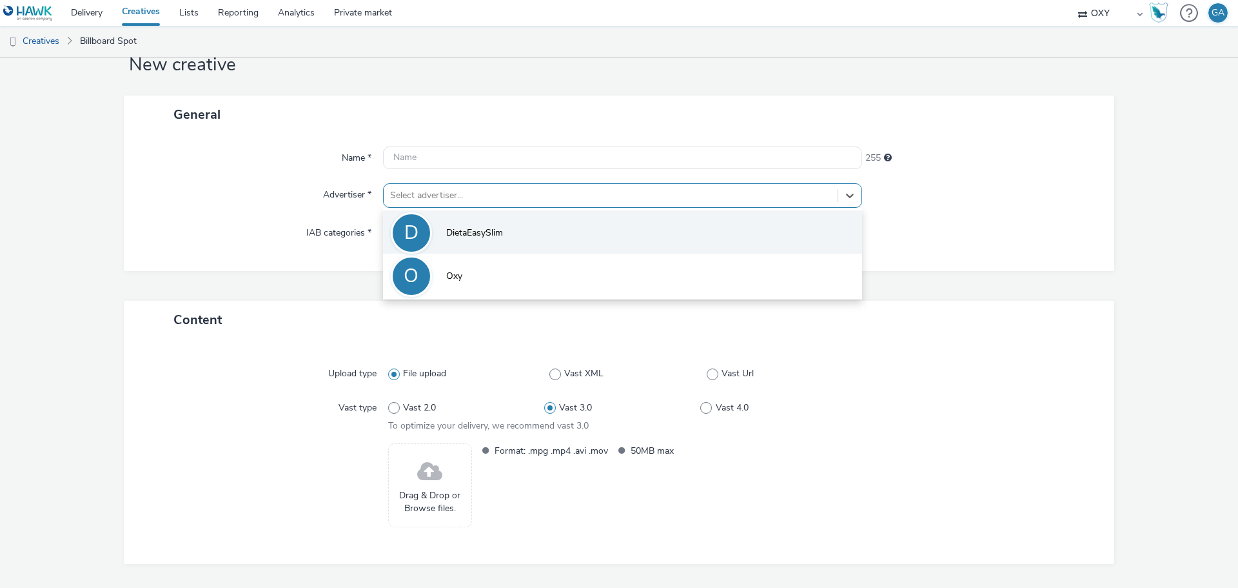
click at [479, 226] on span "DietaEasySlim" at bounding box center [474, 232] width 57 height 13
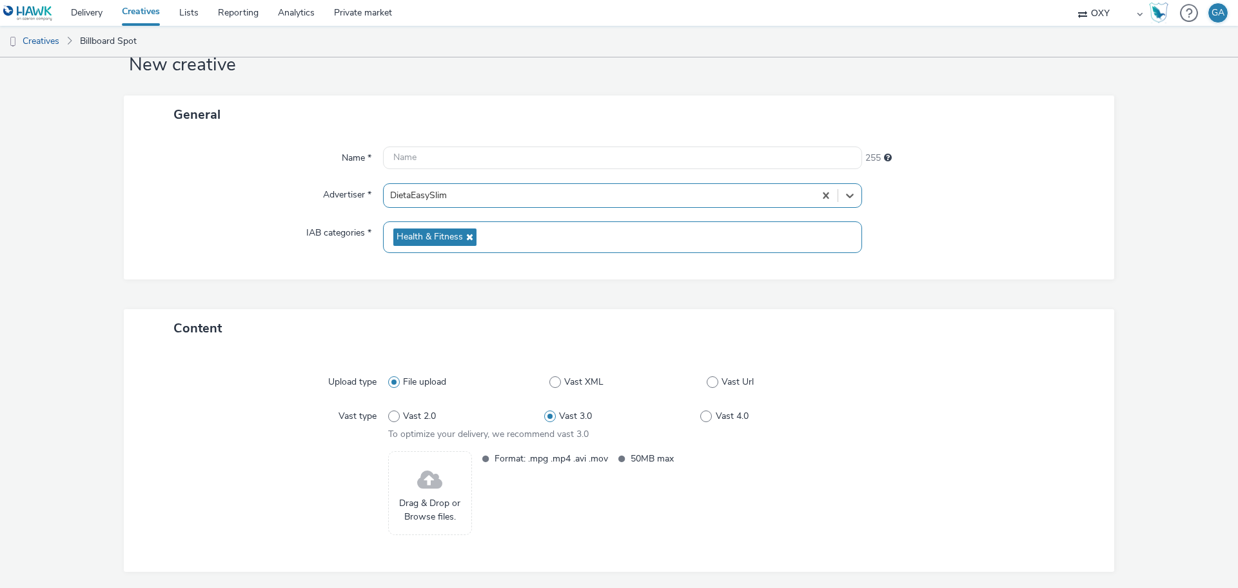
scroll to position [88, 0]
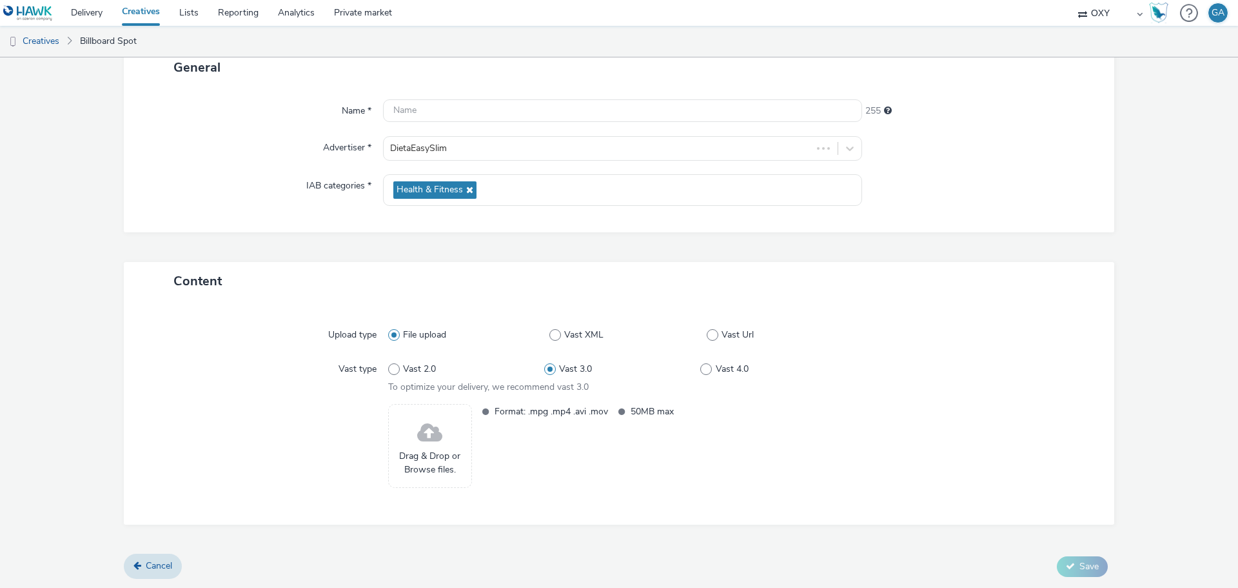
click at [419, 459] on span "Drag & Drop or Browse files." at bounding box center [430, 463] width 70 height 26
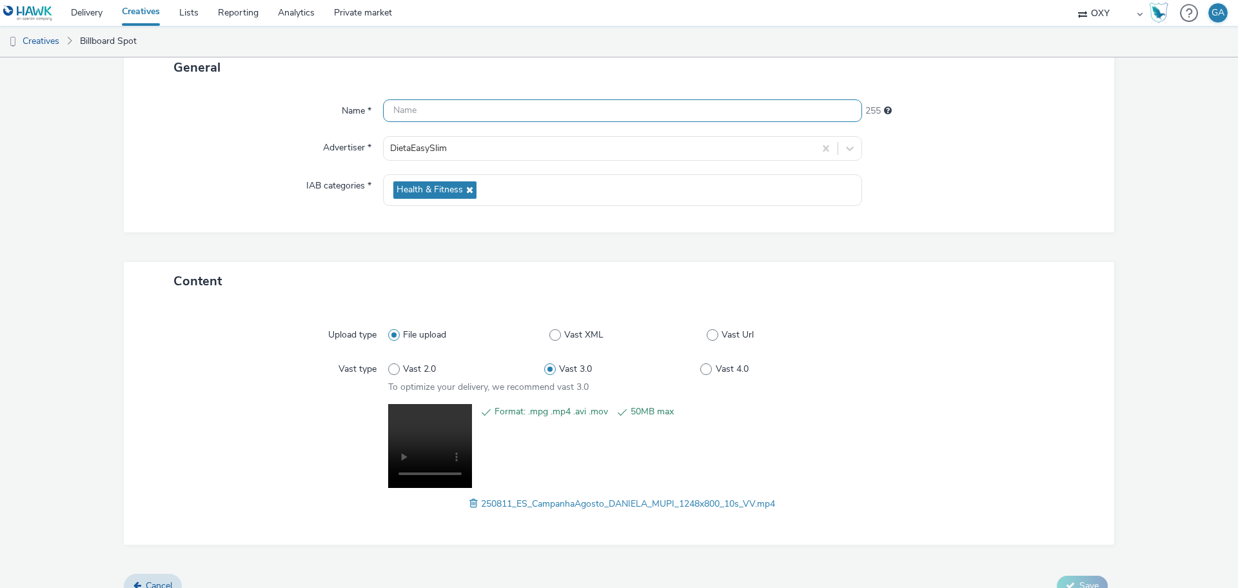
click at [406, 110] on input "text" at bounding box center [622, 110] width 479 height 23
paste input "250811_ES_CampanhaAgosto_DANIELA_MUPI_1248x800_10s_VV"
type input "250811_ES_CampanhaAgosto_DANIELA_MUPI_1248x800_10s_VV"
click at [947, 281] on div "Content" at bounding box center [619, 281] width 991 height 38
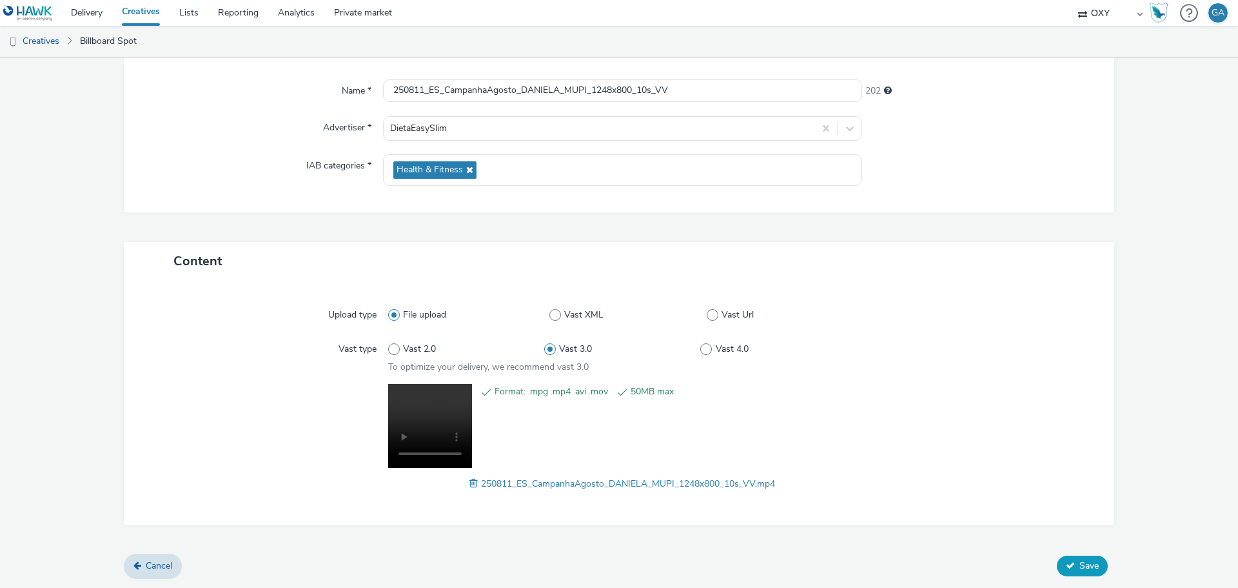
click at [1080, 565] on span "Save" at bounding box center [1089, 565] width 19 height 12
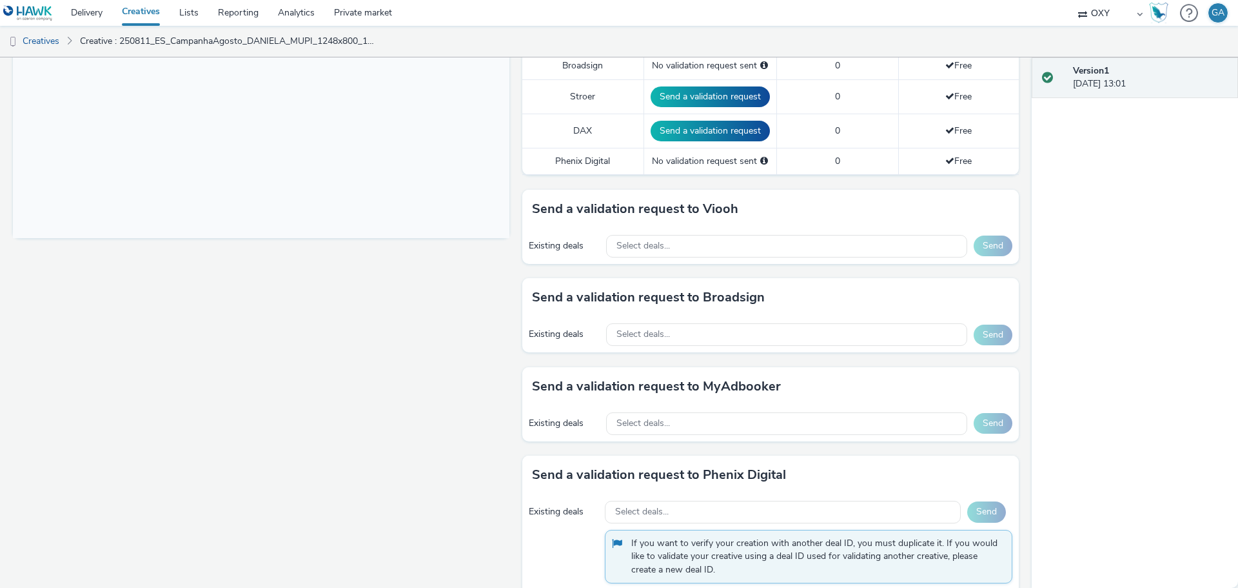
scroll to position [444, 0]
click at [662, 246] on span "Select deals..." at bounding box center [644, 245] width 54 height 11
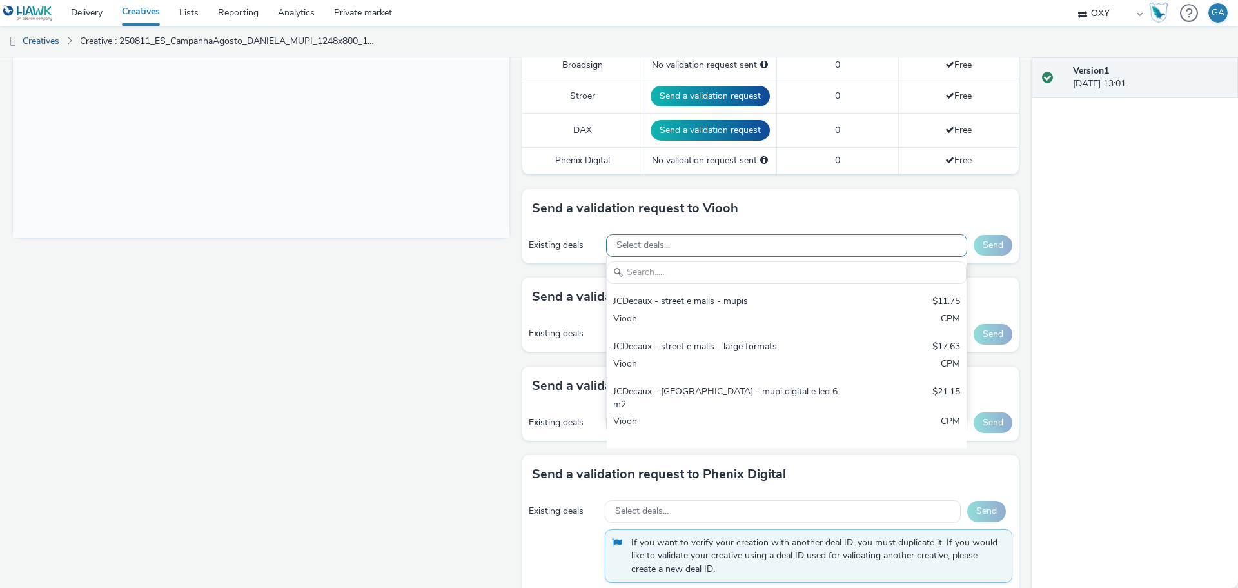
scroll to position [0, 0]
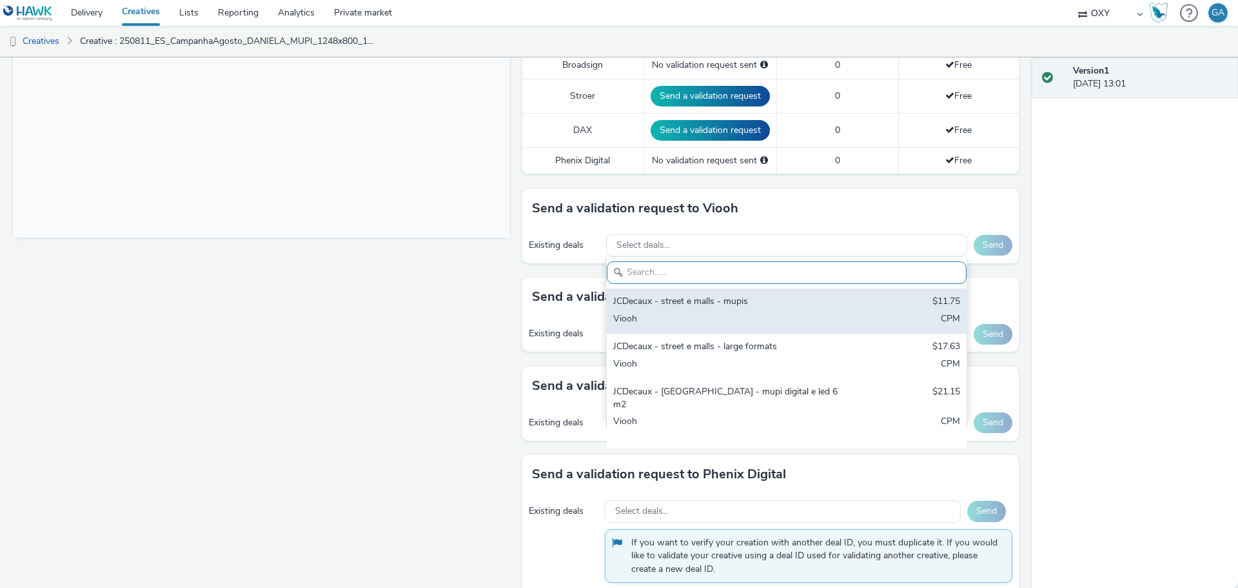
click at [668, 304] on div "JCDecaux - street e malls - mupis" at bounding box center [727, 302] width 229 height 15
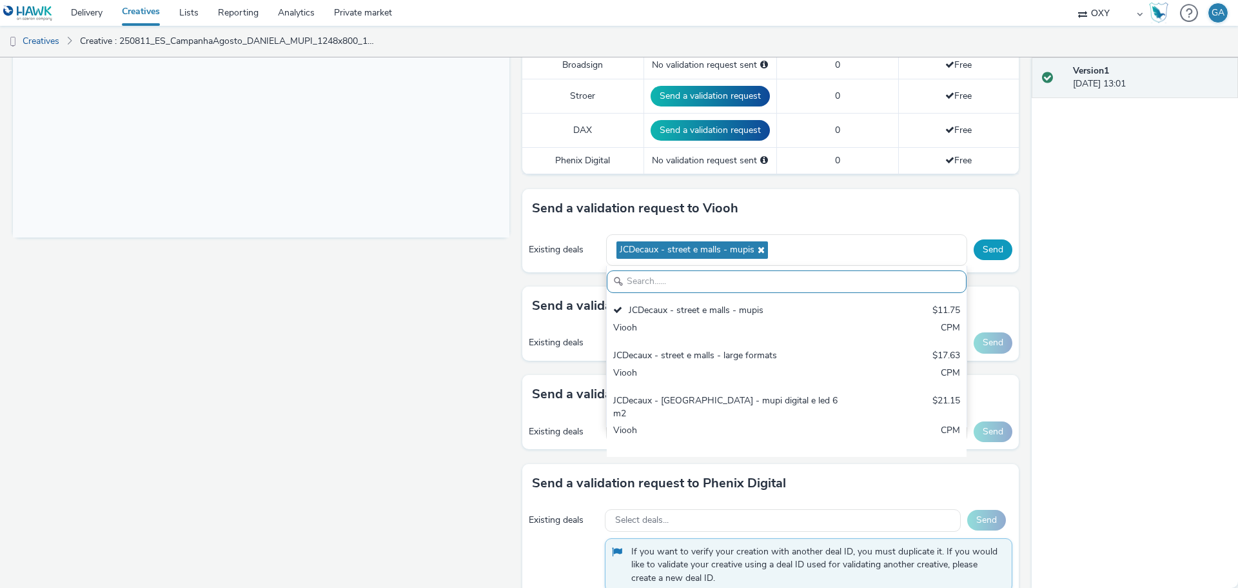
click at [981, 252] on button "Send" at bounding box center [993, 249] width 39 height 21
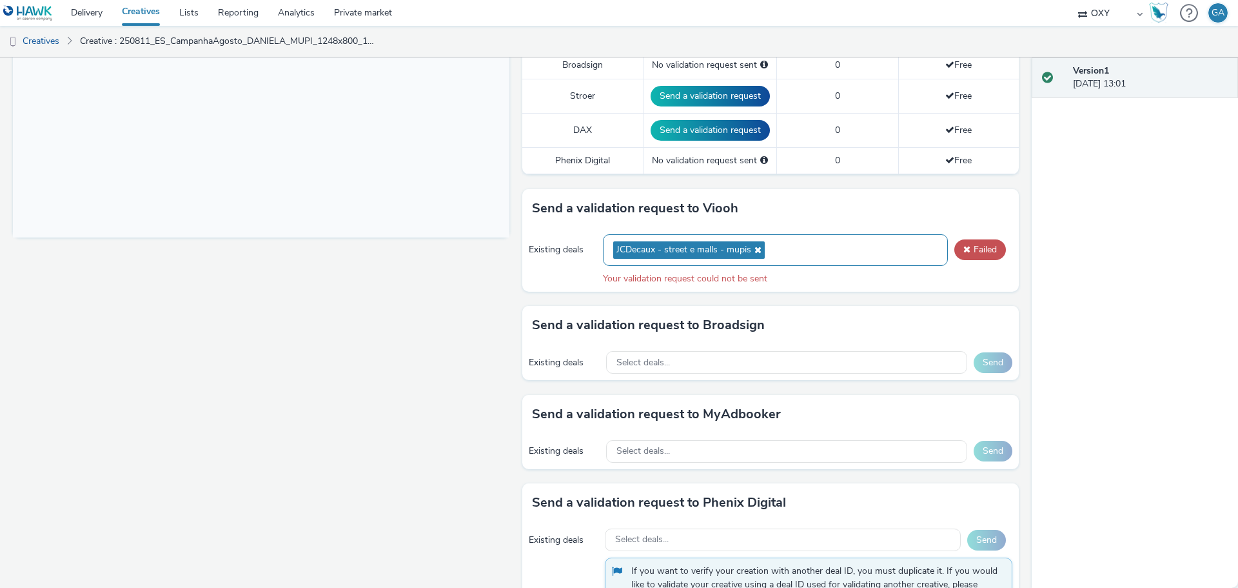
click at [751, 249] on icon at bounding box center [756, 249] width 10 height 9
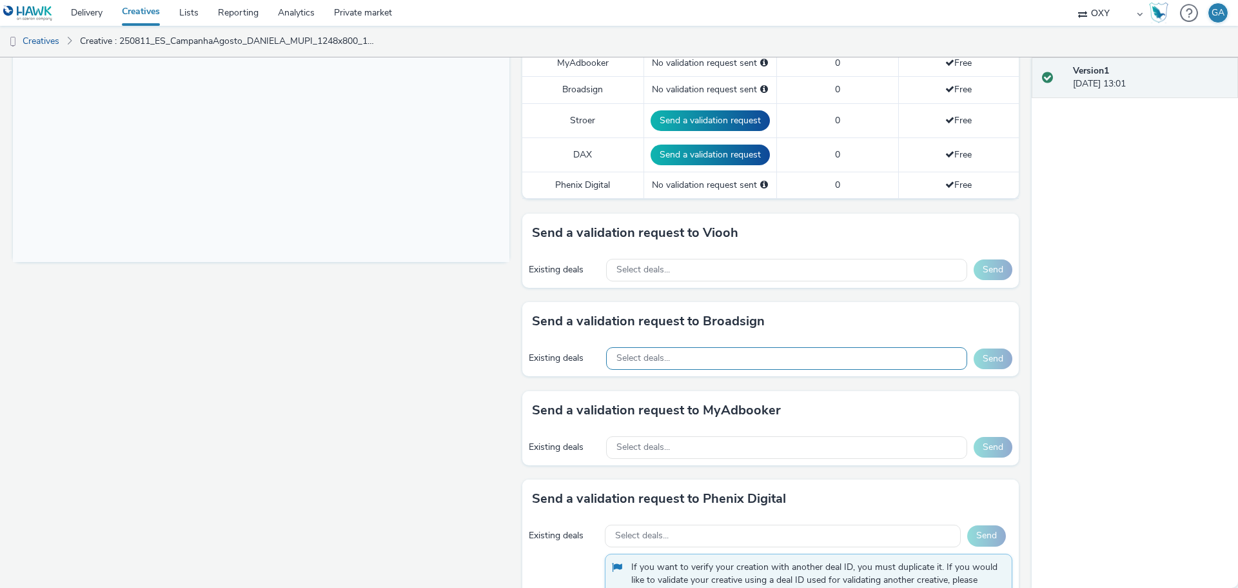
scroll to position [421, 0]
click at [746, 266] on div "Select deals..." at bounding box center [786, 268] width 361 height 23
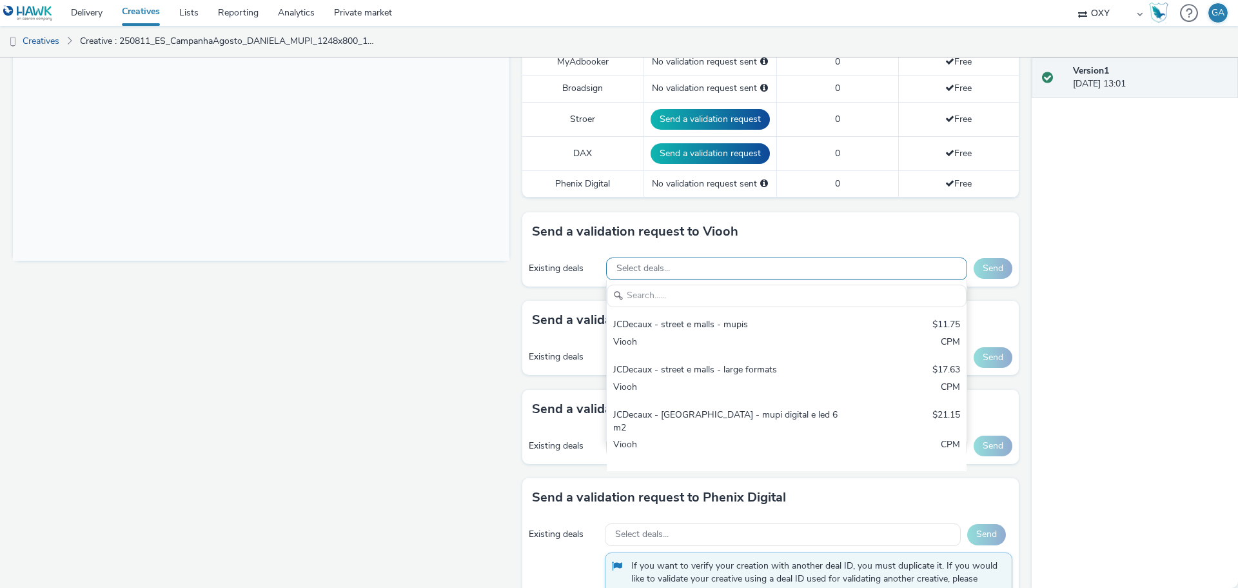
scroll to position [0, 0]
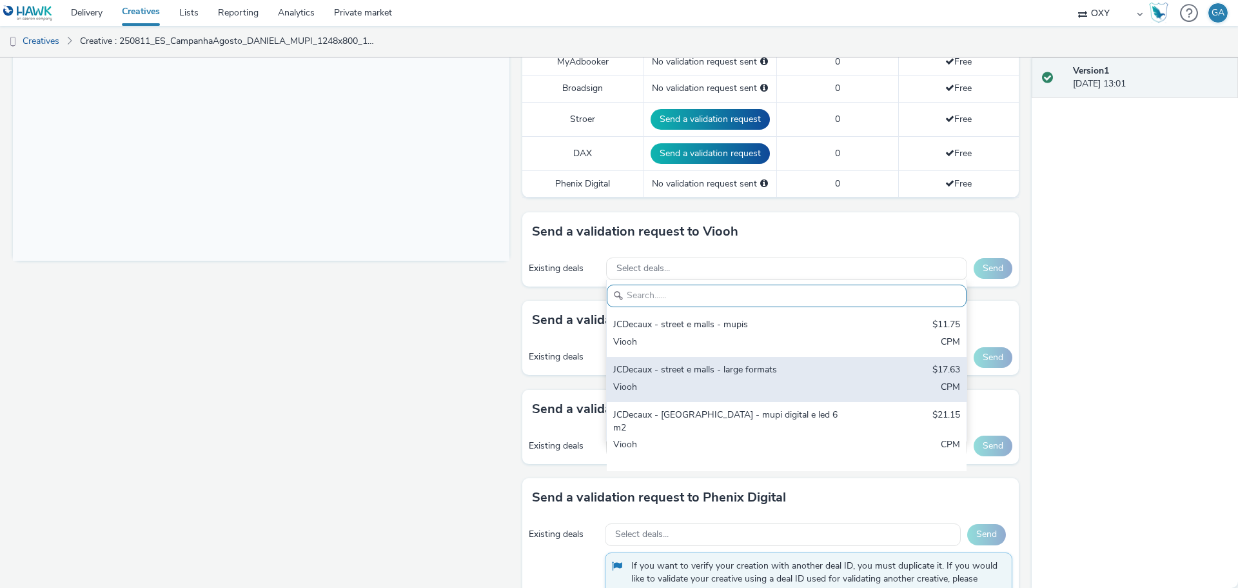
click at [732, 380] on div "JCDecaux - street e malls - large formats $17.63 Viooh CPM" at bounding box center [787, 379] width 360 height 45
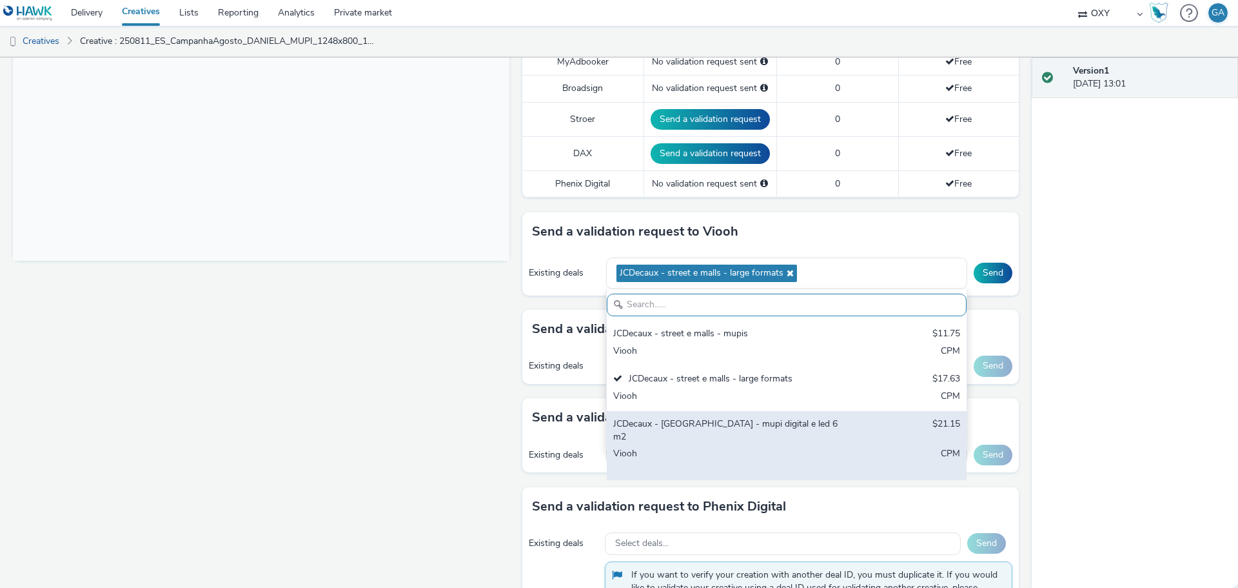
click at [741, 421] on div "JCDecaux - [GEOGRAPHIC_DATA] - mupi digital e led 6m2" at bounding box center [727, 430] width 229 height 26
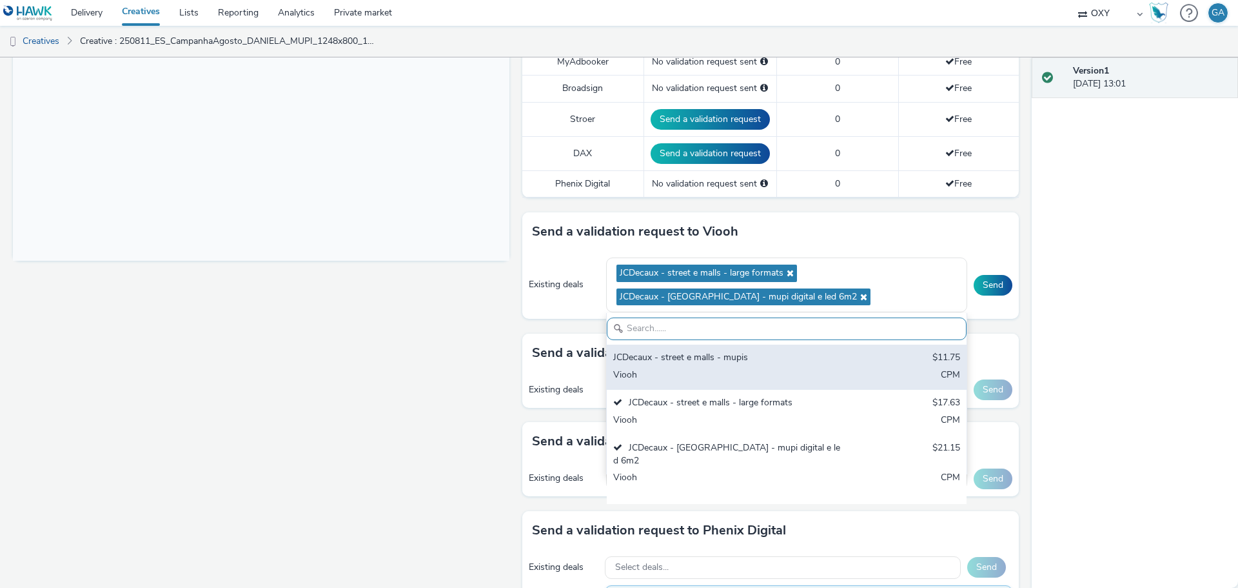
click at [736, 368] on div "JCDecaux - street e malls - mupis $11.75 Viooh CPM" at bounding box center [787, 366] width 360 height 45
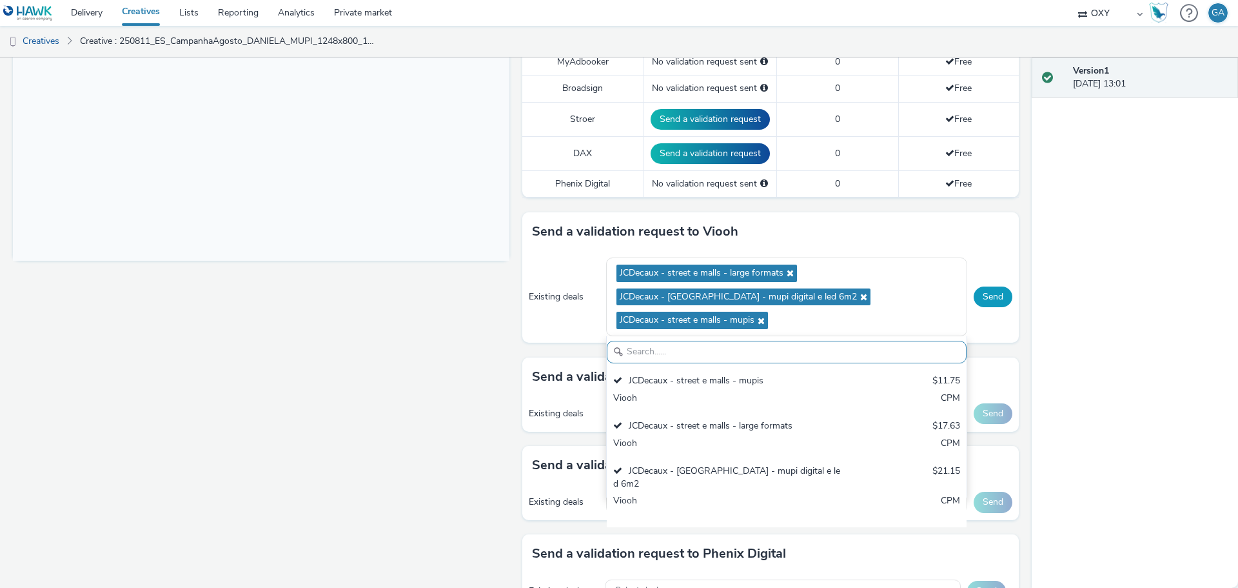
click at [991, 297] on button "Send" at bounding box center [993, 296] width 39 height 21
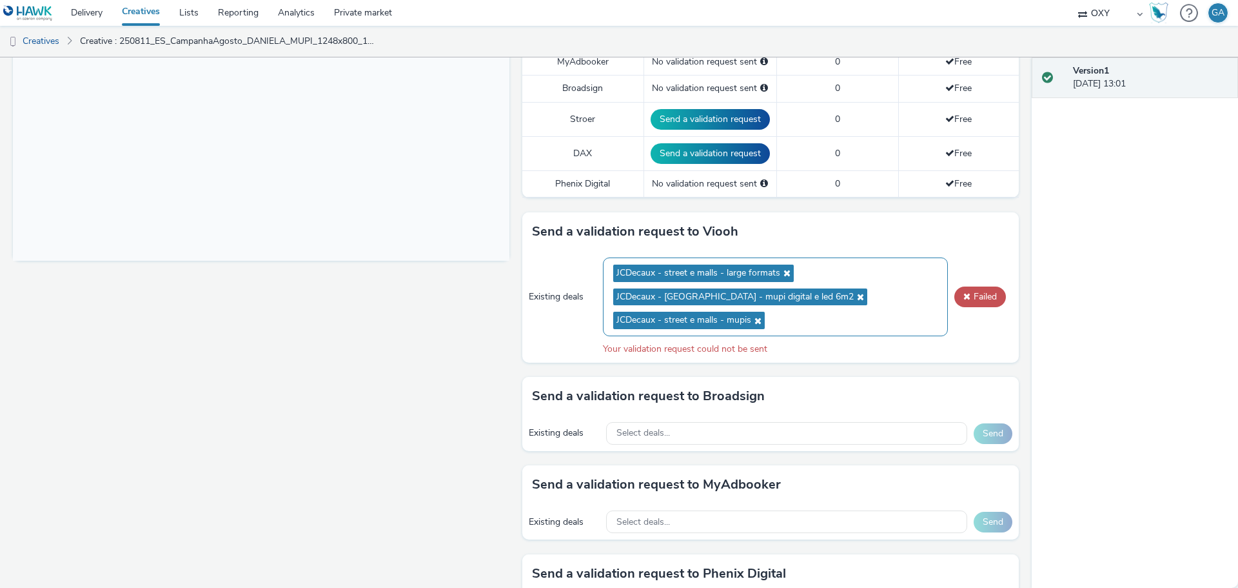
click at [784, 271] on span "JCDecaux - street e malls - large formats" at bounding box center [703, 272] width 181 height 17
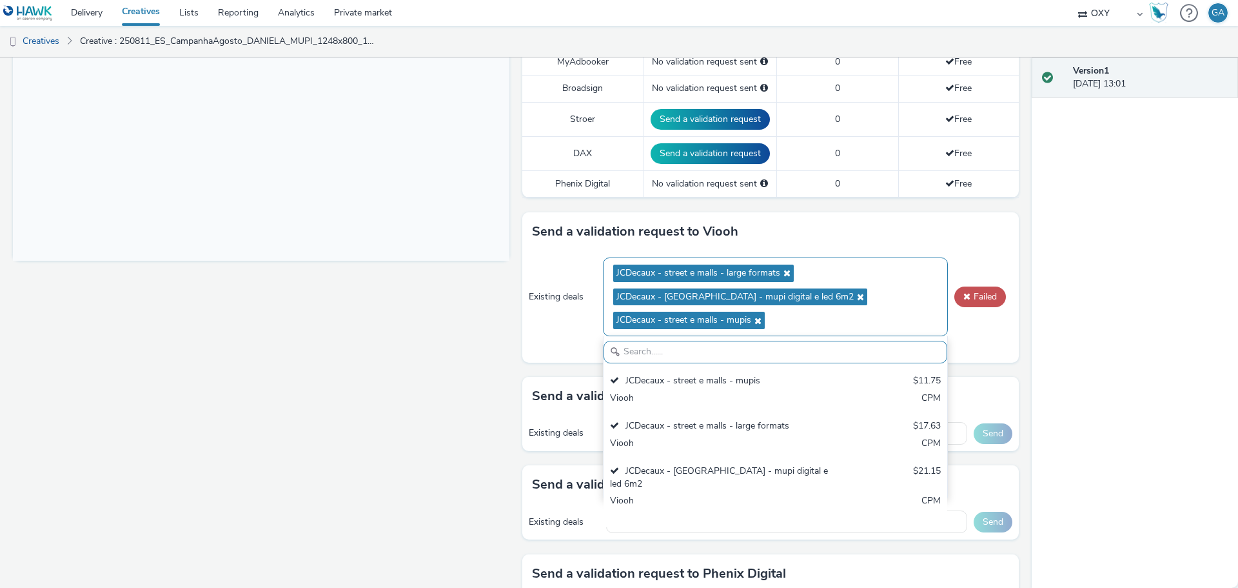
click at [781, 272] on icon at bounding box center [785, 272] width 10 height 9
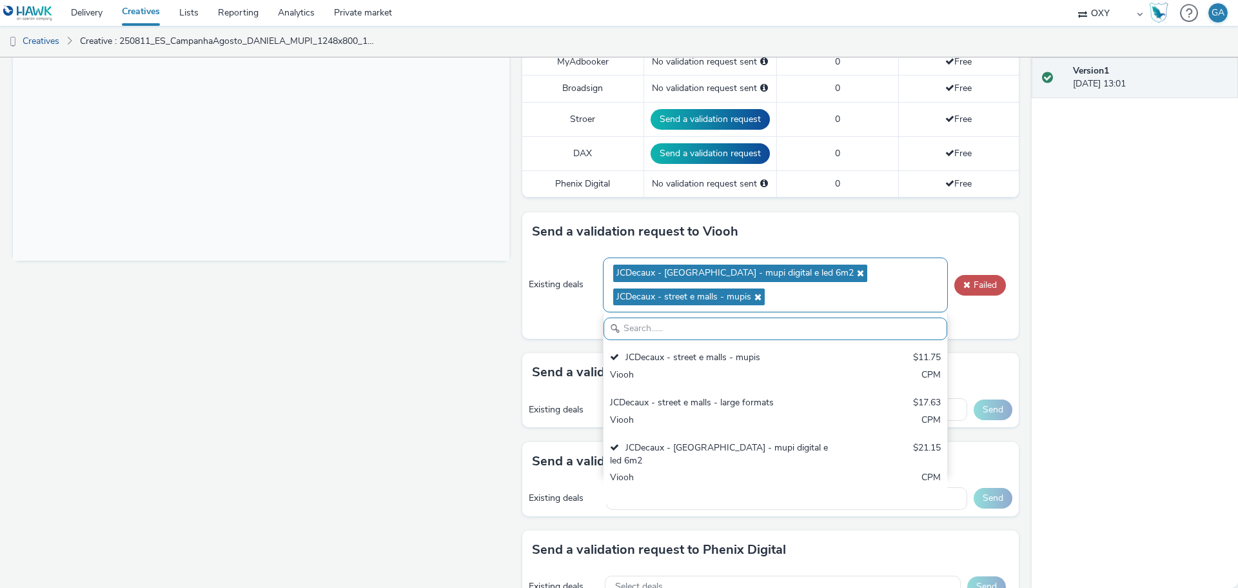
click at [751, 295] on icon at bounding box center [756, 296] width 10 height 9
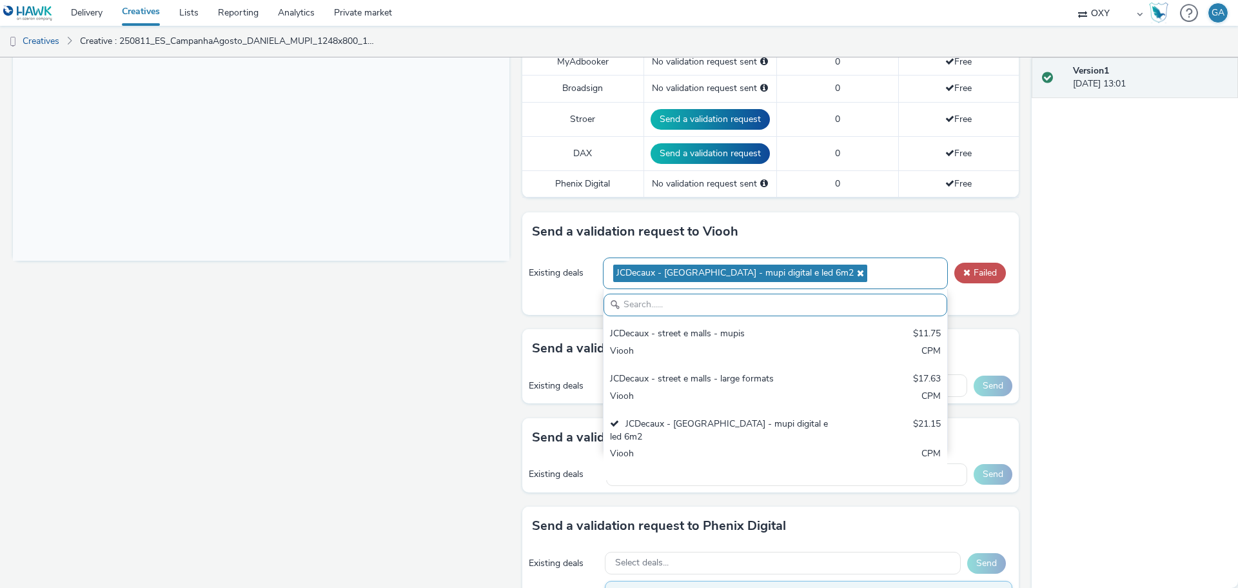
click at [854, 272] on icon at bounding box center [859, 272] width 10 height 9
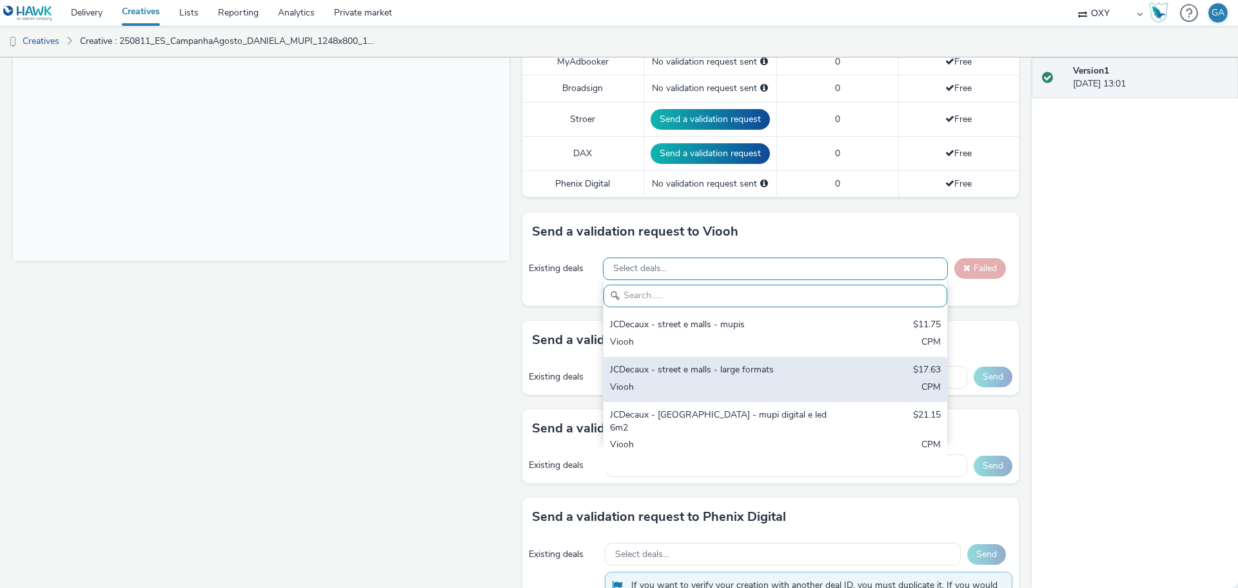
click at [732, 373] on div "JCDecaux - street e malls - large formats" at bounding box center [719, 370] width 219 height 15
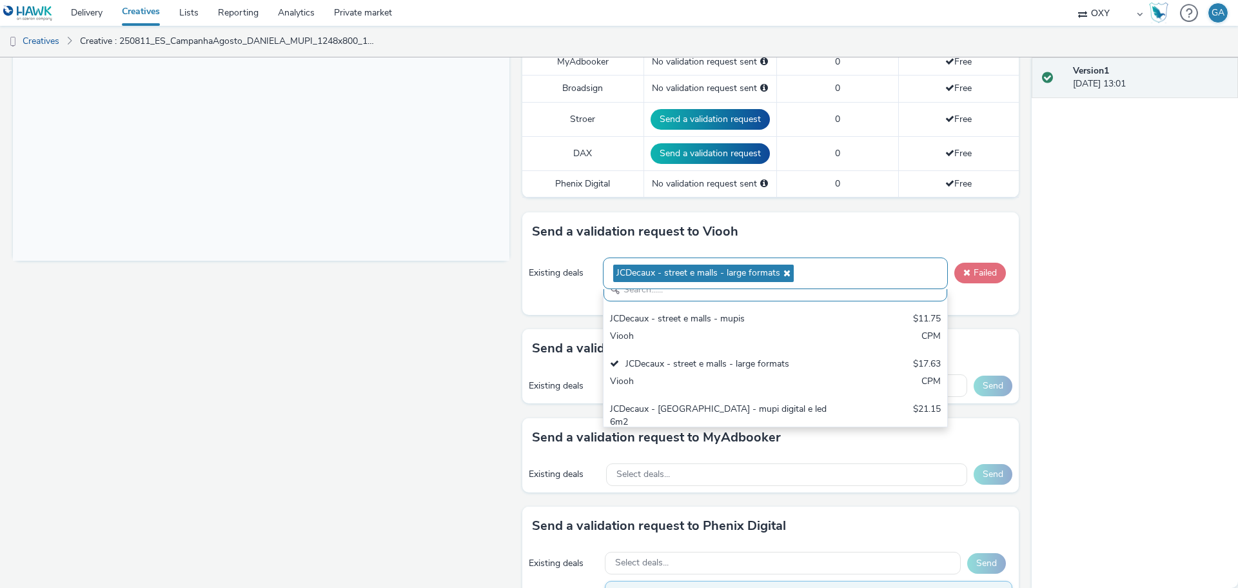
click at [967, 272] on button "Failed" at bounding box center [981, 272] width 52 height 21
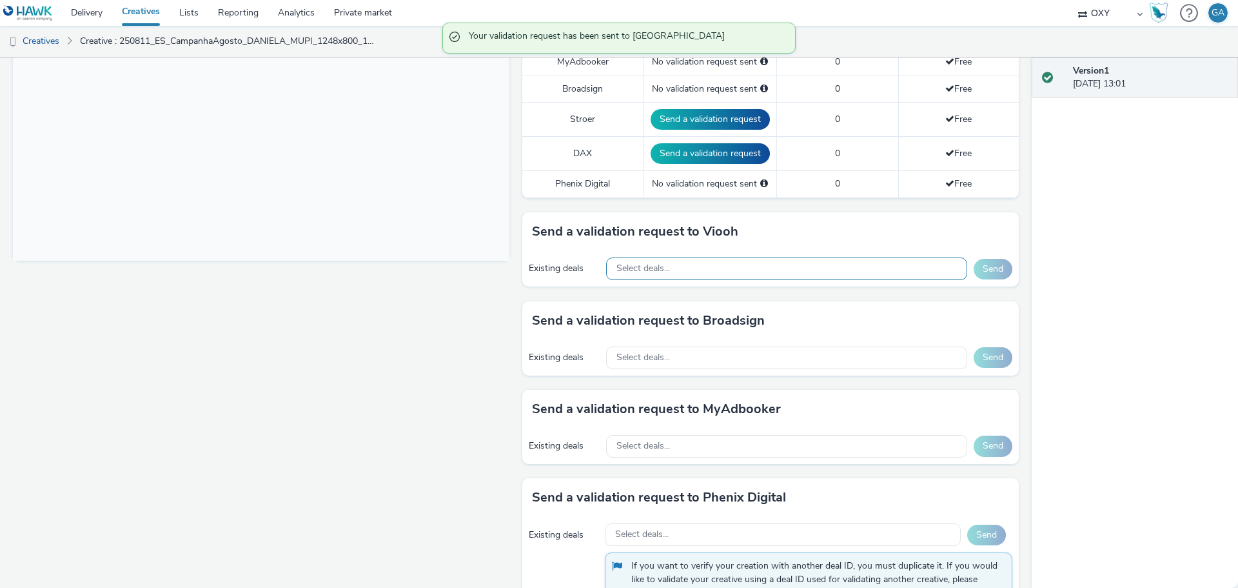
click at [824, 275] on div "Select deals..." at bounding box center [786, 268] width 361 height 23
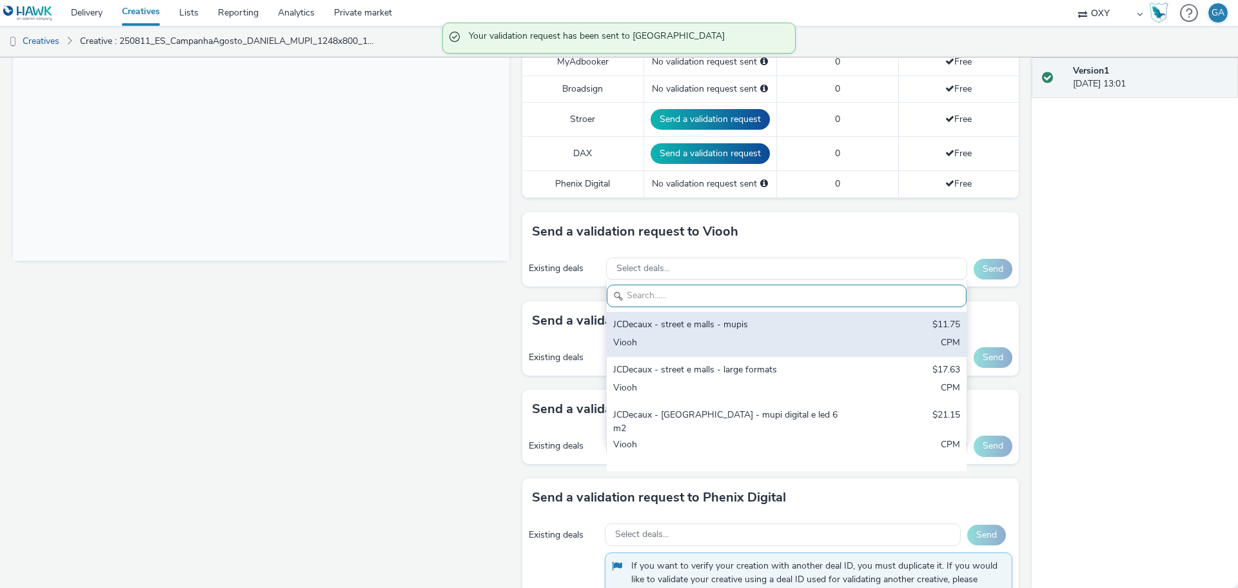
drag, startPoint x: 733, startPoint y: 321, endPoint x: 737, endPoint y: 370, distance: 49.2
click at [733, 322] on div "JCDecaux - street e malls - mupis" at bounding box center [727, 325] width 229 height 15
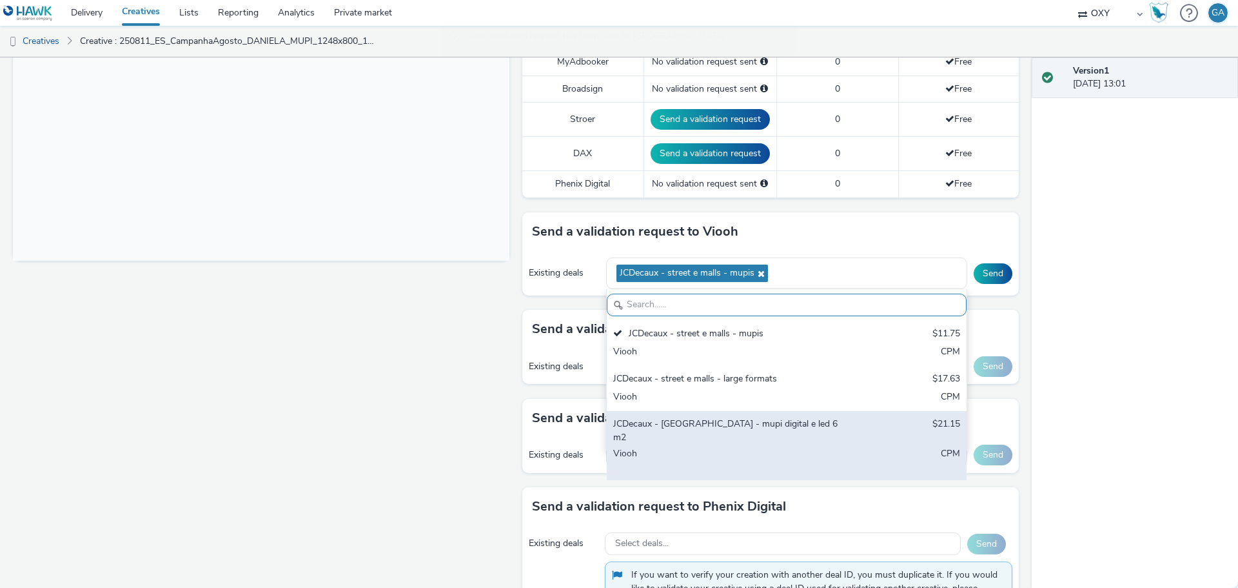
click at [727, 411] on div "JCDecaux - [GEOGRAPHIC_DATA] - mupi digital e led 6m2 $21.15 Viooh CPM" at bounding box center [787, 445] width 360 height 69
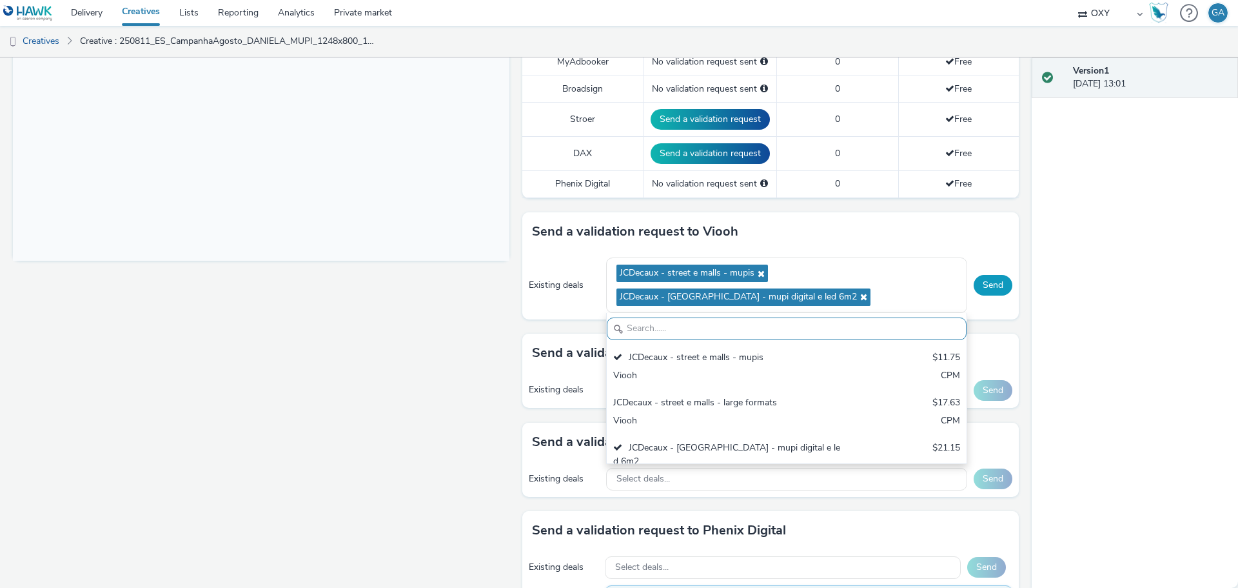
click at [992, 282] on button "Send" at bounding box center [993, 285] width 39 height 21
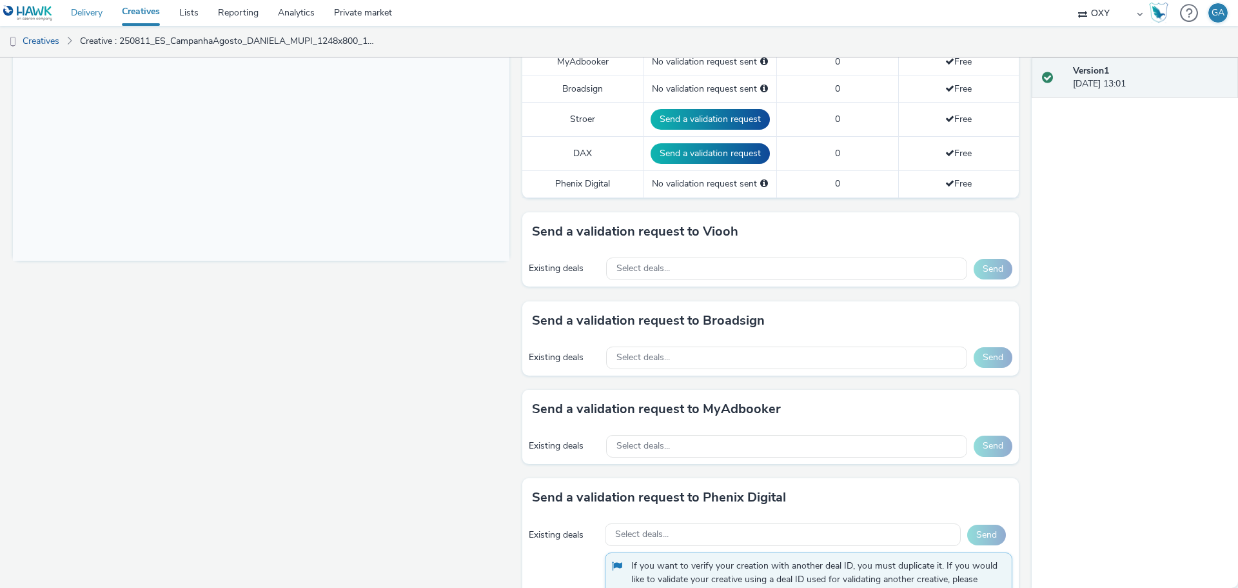
click at [92, 11] on link "Delivery" at bounding box center [86, 13] width 51 height 26
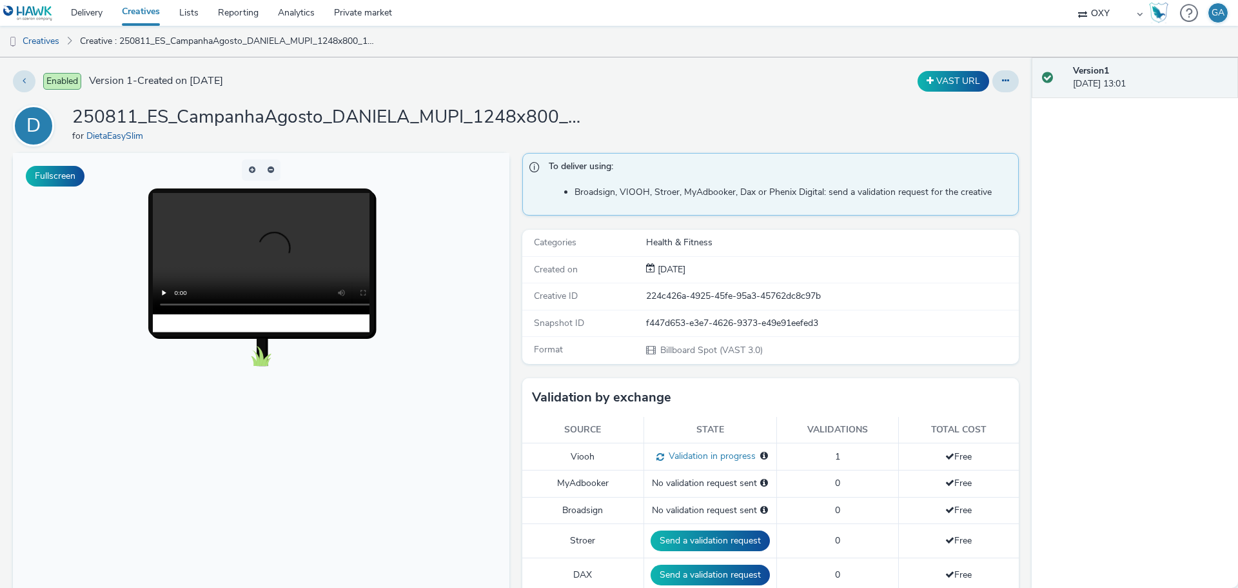
drag, startPoint x: 136, startPoint y: 12, endPoint x: 164, endPoint y: 30, distance: 33.5
click at [137, 12] on link "Creatives" at bounding box center [140, 13] width 57 height 26
